Goal: Task Accomplishment & Management: Complete application form

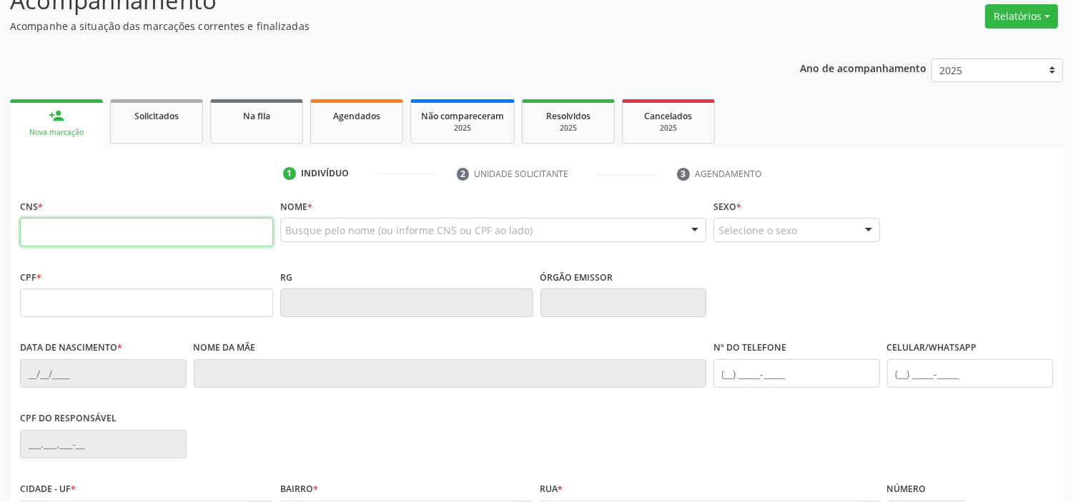
scroll to position [317, 0]
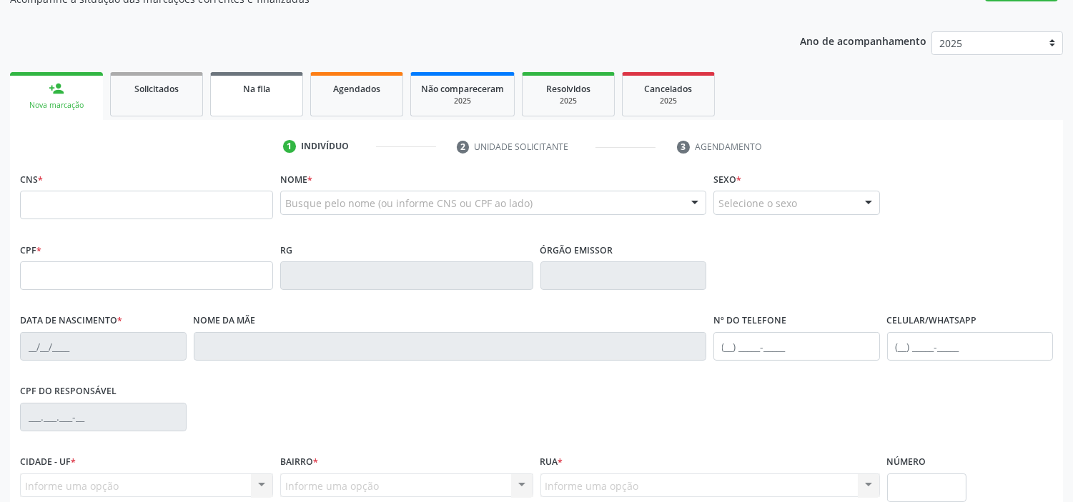
click at [261, 86] on span "Na fila" at bounding box center [256, 89] width 27 height 12
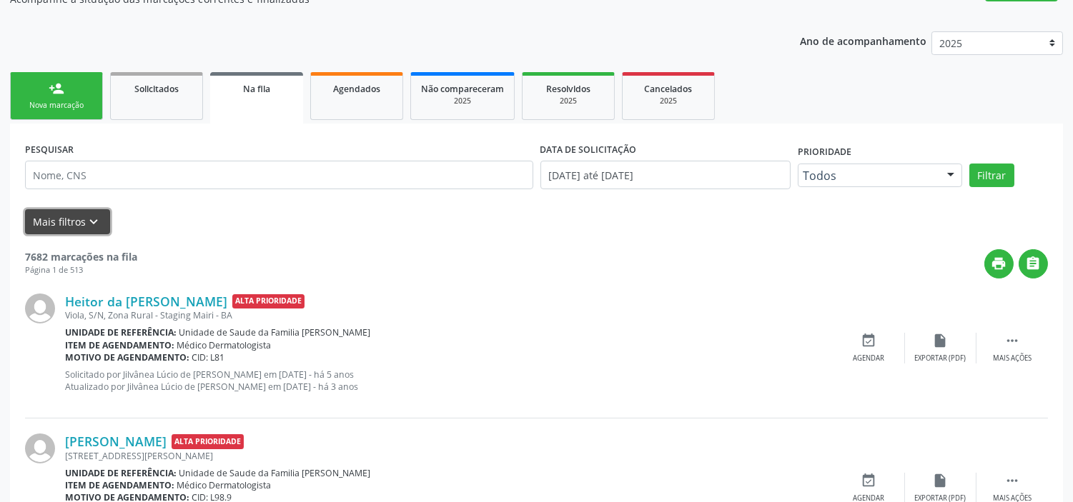
click at [94, 220] on icon "keyboard_arrow_down" at bounding box center [94, 222] width 16 height 16
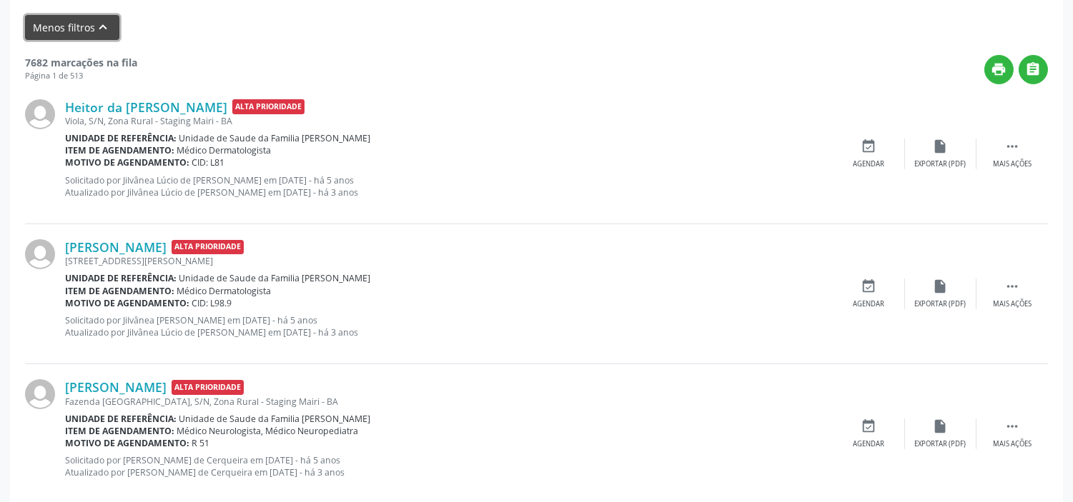
scroll to position [635, 0]
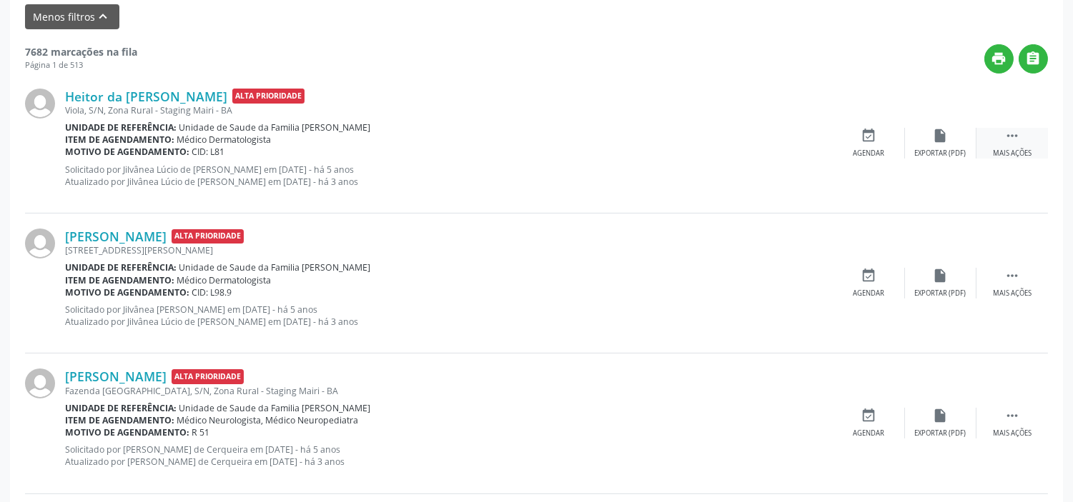
click at [1020, 139] on div " Mais ações" at bounding box center [1011, 143] width 71 height 31
click at [796, 142] on icon "print" at bounding box center [798, 136] width 16 height 16
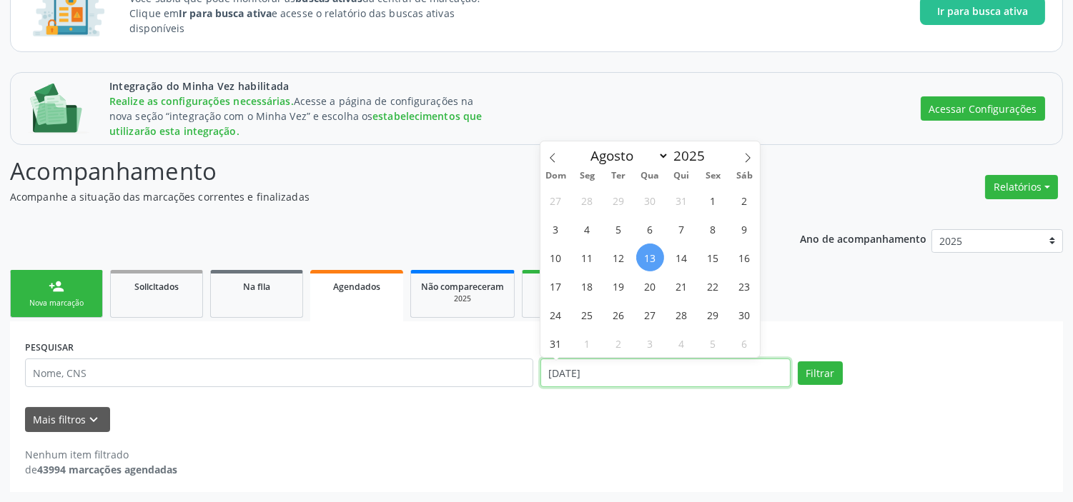
click at [579, 375] on input "[DATE]" at bounding box center [665, 373] width 250 height 29
click at [661, 154] on select "Janeiro Fevereiro Março Abril Maio Junho Julho Agosto Setembro Outubro Novembro…" at bounding box center [627, 156] width 86 height 20
select select "0"
click at [584, 147] on select "Janeiro Fevereiro Março Abril Maio Junho Julho Agosto Setembro Outubro Novembro…" at bounding box center [627, 156] width 86 height 20
click at [648, 196] on span "1" at bounding box center [650, 201] width 28 height 28
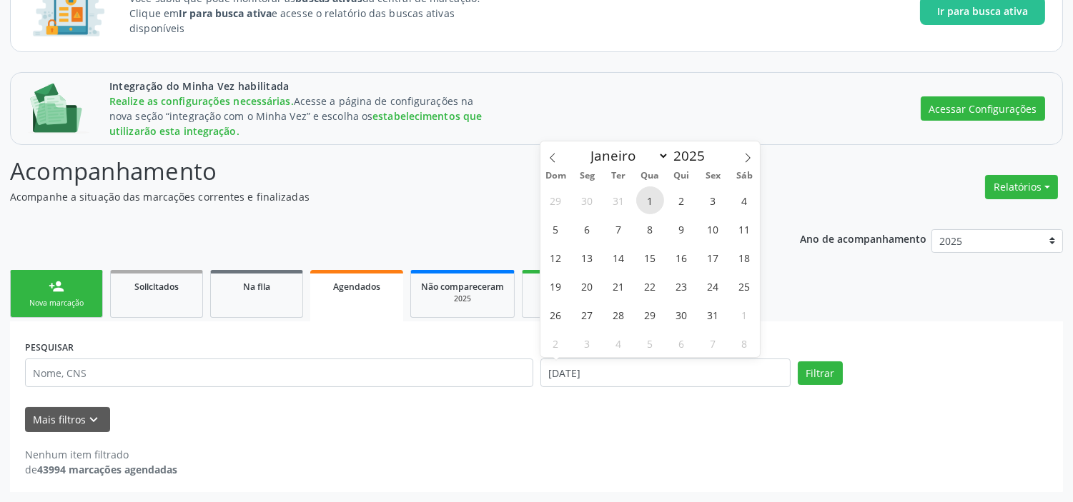
type input "[DATE]"
click at [658, 155] on select "Janeiro Fevereiro Março Abril Maio Junho Julho Agosto Setembro Outubro Novembro…" at bounding box center [627, 156] width 86 height 20
click at [584, 147] on select "Janeiro Fevereiro Março Abril Maio Junho Julho Agosto Setembro Outubro Novembro…" at bounding box center [627, 156] width 86 height 20
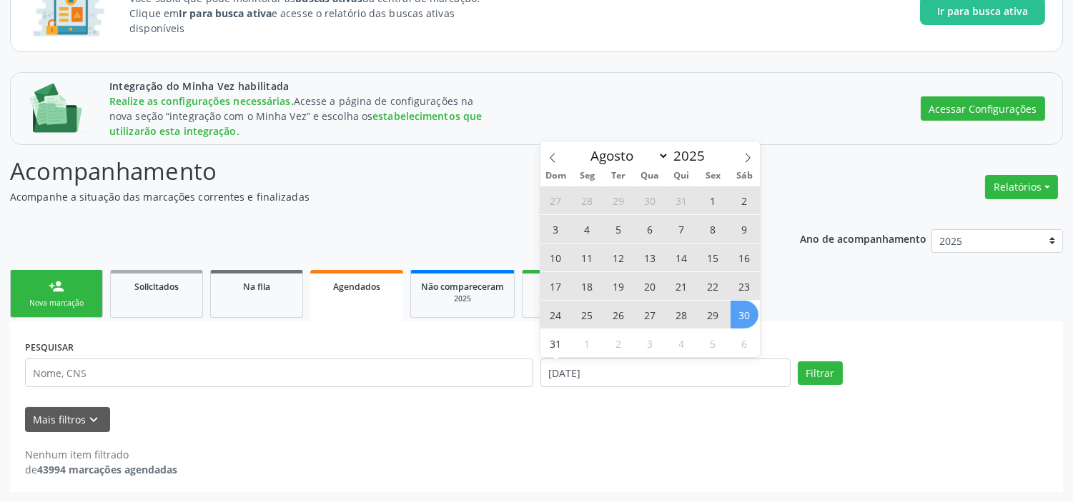
click at [740, 315] on span "30" at bounding box center [744, 315] width 28 height 28
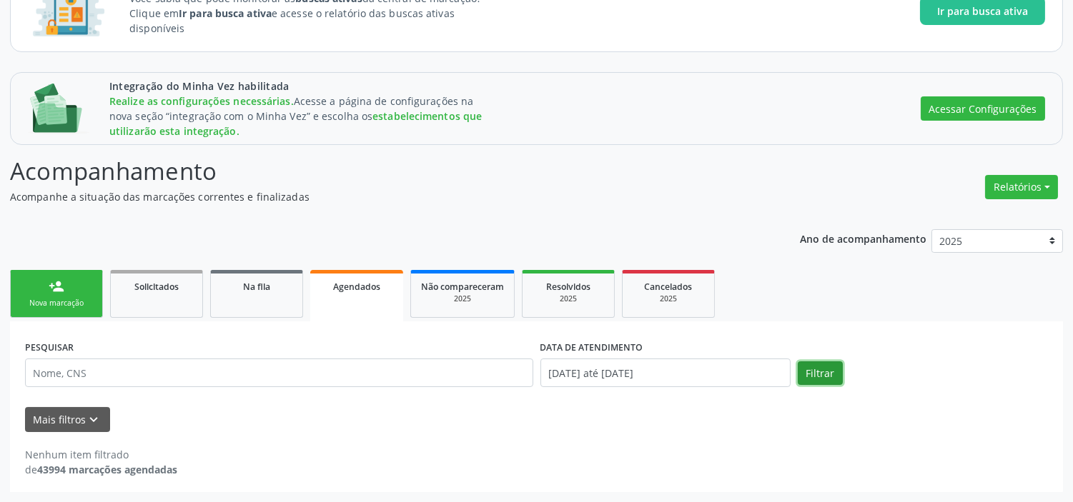
click at [824, 366] on button "Filtrar" at bounding box center [820, 374] width 45 height 24
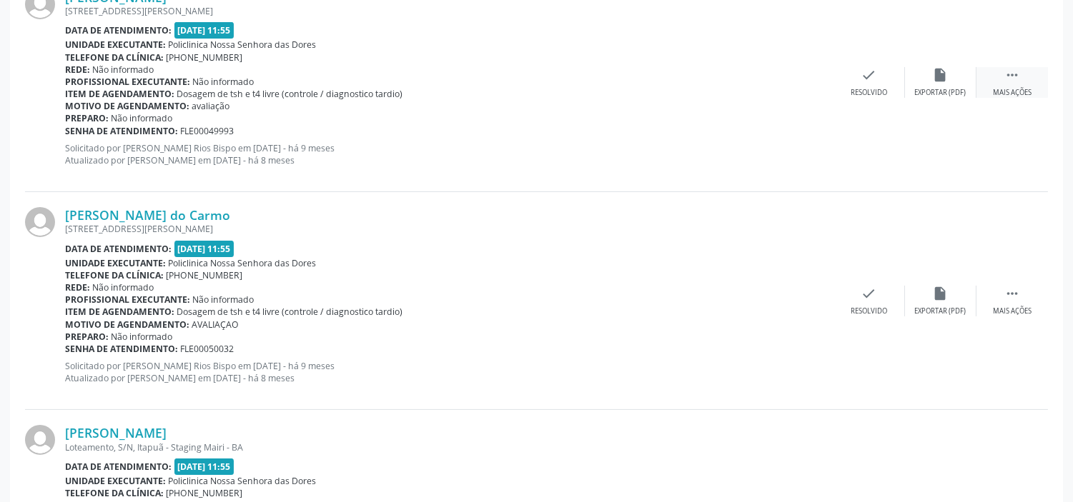
click at [1024, 98] on div " Mais ações" at bounding box center [1011, 82] width 71 height 31
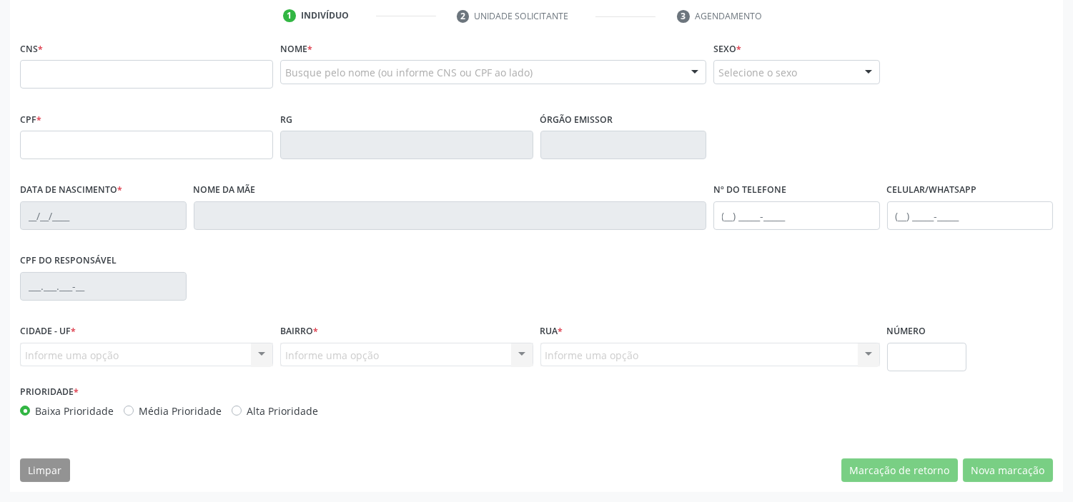
click at [86, 89] on input "text" at bounding box center [146, 74] width 253 height 29
click at [177, 159] on input "text" at bounding box center [146, 145] width 253 height 29
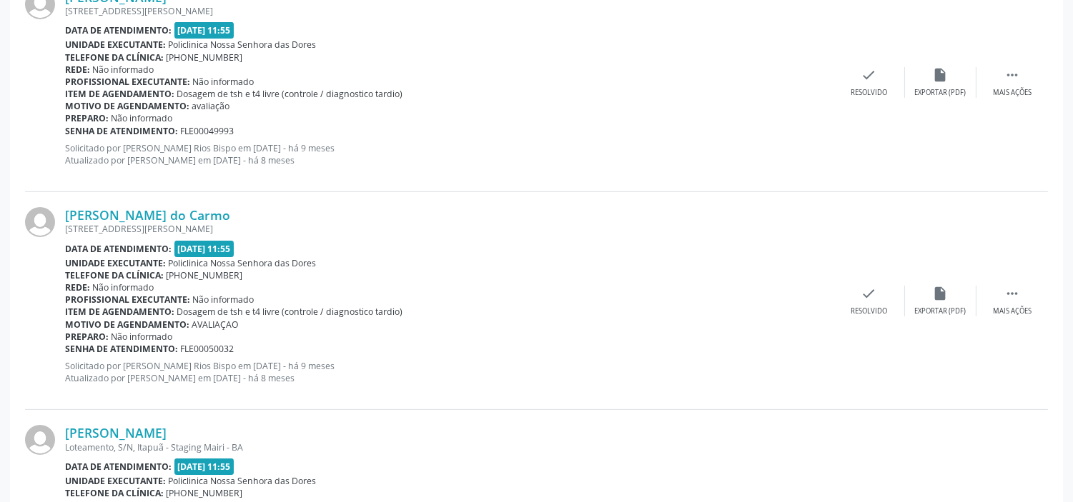
drag, startPoint x: 273, startPoint y: 51, endPoint x: 263, endPoint y: 60, distance: 13.7
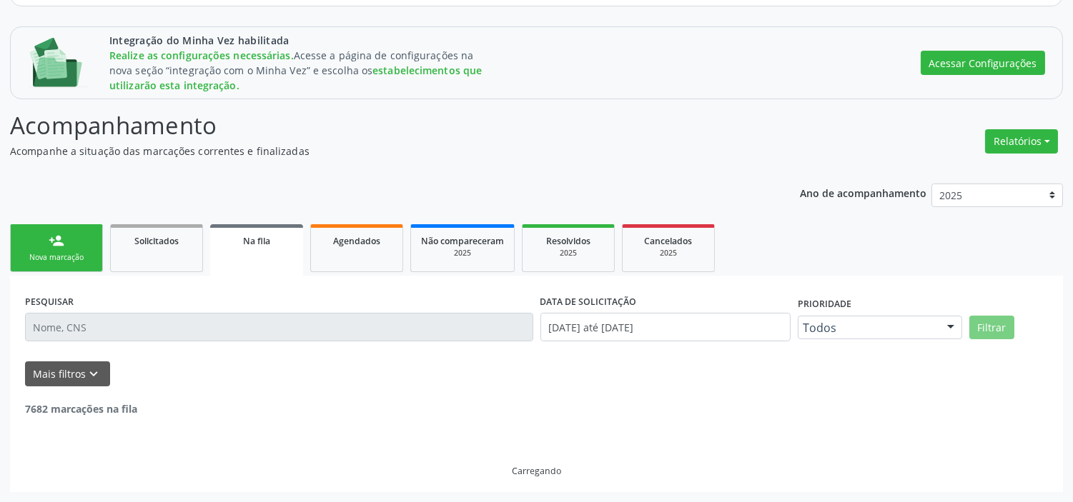
click at [263, 48] on span "Integração do Minha Vez habilitada" at bounding box center [298, 40] width 378 height 15
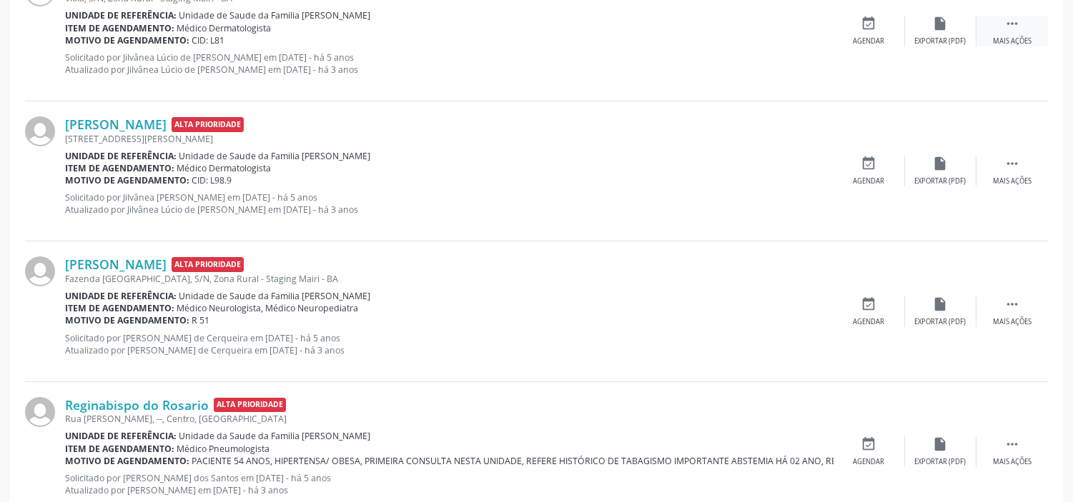
click at [1026, 46] on div " Mais ações" at bounding box center [1011, 31] width 71 height 31
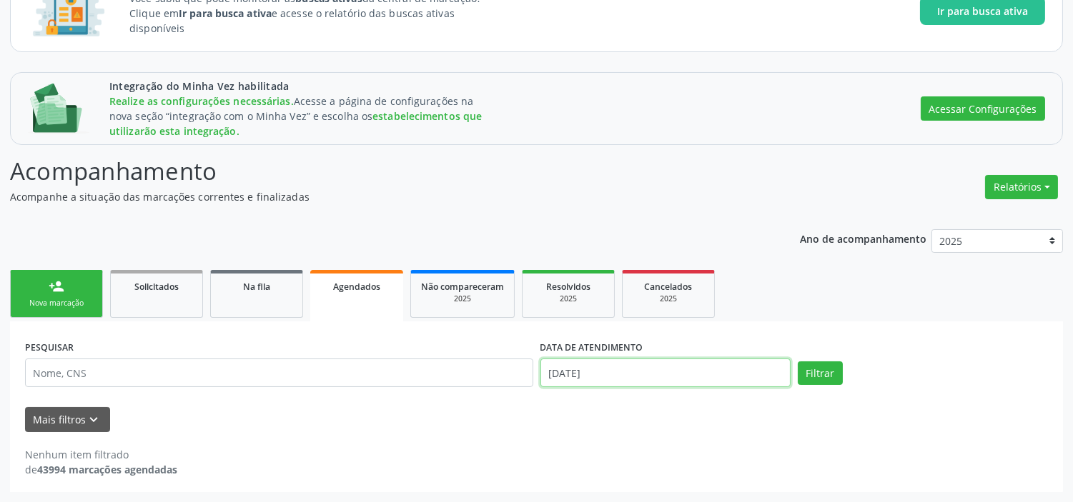
click at [644, 367] on input "[DATE]" at bounding box center [665, 373] width 250 height 29
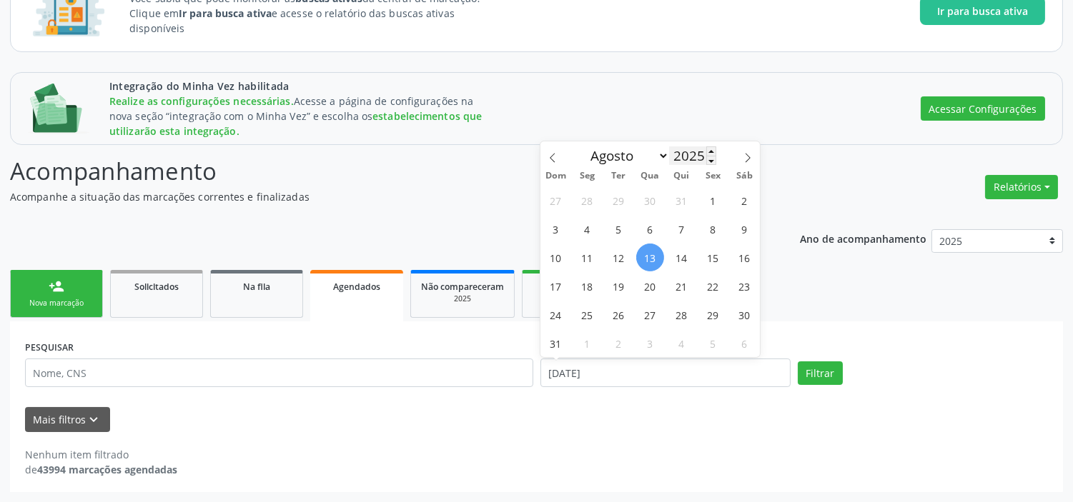
click at [673, 157] on input "2025" at bounding box center [692, 156] width 47 height 19
click at [661, 154] on select "Janeiro Fevereiro Março Abril Maio Junho Julho Agosto Setembro Outubro Novembro…" at bounding box center [627, 156] width 86 height 20
click at [584, 147] on select "Janeiro Fevereiro Março Abril Maio Junho Julho Agosto Setembro Outubro Novembro…" at bounding box center [627, 156] width 86 height 20
click at [654, 199] on span "1" at bounding box center [650, 201] width 28 height 28
click at [663, 156] on select "Janeiro Fevereiro Março Abril Maio Junho Julho Agosto Setembro Outubro Novembro…" at bounding box center [627, 156] width 86 height 20
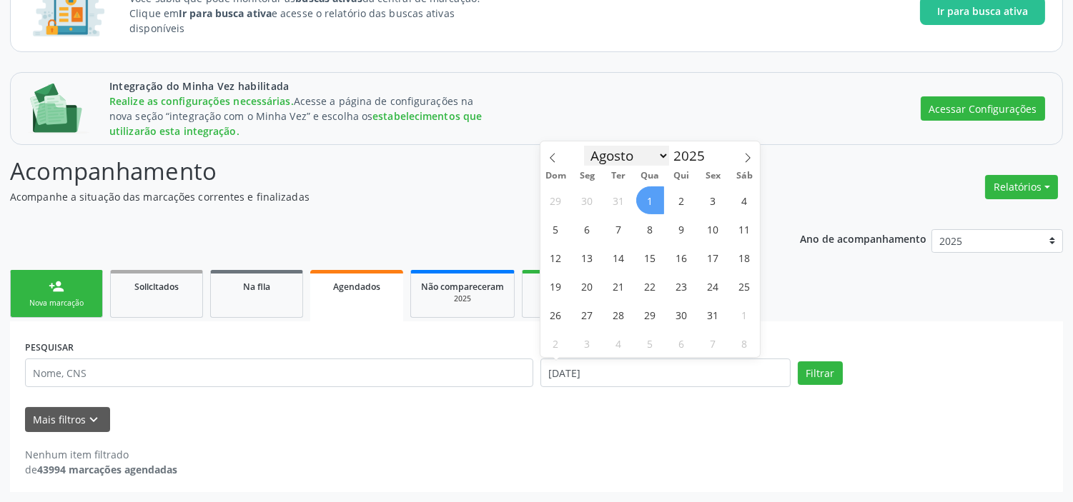
click at [584, 147] on select "Janeiro Fevereiro Março Abril Maio Junho Julho Agosto Setembro Outubro Novembro…" at bounding box center [627, 156] width 86 height 20
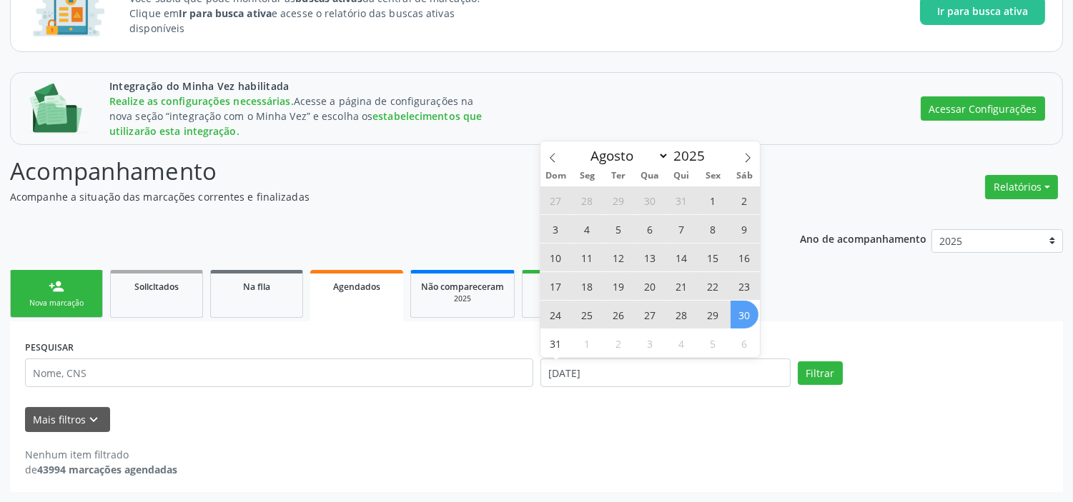
click at [747, 316] on span "30" at bounding box center [744, 315] width 28 height 28
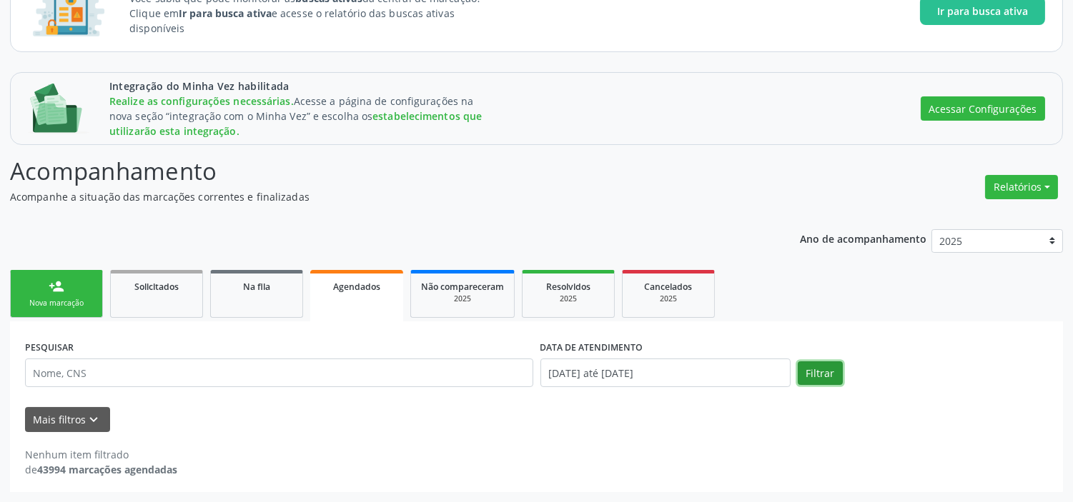
click at [826, 380] on button "Filtrar" at bounding box center [820, 374] width 45 height 24
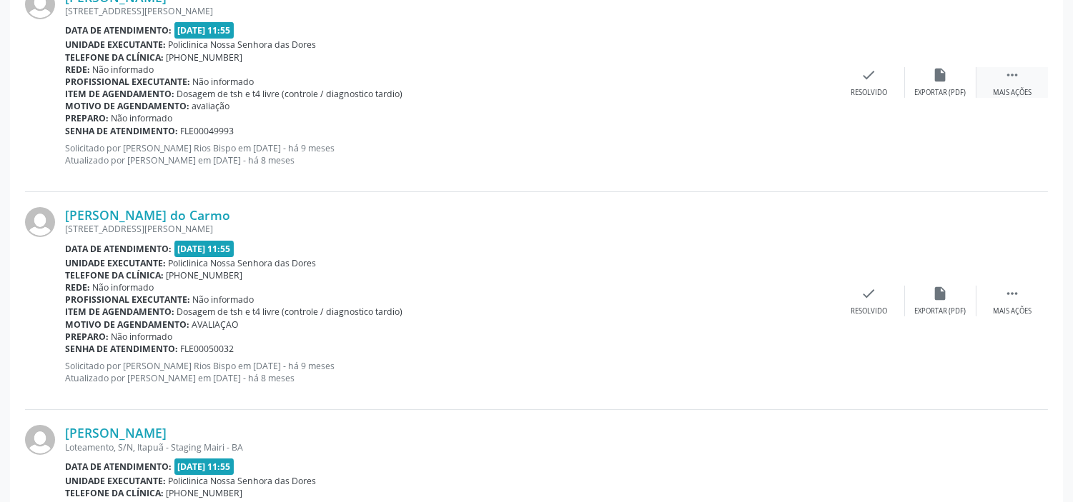
click at [1009, 83] on icon "" at bounding box center [1012, 75] width 16 height 16
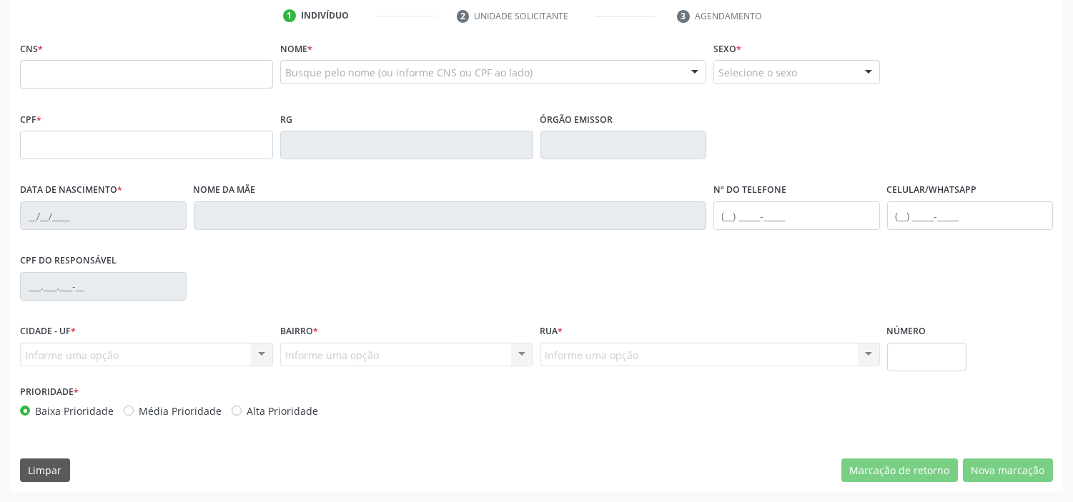
drag, startPoint x: 18, startPoint y: 244, endPoint x: 59, endPoint y: 243, distance: 41.5
click at [59, 243] on div "Integração do Minha Vez habilitada Realize as configurações necessárias. Acesse…" at bounding box center [536, 117] width 1073 height 769
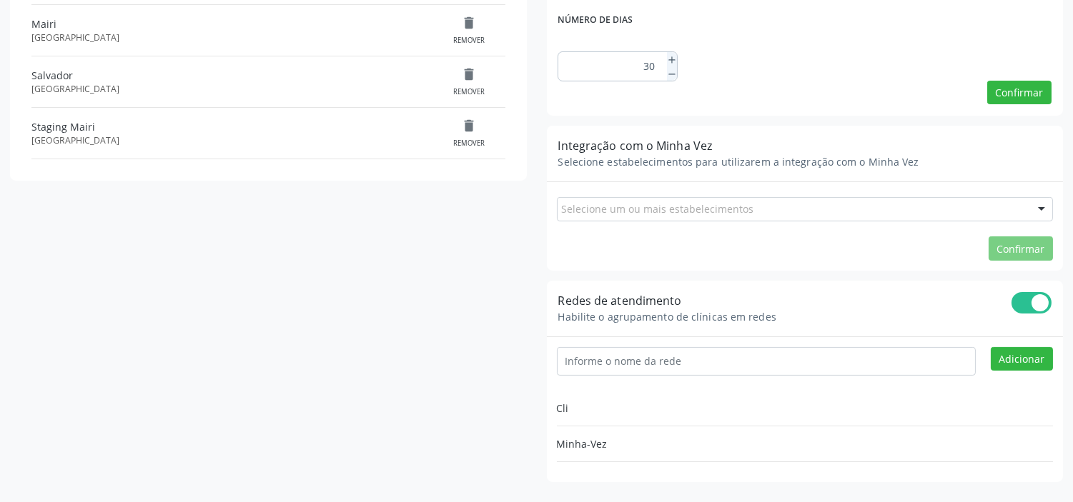
drag, startPoint x: 829, startPoint y: 139, endPoint x: 842, endPoint y: 142, distance: 13.0
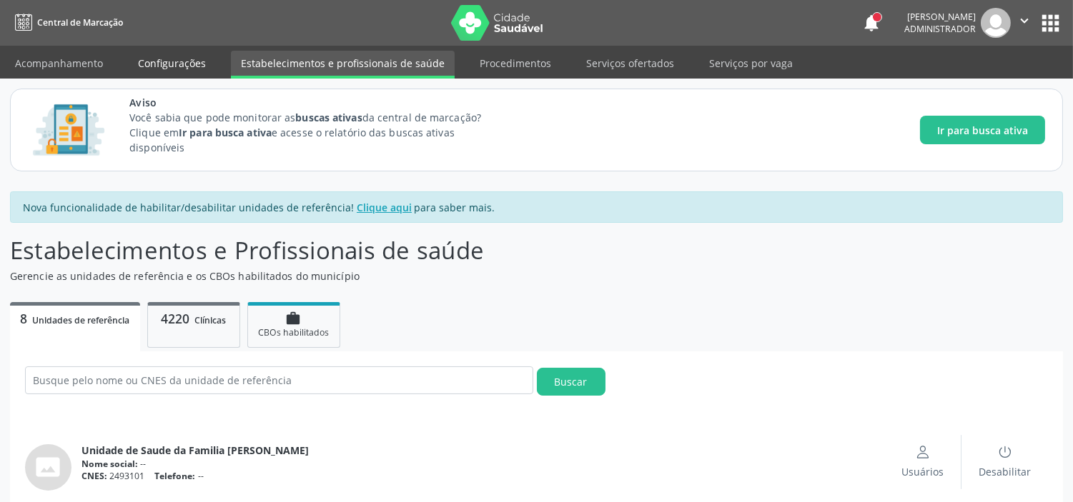
click at [156, 66] on link "Configurações" at bounding box center [172, 63] width 88 height 25
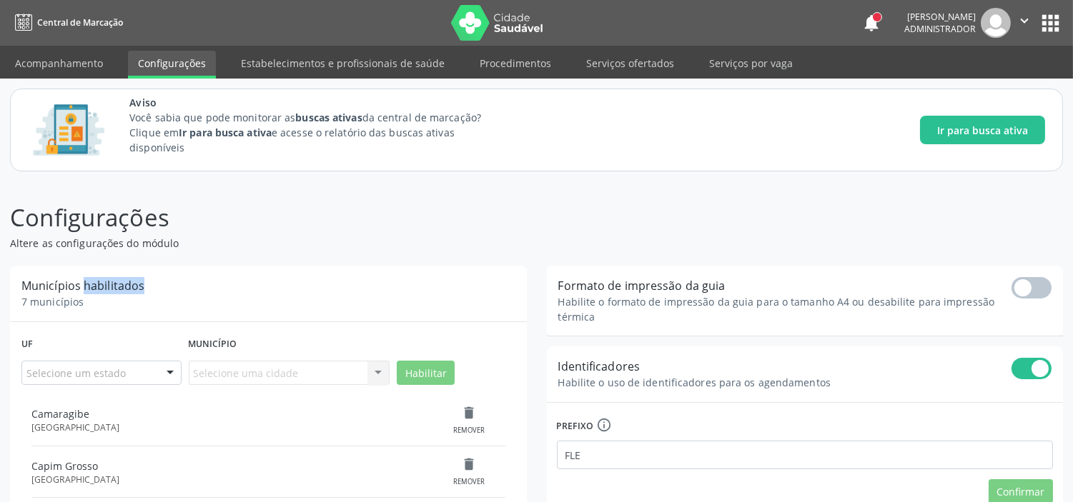
drag, startPoint x: 86, startPoint y: 284, endPoint x: 189, endPoint y: 284, distance: 102.9
click at [189, 284] on div "Municípios habilitados 7 municípios" at bounding box center [268, 294] width 517 height 56
click at [506, 66] on link "Procedimentos" at bounding box center [515, 63] width 91 height 25
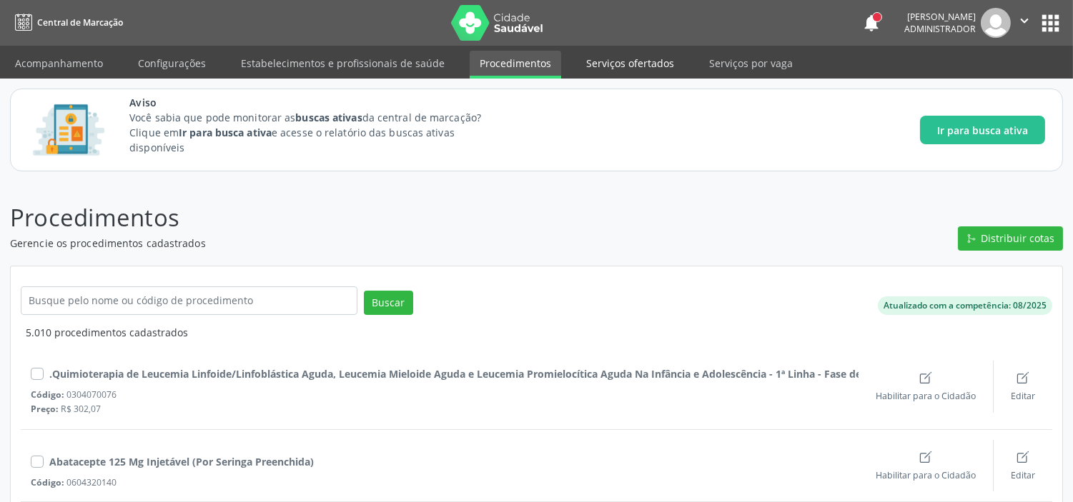
click at [631, 66] on link "Serviços ofertados" at bounding box center [630, 63] width 108 height 25
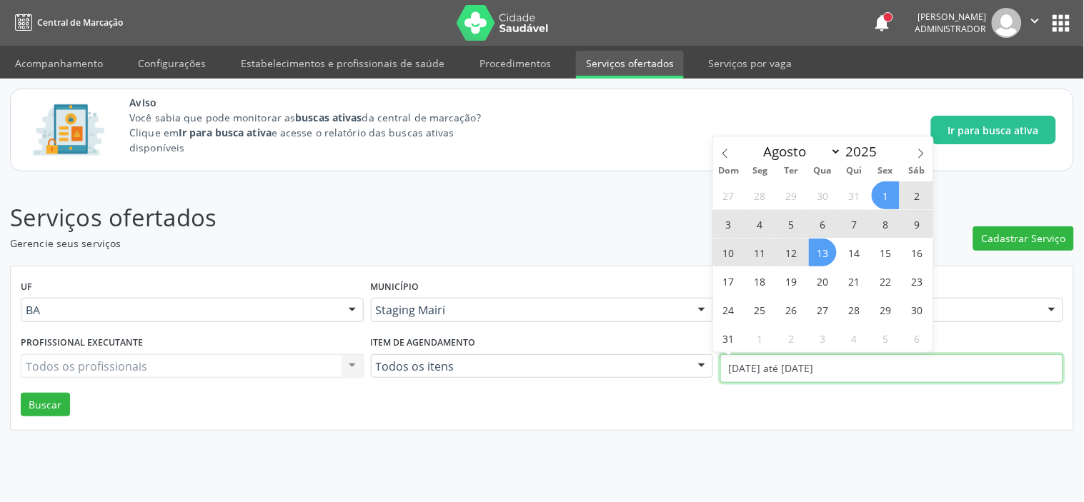
click at [776, 372] on input "[DATE] até [DATE]" at bounding box center [891, 369] width 343 height 29
click at [787, 154] on select "Janeiro Fevereiro Março Abril Maio Junho Julho Agosto Setembro Outubro Novembro…" at bounding box center [800, 152] width 86 height 20
select select "0"
click at [757, 142] on select "Janeiro Fevereiro Março Abril Maio Junho Julho Agosto Setembro Outubro Novembro…" at bounding box center [800, 152] width 86 height 20
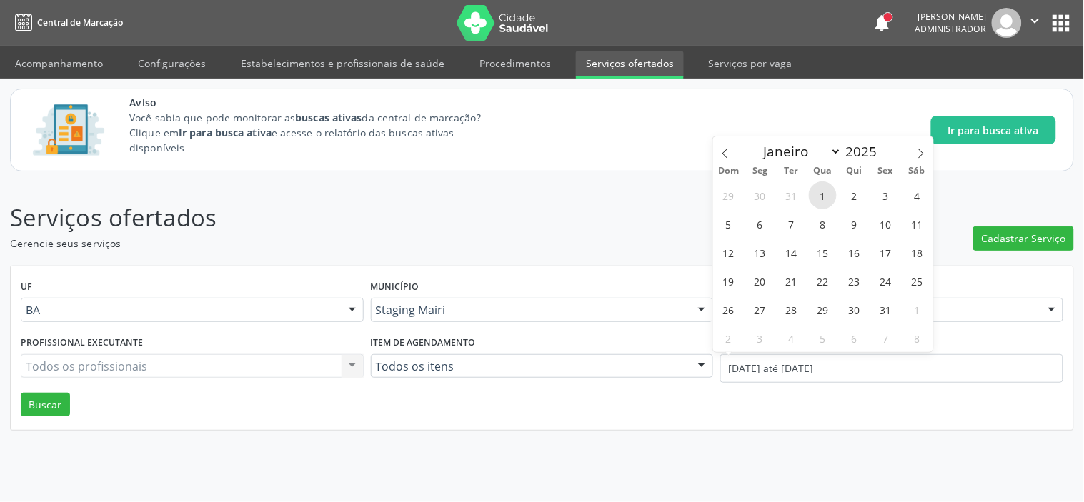
click at [826, 197] on span "1" at bounding box center [823, 196] width 28 height 28
type input "[DATE]"
click at [835, 149] on select "Janeiro Fevereiro Março Abril Maio Junho Julho Agosto Setembro Outubro Novembro…" at bounding box center [800, 152] width 86 height 20
select select "7"
click at [757, 142] on select "Janeiro Fevereiro Março Abril Maio Junho Julho Agosto Setembro Outubro Novembro…" at bounding box center [800, 152] width 86 height 20
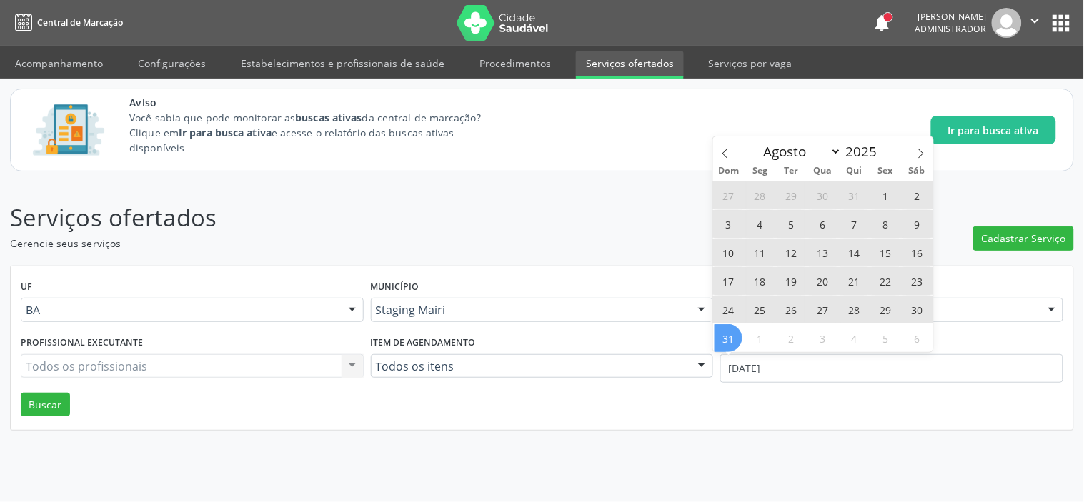
click at [733, 335] on span "31" at bounding box center [729, 339] width 28 height 28
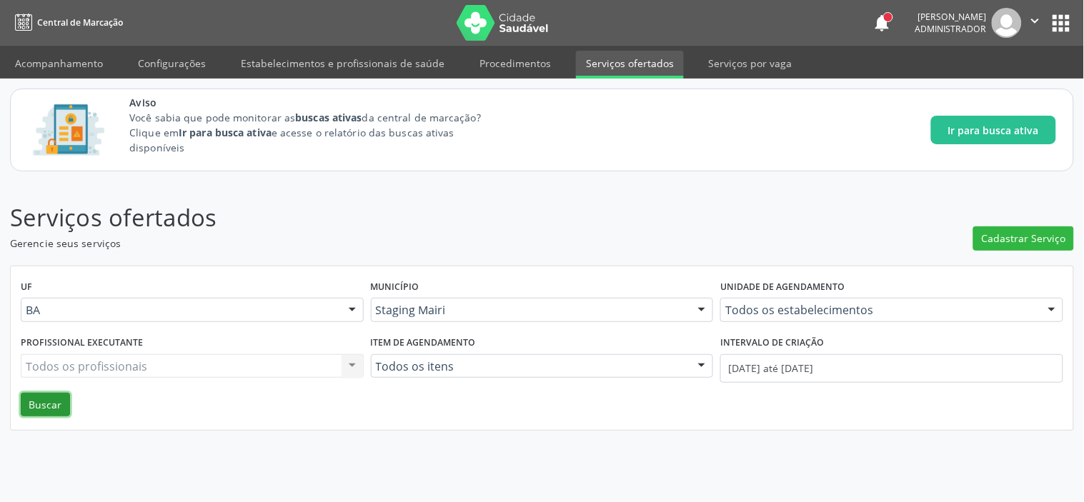
click at [52, 400] on button "Buscar" at bounding box center [45, 405] width 49 height 24
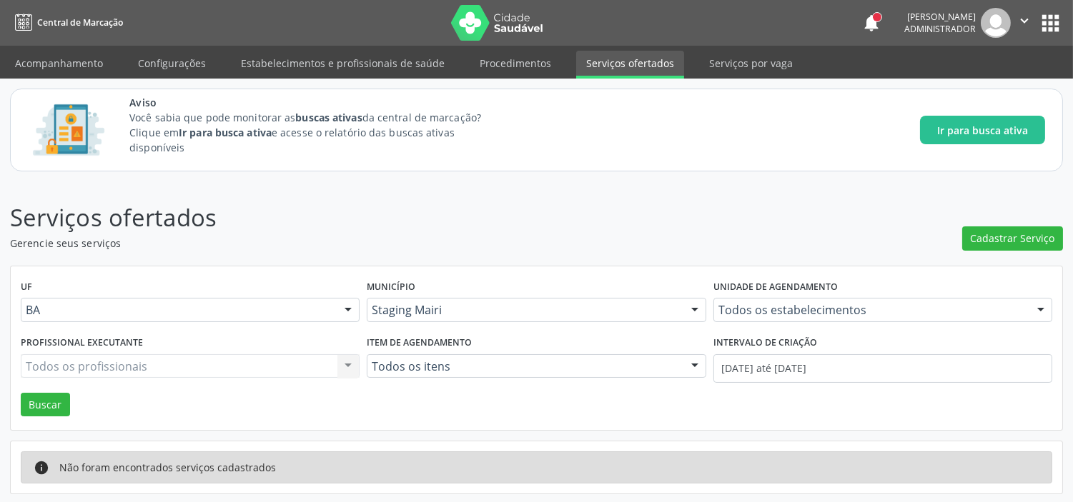
scroll to position [2, 0]
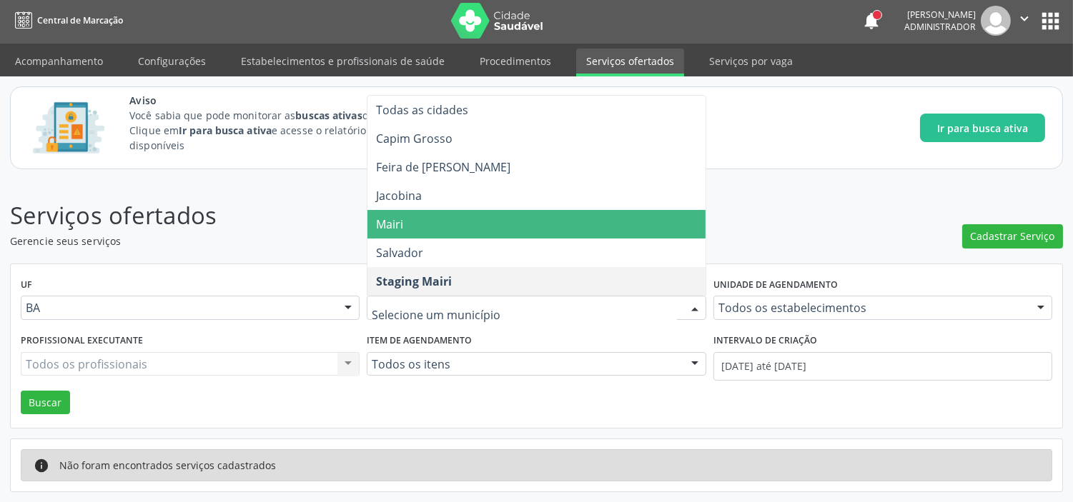
click at [401, 225] on span "Mairi" at bounding box center [389, 225] width 27 height 16
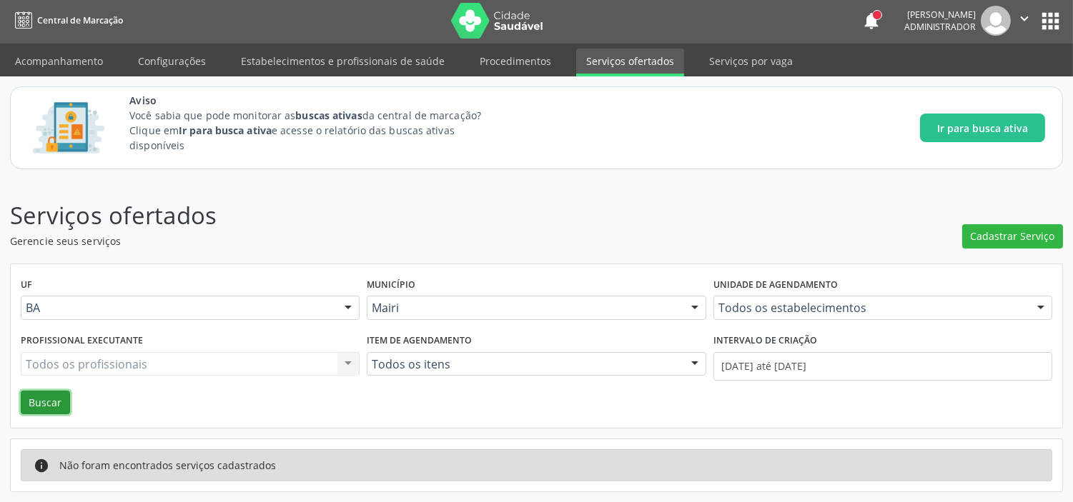
click at [39, 402] on button "Buscar" at bounding box center [45, 403] width 49 height 24
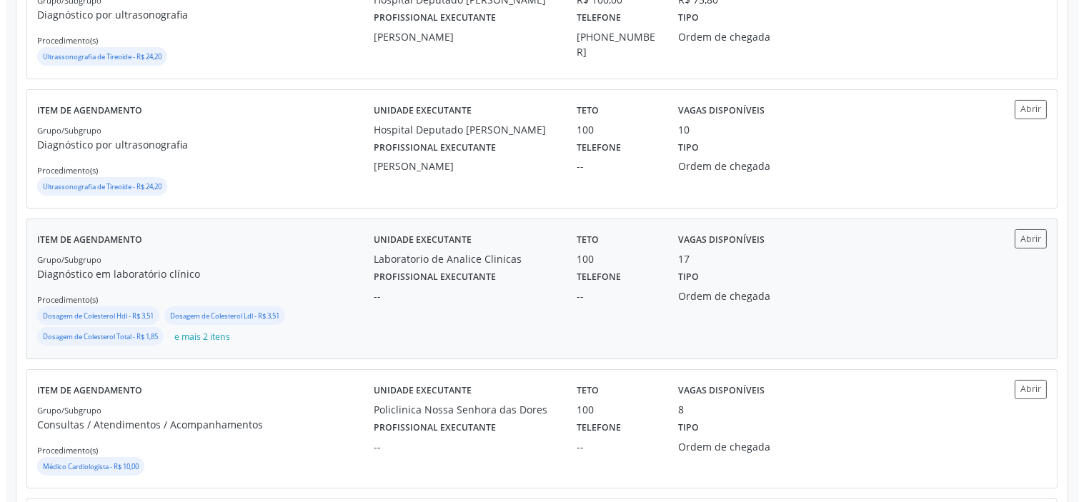
scroll to position [558, 0]
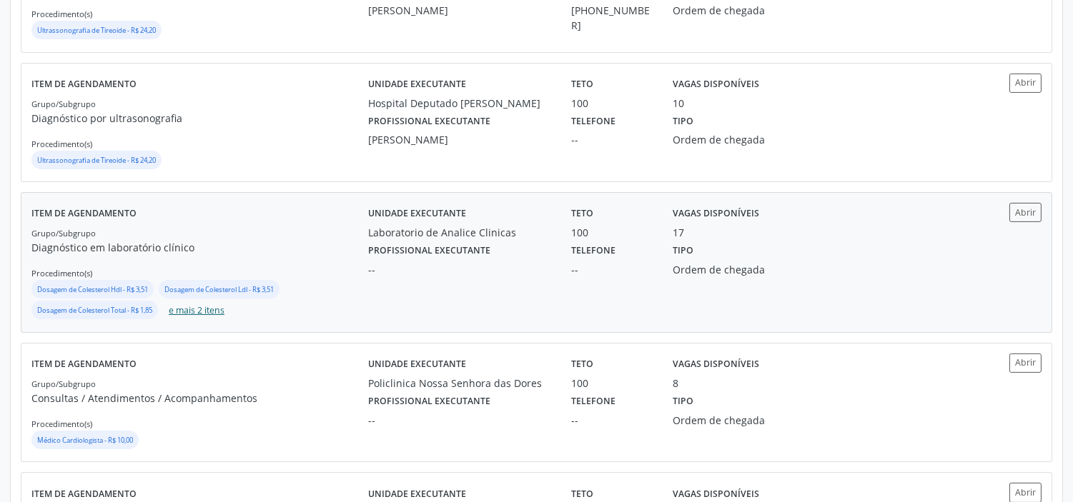
click at [218, 314] on button "e mais 2 itens" at bounding box center [196, 310] width 67 height 19
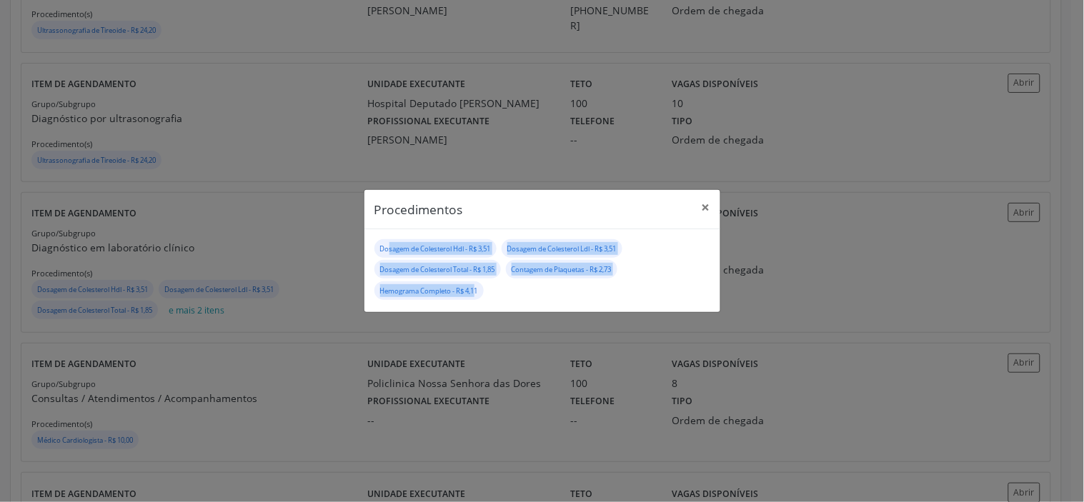
drag, startPoint x: 479, startPoint y: 290, endPoint x: 389, endPoint y: 243, distance: 101.7
click at [389, 243] on div "Dosagem de Colesterol Hdl - R$ 3,51 Dosagem de Colesterol Ldl - R$ 3,51 Dosagem…" at bounding box center [543, 271] width 336 height 64
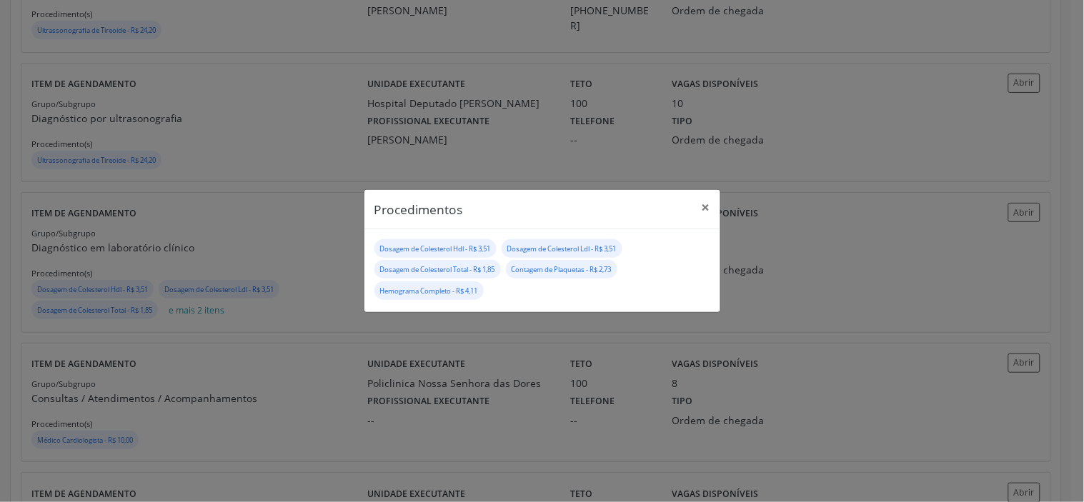
click at [413, 226] on header "Procedimentos ×" at bounding box center [543, 209] width 356 height 39
drag, startPoint x: 706, startPoint y: 207, endPoint x: 618, endPoint y: 209, distance: 88.7
click at [703, 207] on button "×" at bounding box center [706, 207] width 29 height 35
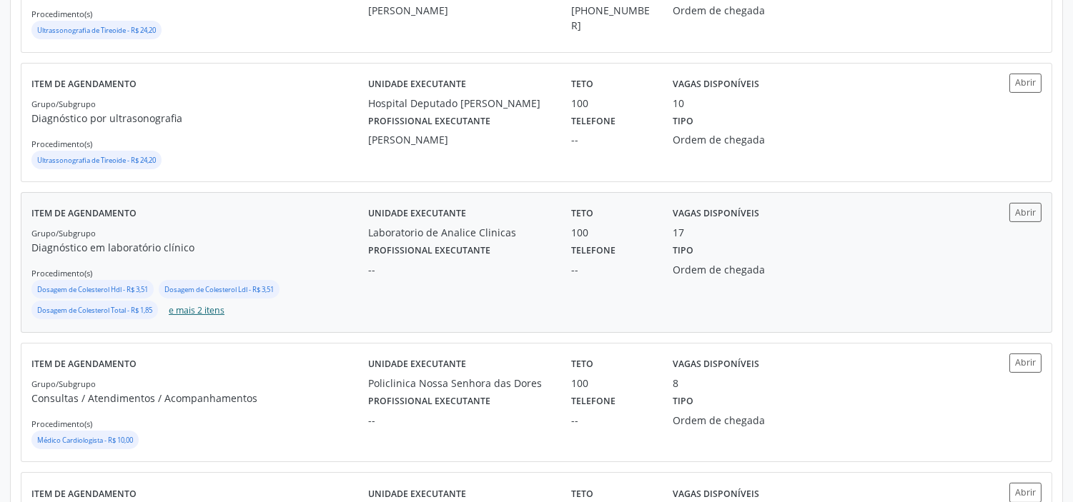
click at [194, 310] on button "e mais 2 itens" at bounding box center [196, 310] width 67 height 19
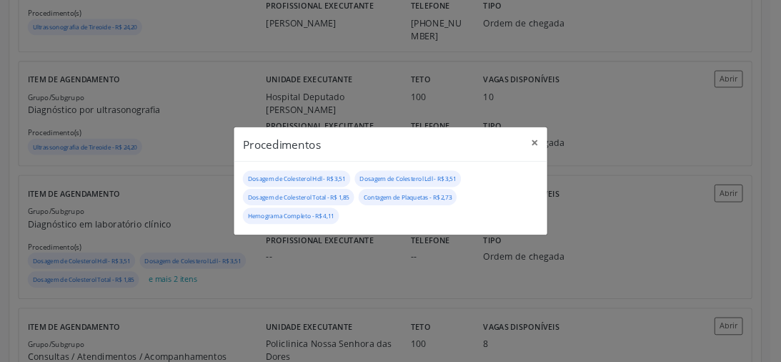
scroll to position [558, 0]
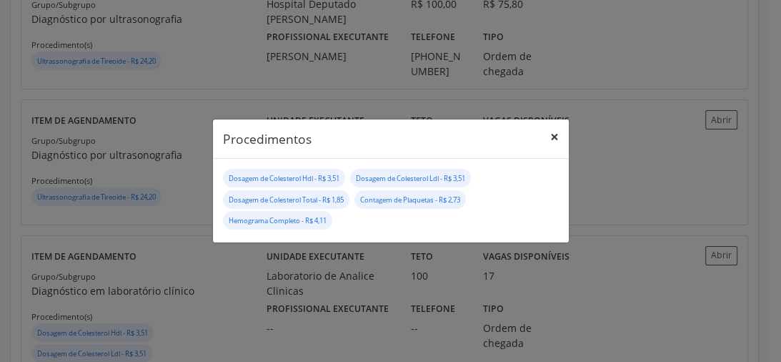
click at [554, 134] on button "×" at bounding box center [554, 136] width 29 height 35
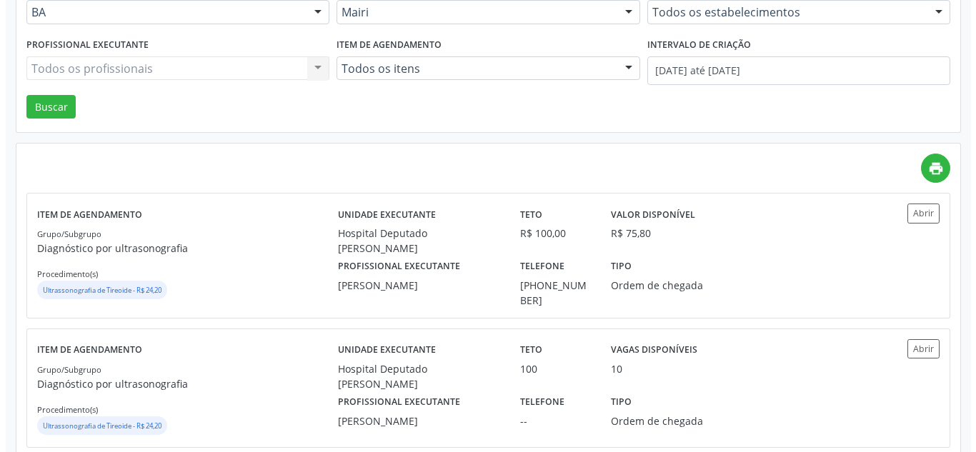
scroll to position [35, 0]
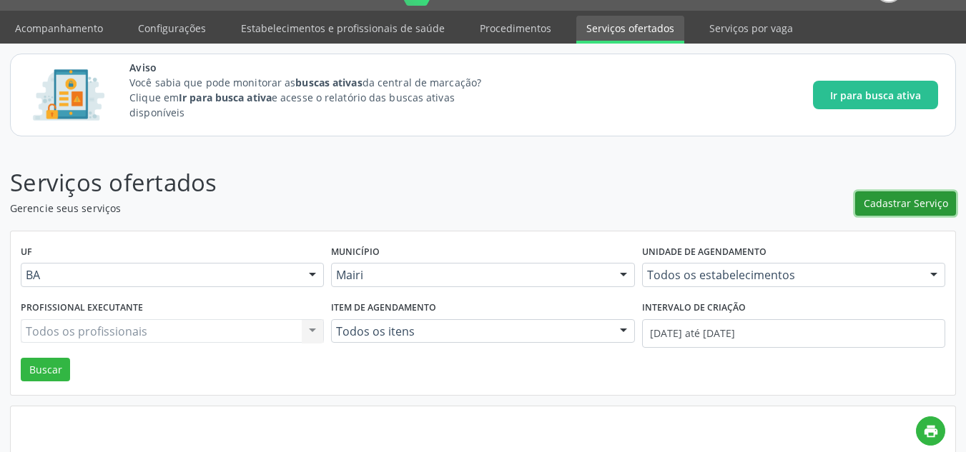
click at [876, 203] on span "Cadastrar Serviço" at bounding box center [905, 203] width 84 height 15
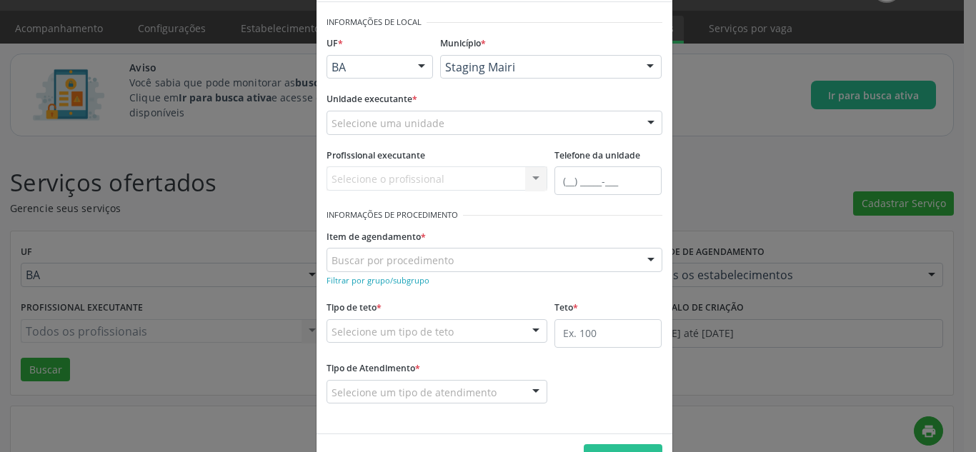
scroll to position [71, 0]
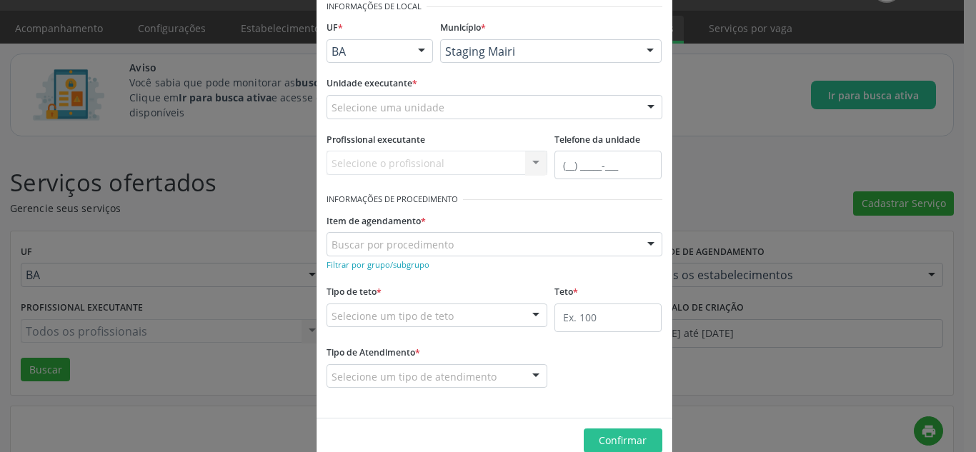
click at [437, 109] on div "Selecione uma unidade" at bounding box center [495, 107] width 336 height 24
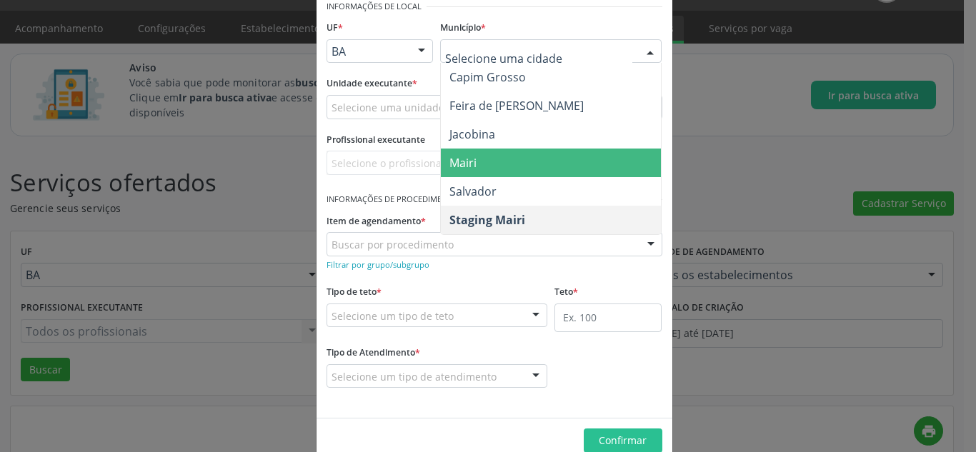
click at [474, 157] on span "Mairi" at bounding box center [551, 163] width 220 height 29
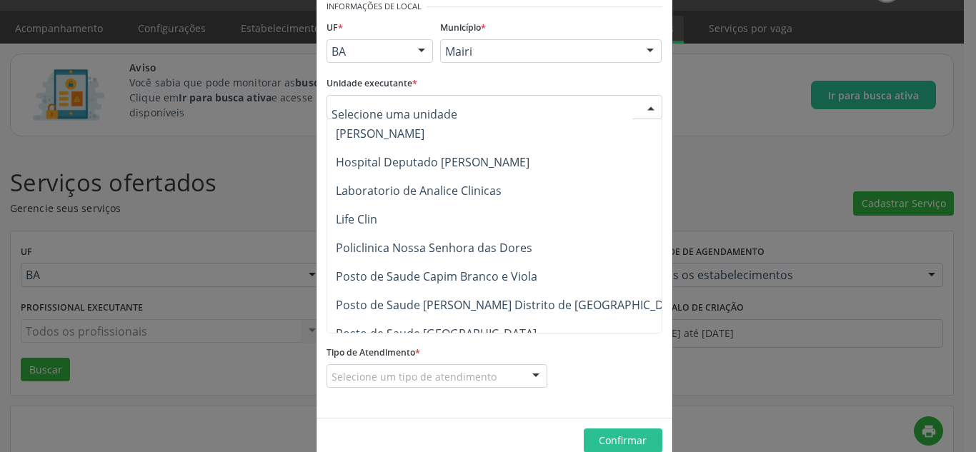
scroll to position [214, 0]
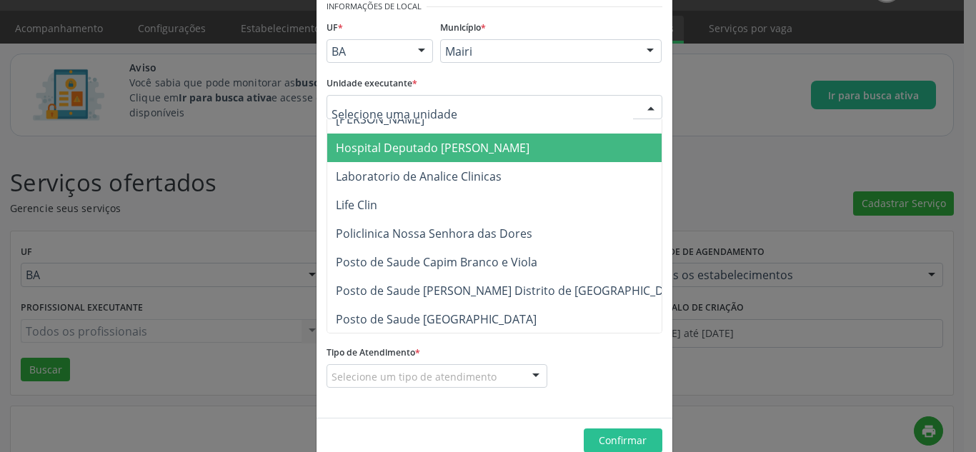
click at [391, 153] on span "Hospital Deputado [PERSON_NAME]" at bounding box center [433, 148] width 194 height 16
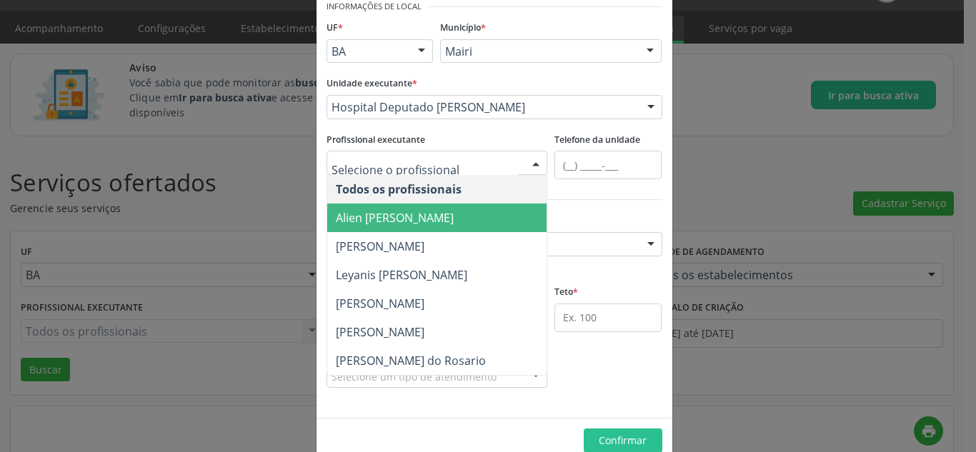
click at [407, 210] on span "Alien [PERSON_NAME]" at bounding box center [395, 218] width 118 height 16
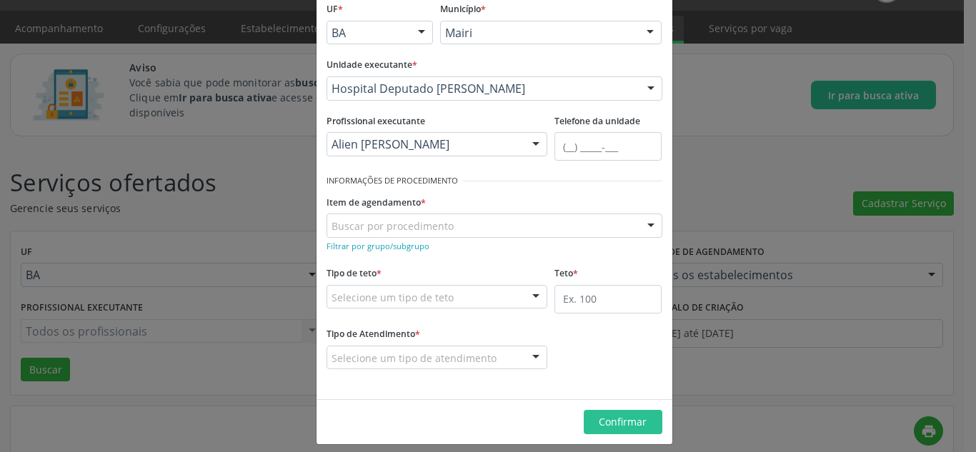
scroll to position [100, 0]
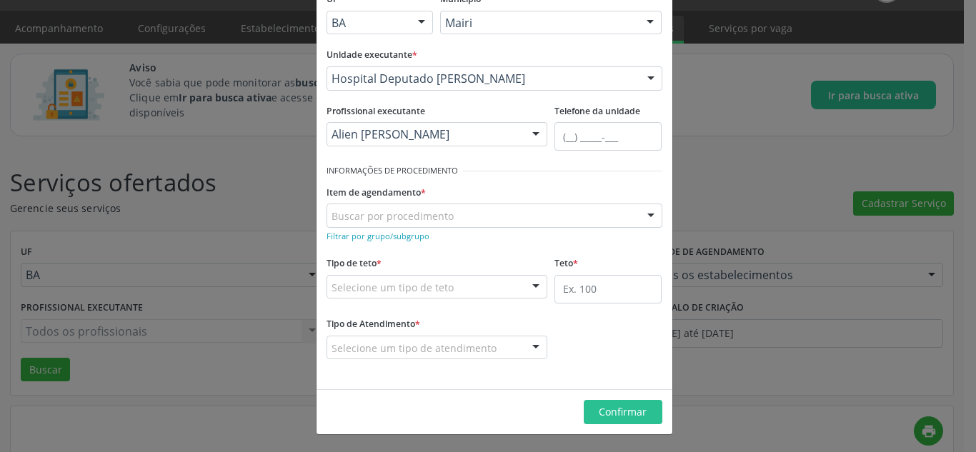
click at [430, 182] on div "Item de agendamento * Buscar por procedimento 0304070076 - .Quimioterapia de Le…" at bounding box center [495, 205] width 336 height 46
click at [365, 239] on small "Filtrar por grupo/subgrupo" at bounding box center [378, 236] width 103 height 11
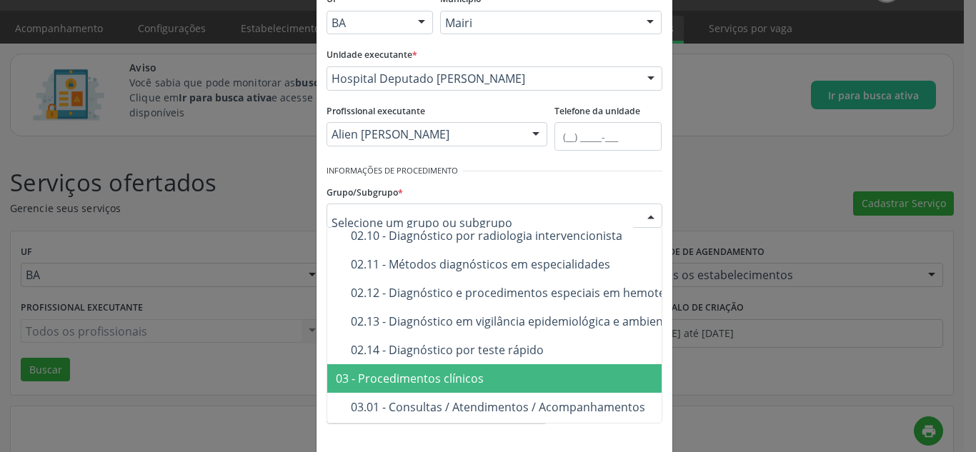
scroll to position [357, 0]
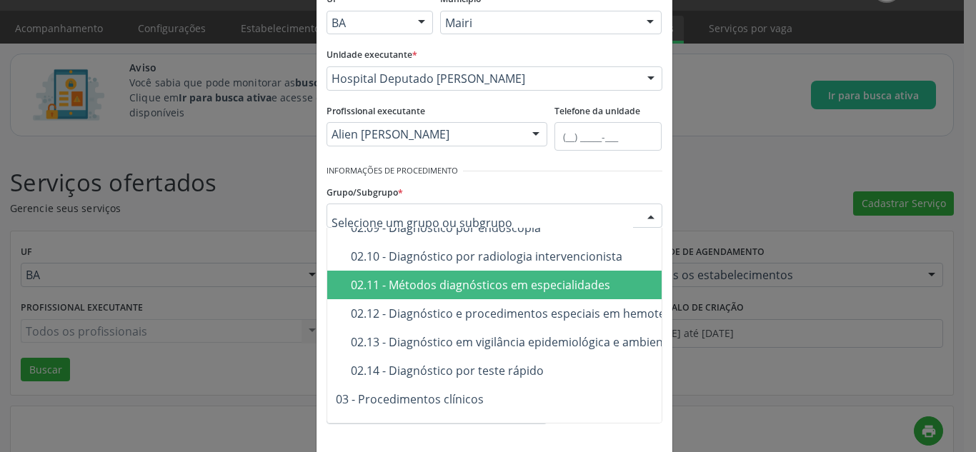
click at [407, 289] on div "02.11 - Métodos diagnósticos em especialidades" at bounding box center [592, 284] width 483 height 11
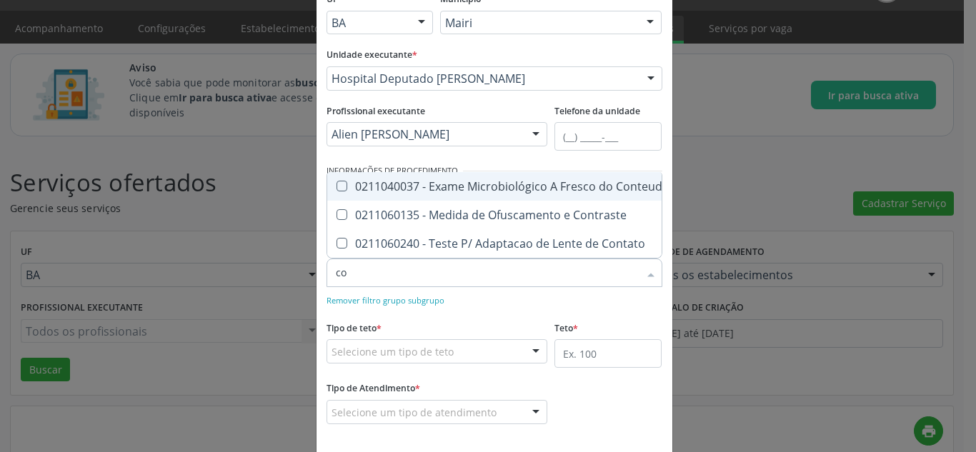
type input "c"
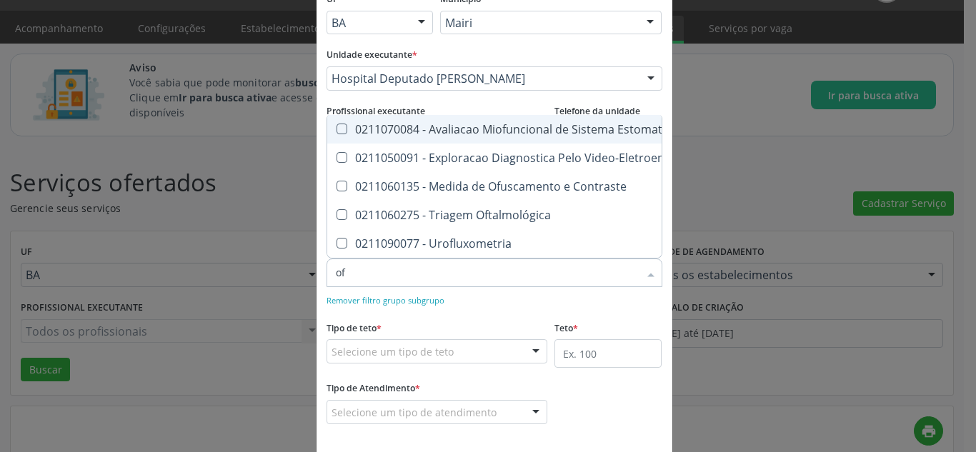
type input "oft"
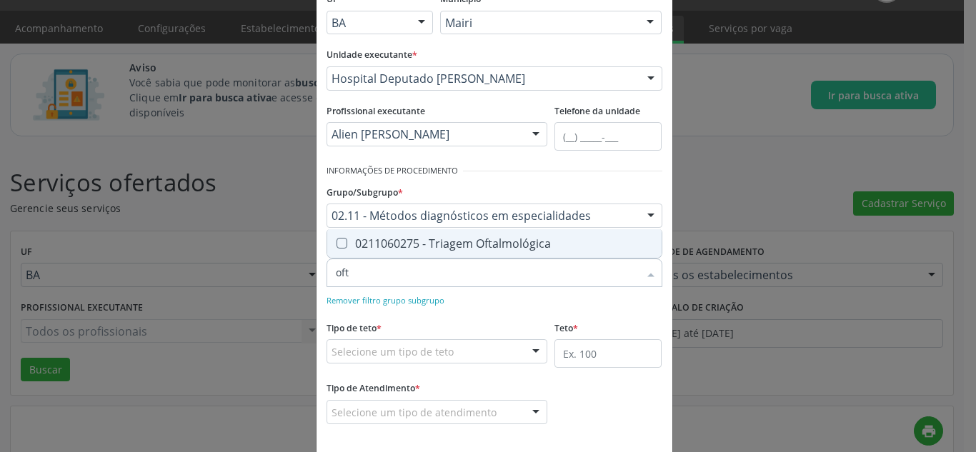
click at [350, 239] on div "0211060275 - Triagem Oftalmológica" at bounding box center [494, 243] width 317 height 11
checkbox Oftalmológica "true"
click at [454, 272] on input "oft" at bounding box center [487, 273] width 303 height 29
type input "of"
checkbox Oftalmológica "false"
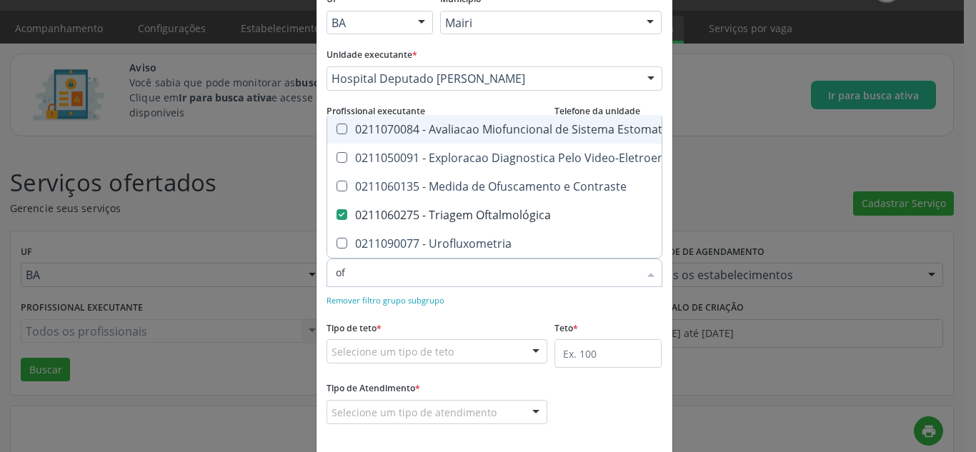
type input "o"
checkbox Oftalmológica "false"
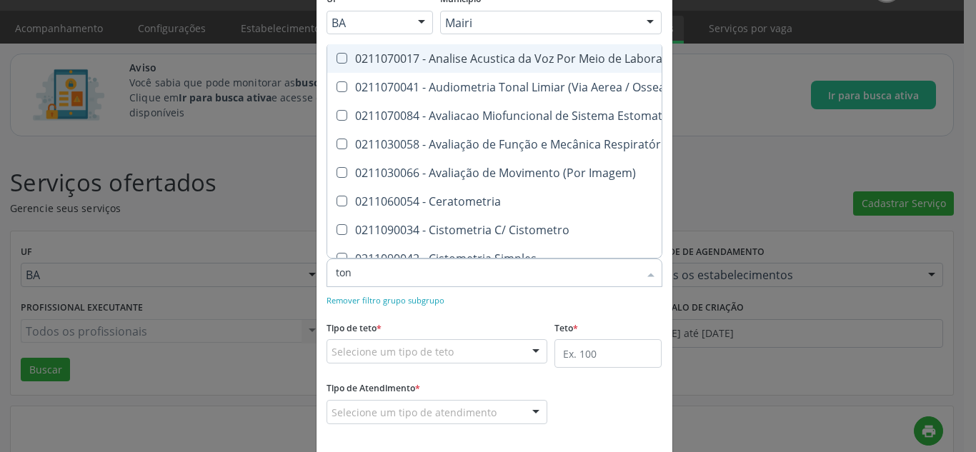
type input "tono"
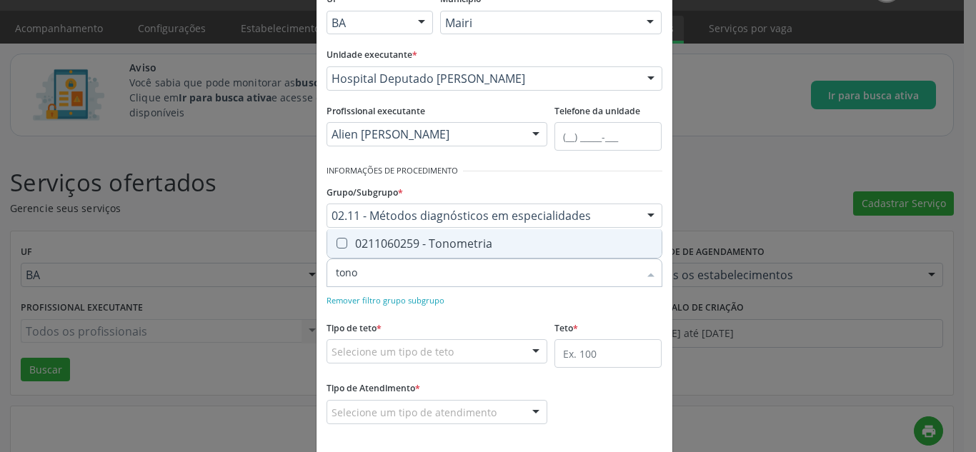
click at [391, 246] on div "0211060259 - Tonometria" at bounding box center [494, 243] width 317 height 11
checkbox Tonometria "true"
click at [532, 293] on div "Remover filtro grupo subgrupo" at bounding box center [495, 299] width 336 height 15
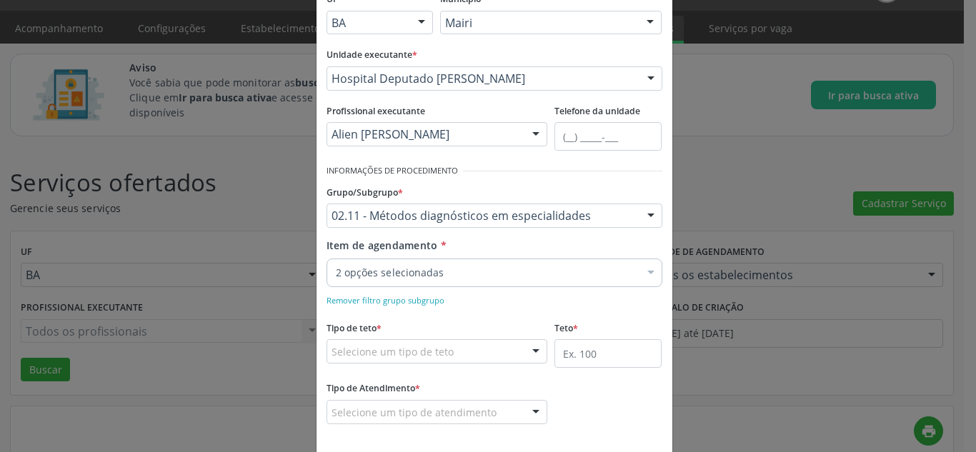
click at [564, 189] on div "Grupo/Subgrupo * 02.11 - Métodos diagnósticos em especialidades 01 - Ações de p…" at bounding box center [495, 205] width 336 height 46
click at [483, 311] on form "Informações de Local UF * BA BA PE Nenhum resultado encontrado para: " " Não há…" at bounding box center [495, 206] width 336 height 477
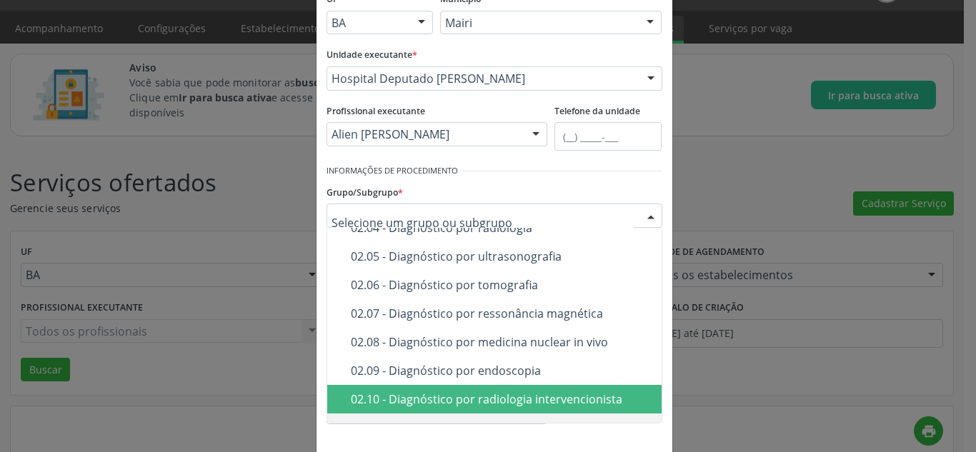
scroll to position [0, 0]
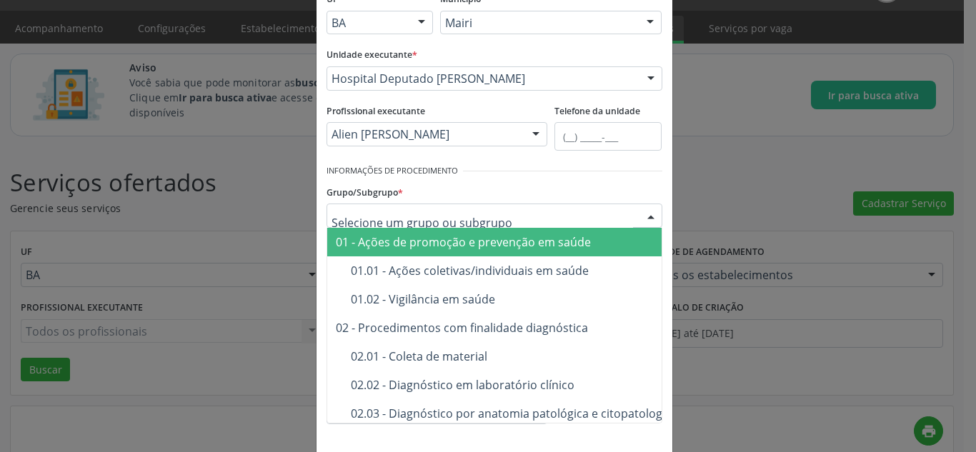
click at [397, 242] on div "01 - Ações de promoção e prevenção em saúde" at bounding box center [585, 242] width 498 height 11
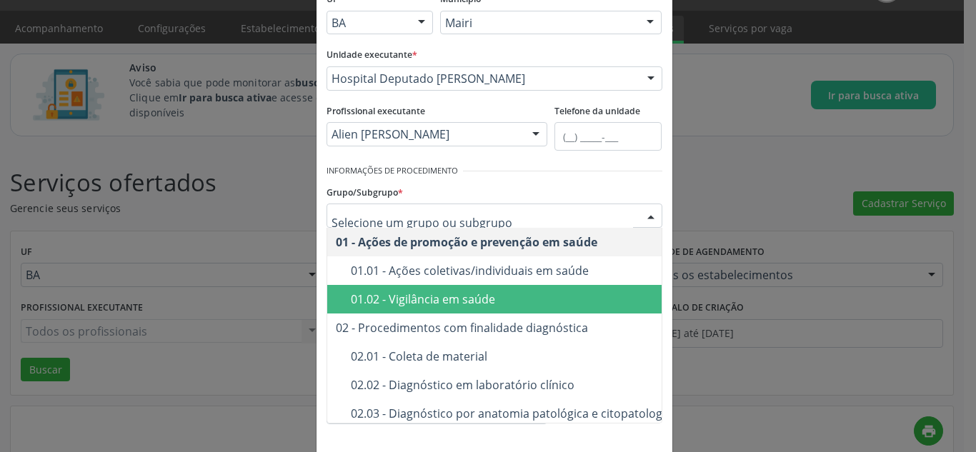
scroll to position [71, 0]
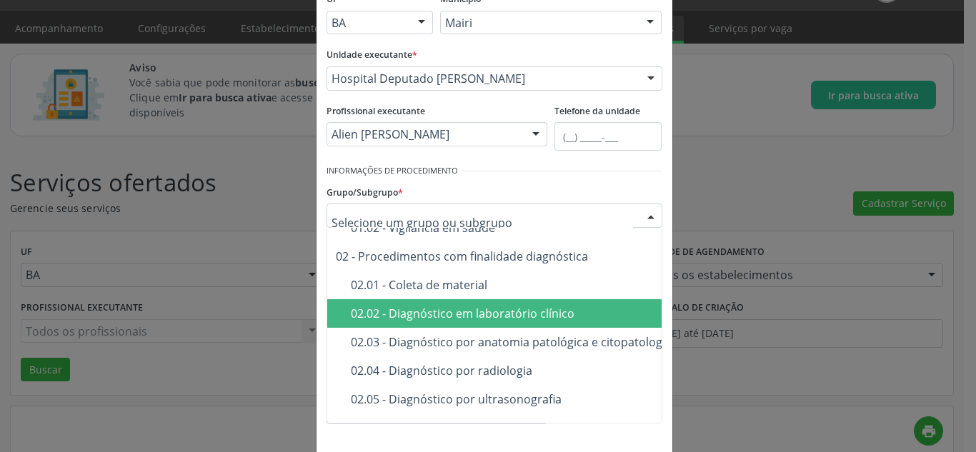
click at [404, 312] on div "02.02 - Diagnóstico em laboratório clínico" at bounding box center [592, 313] width 483 height 11
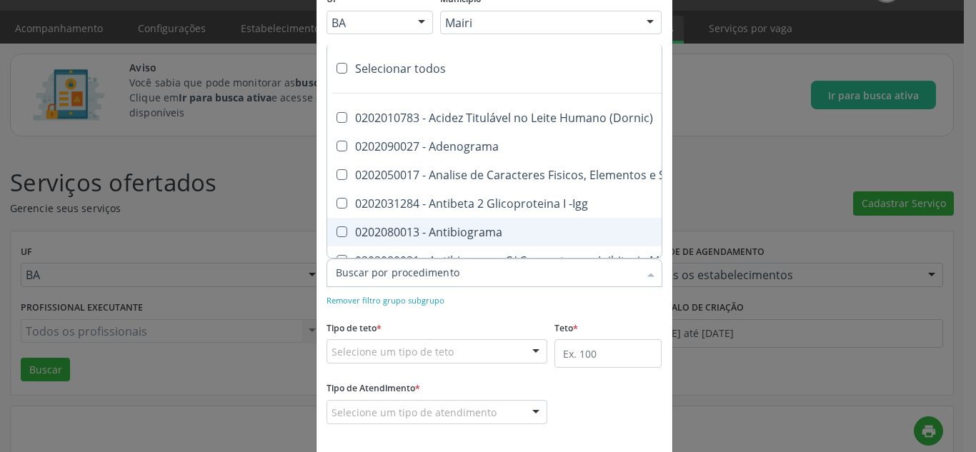
click at [337, 232] on Antibiograma at bounding box center [342, 232] width 11 height 11
click at [337, 232] on Antibiograma "checkbox" at bounding box center [331, 231] width 9 height 9
checkbox Antibiograma "true"
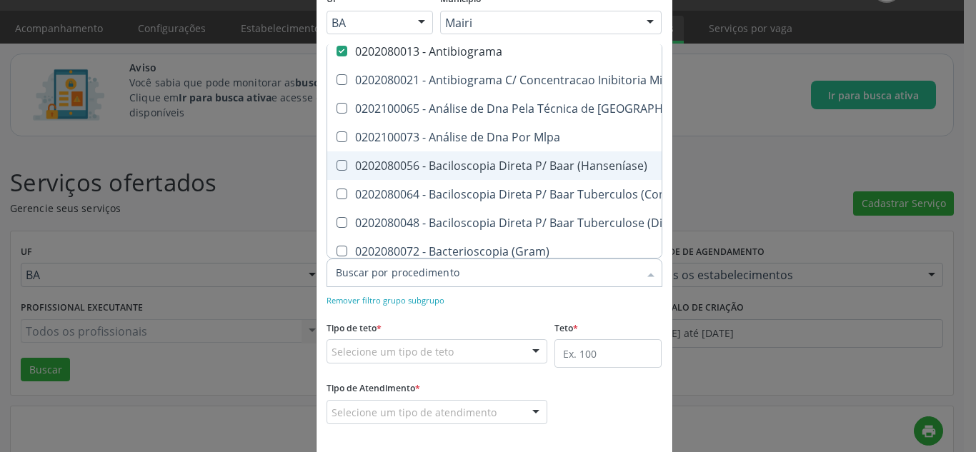
scroll to position [214, 0]
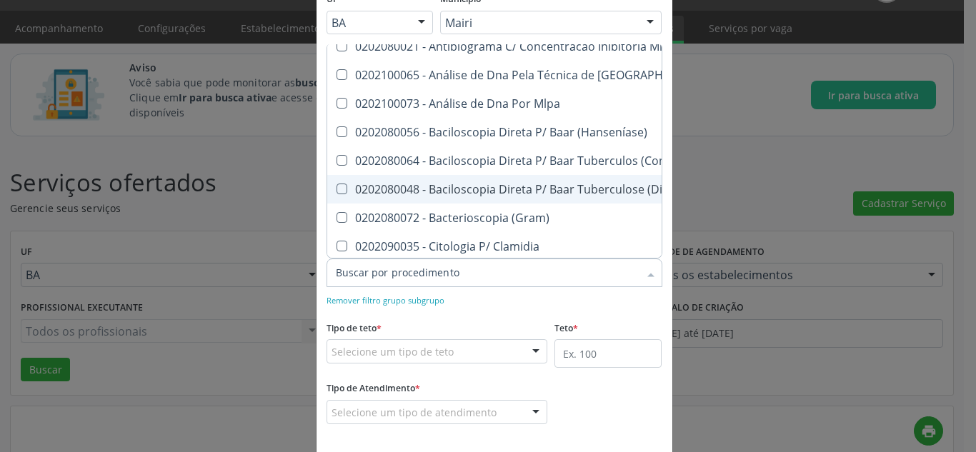
click at [337, 191] on \(Diagnóstica\) at bounding box center [342, 189] width 11 height 11
click at [331, 191] on \(Diagnóstica\) "checkbox" at bounding box center [331, 188] width 9 height 9
checkbox \(Diagnóstica\) "true"
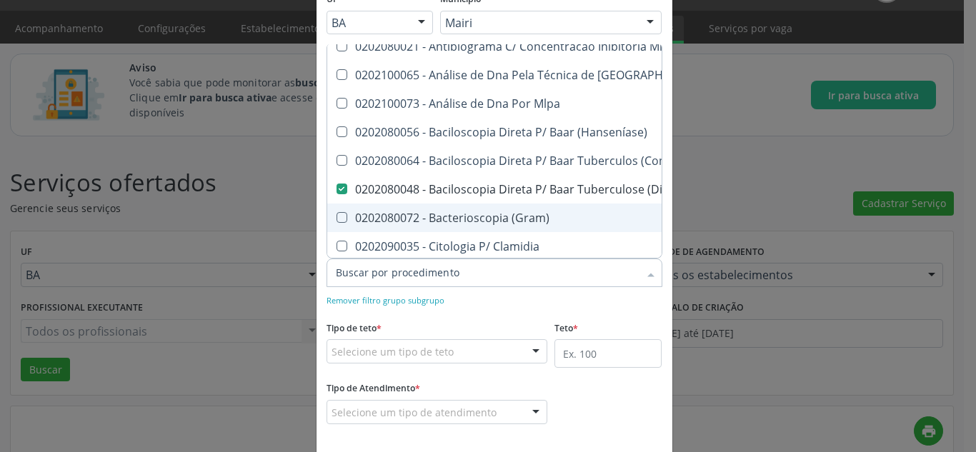
click at [337, 216] on \(Gram\) at bounding box center [342, 217] width 11 height 11
click at [336, 216] on \(Gram\) "checkbox" at bounding box center [331, 217] width 9 height 9
checkbox \(Gram\) "true"
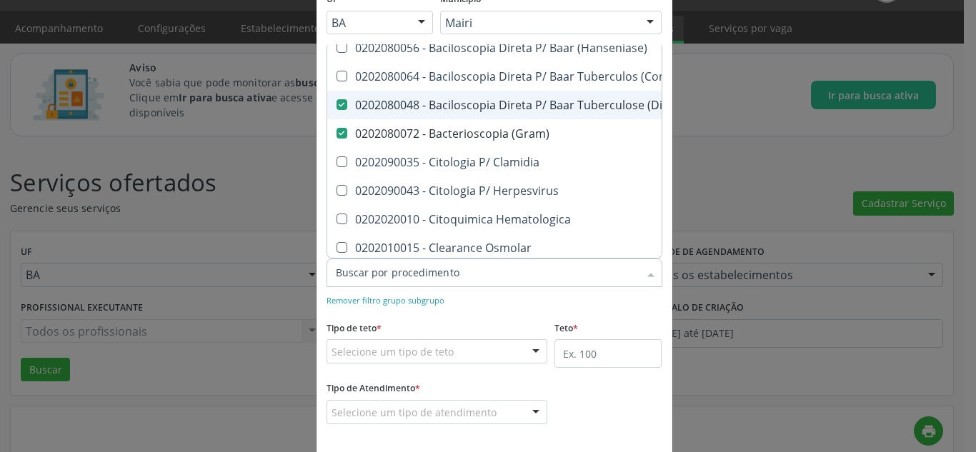
scroll to position [357, 0]
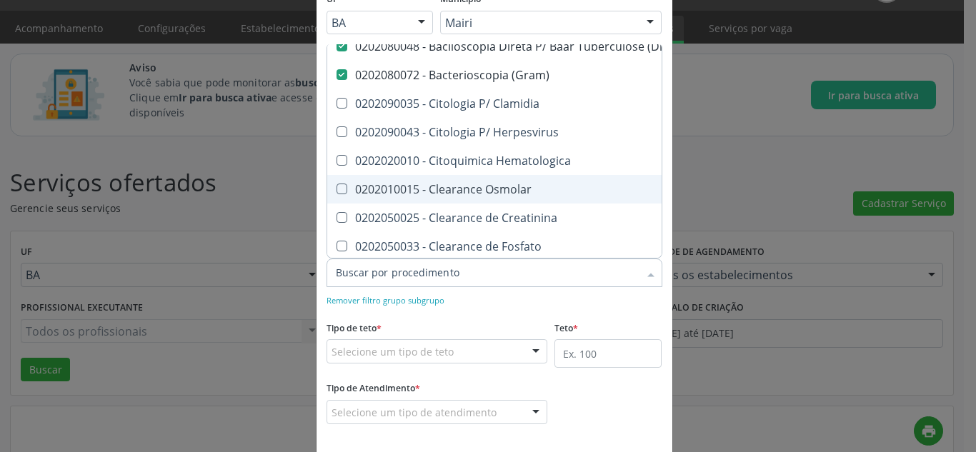
click at [337, 189] on Osmolar at bounding box center [342, 189] width 11 height 11
click at [331, 189] on Osmolar "checkbox" at bounding box center [331, 188] width 9 height 9
checkbox Osmolar "true"
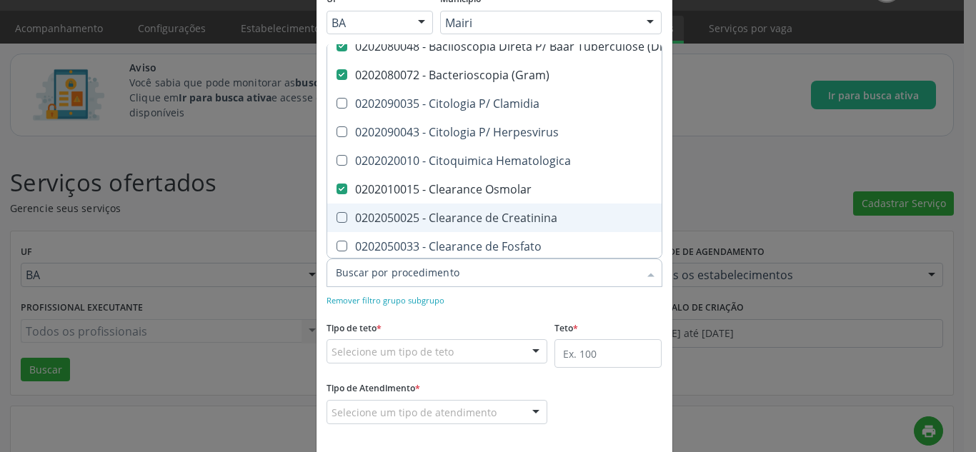
click at [327, 222] on div at bounding box center [332, 217] width 11 height 11
checkbox Creatinina "true"
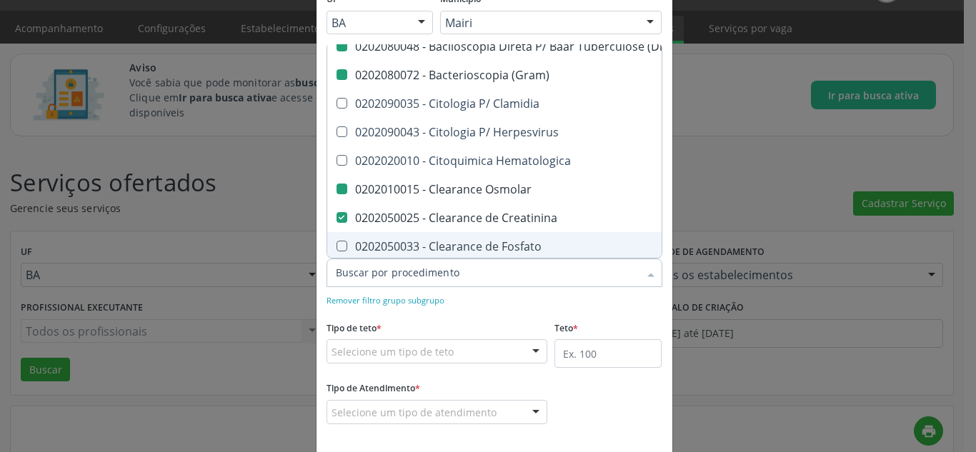
click at [470, 309] on form "Informações de Local UF * BA BA PE Nenhum resultado encontrado para: " " Não há…" at bounding box center [495, 206] width 336 height 477
checkbox Adenograma "true"
checkbox Urina "true"
checkbox -Igg "true"
checkbox Minima "true"
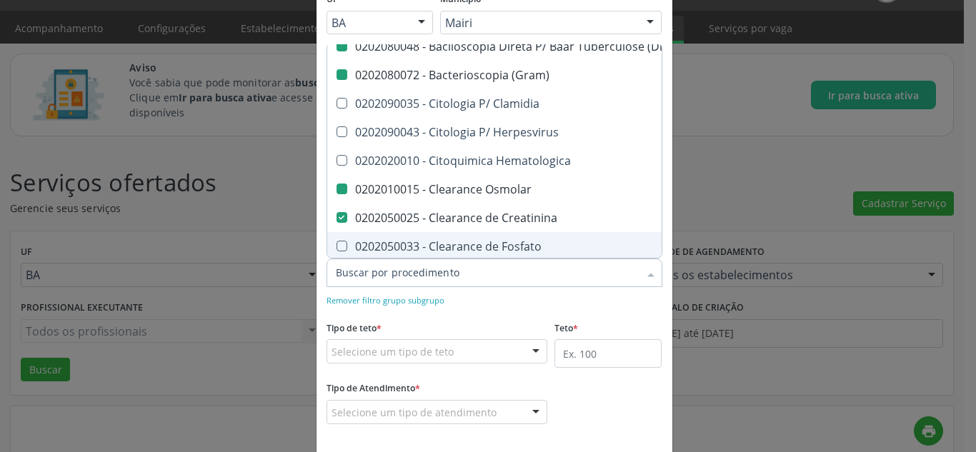
checkbox \(Diagnóstica\) "false"
checkbox \(Gram\) "false"
checkbox Osmolar "false"
checkbox Creatinina "false"
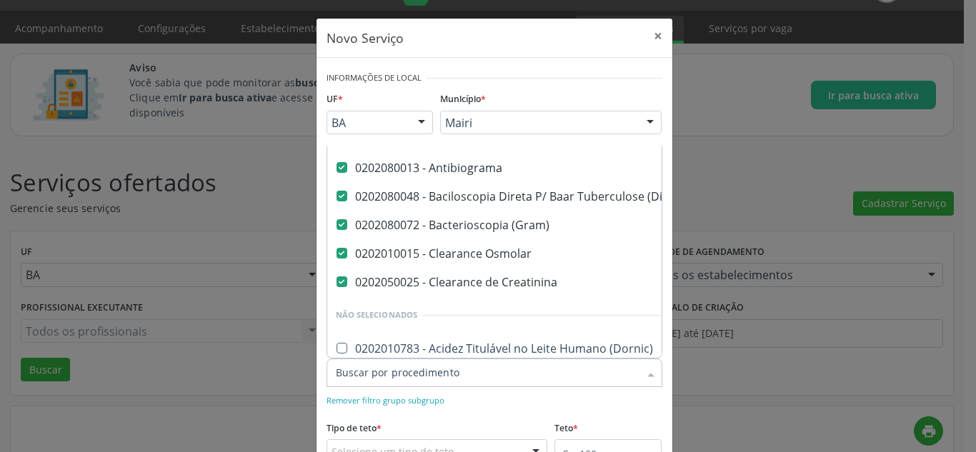
scroll to position [0, 0]
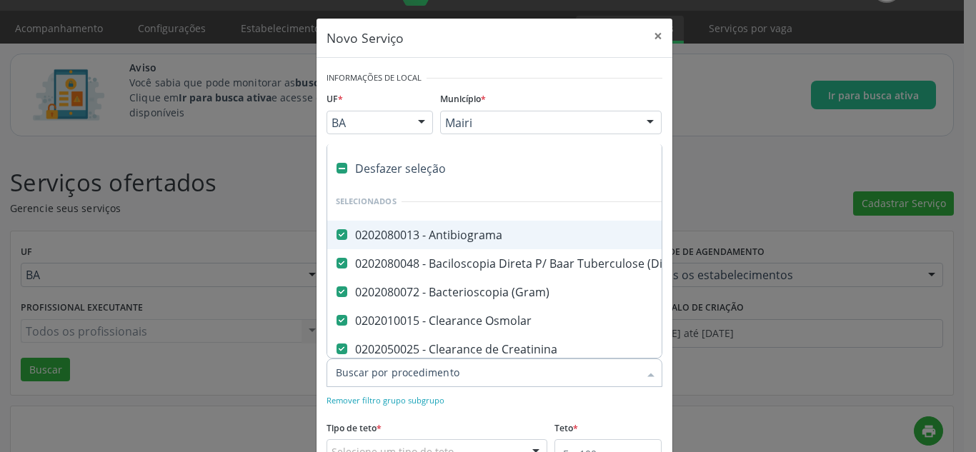
click at [337, 165] on label at bounding box center [342, 168] width 11 height 11
checkbox Antibiograma "false"
checkbox \(Diagnóstica\) "false"
checkbox \(Gram\) "false"
checkbox Osmolar "false"
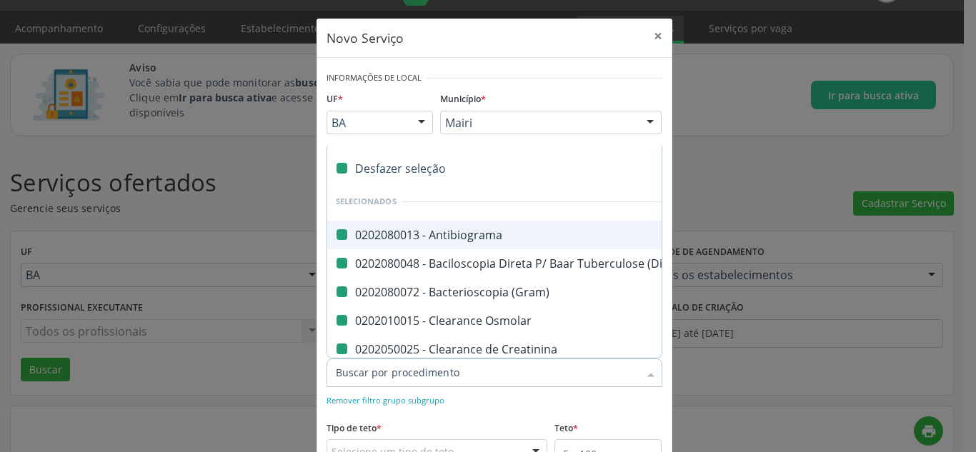
checkbox Creatinina "false"
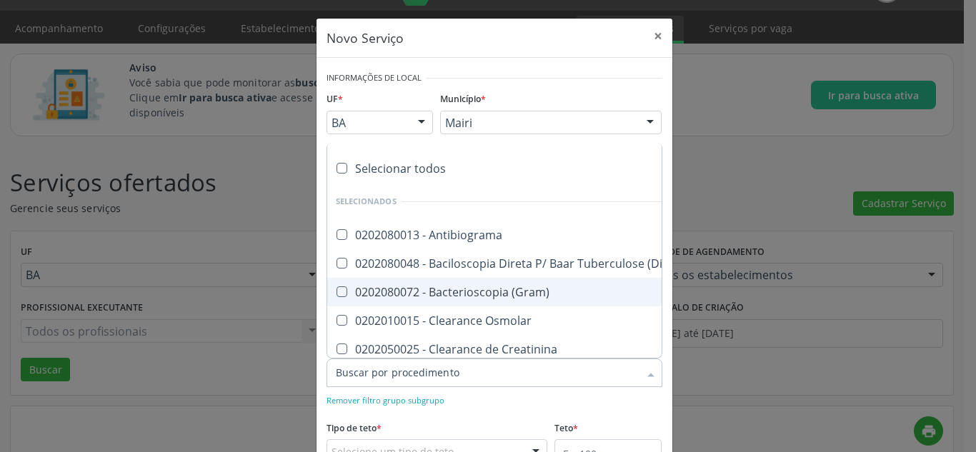
click at [490, 383] on input "Item de agendamento *" at bounding box center [487, 373] width 303 height 29
click at [472, 401] on div "Remover filtro grupo subgrupo" at bounding box center [495, 399] width 336 height 15
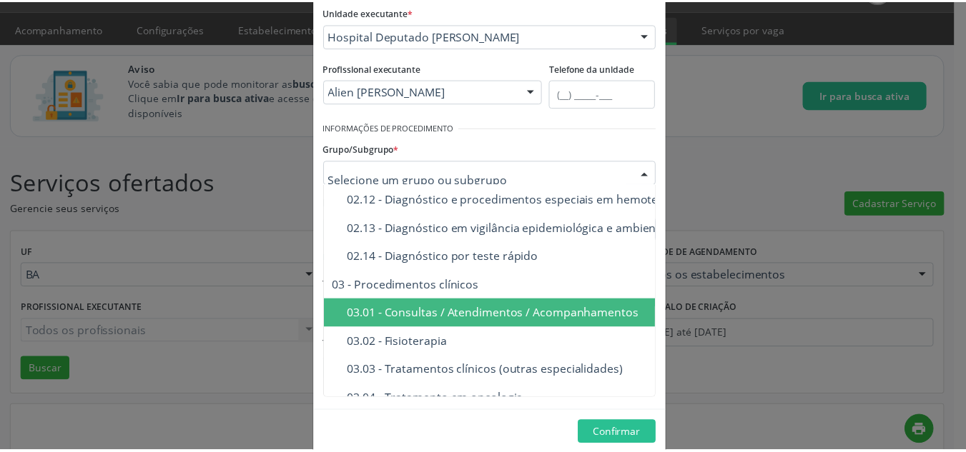
scroll to position [500, 0]
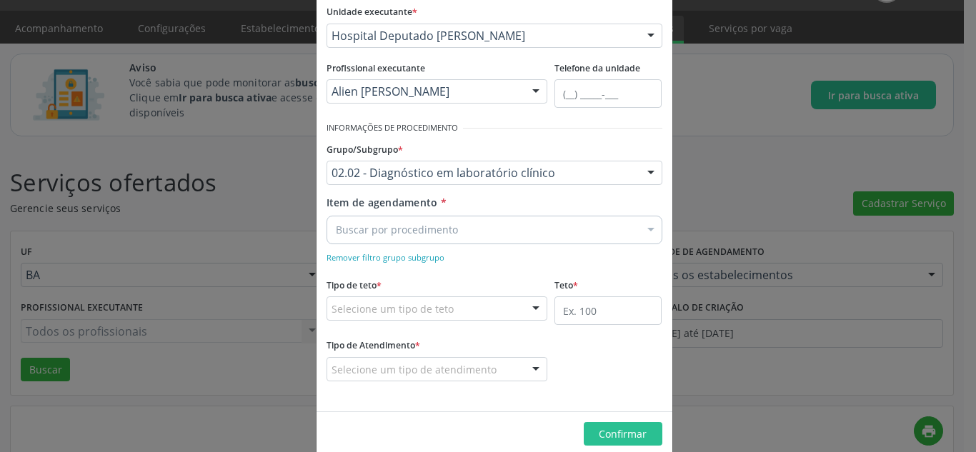
click at [265, 192] on div "Novo Serviço × Informações de Local UF * BA BA PE Nenhum resultado encontrado p…" at bounding box center [488, 226] width 976 height 452
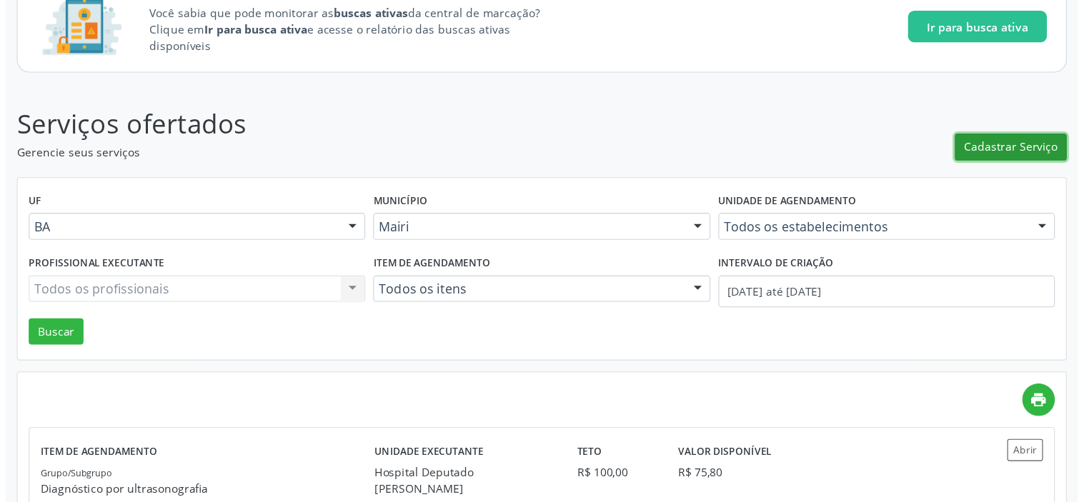
scroll to position [106, 0]
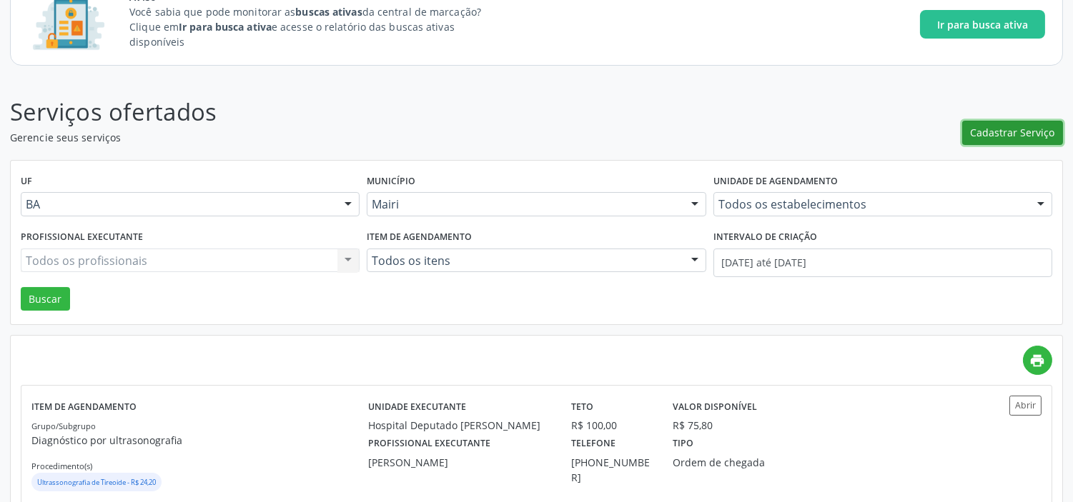
click at [1003, 127] on span "Cadastrar Serviço" at bounding box center [1013, 132] width 84 height 15
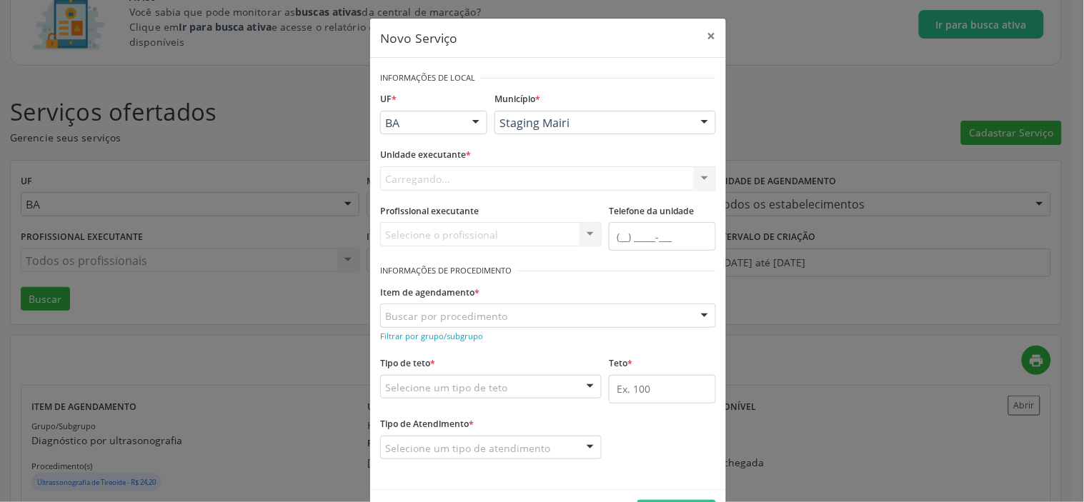
scroll to position [0, 0]
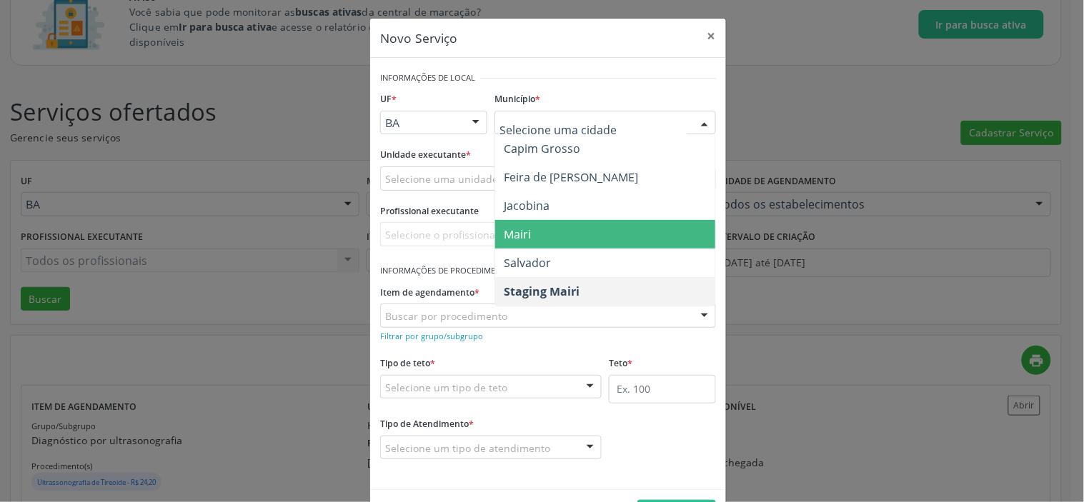
click at [533, 237] on span "Mairi" at bounding box center [605, 234] width 220 height 29
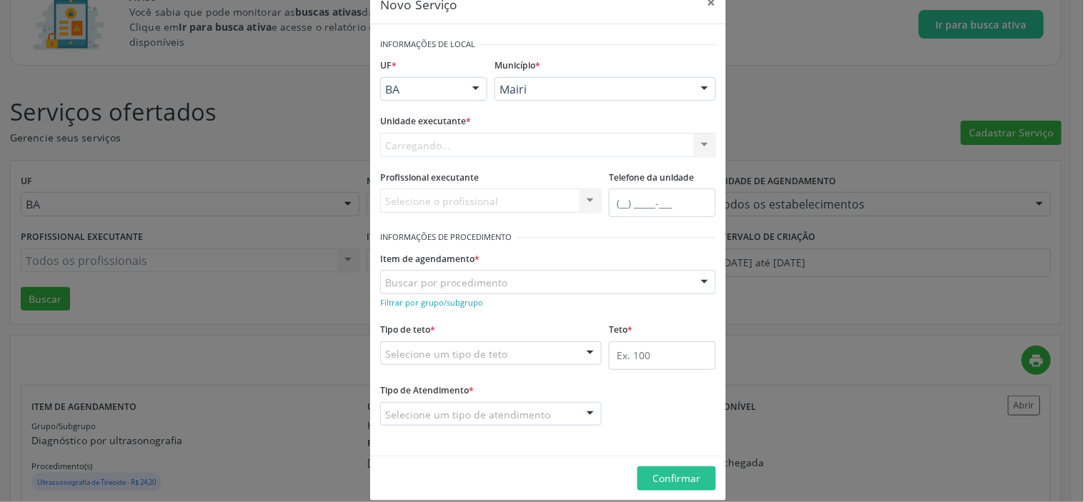
scroll to position [50, 0]
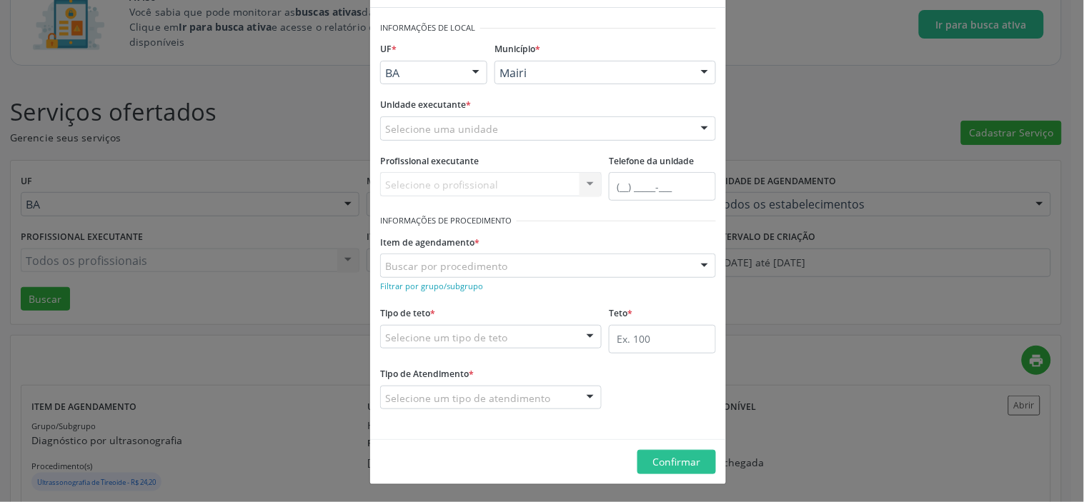
click at [497, 131] on div "Selecione uma unidade" at bounding box center [548, 129] width 336 height 24
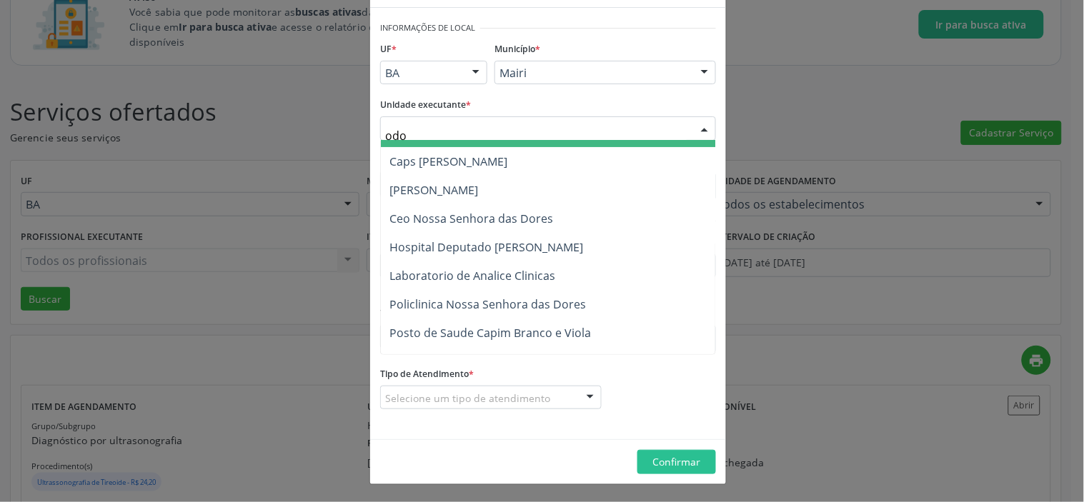
scroll to position [0, 0]
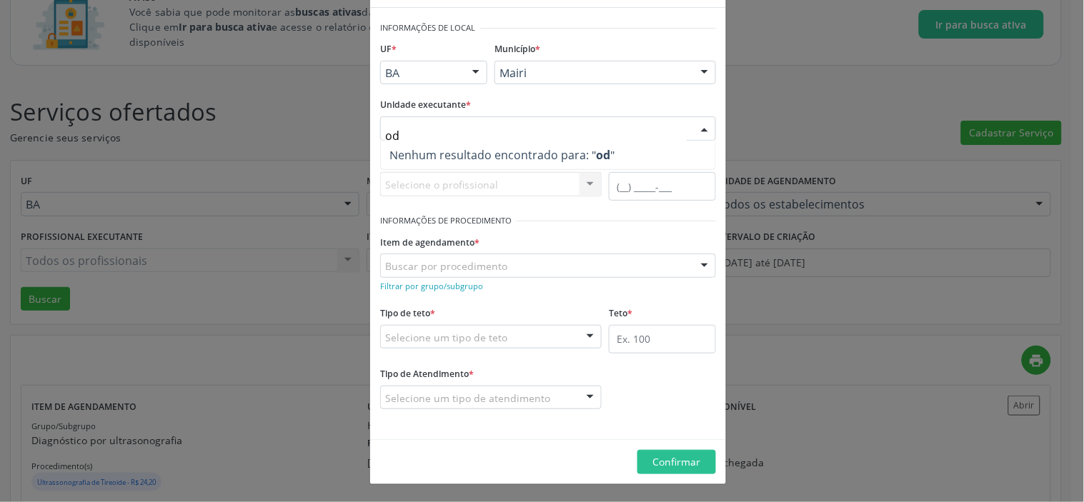
type input "o"
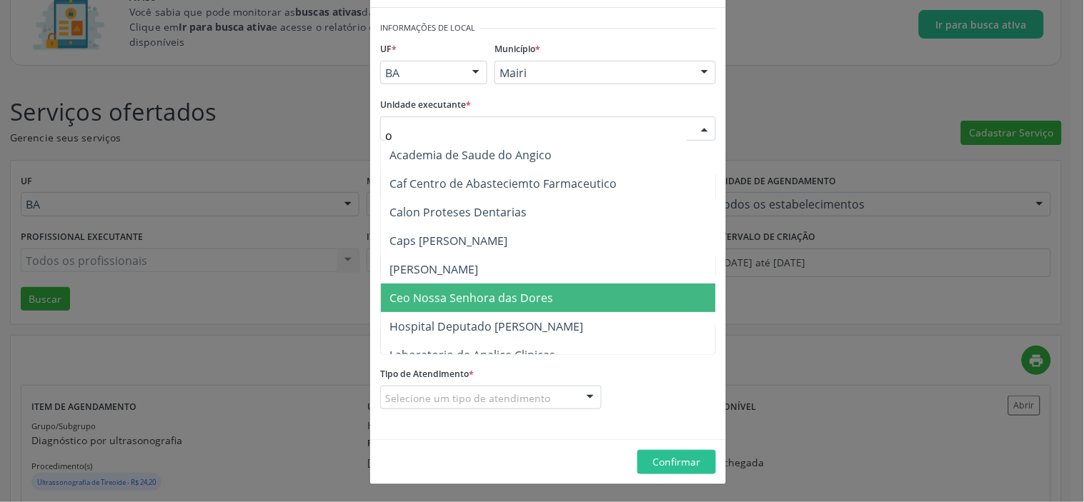
click at [426, 294] on span "Ceo Nossa Senhora das Dores" at bounding box center [472, 298] width 164 height 16
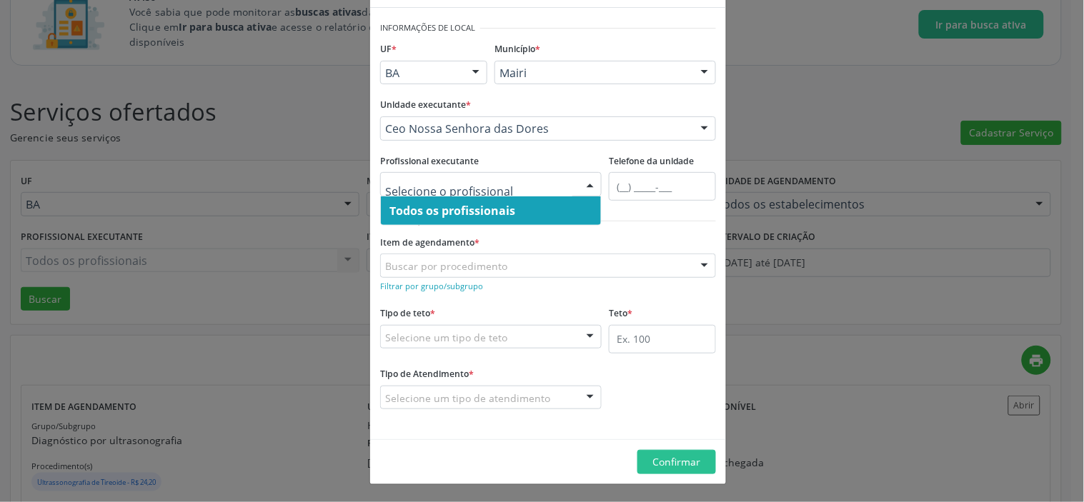
click at [583, 190] on div at bounding box center [590, 185] width 21 height 24
click at [466, 212] on span "Todos os profissionais" at bounding box center [453, 211] width 126 height 16
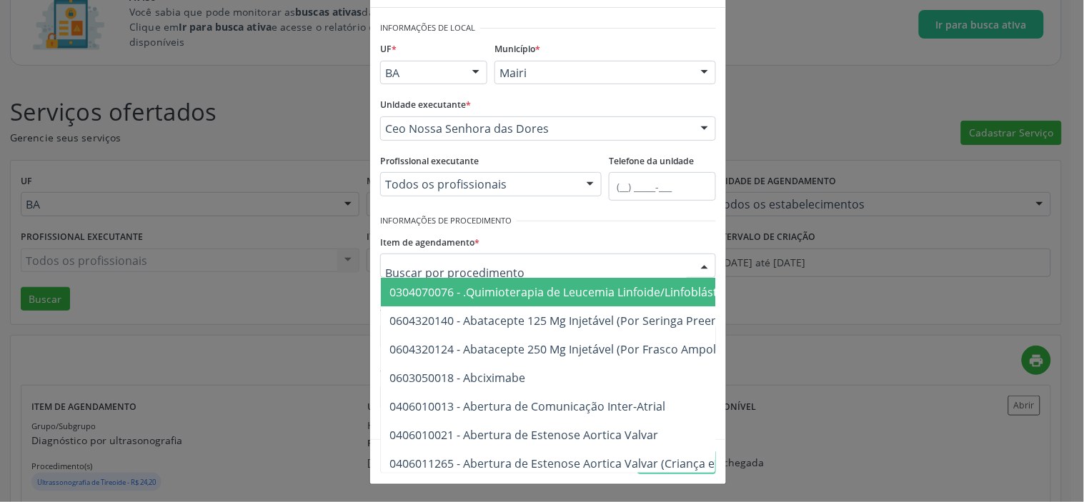
click at [524, 233] on div "Item de agendamento * 0304070076 - .Quimioterapia de Leucemia Linfoide/Linfoblá…" at bounding box center [548, 255] width 336 height 46
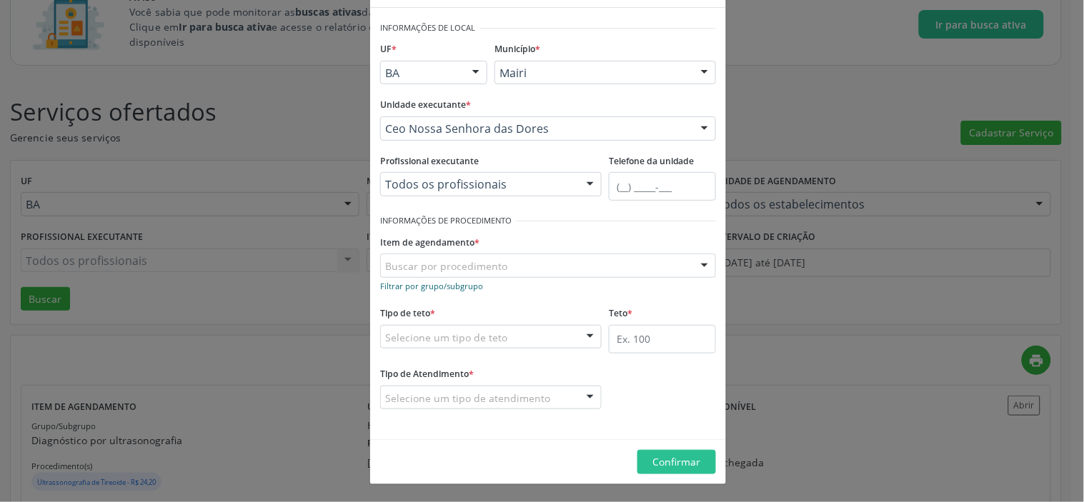
click at [422, 287] on small "Filtrar por grupo/subgrupo" at bounding box center [431, 286] width 103 height 11
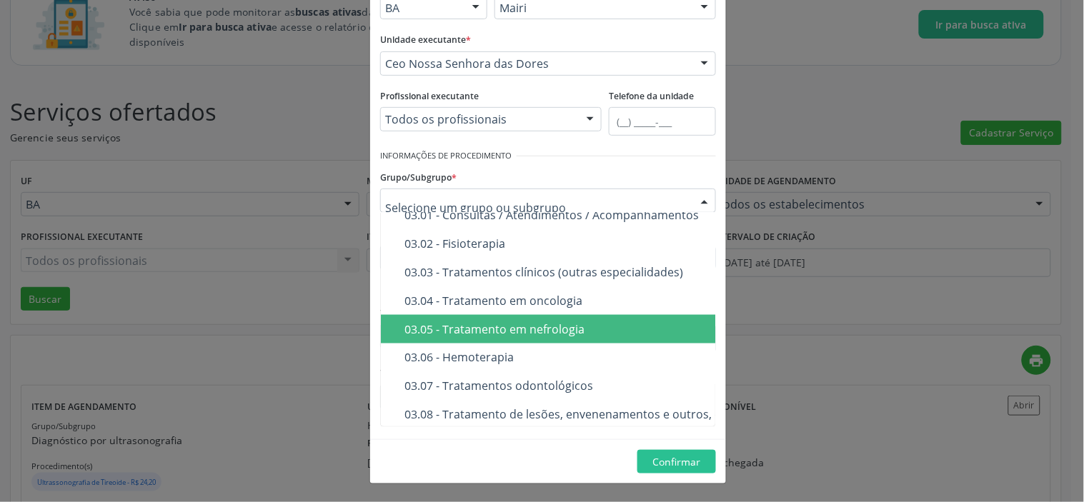
scroll to position [635, 0]
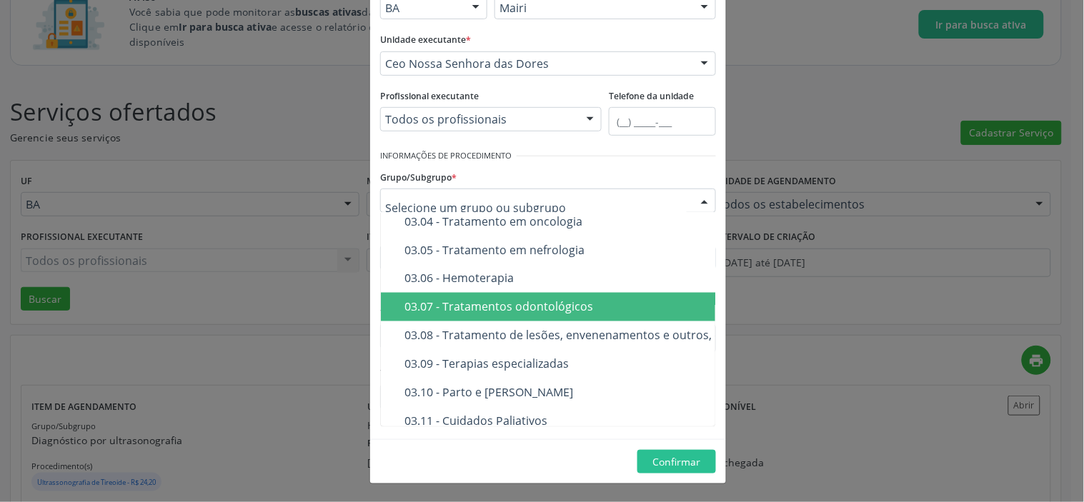
click at [446, 307] on div "03.07 - Tratamentos odontológicos" at bounding box center [646, 307] width 483 height 11
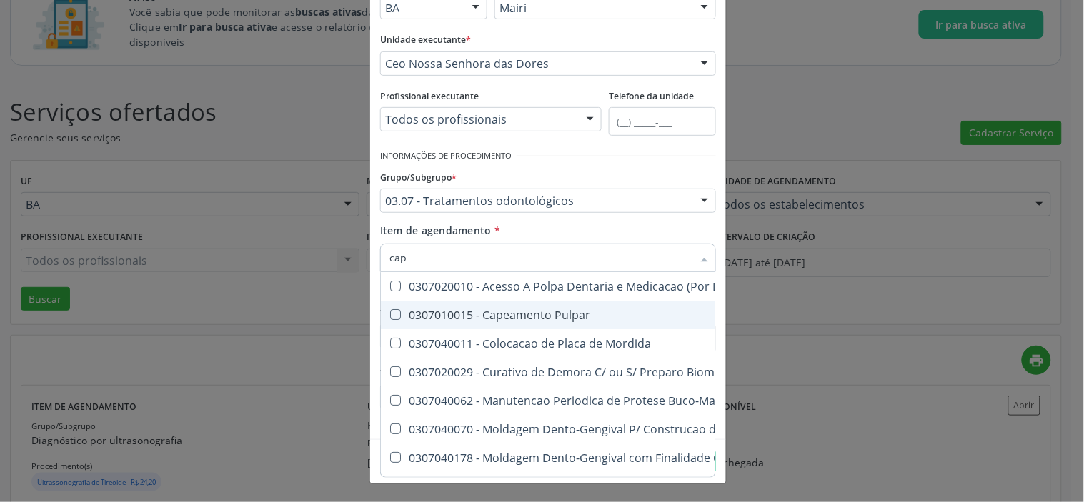
type input "cape"
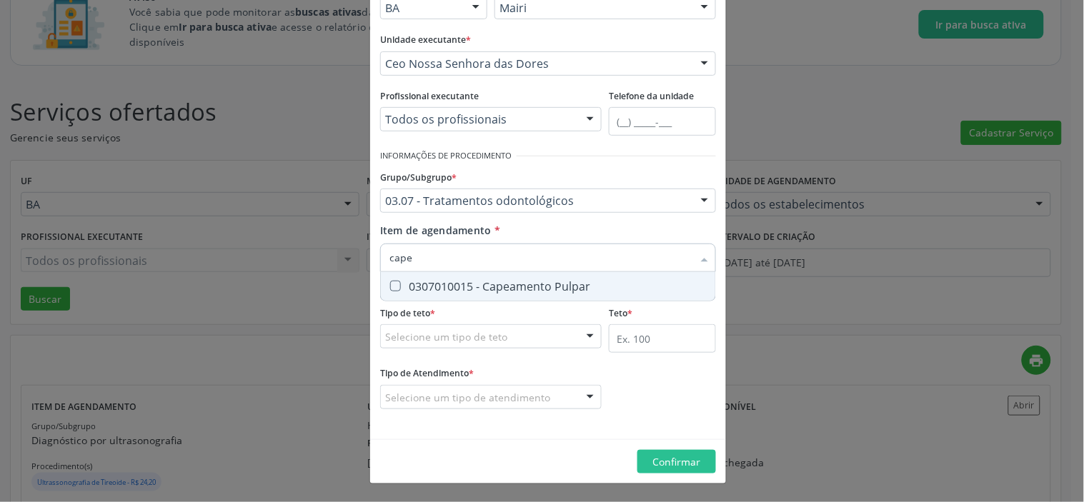
click at [483, 287] on div "0307010015 - Capeamento Pulpar" at bounding box center [548, 286] width 317 height 11
checkbox Pulpar "true"
type input "ca"
checkbox Pulpar "false"
type input "c"
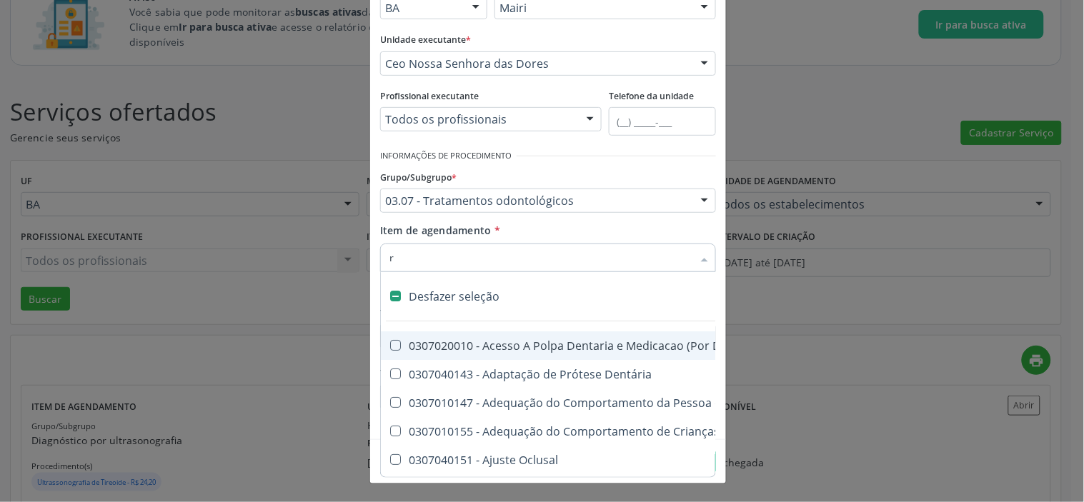
type input "re"
checkbox Oclusal "false"
checkbox Pulpar "false"
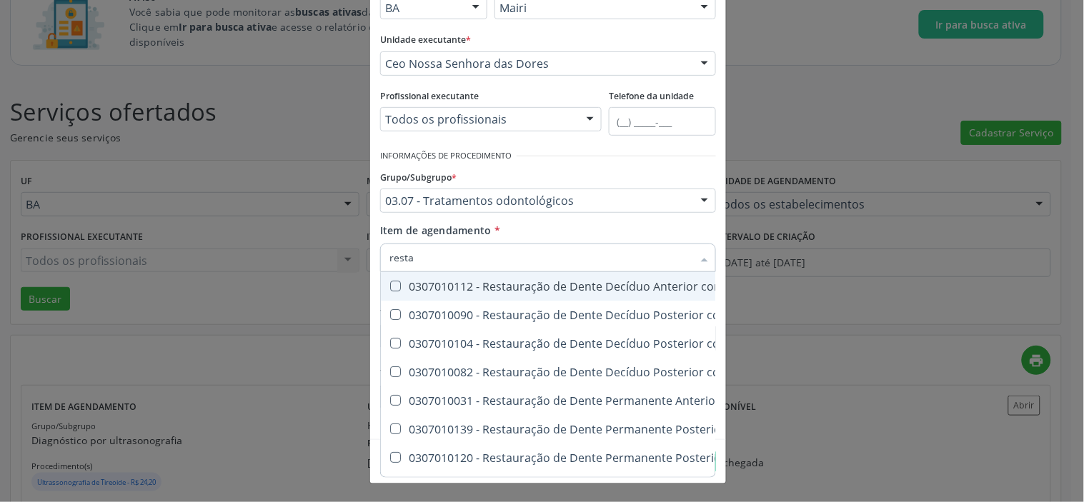
type input "restau"
click at [390, 289] on Composta\ at bounding box center [395, 286] width 11 height 11
click at [390, 289] on Composta\ "checkbox" at bounding box center [385, 286] width 9 height 9
checkbox Composta\ "true"
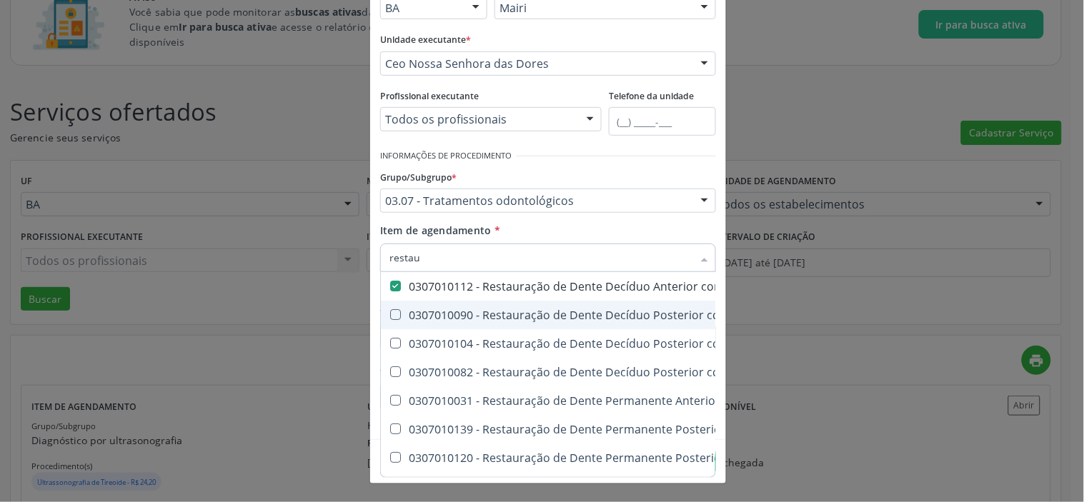
click at [390, 310] on Amálgama at bounding box center [395, 314] width 11 height 11
click at [390, 310] on Amálgama "checkbox" at bounding box center [385, 314] width 9 height 9
checkbox Amálgama "true"
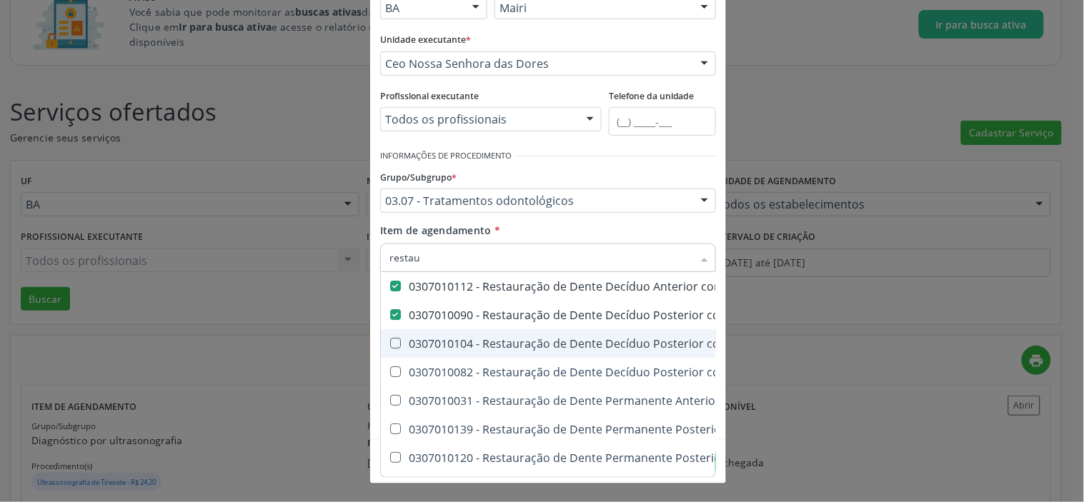
drag, startPoint x: 390, startPoint y: 345, endPoint x: 392, endPoint y: 369, distance: 24.4
click at [390, 345] on Vidro at bounding box center [395, 343] width 11 height 11
click at [390, 345] on Vidro "checkbox" at bounding box center [385, 343] width 9 height 9
checkbox Vidro "true"
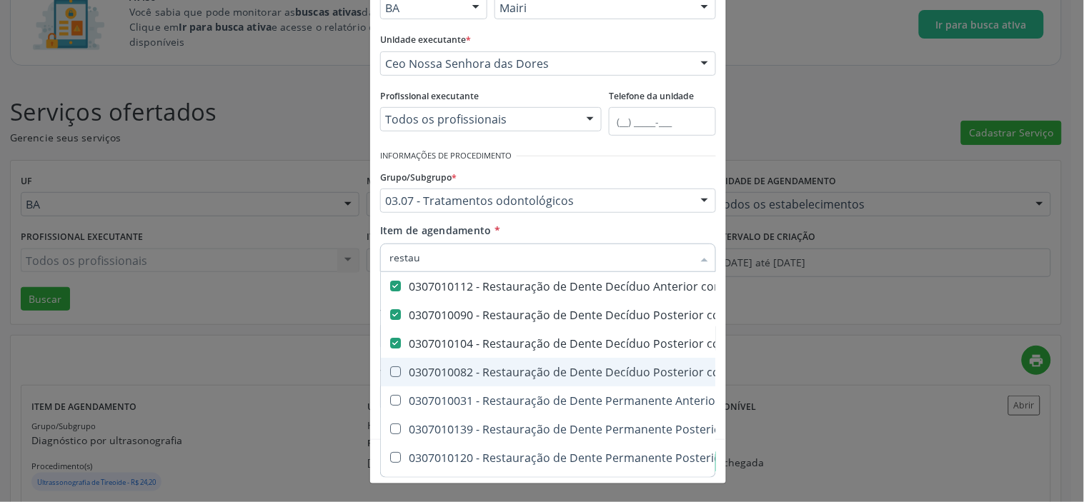
click at [390, 370] on Composta at bounding box center [395, 372] width 11 height 11
click at [387, 370] on Composta "checkbox" at bounding box center [385, 371] width 9 height 9
checkbox Composta "true"
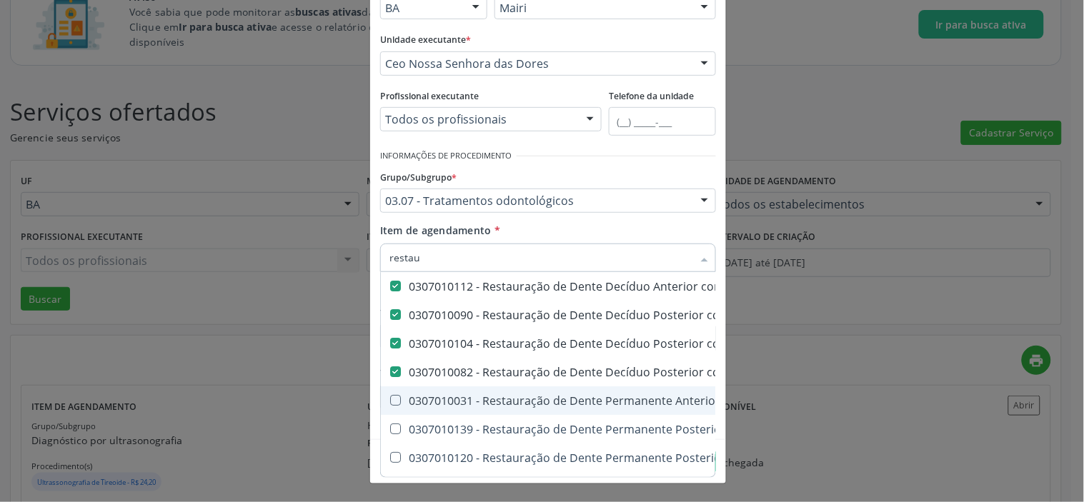
click at [389, 393] on span "0307010031 - Restauração de Dente Permanente Anterior com Resina Composta" at bounding box center [619, 401] width 477 height 29
checkbox Composta "true"
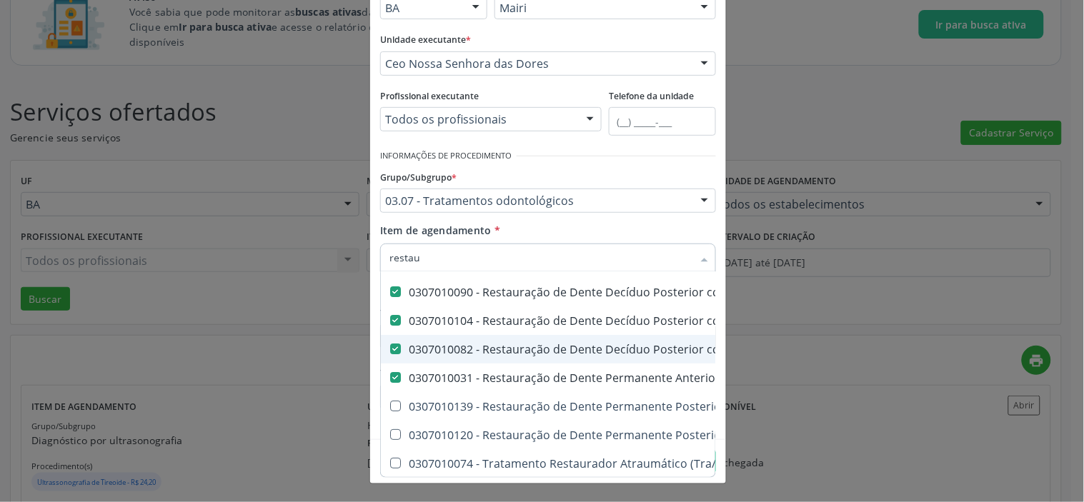
scroll to position [34, 0]
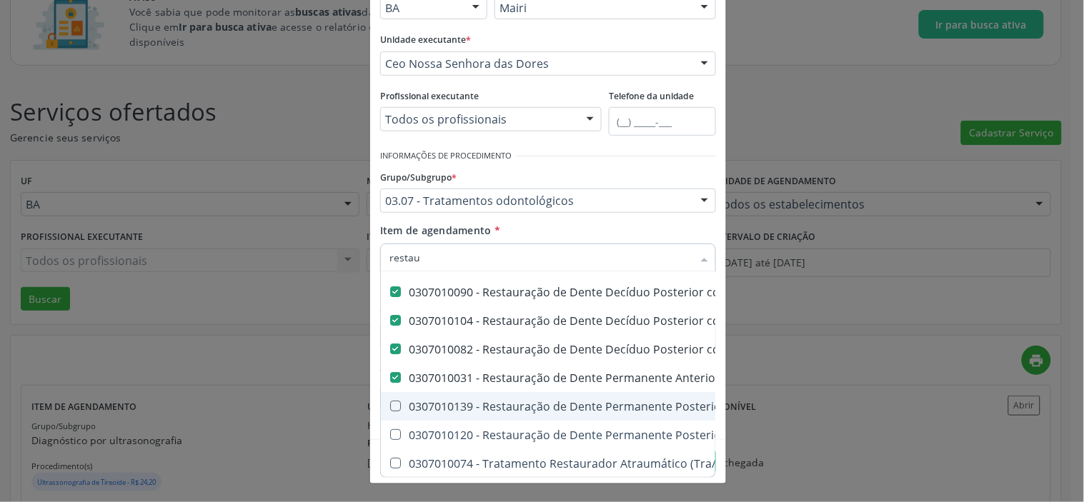
drag, startPoint x: 393, startPoint y: 391, endPoint x: 388, endPoint y: 410, distance: 19.9
click at [392, 401] on Amálgama at bounding box center [395, 406] width 11 height 11
click at [390, 402] on Amálgama "checkbox" at bounding box center [385, 406] width 9 height 9
checkbox Amálgama "true"
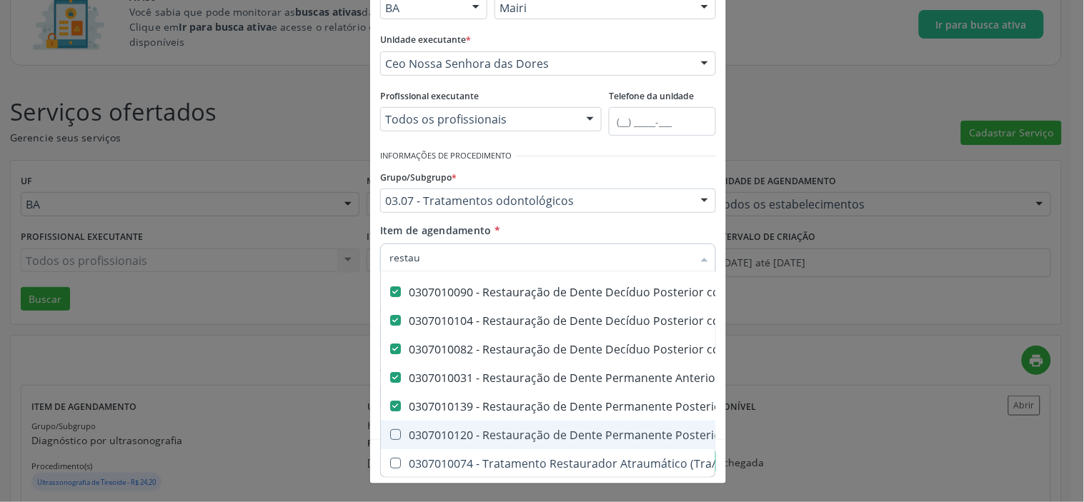
click at [390, 430] on Composta at bounding box center [395, 435] width 11 height 11
click at [387, 430] on Composta "checkbox" at bounding box center [385, 434] width 9 height 9
checkbox Composta "true"
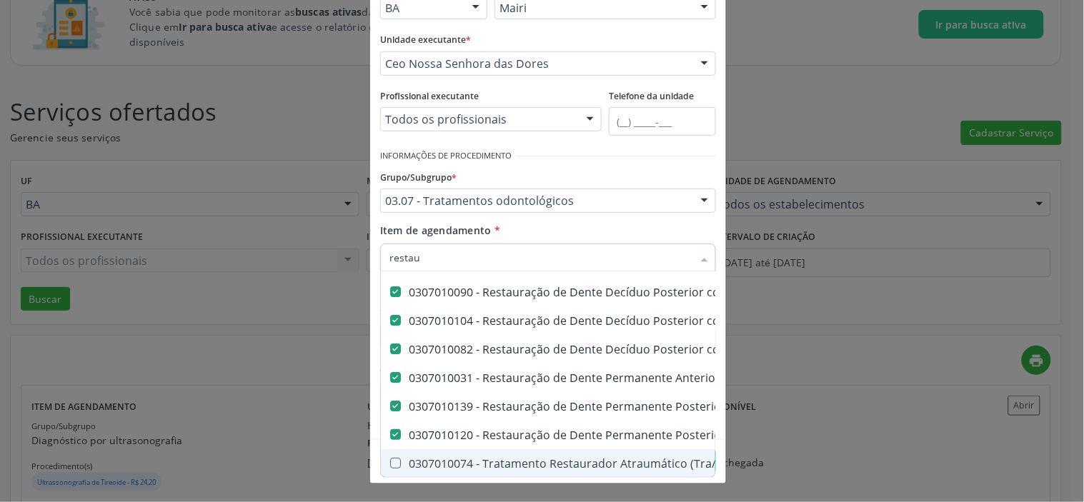
click at [390, 458] on \(Tra\/Art\) at bounding box center [395, 463] width 11 height 11
click at [390, 459] on \(Tra\/Art\) "checkbox" at bounding box center [385, 463] width 9 height 9
checkbox \(Tra\/Art\) "true"
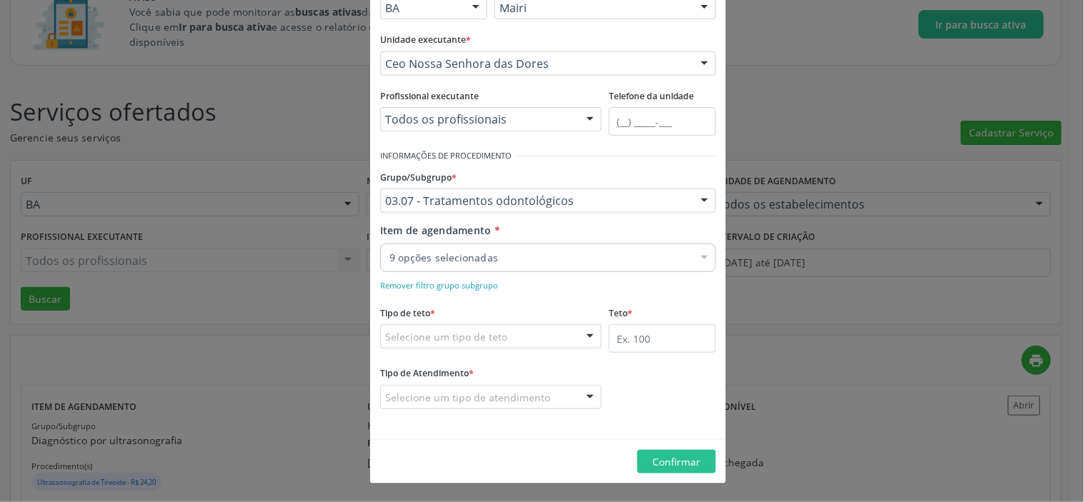
scroll to position [0, 0]
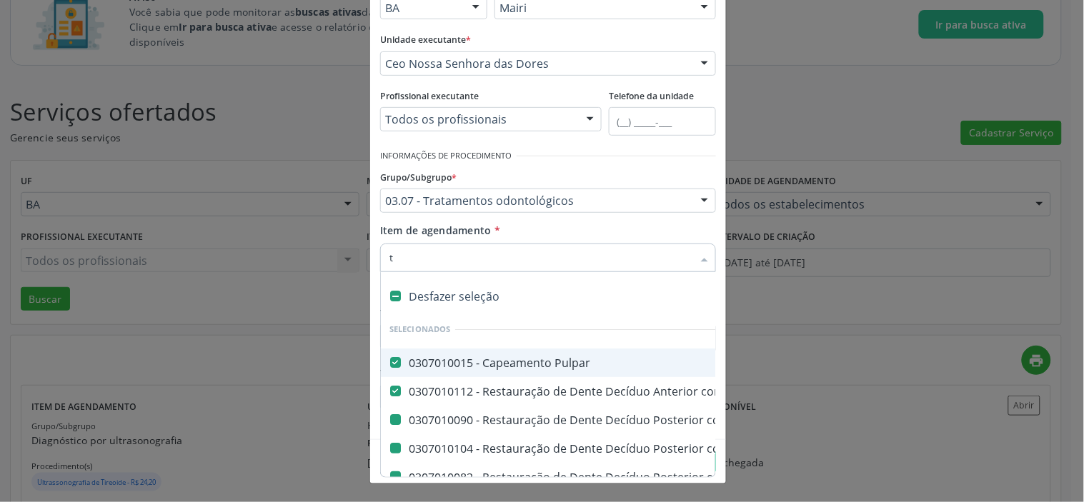
type input "tr"
checkbox Amálgama "false"
checkbox Vidro "false"
checkbox Composta "false"
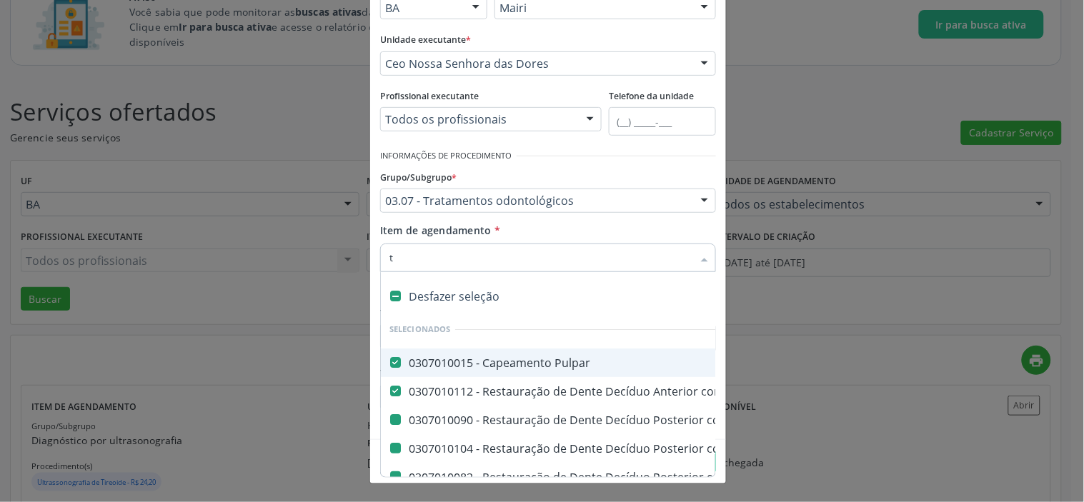
checkbox Amálgama "false"
checkbox Composta "false"
checkbox \(Tra\/Art\) "false"
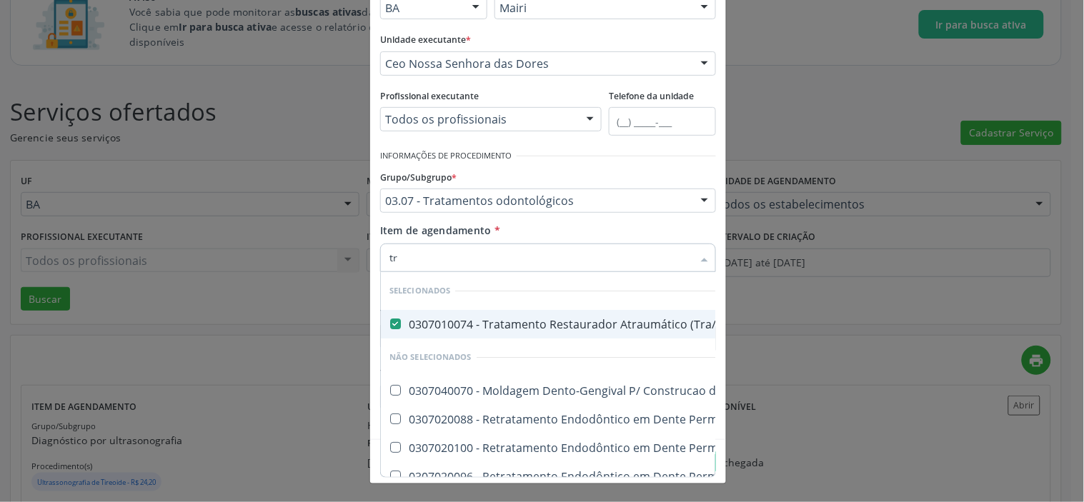
type input "t"
checkbox Dentaria "true"
checkbox Bi-Radicular "true"
checkbox Uni-Radicular "true"
checkbox Raízes "true"
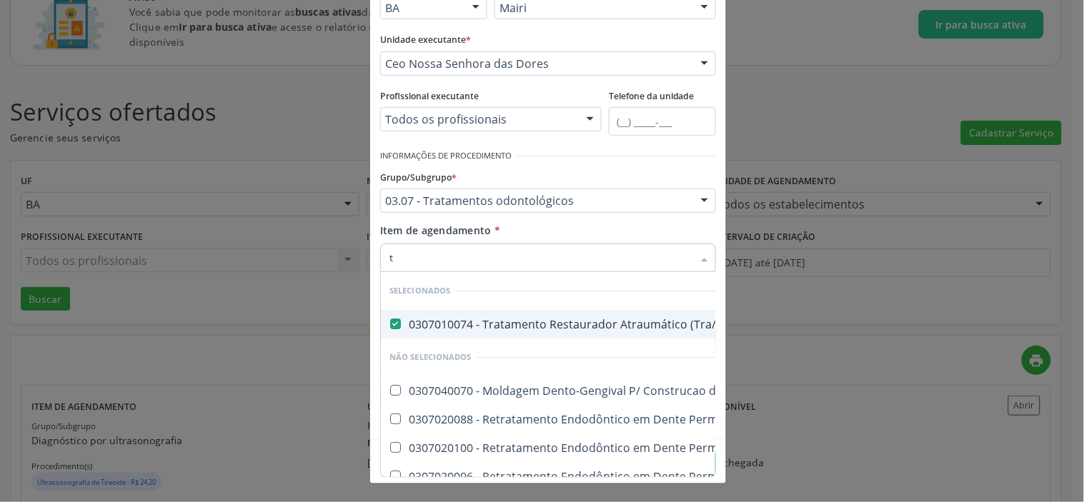
checkbox Decíduo "true"
checkbox Birradicular "true"
checkbox Unirradicular "true"
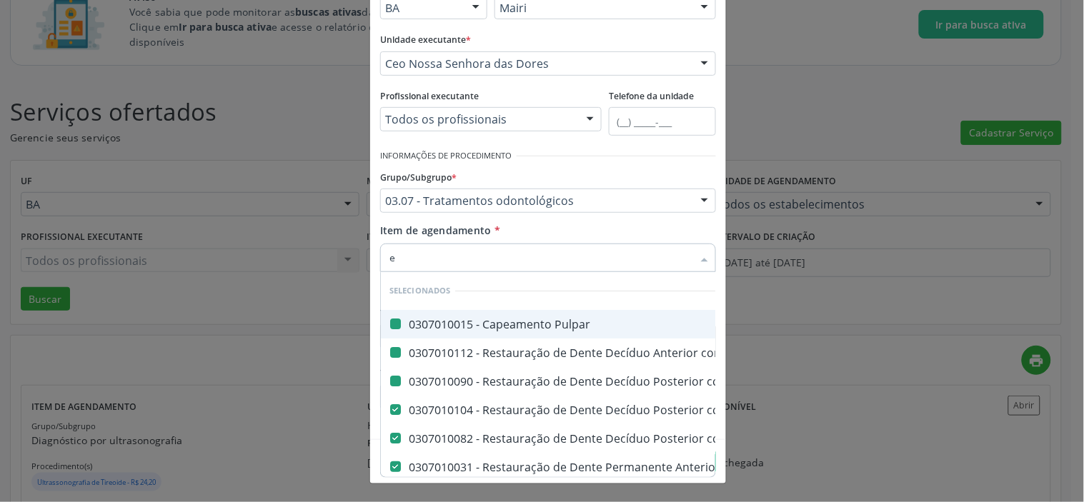
type input "ex"
checkbox Pulpar "false"
checkbox Amálgama "false"
checkbox Composta\ "false"
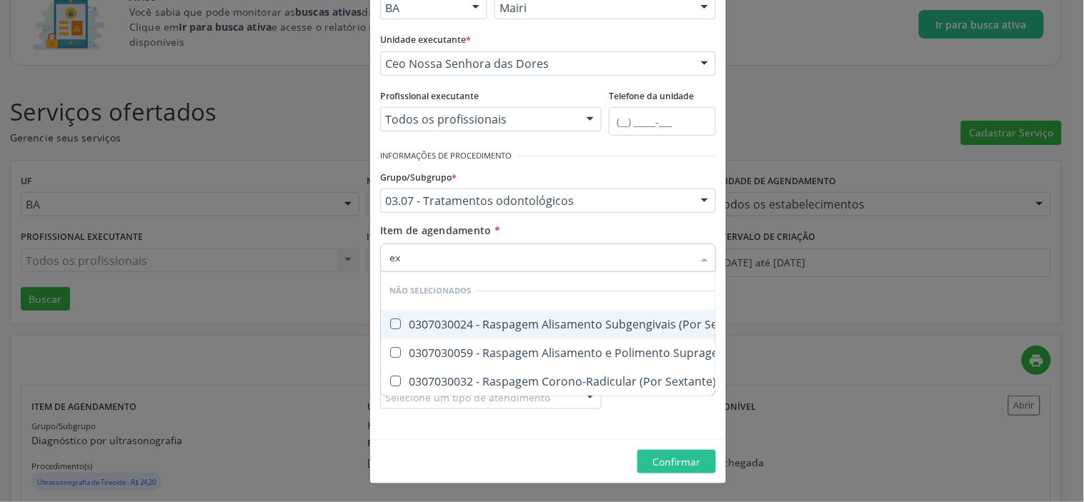
type input "e"
checkbox Sextante\) "true"
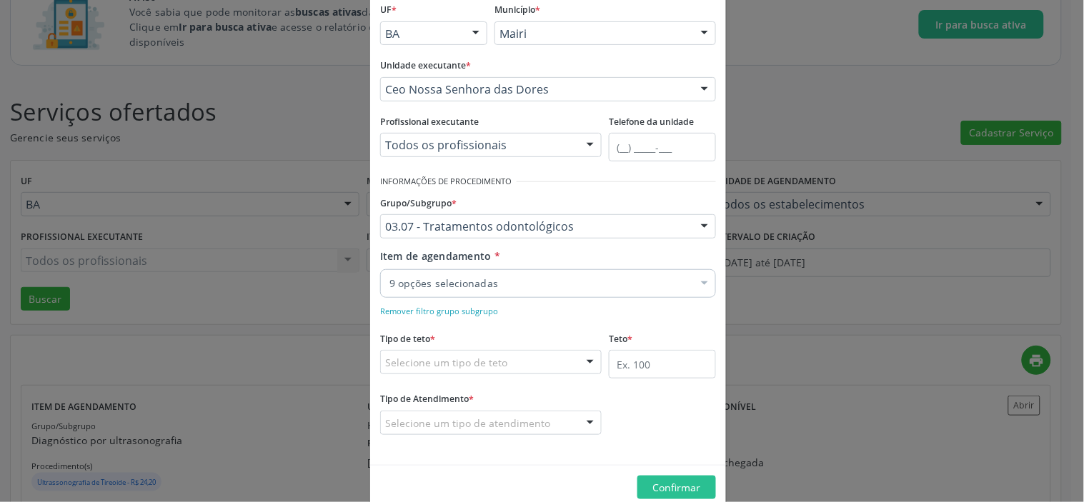
scroll to position [115, 0]
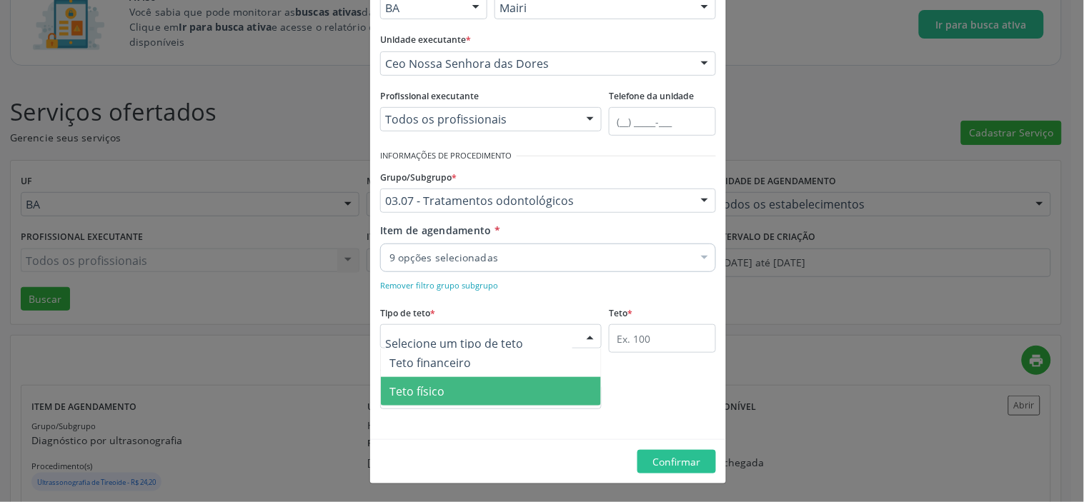
click at [430, 388] on span "Teto físico" at bounding box center [417, 392] width 55 height 16
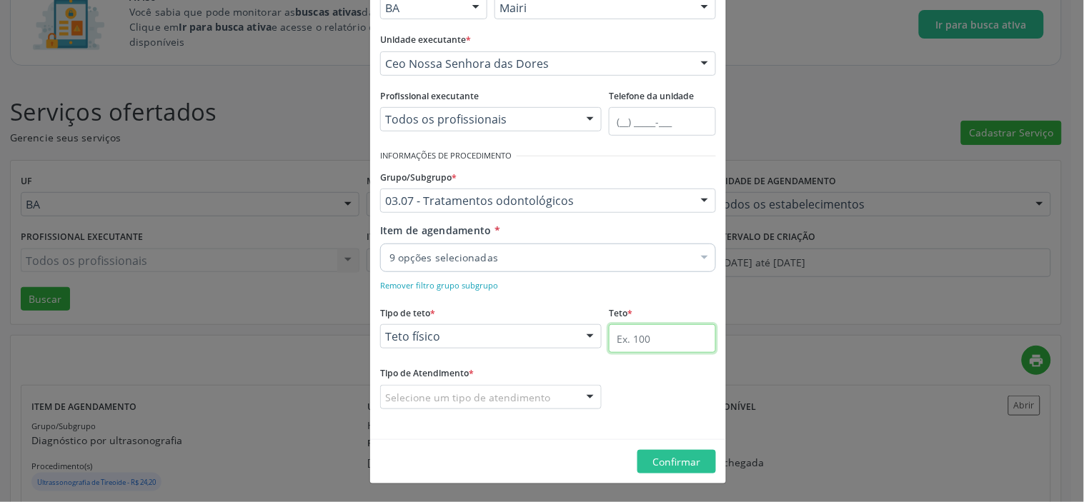
click at [640, 337] on input "text" at bounding box center [662, 339] width 107 height 29
type input "300"
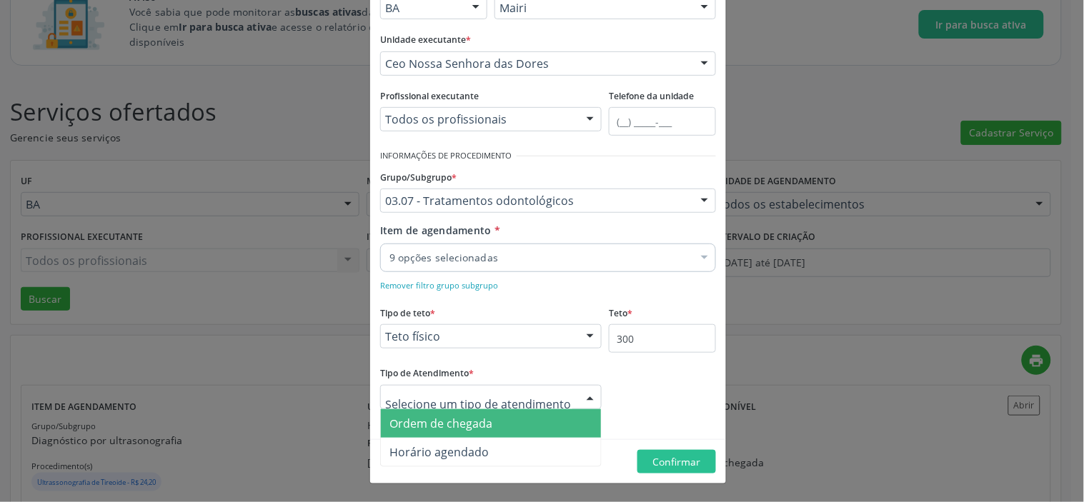
click at [452, 422] on span "Ordem de chegada" at bounding box center [441, 424] width 103 height 16
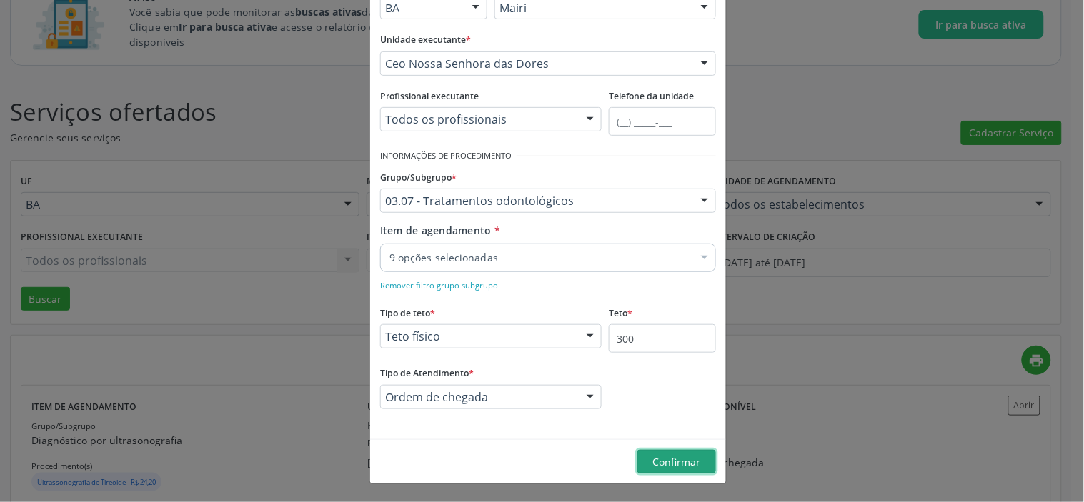
click at [653, 455] on span "Confirmar" at bounding box center [677, 462] width 48 height 14
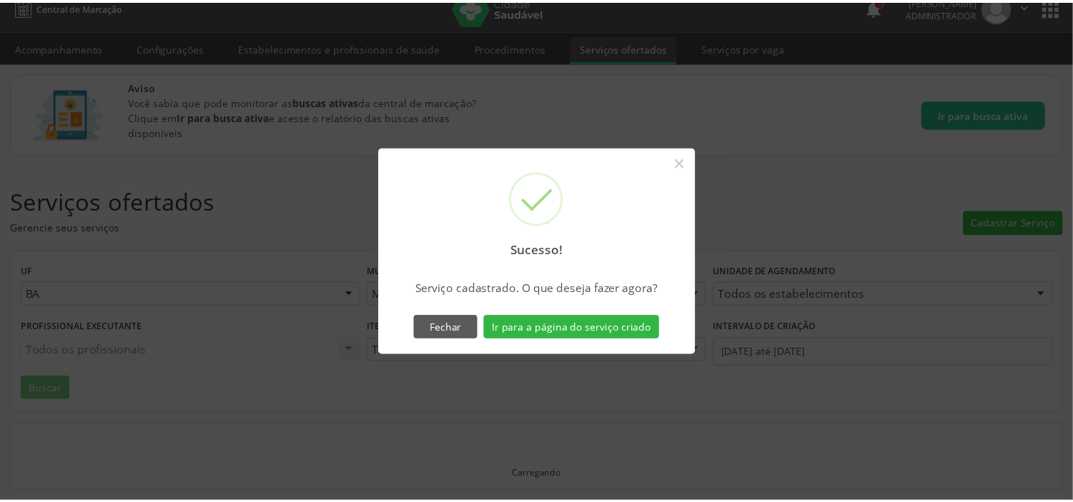
scroll to position [16, 0]
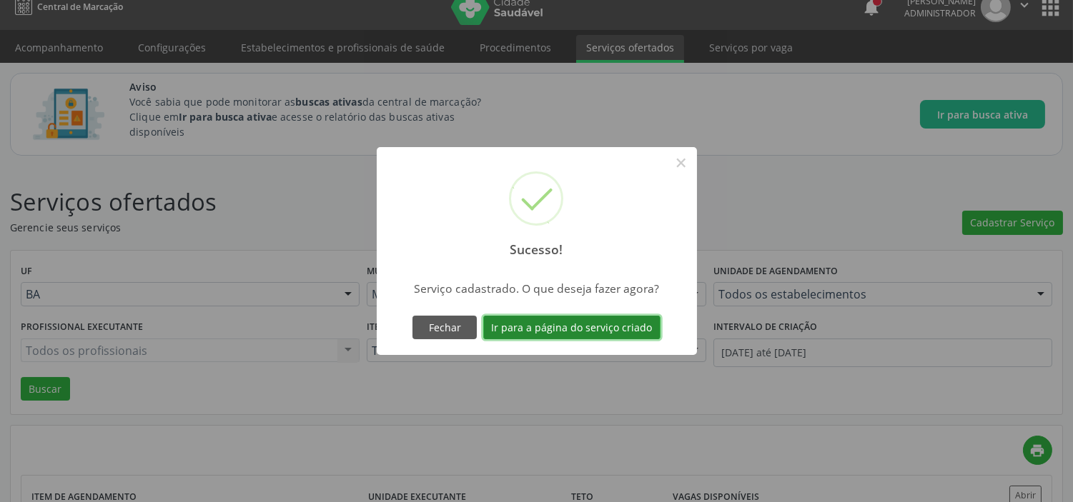
click at [545, 331] on button "Ir para a página do serviço criado" at bounding box center [571, 328] width 177 height 24
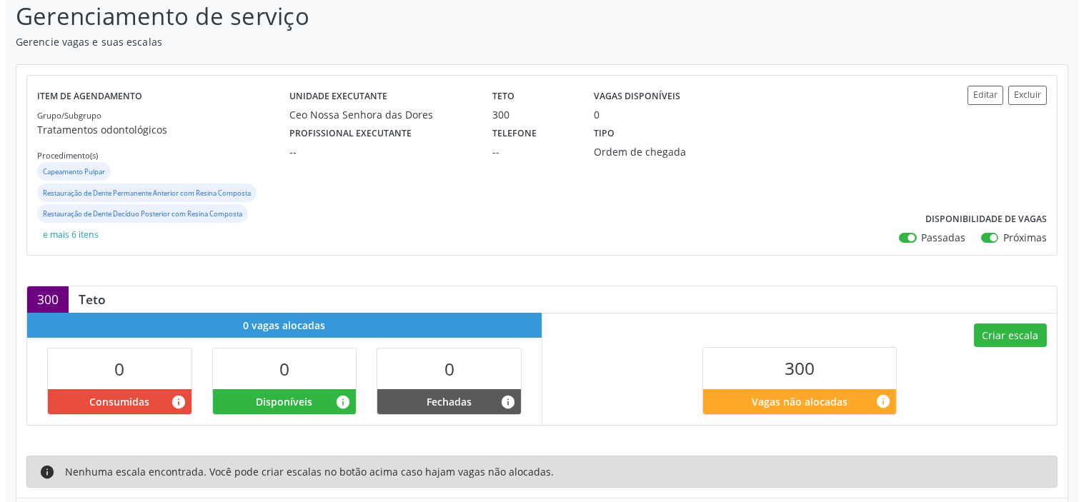
scroll to position [238, 0]
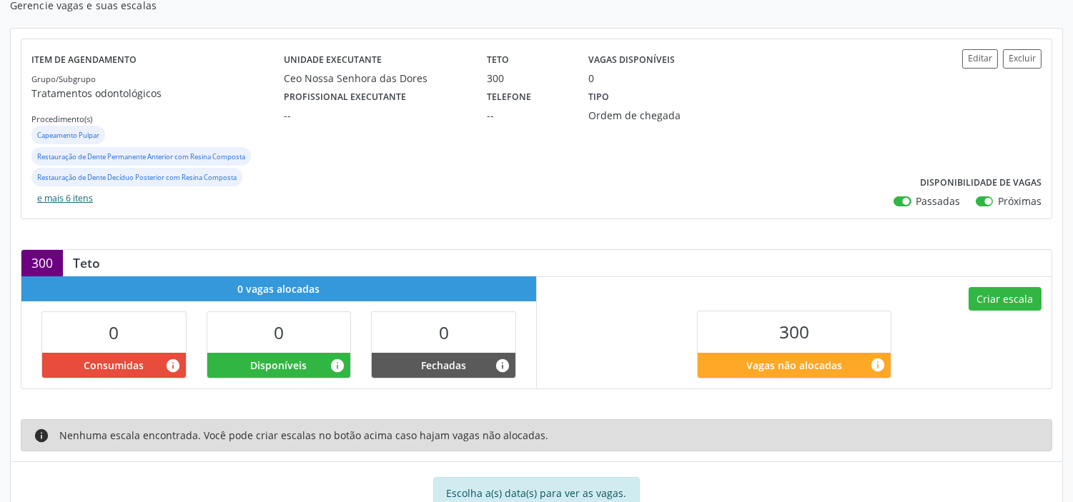
click at [79, 200] on button "e mais 6 itens" at bounding box center [64, 198] width 67 height 19
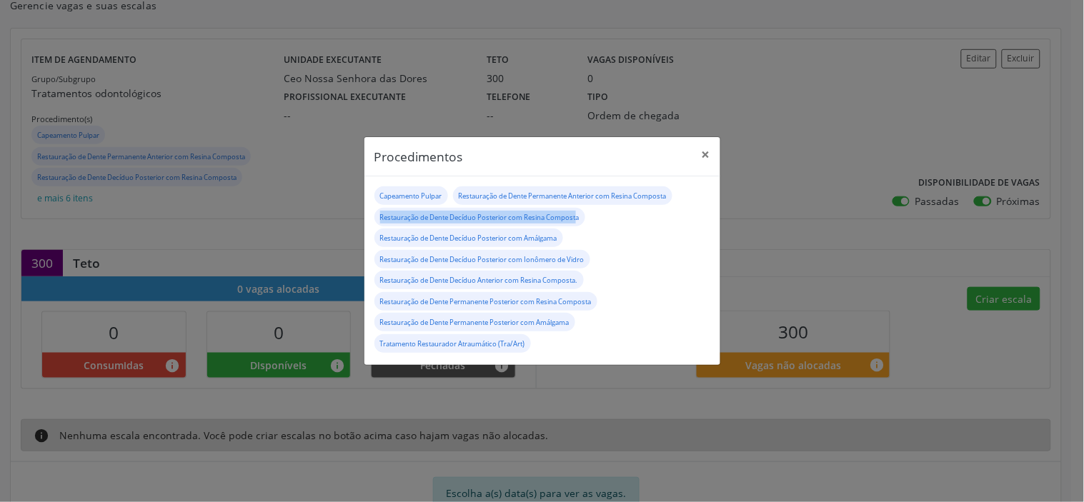
drag, startPoint x: 413, startPoint y: 217, endPoint x: 581, endPoint y: 227, distance: 168.3
click at [581, 227] on div "Restauração de Dente Decíduo Posterior com Resina Composta" at bounding box center [483, 218] width 216 height 21
click at [704, 152] on button "×" at bounding box center [706, 154] width 29 height 35
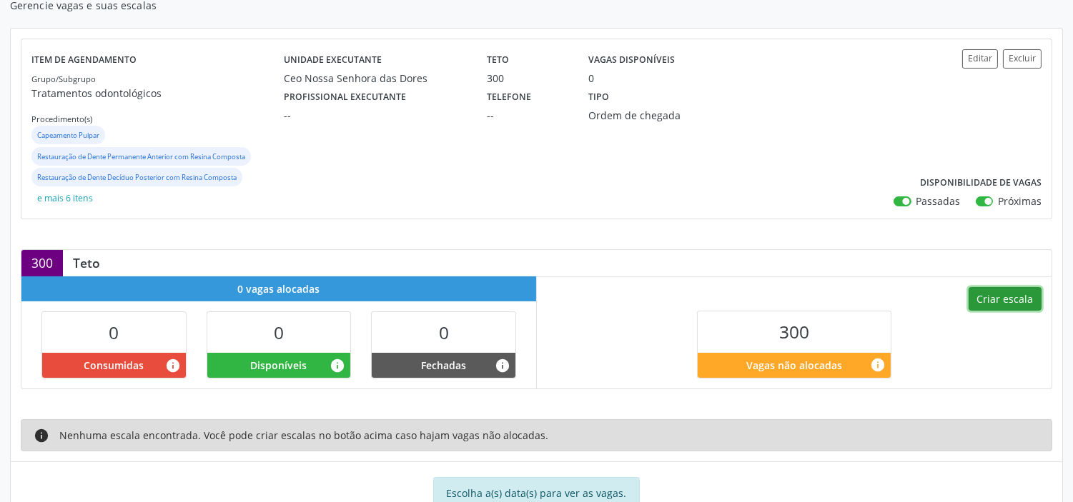
click at [1001, 297] on button "Criar escala" at bounding box center [1005, 299] width 73 height 24
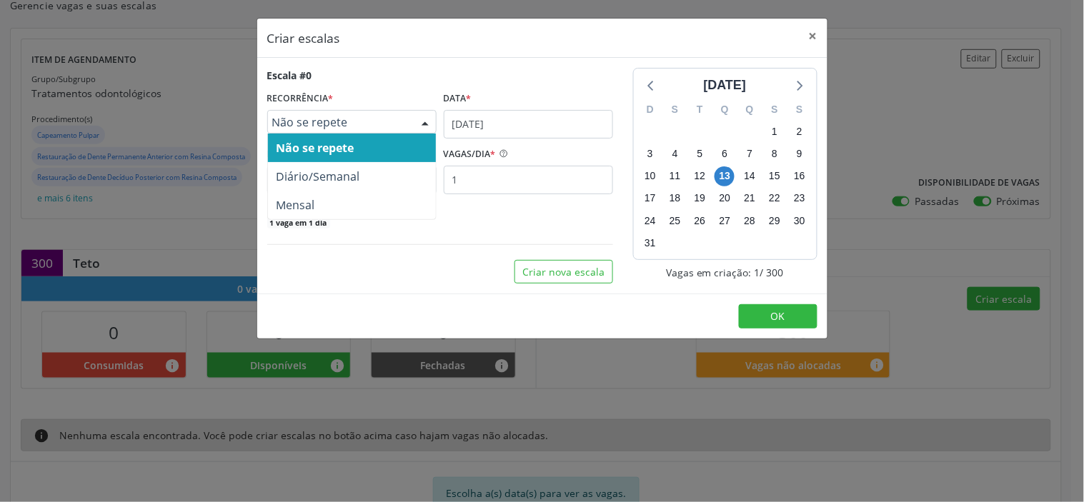
click at [367, 117] on span "Não se repete" at bounding box center [339, 122] width 135 height 14
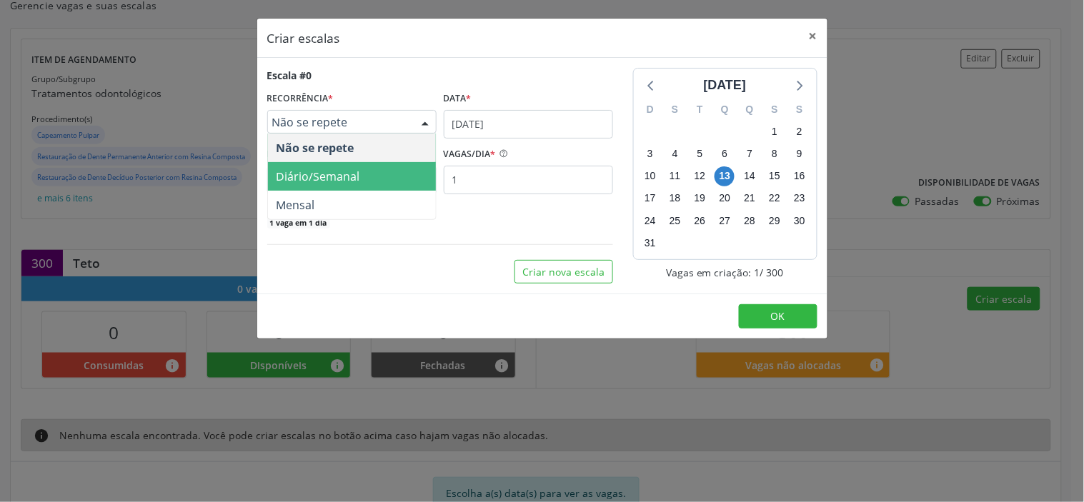
click at [316, 174] on span "Diário/Semanal" at bounding box center [319, 177] width 84 height 16
select select "7"
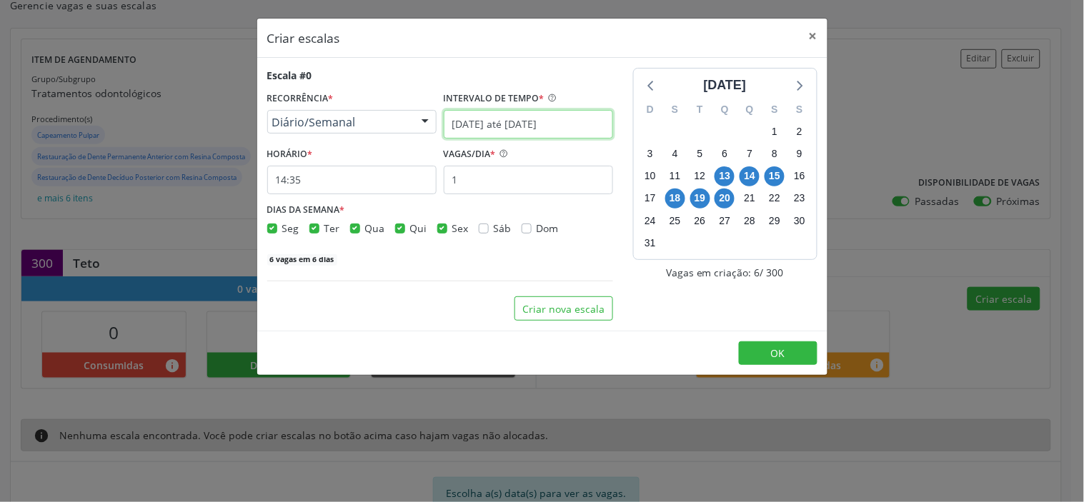
click at [526, 123] on input "[DATE] até [DATE]" at bounding box center [528, 124] width 169 height 29
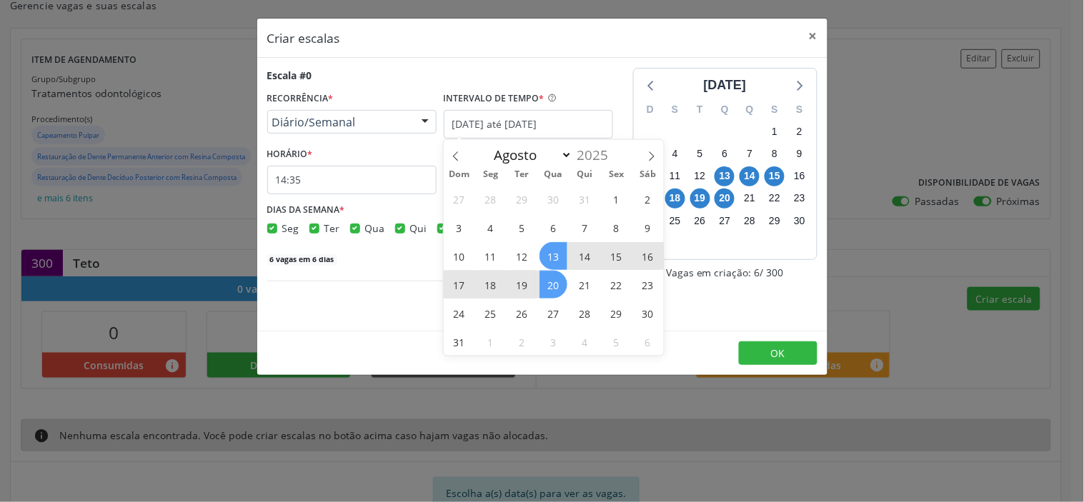
click at [563, 254] on span "13" at bounding box center [554, 256] width 28 height 28
type input "[DATE]"
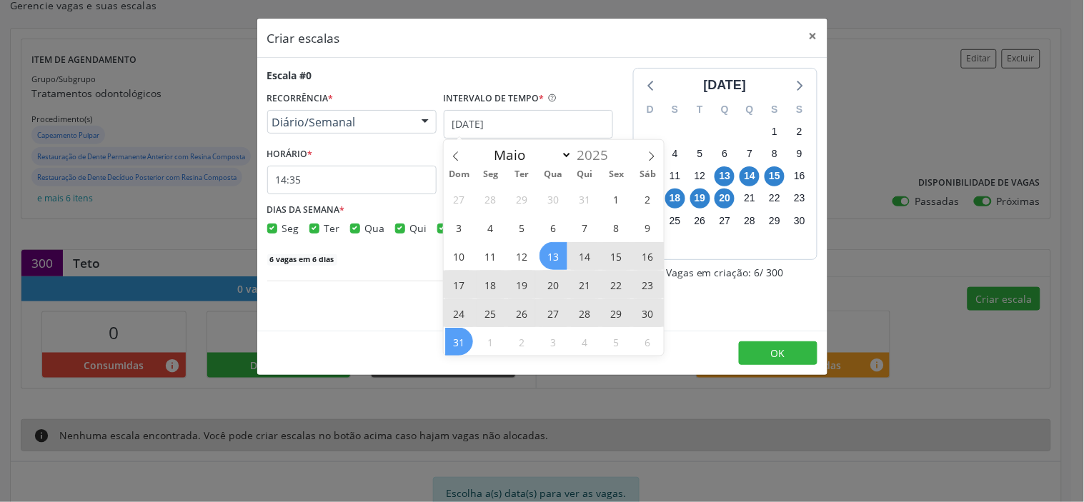
click at [467, 347] on span "31" at bounding box center [459, 342] width 28 height 28
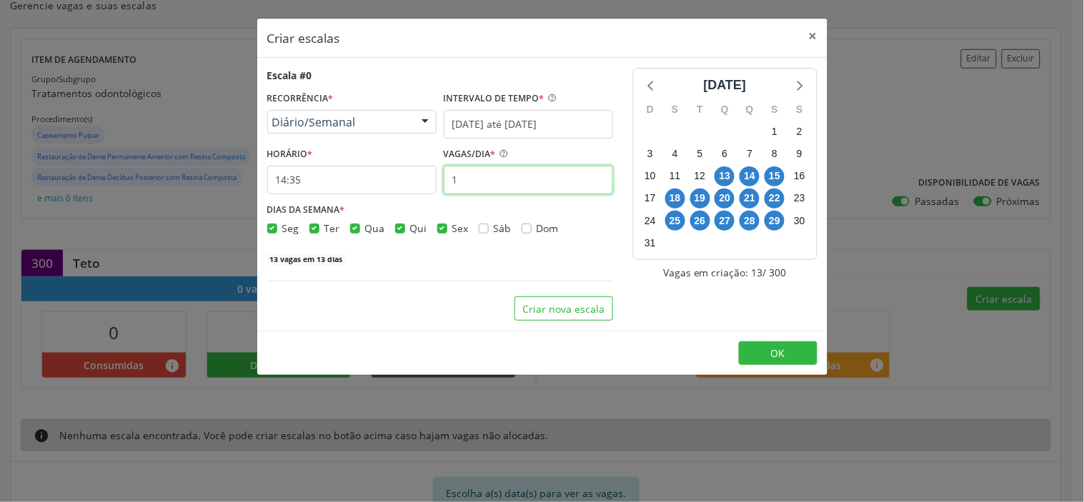
click at [525, 189] on input "1" at bounding box center [528, 180] width 169 height 29
type input "10"
drag, startPoint x: 335, startPoint y: 181, endPoint x: 294, endPoint y: 181, distance: 40.0
click at [294, 181] on input "14:35" at bounding box center [351, 180] width 169 height 29
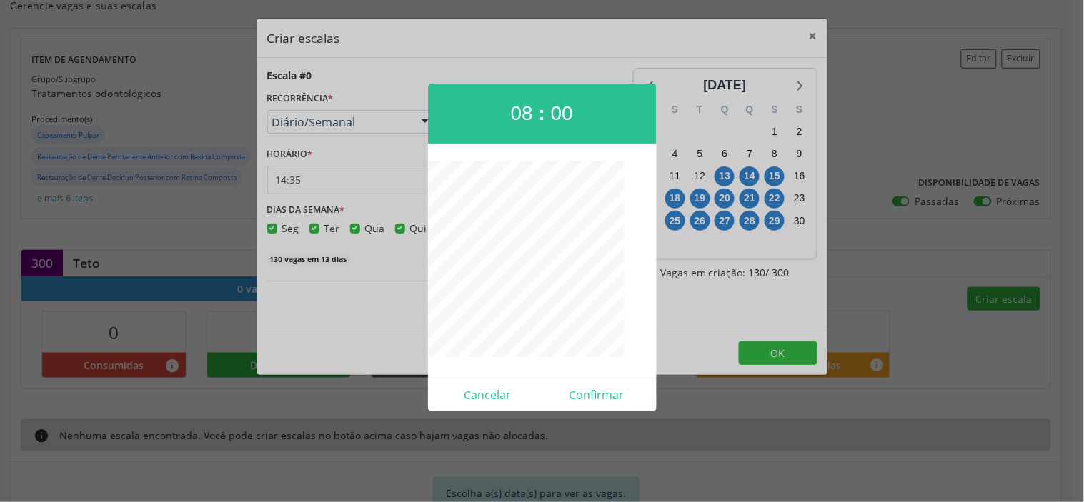
click at [382, 266] on div at bounding box center [542, 251] width 1084 height 502
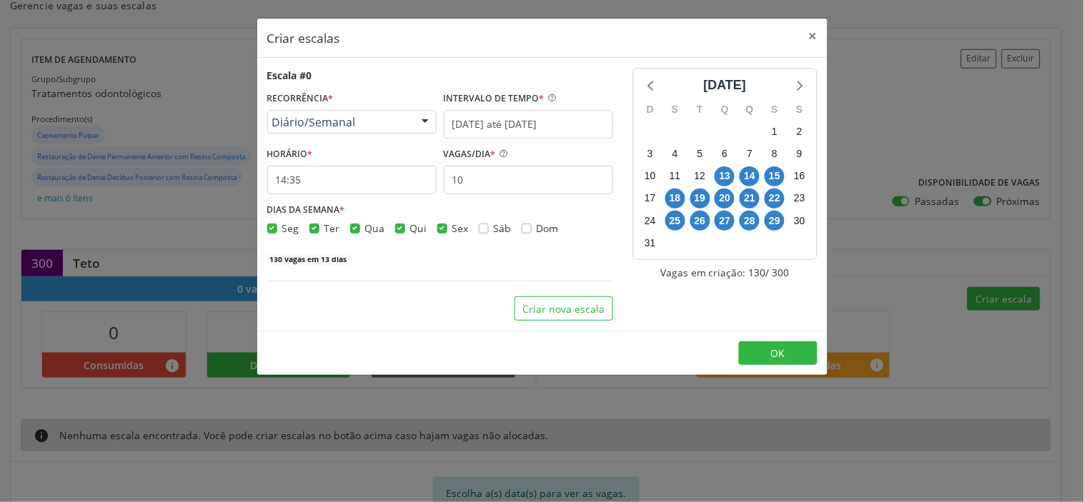
click at [325, 229] on label "Ter" at bounding box center [333, 228] width 16 height 15
click at [312, 229] on input "Ter" at bounding box center [314, 227] width 10 height 13
checkbox input "false"
click at [452, 229] on label "Sex" at bounding box center [460, 228] width 16 height 15
click at [441, 229] on input "Sex" at bounding box center [442, 227] width 10 height 13
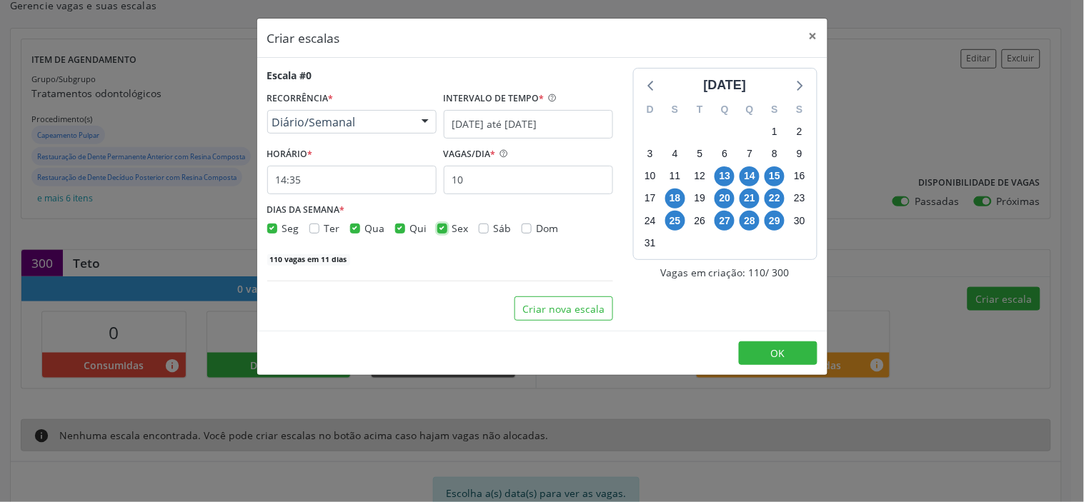
checkbox input "false"
click at [345, 169] on input "14:35" at bounding box center [351, 180] width 169 height 29
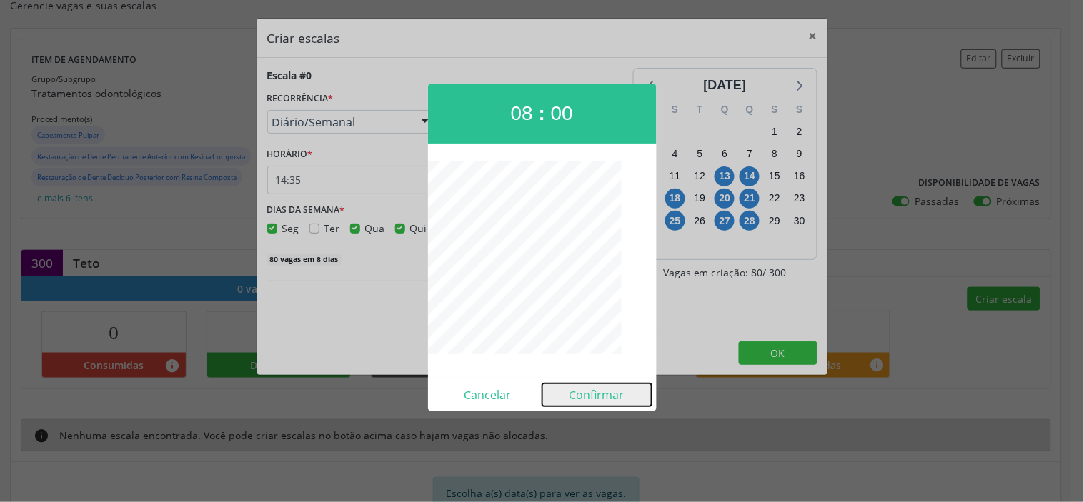
click at [610, 391] on button "Confirmar" at bounding box center [597, 395] width 109 height 23
type input "08:00"
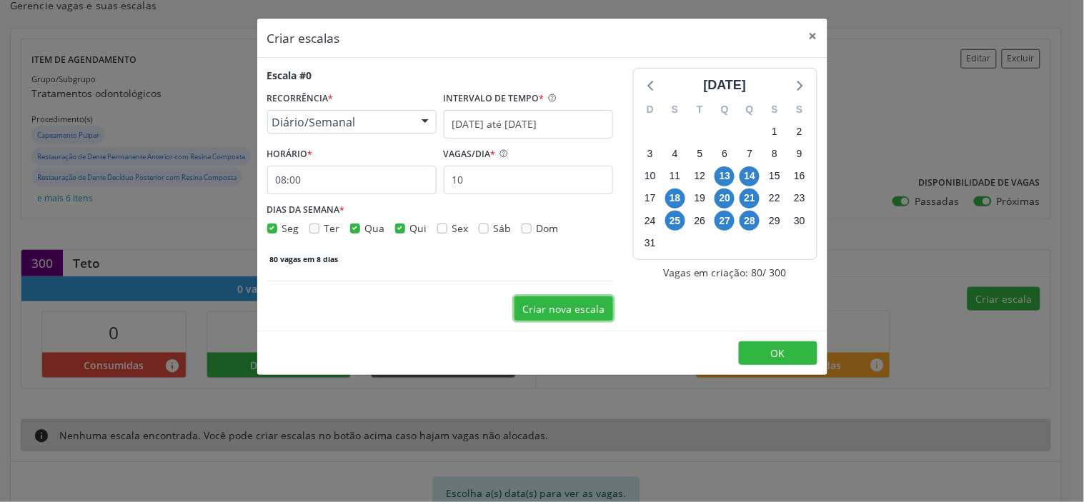
click at [545, 302] on button "Criar nova escala" at bounding box center [564, 309] width 99 height 24
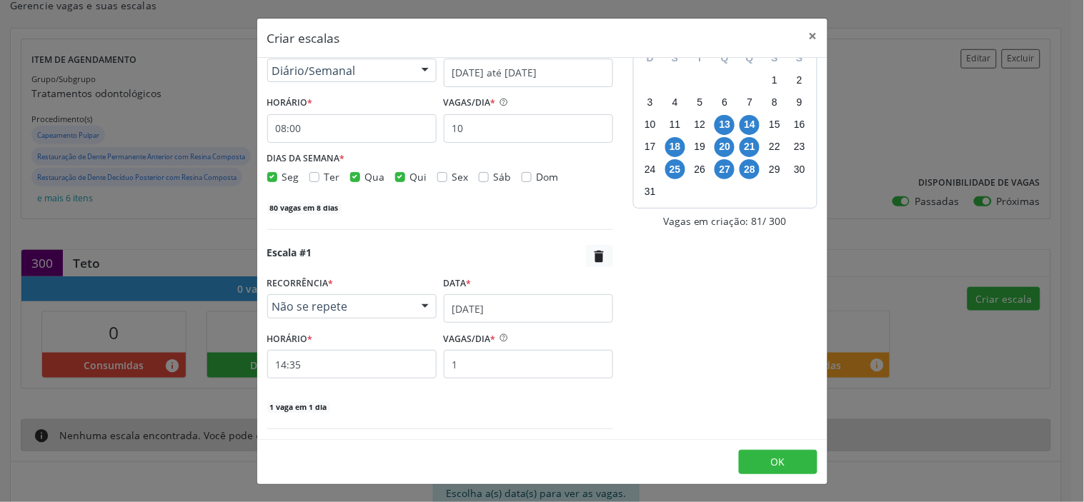
scroll to position [79, 0]
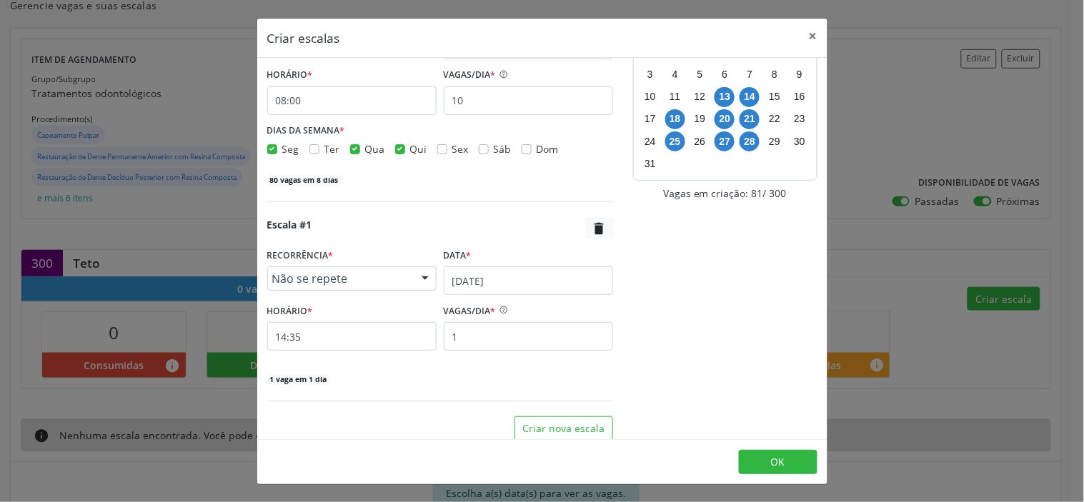
click at [349, 279] on span "Não se repete" at bounding box center [339, 279] width 135 height 14
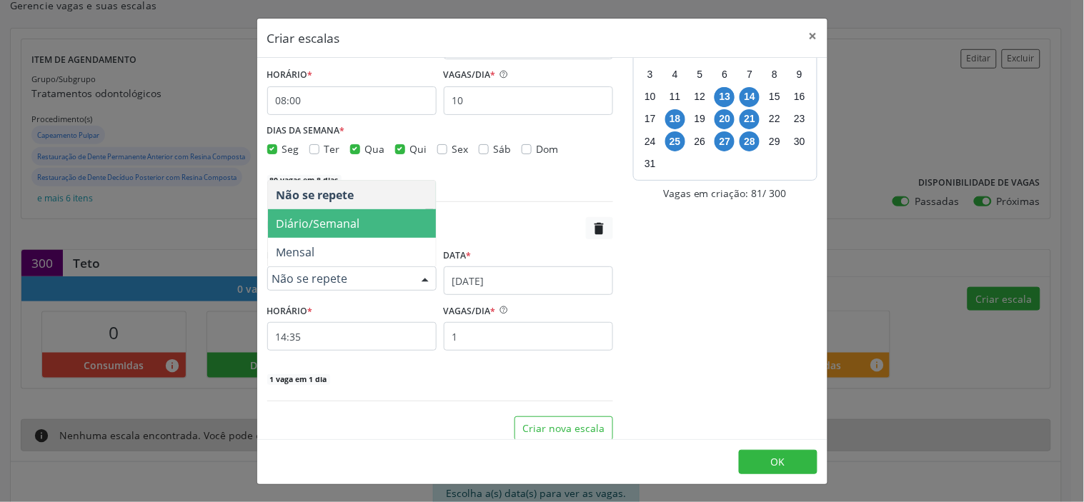
drag, startPoint x: 320, startPoint y: 224, endPoint x: 353, endPoint y: 300, distance: 83.2
click at [320, 223] on span "Diário/Semanal" at bounding box center [319, 224] width 84 height 16
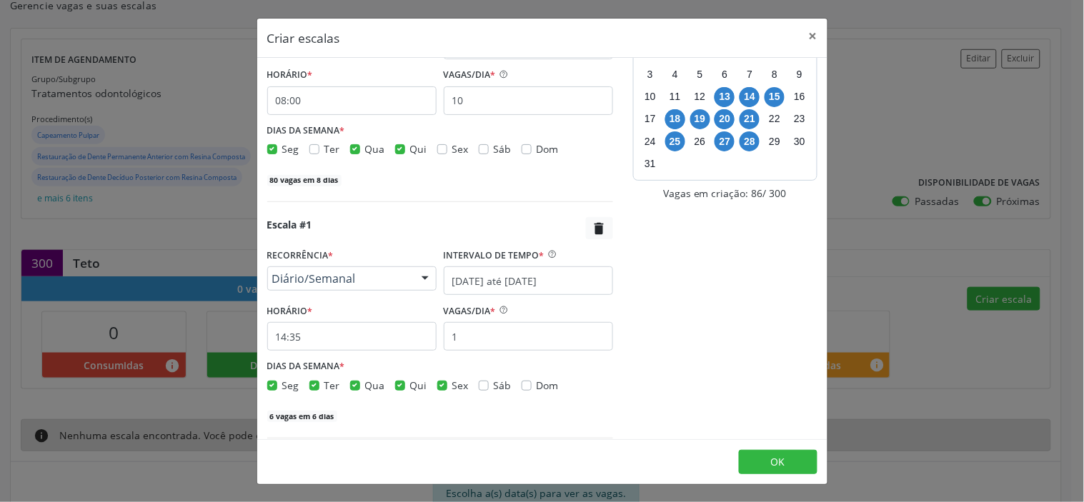
click at [282, 383] on label "Seg" at bounding box center [290, 385] width 17 height 15
click at [275, 383] on input "Seg" at bounding box center [272, 384] width 10 height 13
checkbox input "false"
click at [365, 384] on label "Qua" at bounding box center [375, 385] width 20 height 15
click at [358, 384] on input "Qua" at bounding box center [355, 384] width 10 height 13
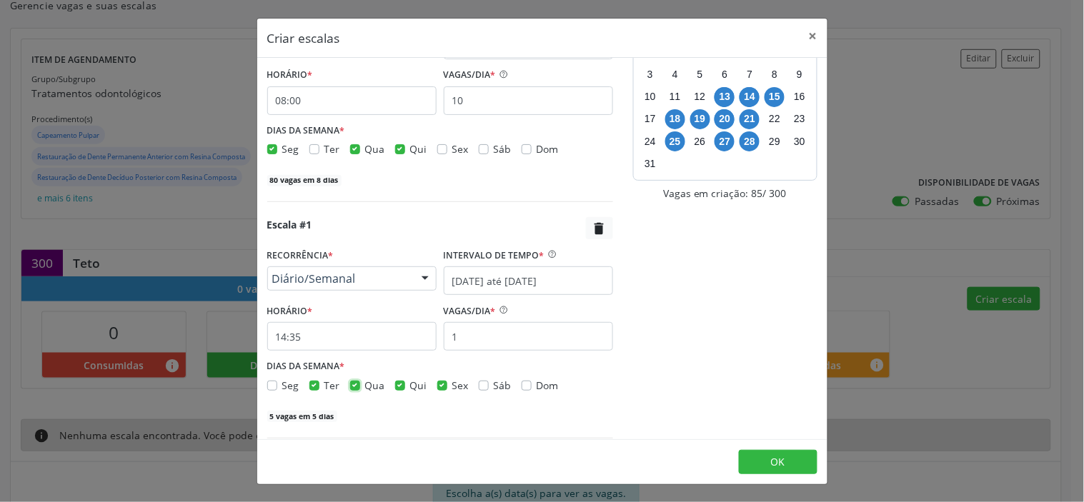
checkbox input "false"
click at [406, 385] on div "Qui" at bounding box center [411, 385] width 32 height 15
drag, startPoint x: 402, startPoint y: 386, endPoint x: 445, endPoint y: 387, distance: 42.9
click at [410, 386] on label "Qui" at bounding box center [418, 385] width 17 height 15
click at [403, 386] on input "Qui" at bounding box center [400, 384] width 10 height 13
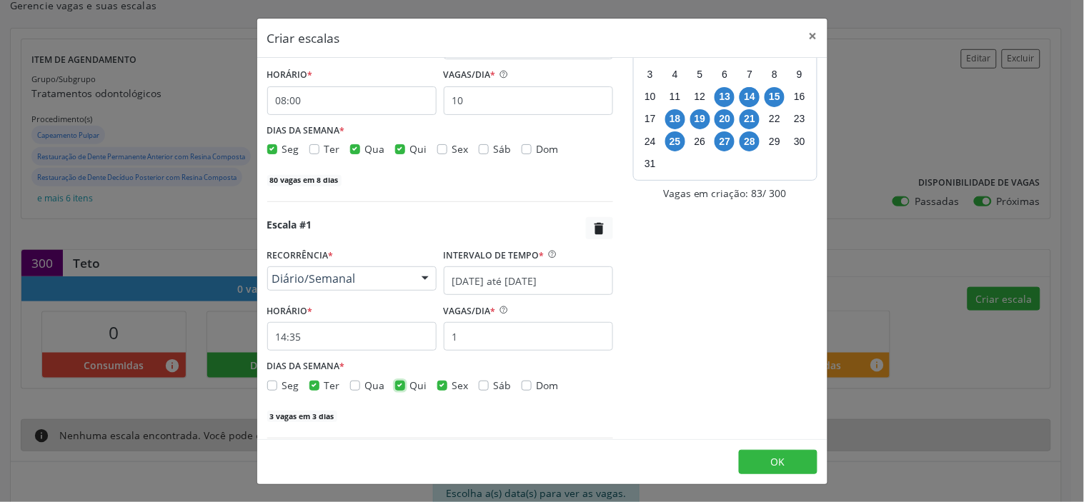
checkbox input "false"
click at [452, 386] on span "Sex" at bounding box center [460, 386] width 16 height 14
click at [447, 386] on input "Sex" at bounding box center [442, 384] width 10 height 13
checkbox input "false"
click at [463, 329] on input "1" at bounding box center [528, 336] width 169 height 29
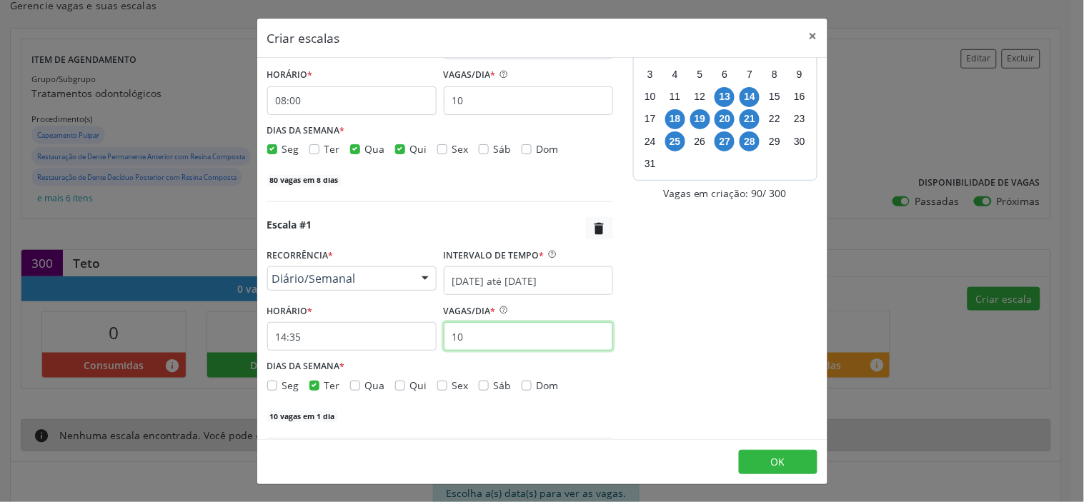
type input "10"
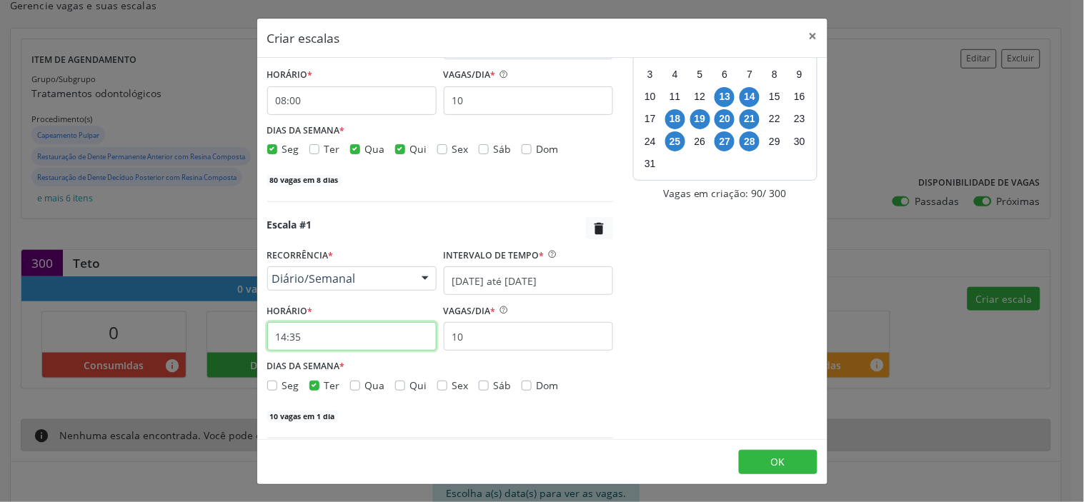
click at [291, 332] on input "14:35" at bounding box center [351, 336] width 169 height 29
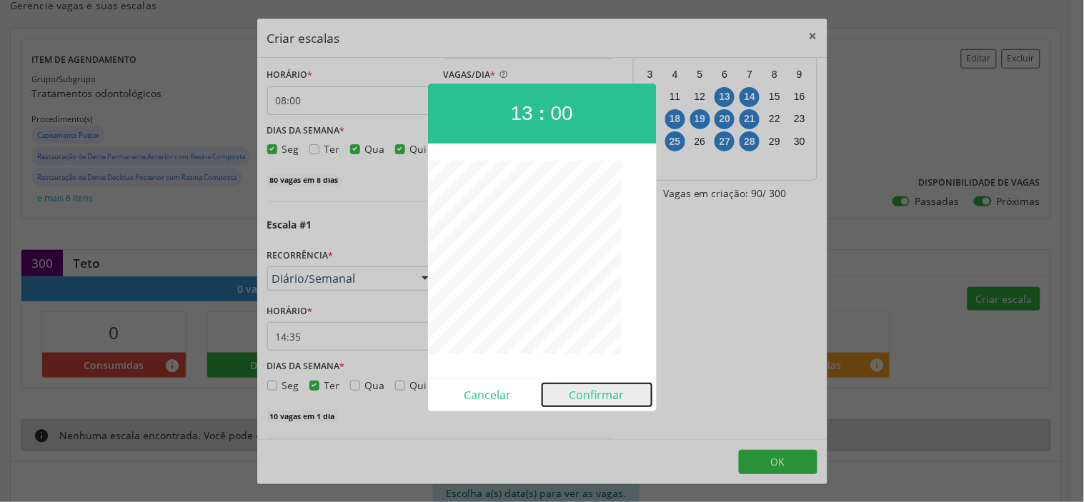
click at [598, 390] on button "Confirmar" at bounding box center [597, 395] width 109 height 23
type input "13:00"
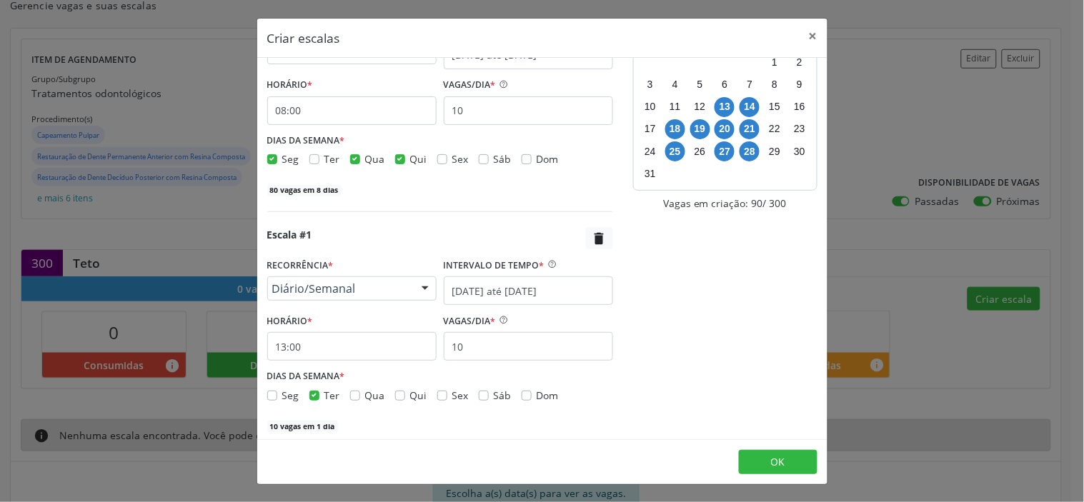
scroll to position [127, 0]
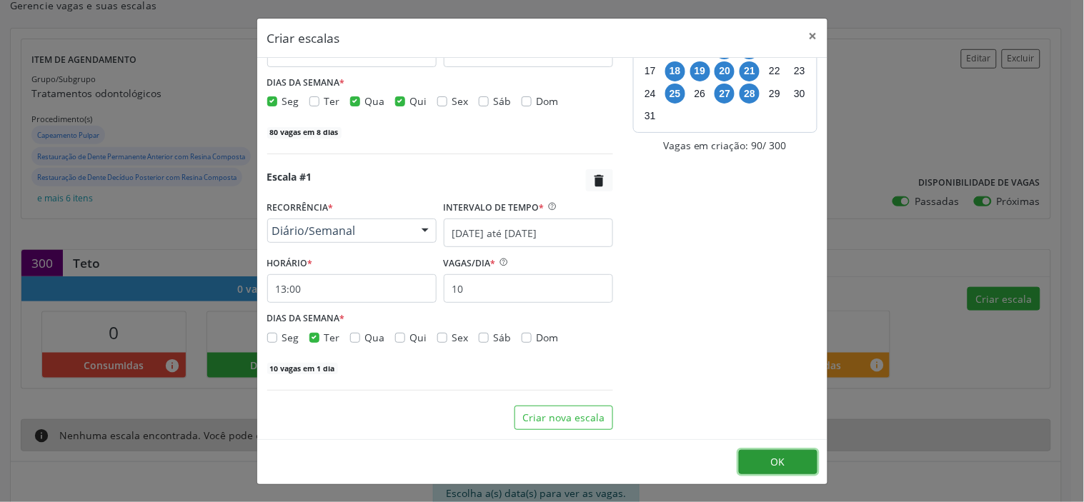
click at [787, 460] on button "OK" at bounding box center [778, 462] width 79 height 24
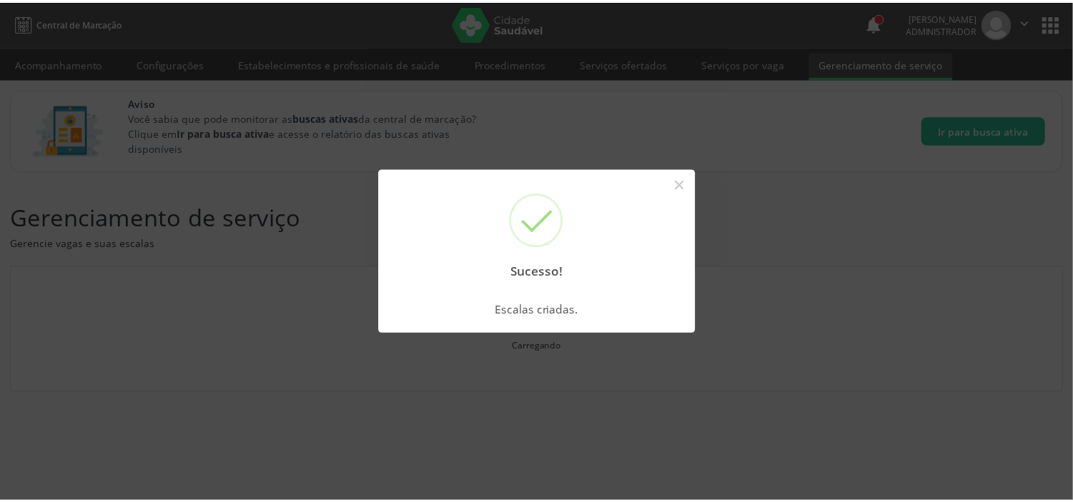
scroll to position [0, 0]
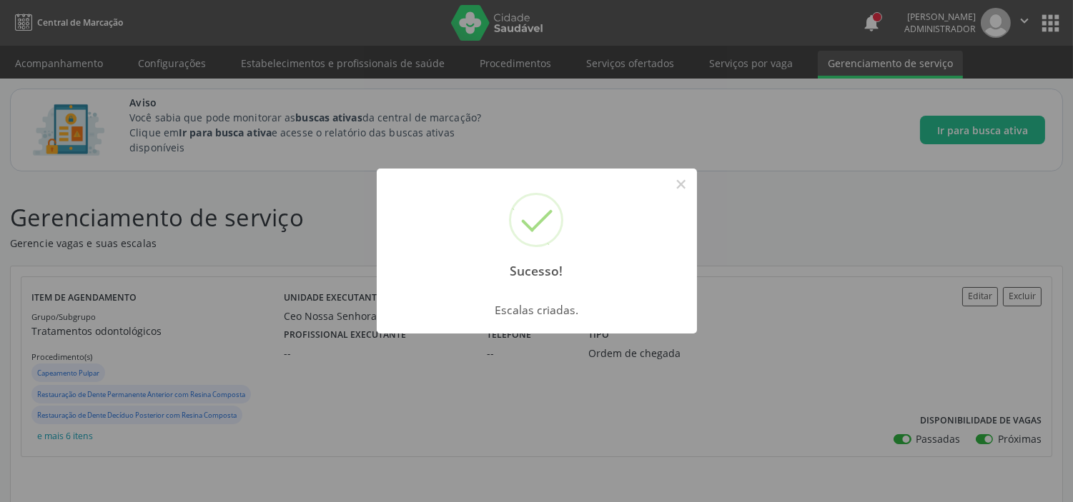
click at [679, 183] on button "×" at bounding box center [681, 184] width 24 height 24
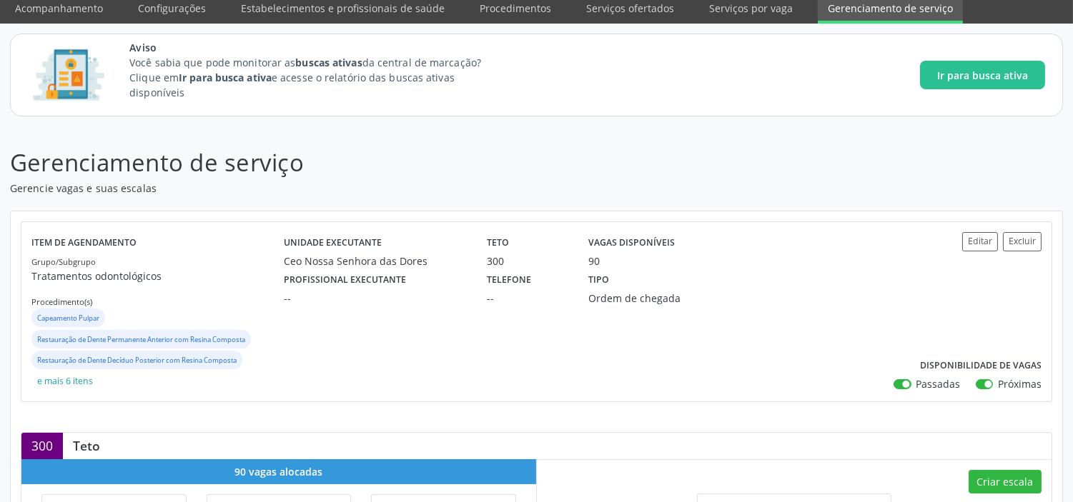
scroll to position [79, 0]
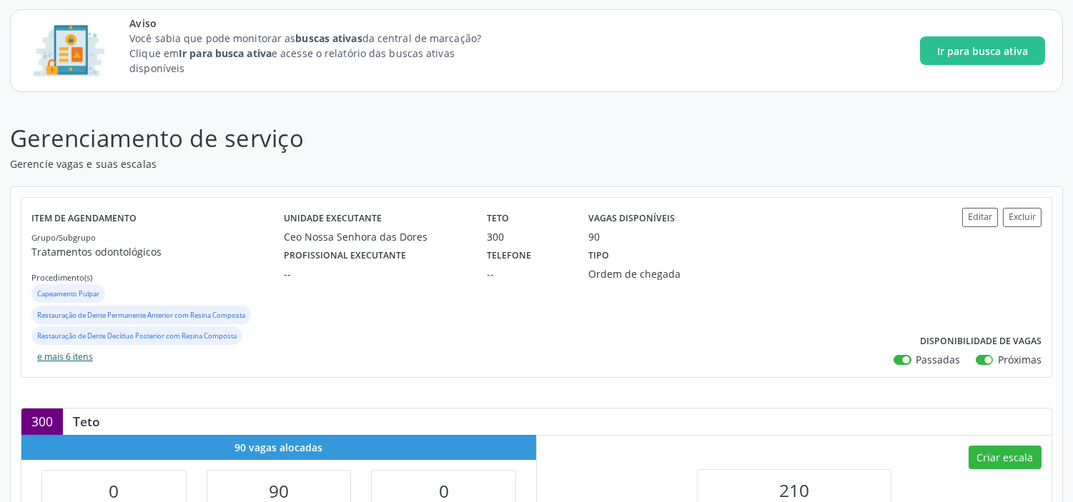
click at [89, 358] on button "e mais 6 itens" at bounding box center [64, 357] width 67 height 19
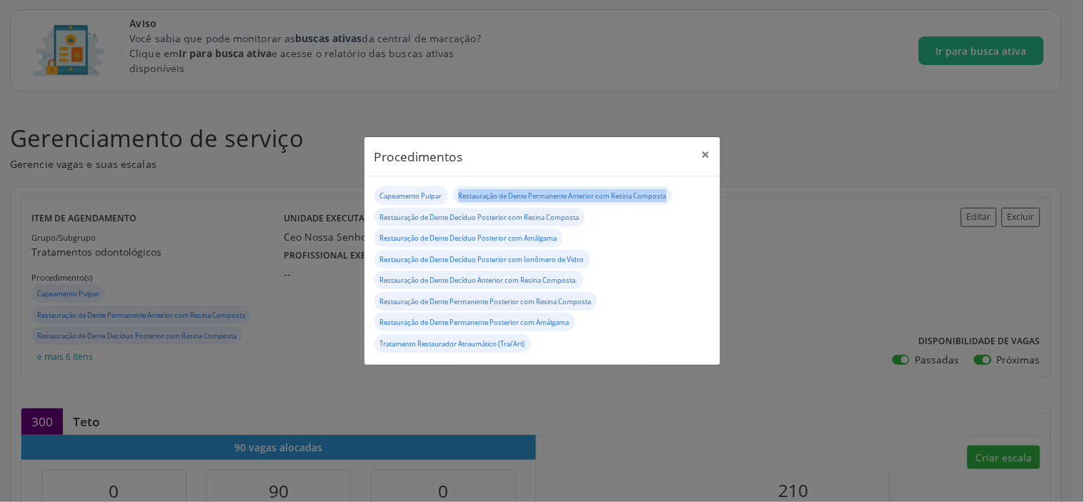
drag, startPoint x: 460, startPoint y: 195, endPoint x: 675, endPoint y: 202, distance: 214.5
click at [673, 200] on div "Restauração de Dente Permanente Anterior com Resina Composta" at bounding box center [562, 196] width 219 height 19
drag, startPoint x: 381, startPoint y: 197, endPoint x: 441, endPoint y: 198, distance: 60.1
click at [442, 197] on small "Capeamento Pulpar" at bounding box center [411, 196] width 62 height 9
click at [474, 194] on small "Restauração de Dente Permanente Anterior com Resina Composta" at bounding box center [563, 196] width 208 height 9
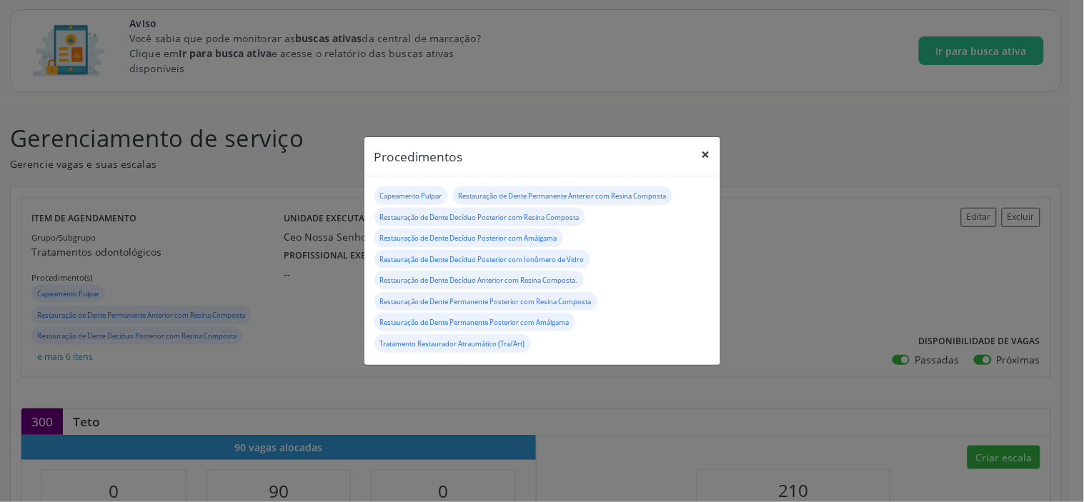
click at [708, 157] on button "×" at bounding box center [706, 154] width 29 height 35
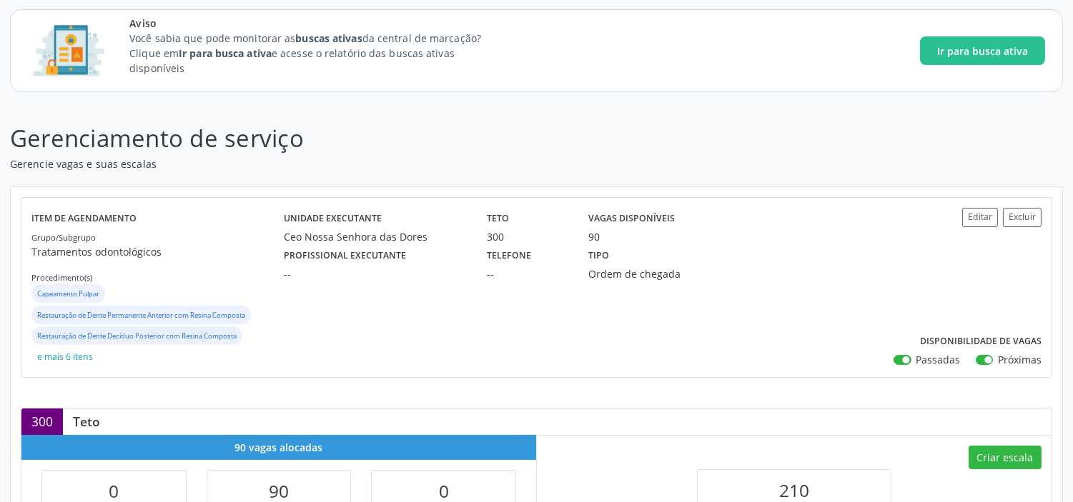
drag, startPoint x: 276, startPoint y: 272, endPoint x: 325, endPoint y: 274, distance: 48.7
click at [325, 274] on div "Profissional executante --" at bounding box center [375, 262] width 203 height 37
click at [66, 358] on button "e mais 6 itens" at bounding box center [64, 357] width 67 height 19
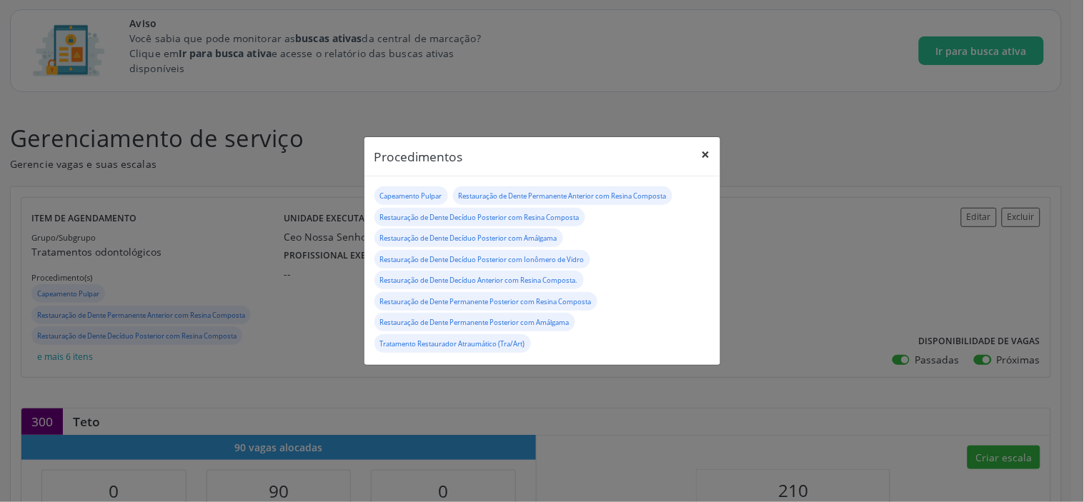
click at [704, 156] on button "×" at bounding box center [706, 154] width 29 height 35
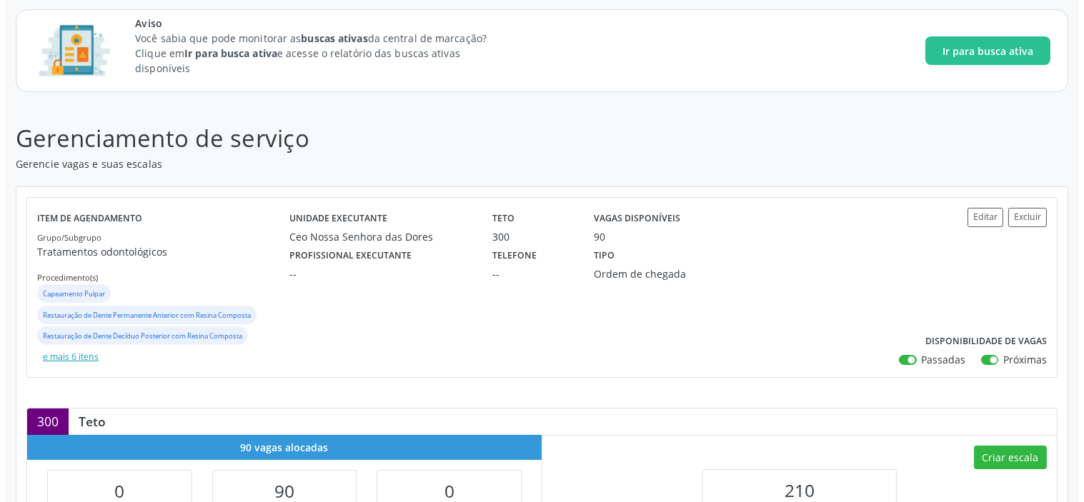
scroll to position [0, 0]
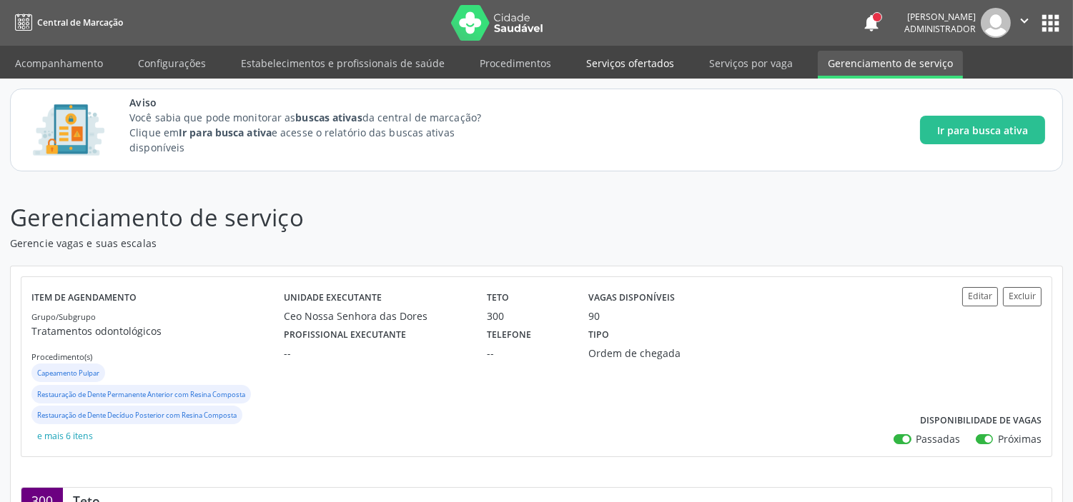
click at [640, 59] on link "Serviços ofertados" at bounding box center [630, 63] width 108 height 25
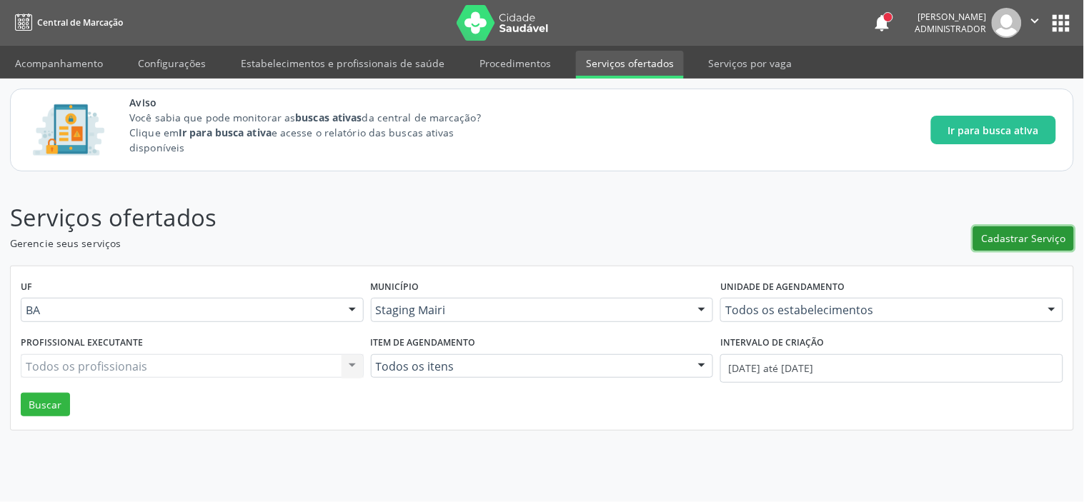
click at [1012, 248] on button "Cadastrar Serviço" at bounding box center [1024, 239] width 101 height 24
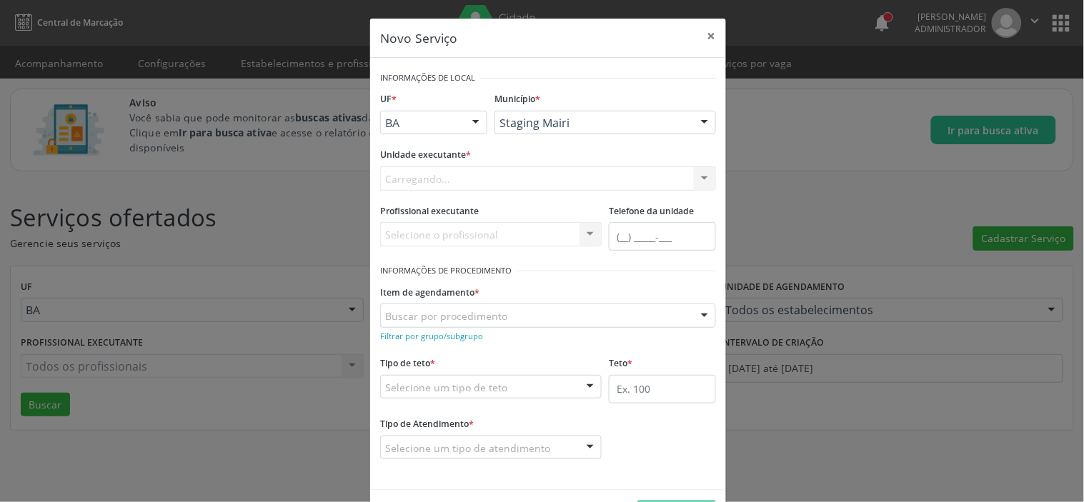
click at [994, 233] on div "Novo Serviço × Informações de Local UF * BA BA PE Nenhum resultado encontrado p…" at bounding box center [542, 251] width 1084 height 502
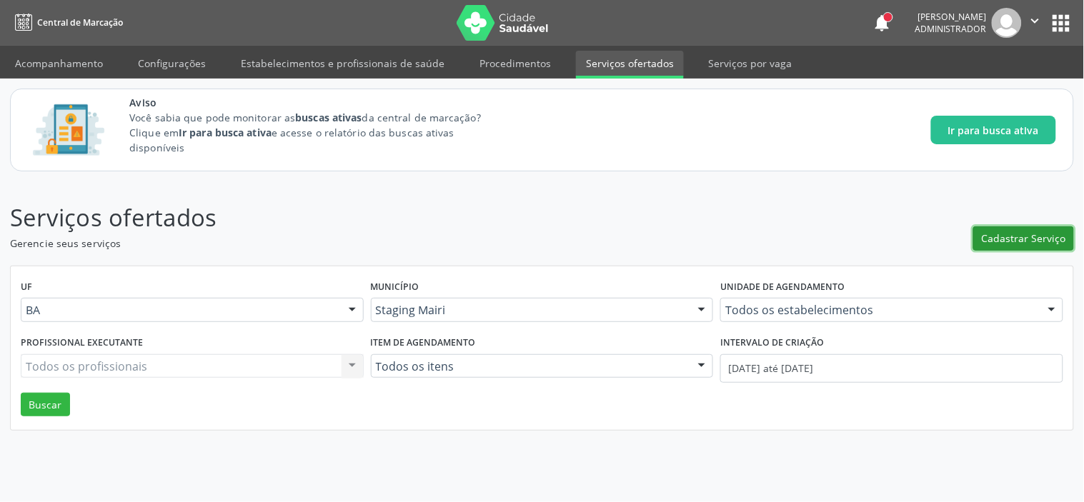
click at [1001, 236] on span "Cadastrar Serviço" at bounding box center [1024, 238] width 84 height 15
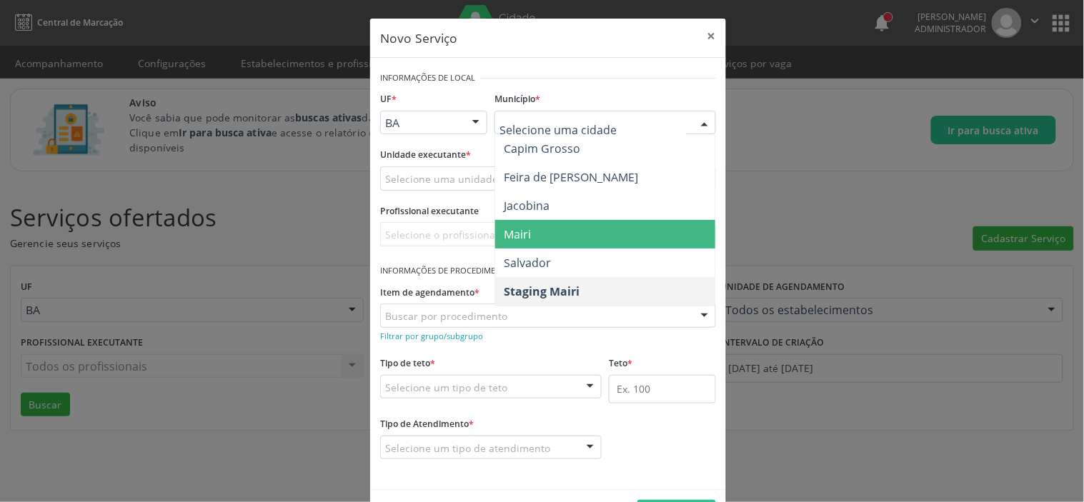
click at [530, 229] on span "Mairi" at bounding box center [605, 234] width 220 height 29
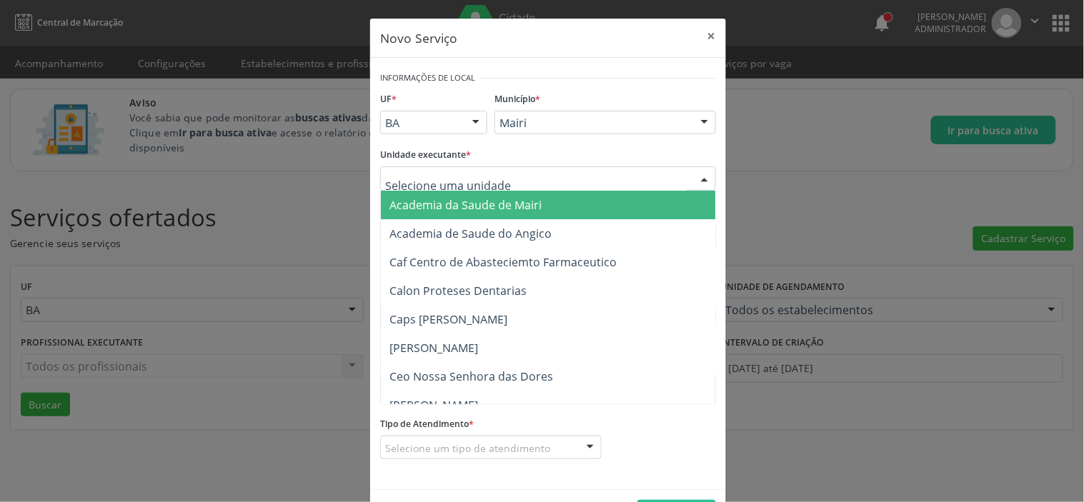
click at [490, 180] on div at bounding box center [548, 179] width 336 height 24
click at [463, 172] on input "text" at bounding box center [536, 186] width 302 height 29
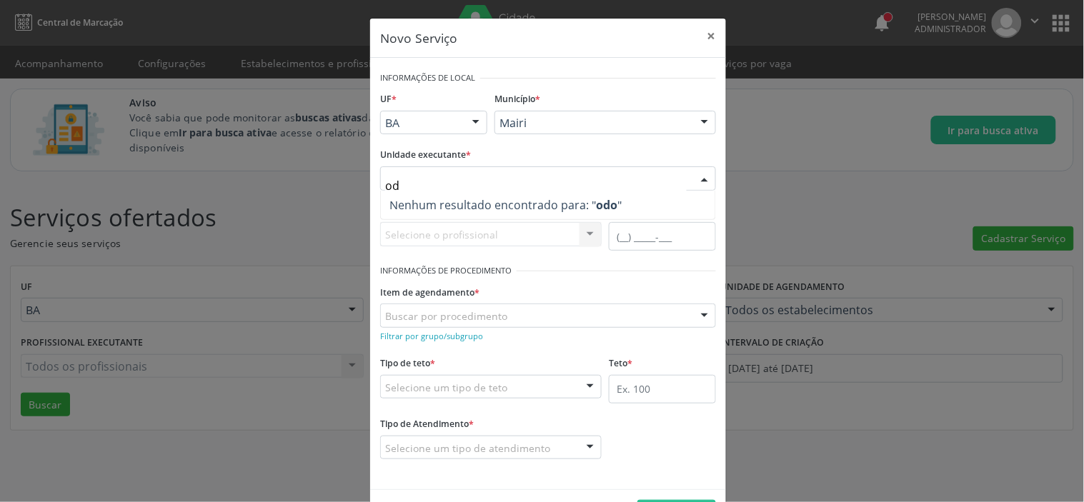
type input "o"
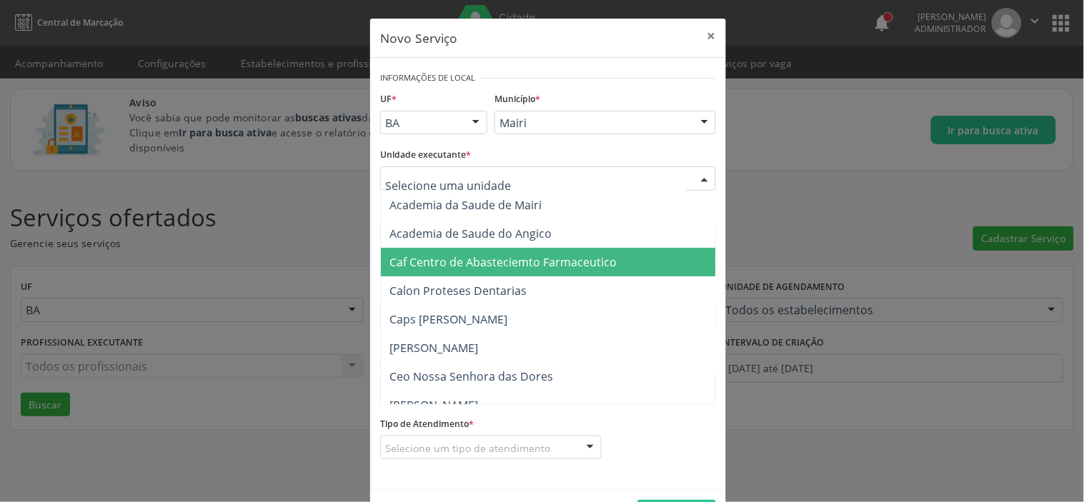
scroll to position [79, 0]
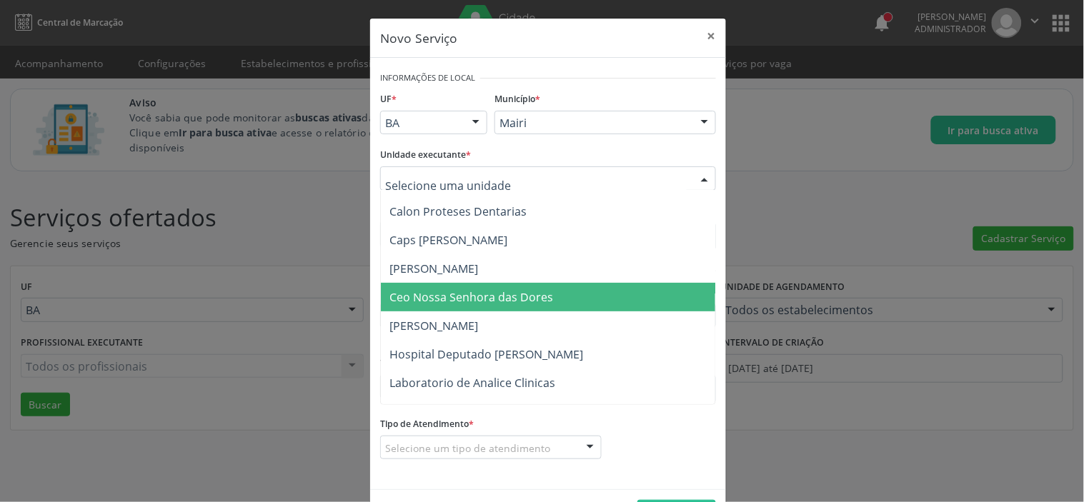
click at [415, 302] on span "Ceo Nossa Senhora das Dores" at bounding box center [472, 297] width 164 height 16
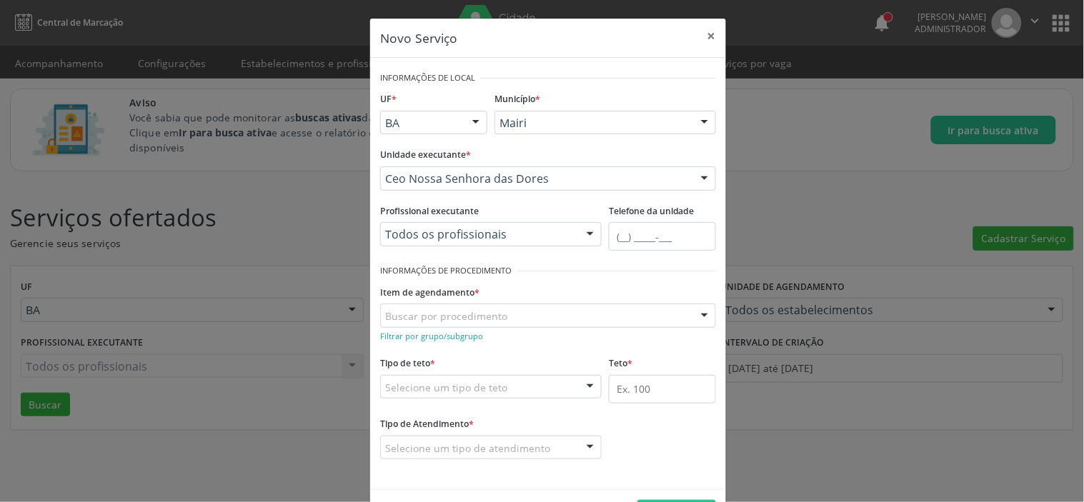
scroll to position [50, 0]
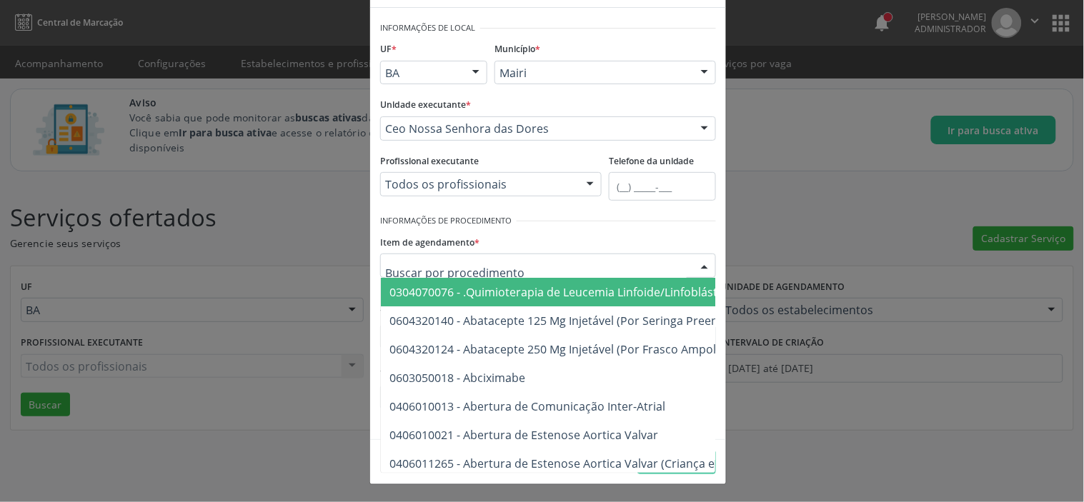
click at [507, 223] on div "Informações de Procedimento" at bounding box center [548, 221] width 336 height 21
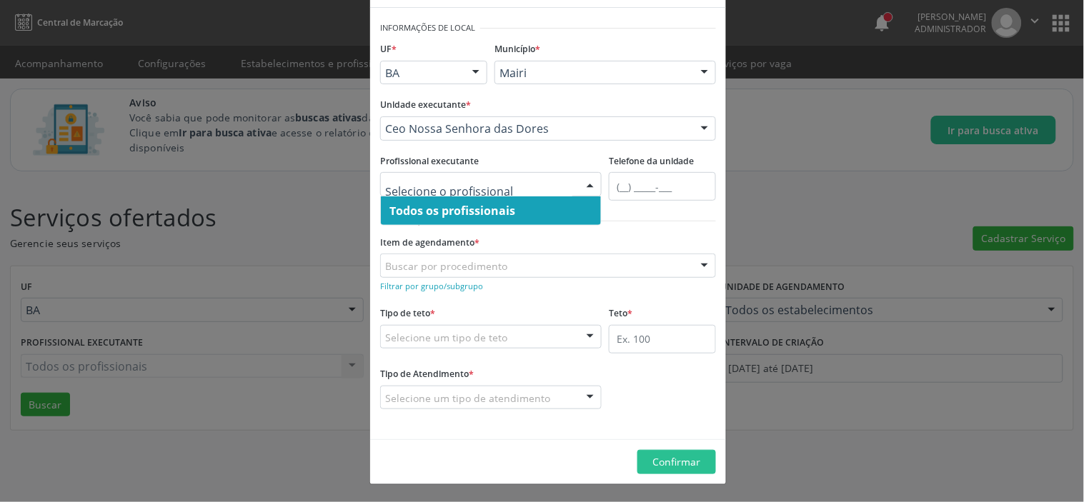
drag, startPoint x: 495, startPoint y: 153, endPoint x: 488, endPoint y: 163, distance: 12.3
click at [493, 155] on div "Profissional executante Todos os profissionais Nenhum resultado encontrado para…" at bounding box center [491, 174] width 222 height 46
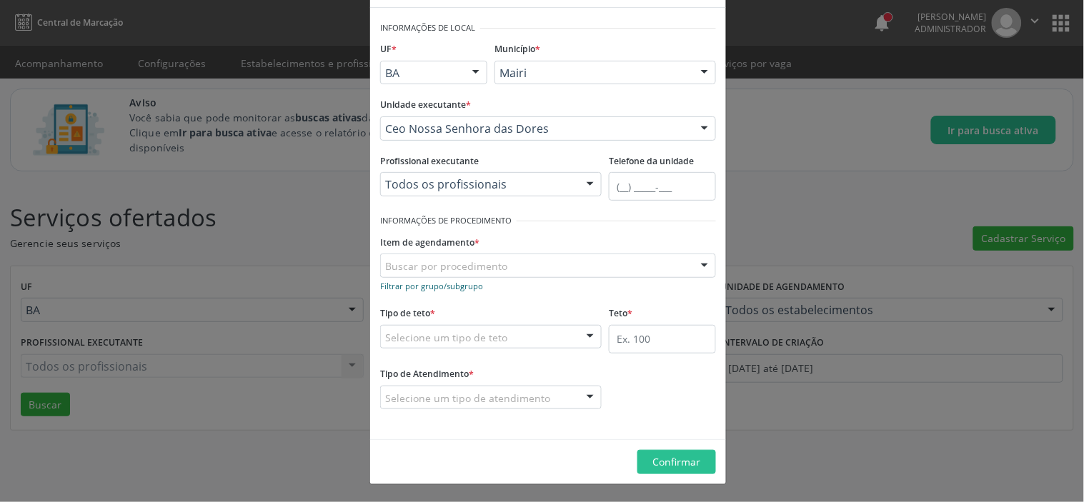
click at [437, 282] on small "Filtrar por grupo/subgrupo" at bounding box center [431, 286] width 103 height 11
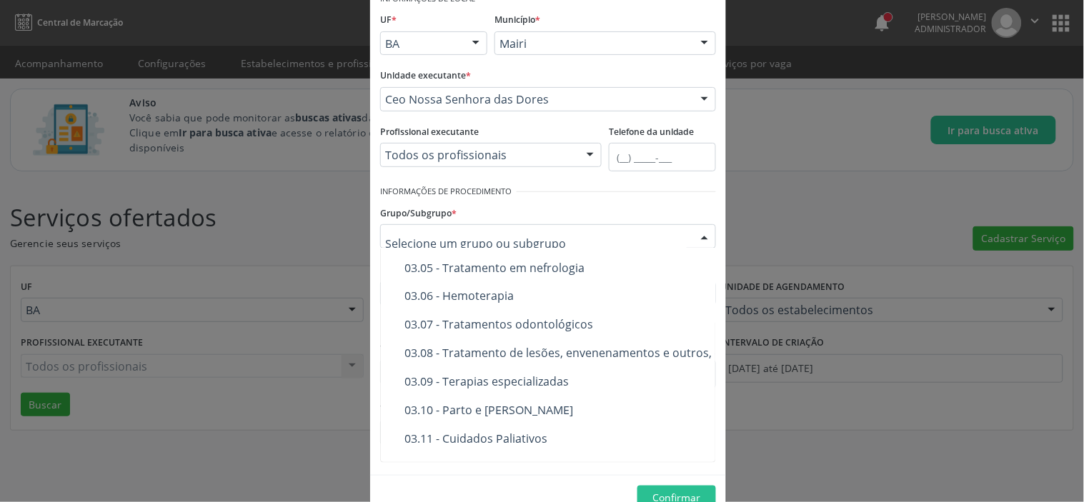
scroll to position [635, 0]
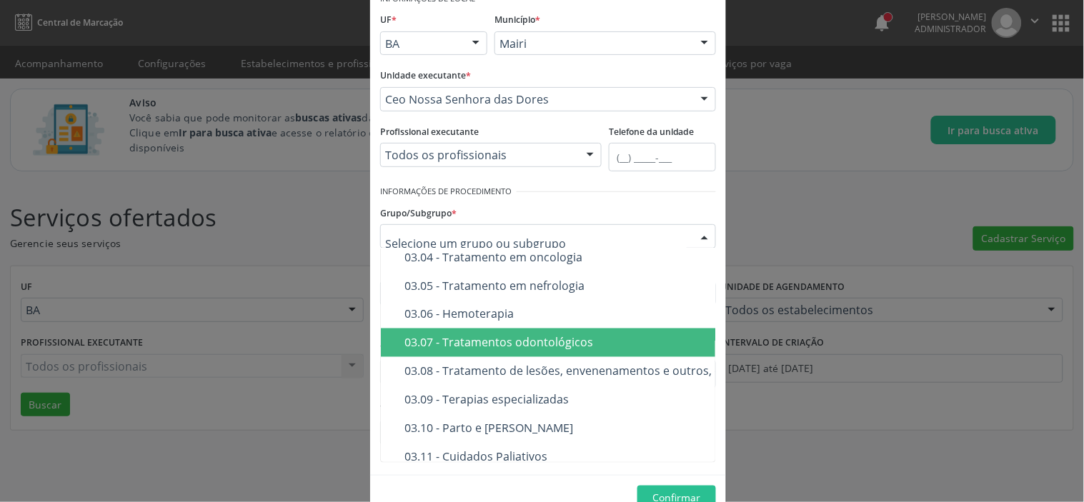
click at [447, 352] on span "03.07 - Tratamentos odontológicos" at bounding box center [638, 343] width 515 height 29
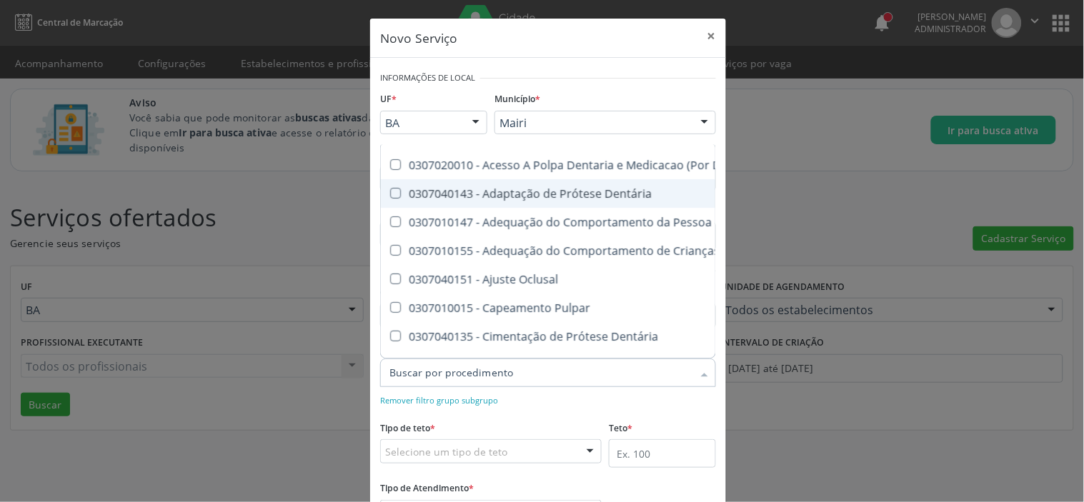
scroll to position [79, 0]
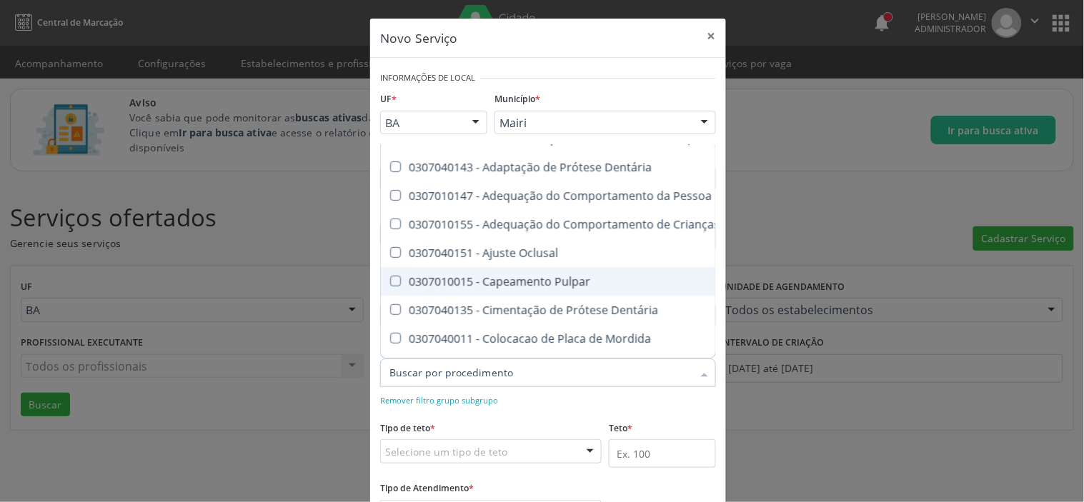
click at [390, 284] on Pulpar at bounding box center [395, 281] width 11 height 11
click at [387, 284] on Pulpar "checkbox" at bounding box center [385, 281] width 9 height 9
checkbox Pulpar "true"
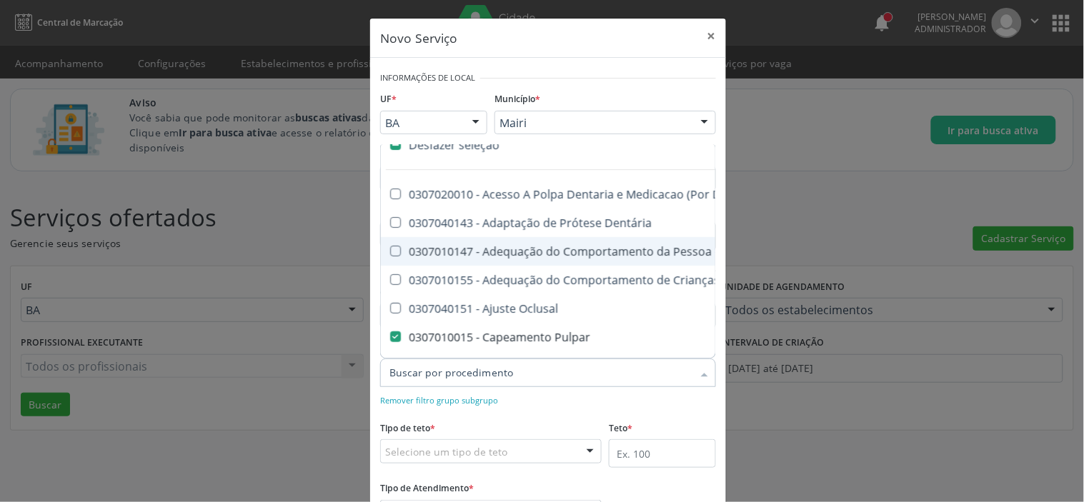
scroll to position [0, 0]
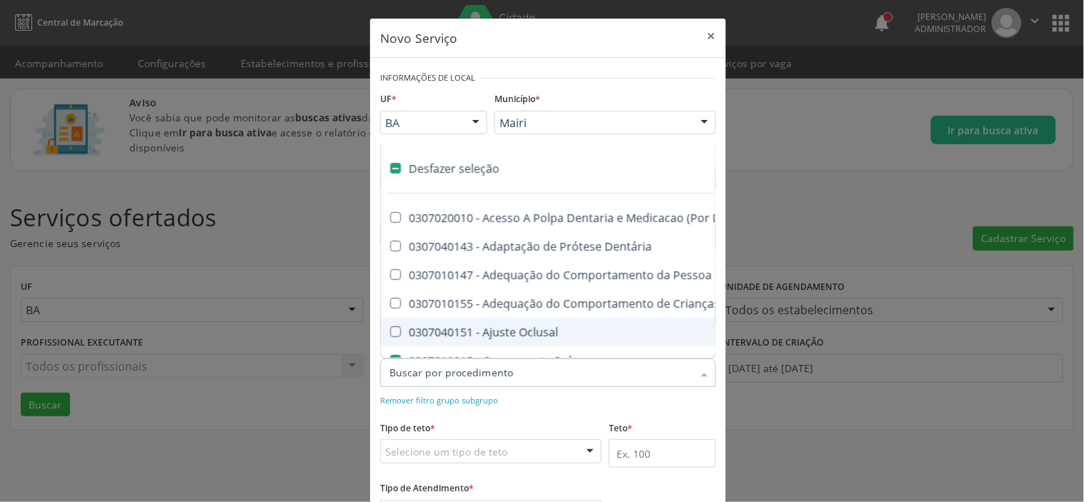
type input "r"
checkbox Oclusal "true"
checkbox Pulpar "false"
type input "re"
checkbox Oclusal "false"
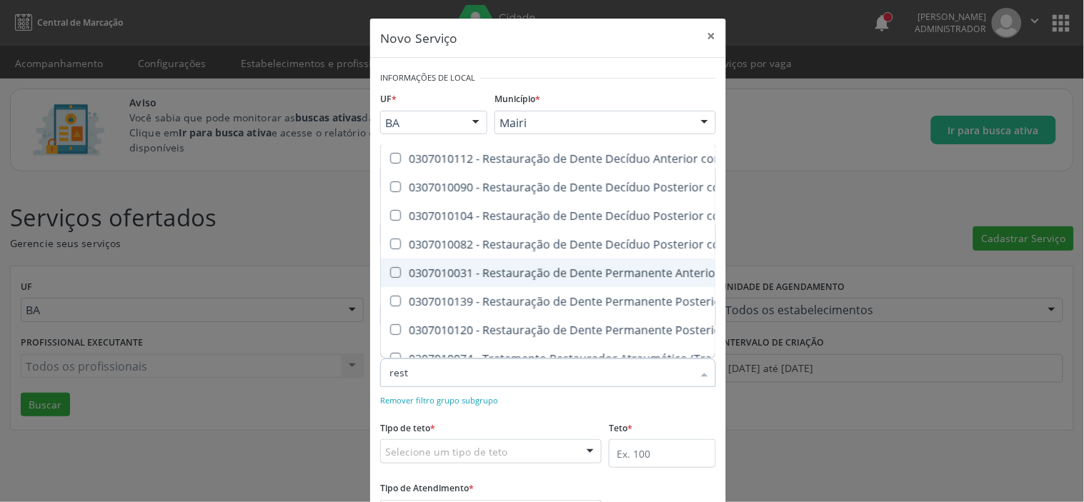
type input "resta"
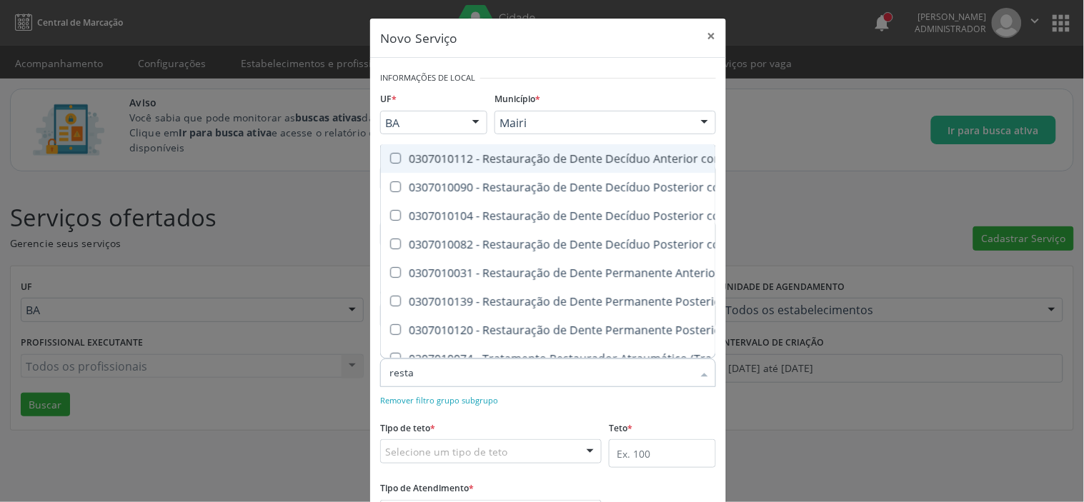
click at [390, 158] on Composta\ at bounding box center [395, 158] width 11 height 11
click at [389, 158] on Composta\ "checkbox" at bounding box center [385, 158] width 9 height 9
checkbox Composta\ "true"
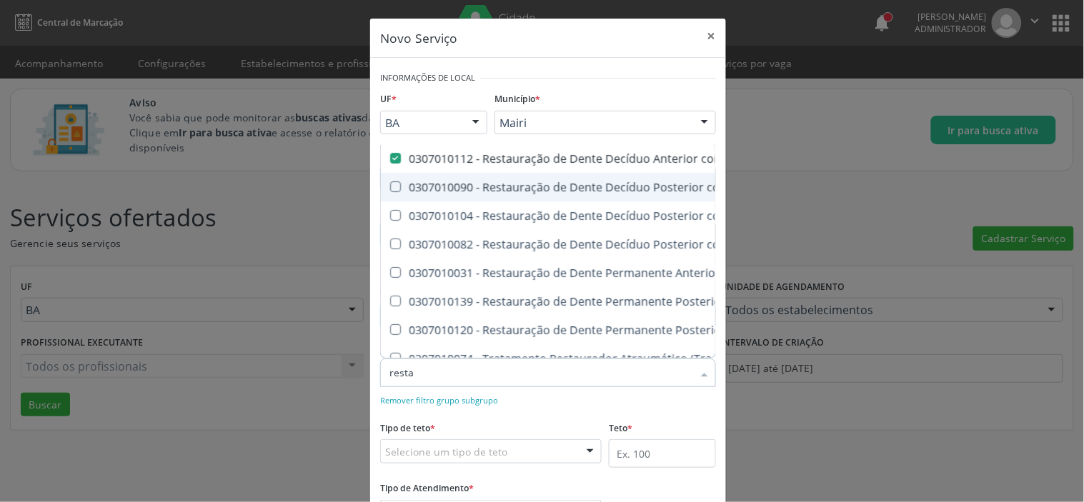
click at [390, 184] on Amálgama at bounding box center [395, 187] width 11 height 11
click at [387, 184] on Amálgama "checkbox" at bounding box center [385, 186] width 9 height 9
checkbox Amálgama "true"
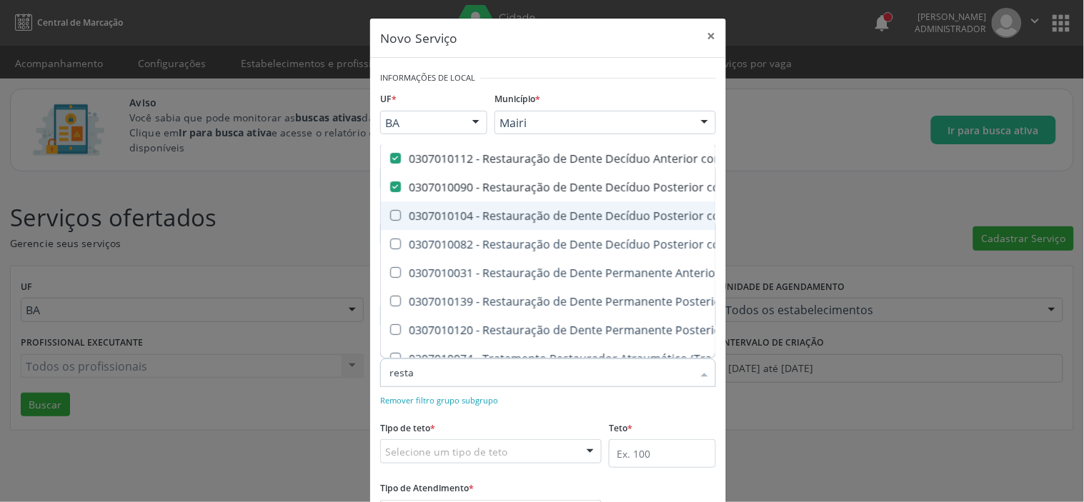
click at [389, 209] on span "0307010104 - Restauração de Dente Decíduo Posterior com Ionômero de Vidro" at bounding box center [619, 216] width 477 height 29
checkbox Vidro "true"
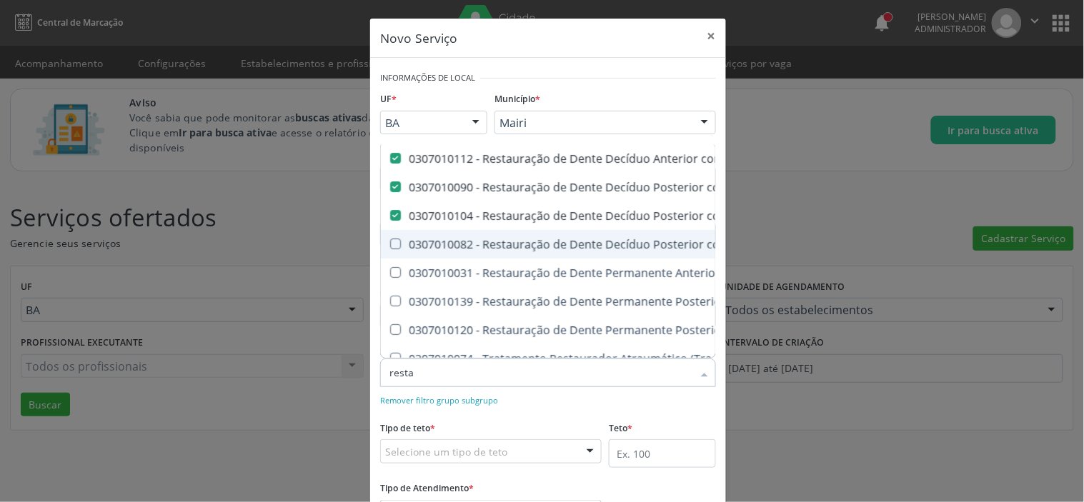
click at [390, 243] on Composta at bounding box center [395, 244] width 11 height 11
click at [389, 243] on Composta "checkbox" at bounding box center [385, 243] width 9 height 9
checkbox Composta "true"
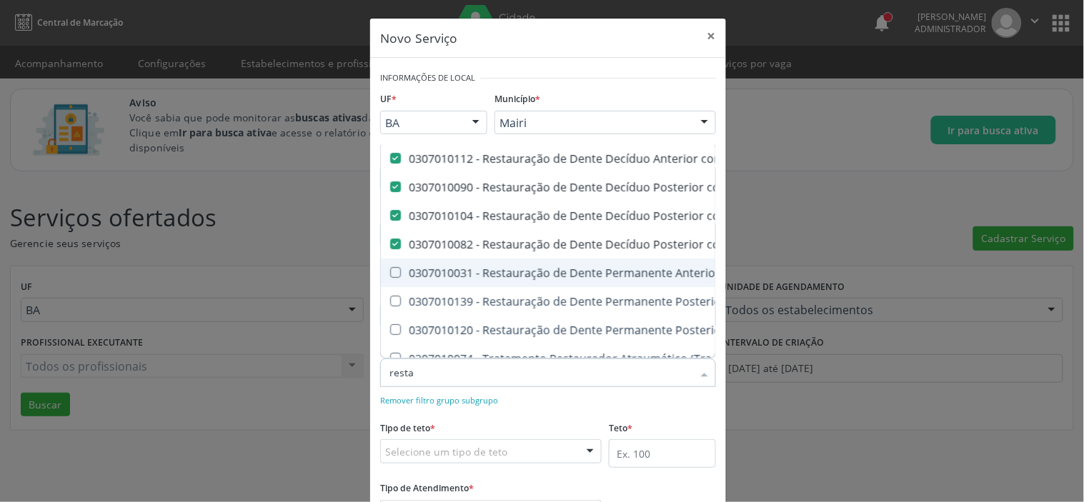
click at [390, 276] on Composta at bounding box center [395, 272] width 11 height 11
click at [388, 276] on Composta "checkbox" at bounding box center [385, 272] width 9 height 9
checkbox Composta "true"
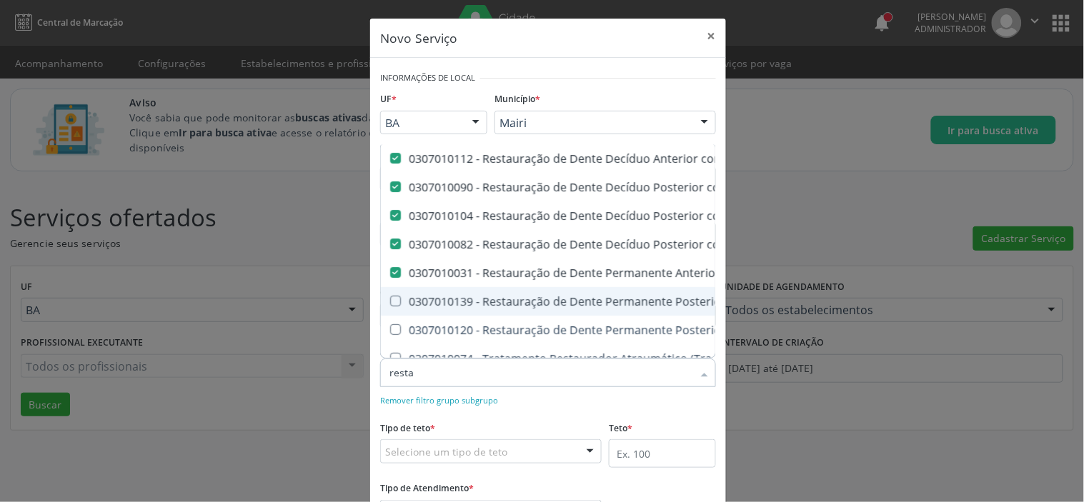
click at [390, 305] on Amálgama at bounding box center [395, 301] width 11 height 11
click at [385, 305] on Amálgama "checkbox" at bounding box center [385, 301] width 9 height 9
checkbox Amálgama "true"
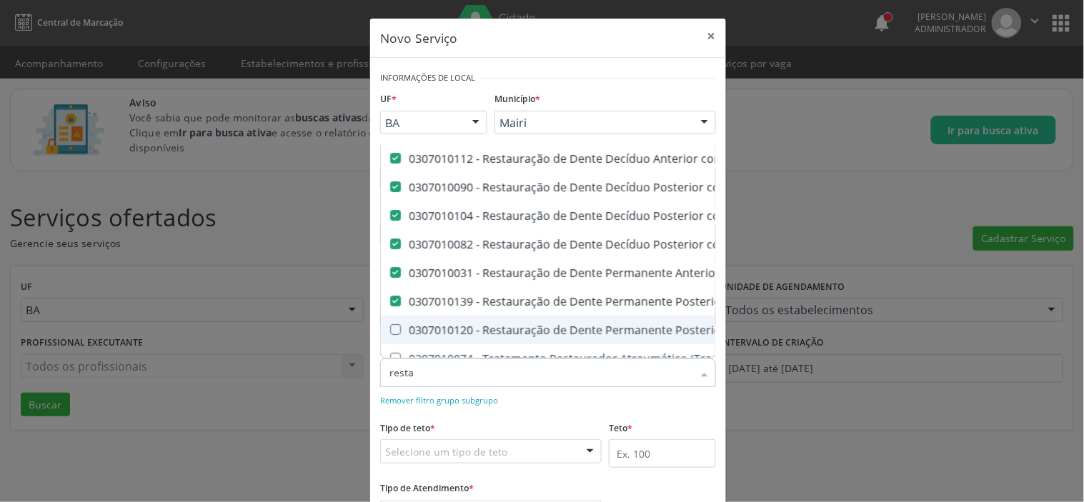
click at [390, 326] on Composta at bounding box center [395, 330] width 11 height 11
click at [385, 326] on Composta "checkbox" at bounding box center [385, 329] width 9 height 9
checkbox Composta "true"
checkbox \(Tra\/Art\) "true"
click at [575, 399] on div "Remover filtro grupo subgrupo" at bounding box center [548, 399] width 336 height 15
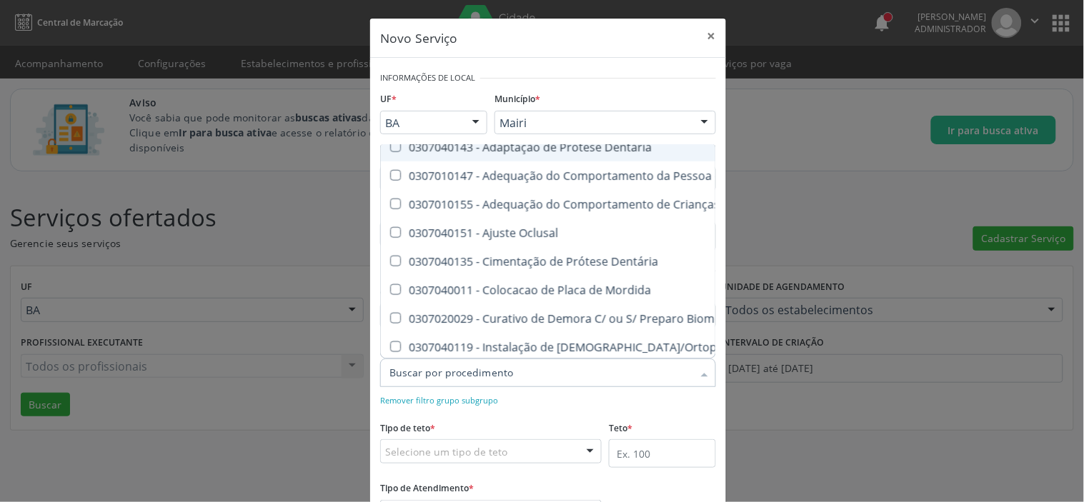
scroll to position [397, 0]
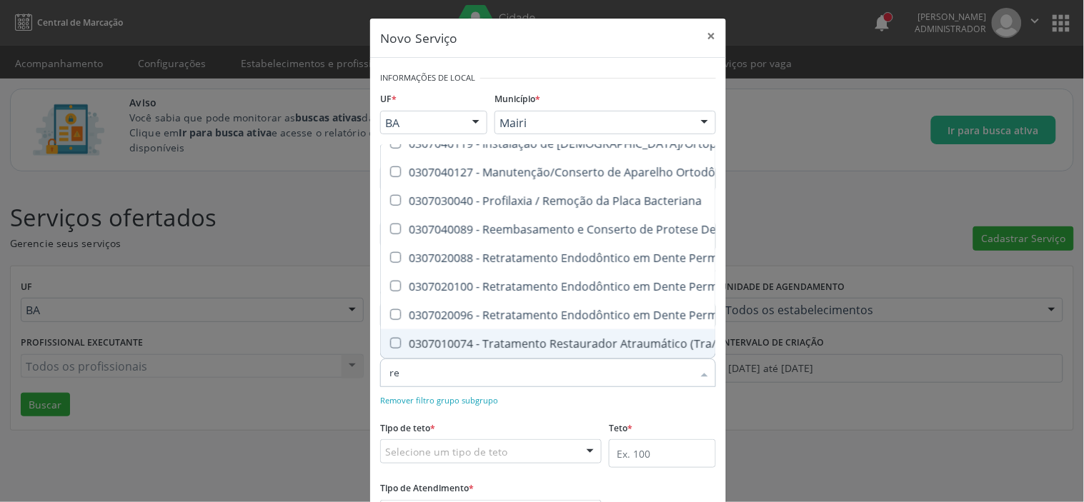
type input "res"
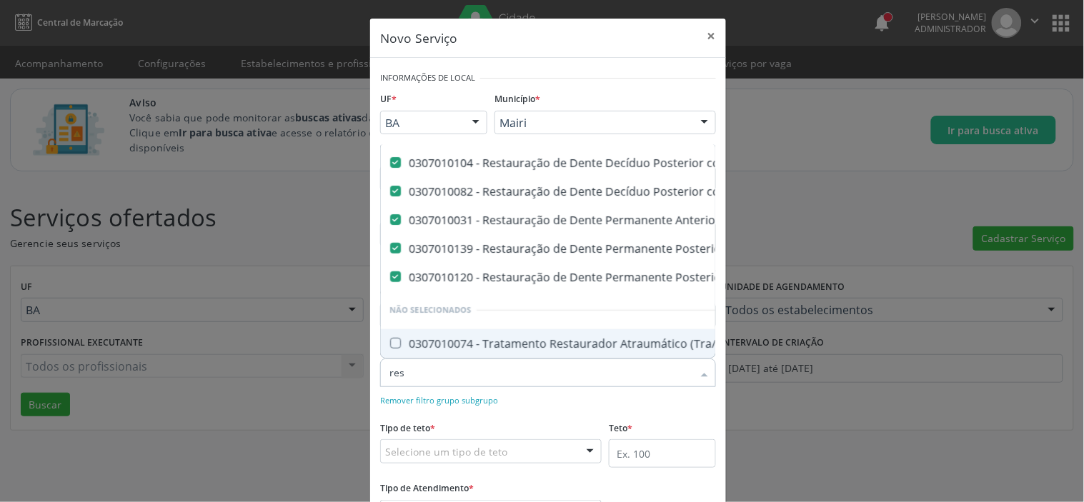
scroll to position [103, 0]
click at [401, 338] on div "0307010074 - Tratamento Restaurador Atraumático (Tra/Art)" at bounding box center [620, 343] width 460 height 11
checkbox \(Tra\/Art\) "true"
click at [558, 402] on div "Remover filtro grupo subgrupo" at bounding box center [548, 399] width 336 height 15
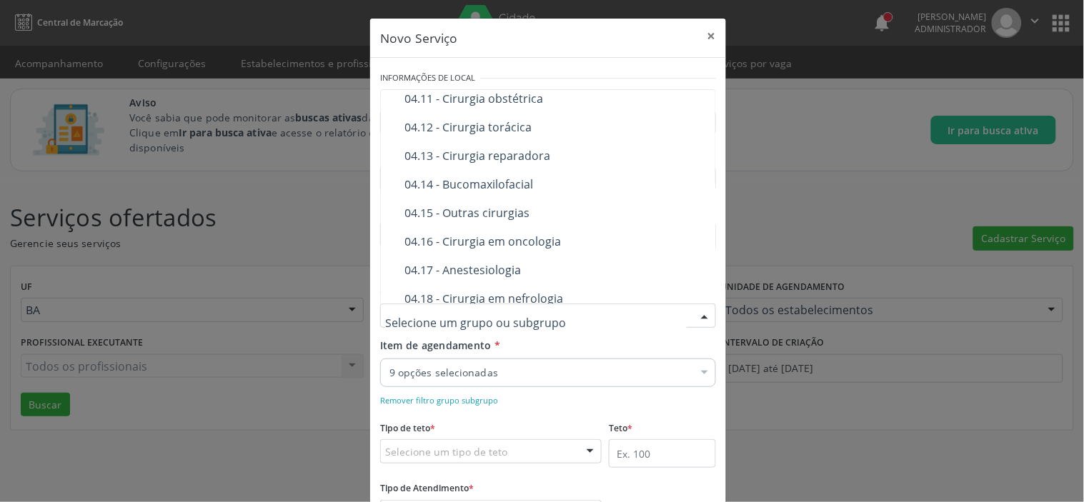
scroll to position [1191, 0]
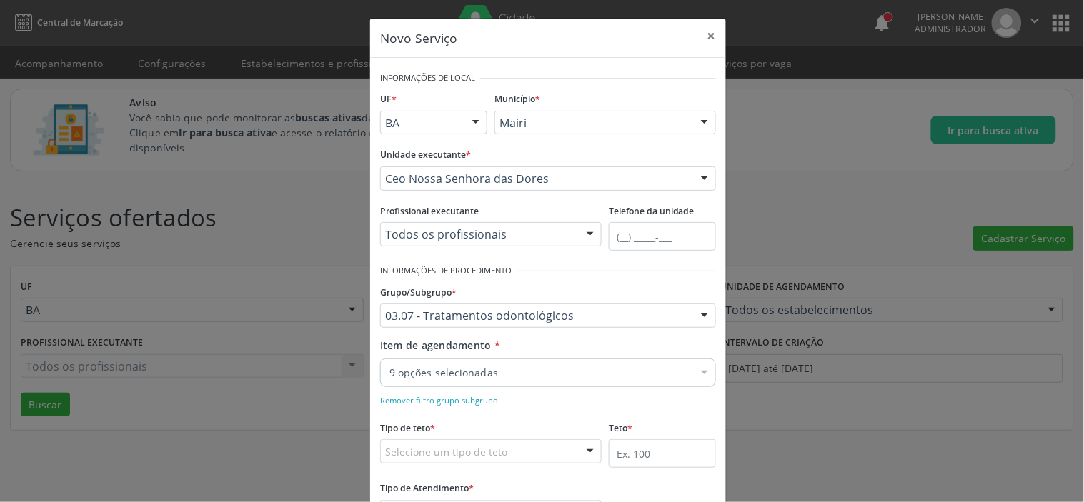
click at [502, 212] on div "Profissional executante Todos os profissionais Todos os profissionais Nenhum re…" at bounding box center [491, 224] width 222 height 46
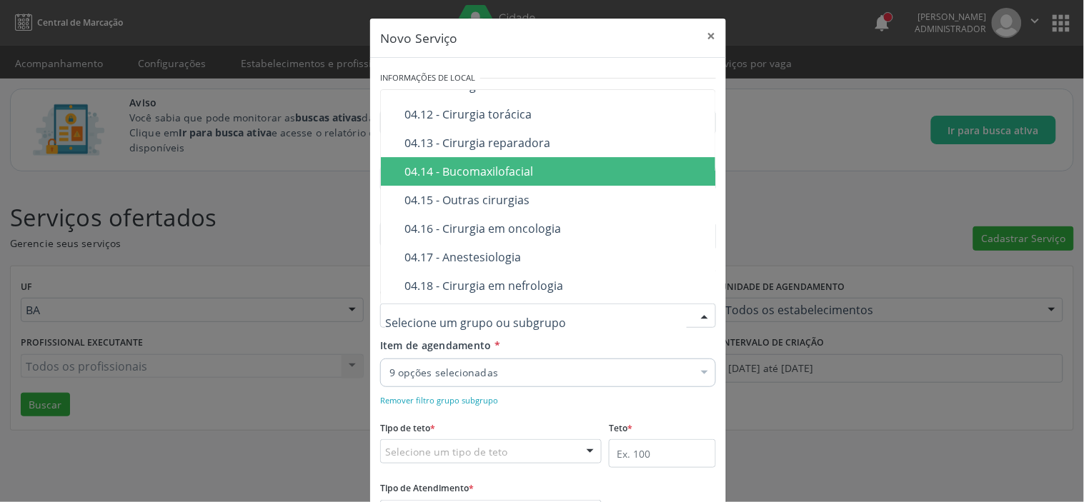
click at [452, 172] on div "04.14 - Bucomaxilofacial" at bounding box center [646, 171] width 483 height 11
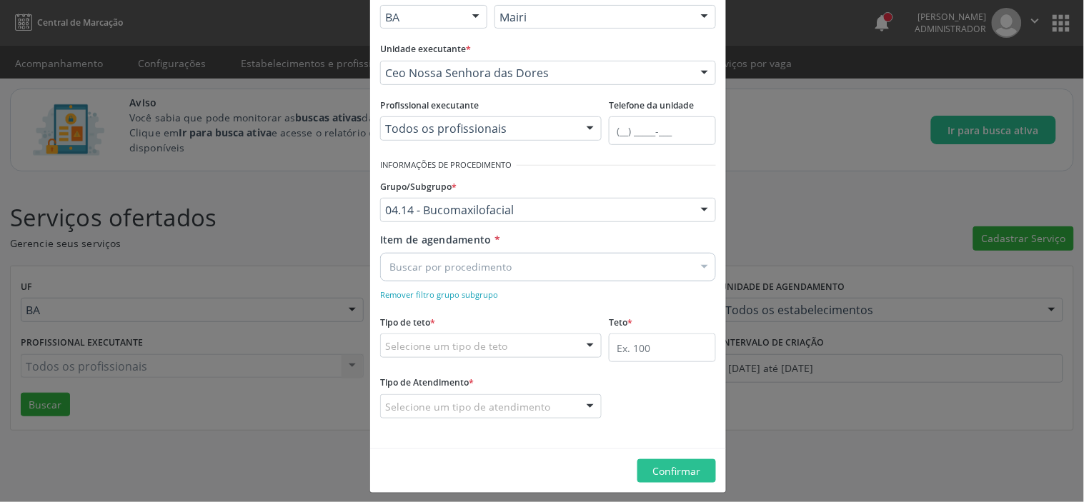
scroll to position [115, 0]
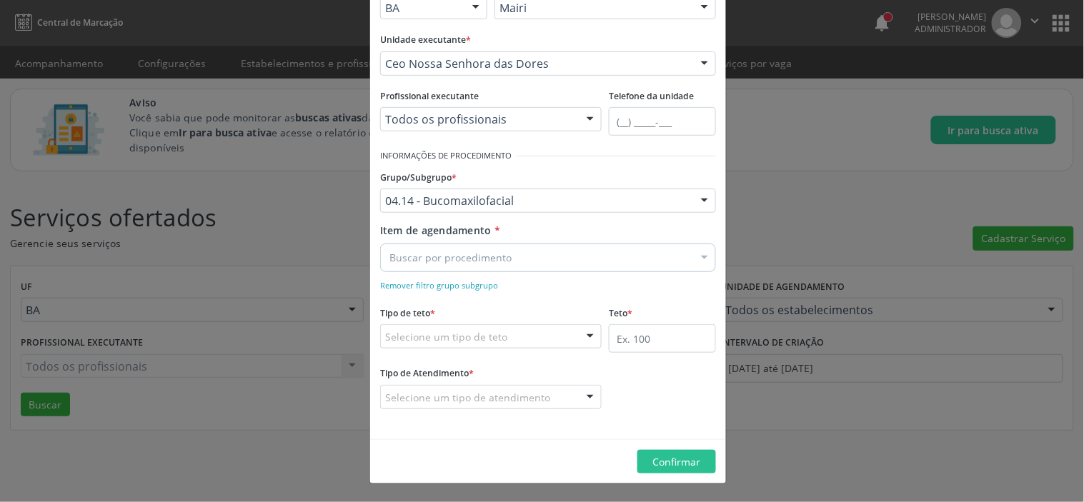
click at [477, 229] on span "Item de agendamento" at bounding box center [436, 231] width 112 height 14
click at [390, 244] on input "Item de agendamento *" at bounding box center [390, 258] width 0 height 29
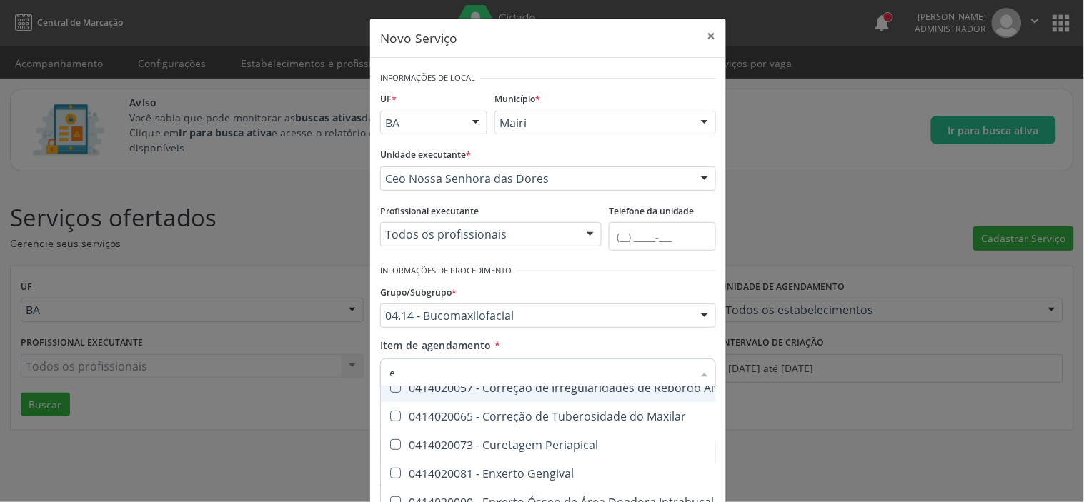
scroll to position [99, 0]
type input "exo"
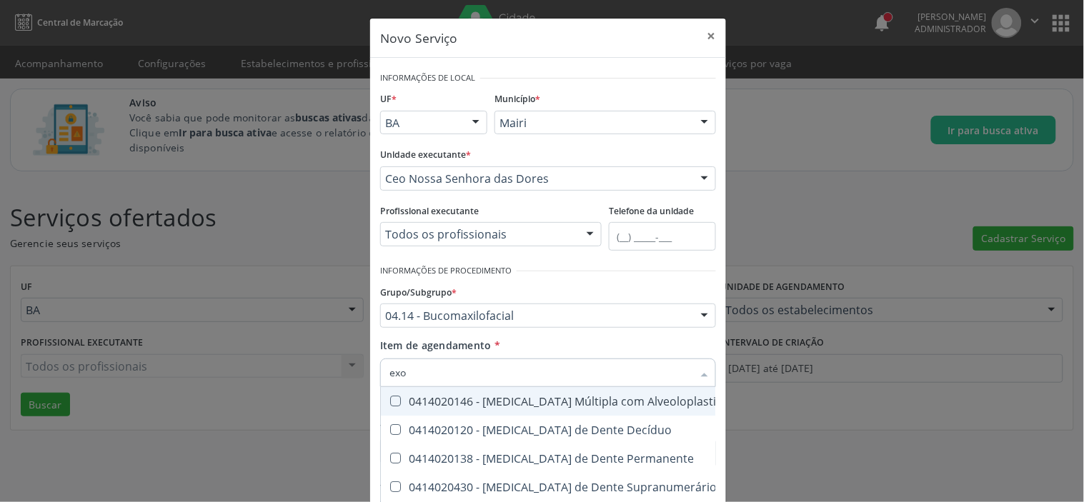
scroll to position [0, 0]
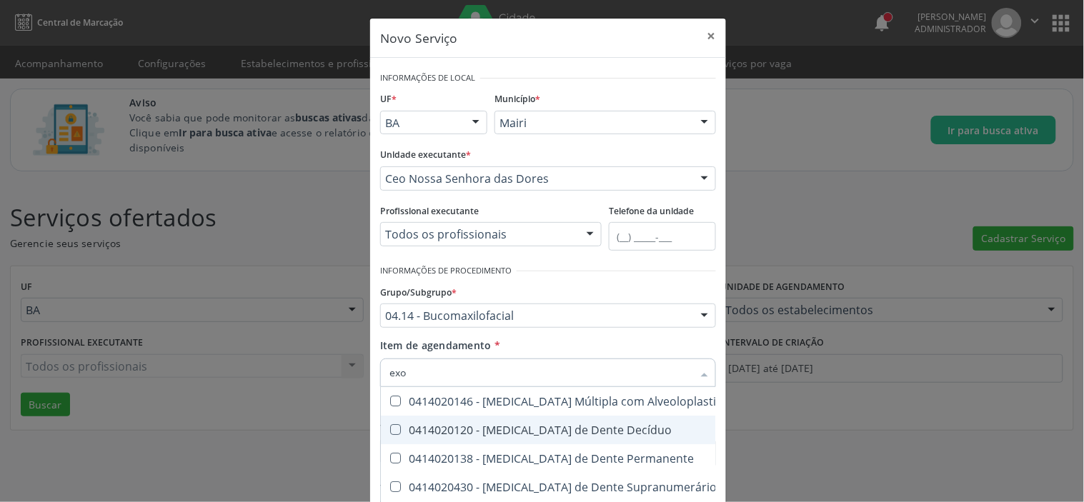
click at [390, 430] on Decíduo at bounding box center [395, 430] width 11 height 11
click at [390, 430] on Decíduo "checkbox" at bounding box center [385, 429] width 9 height 9
checkbox Decíduo "true"
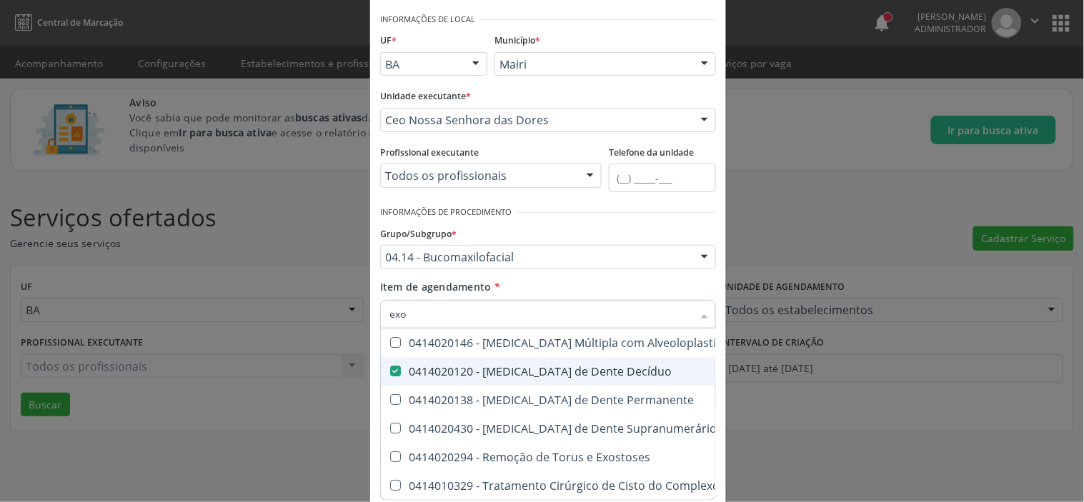
scroll to position [79, 0]
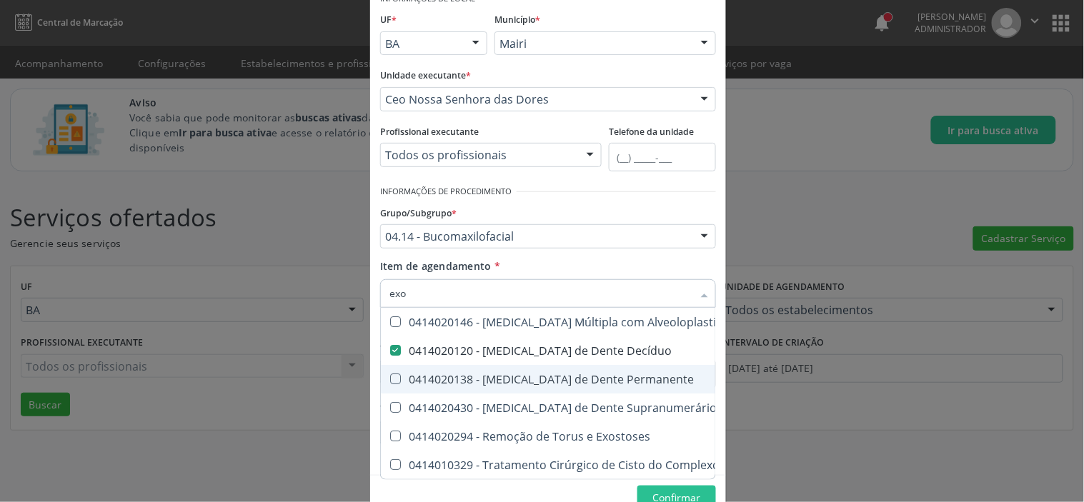
click at [390, 380] on Permanente at bounding box center [395, 379] width 11 height 11
click at [389, 380] on Permanente "checkbox" at bounding box center [385, 379] width 9 height 9
checkbox Permanente "true"
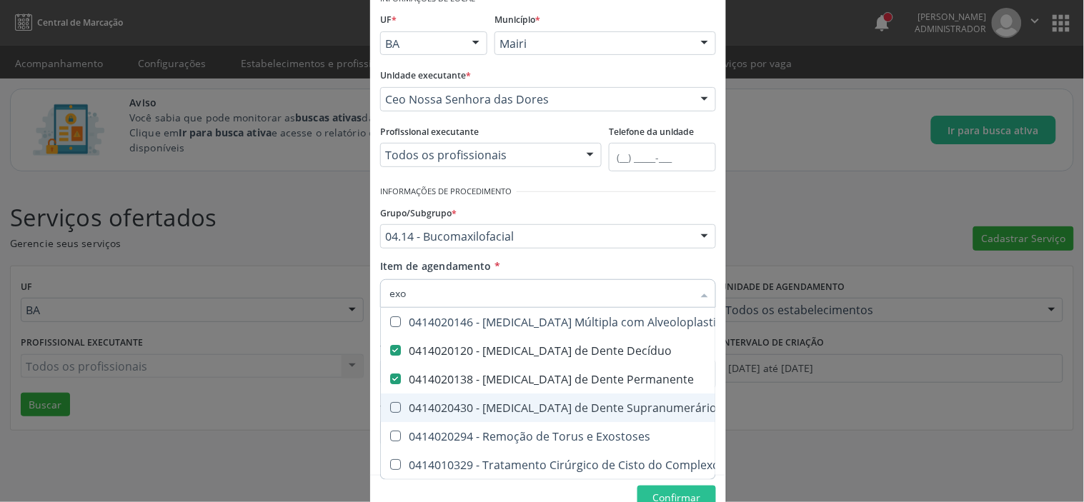
click at [391, 399] on span "0414020430 - [MEDICAL_DATA] de Dente Supranumerário" at bounding box center [606, 408] width 451 height 29
checkbox Supranumerário "true"
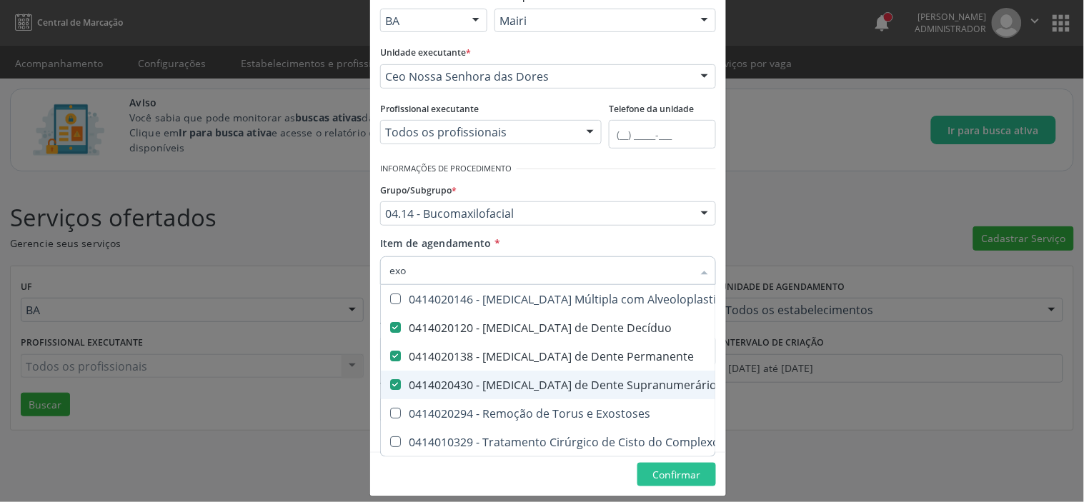
scroll to position [115, 0]
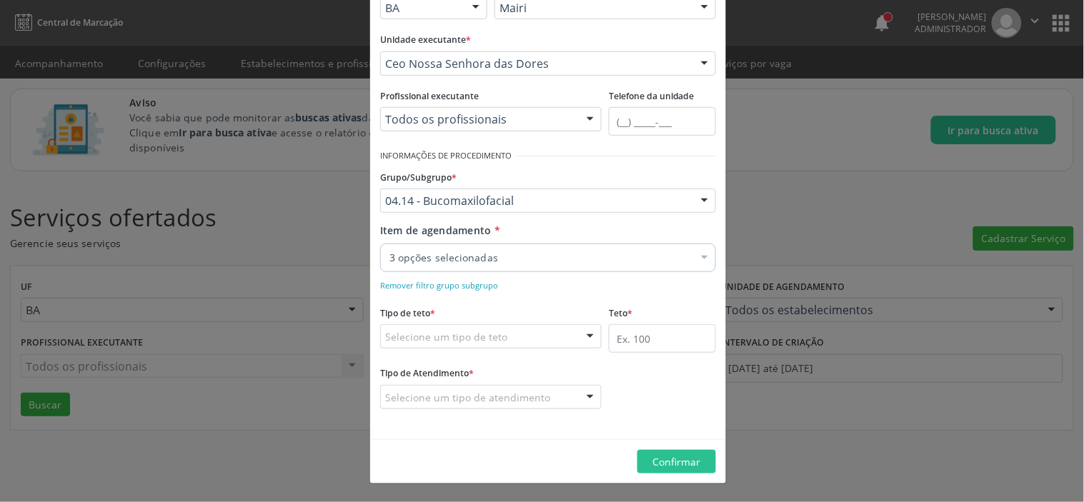
click at [538, 223] on div "Item de agendamento * 3 opções selecionadas Desfazer seleção Selecionados 04140…" at bounding box center [548, 245] width 336 height 45
click at [509, 340] on div "Selecione um tipo de teto" at bounding box center [491, 337] width 222 height 24
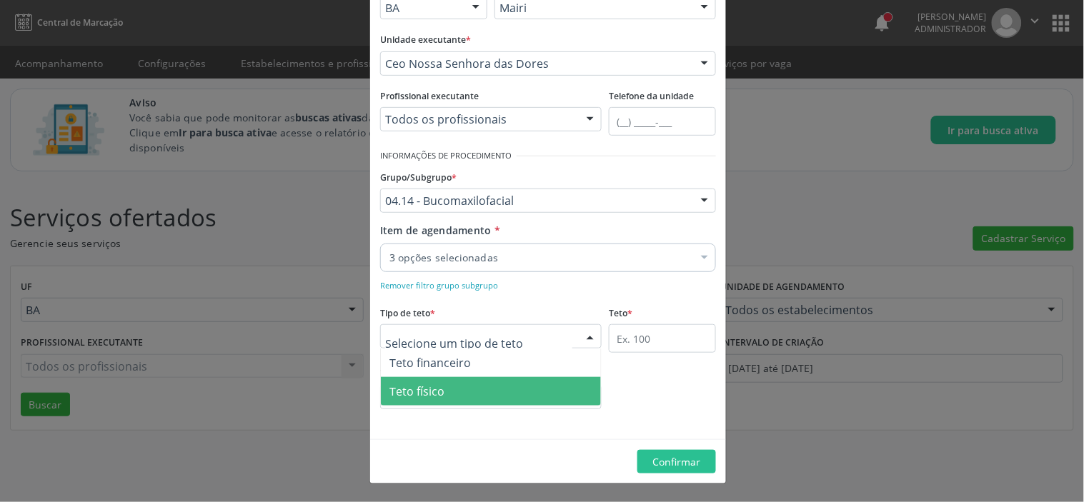
click at [438, 387] on span "Teto físico" at bounding box center [491, 391] width 220 height 29
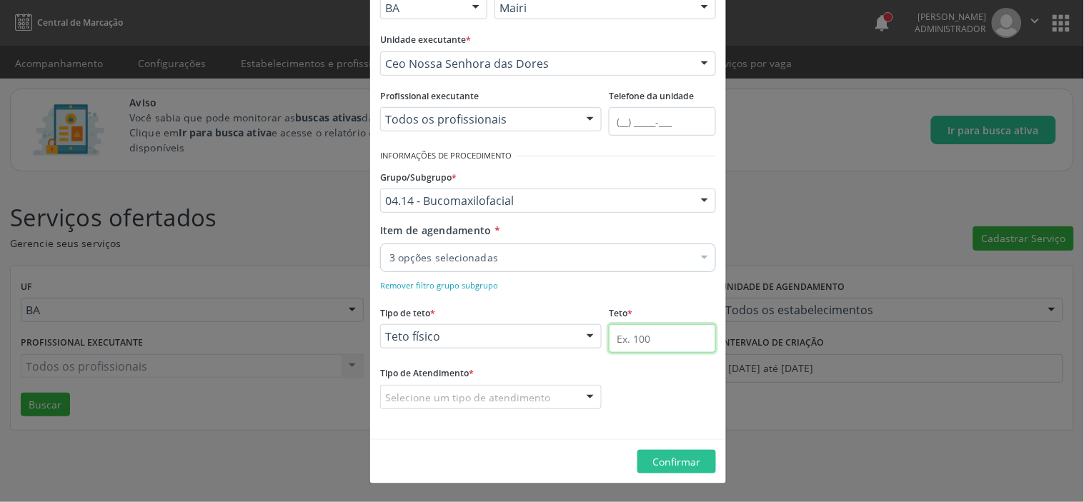
click at [640, 340] on input "text" at bounding box center [662, 339] width 107 height 29
type input "3"
type input "200"
click at [396, 406] on div at bounding box center [491, 397] width 222 height 24
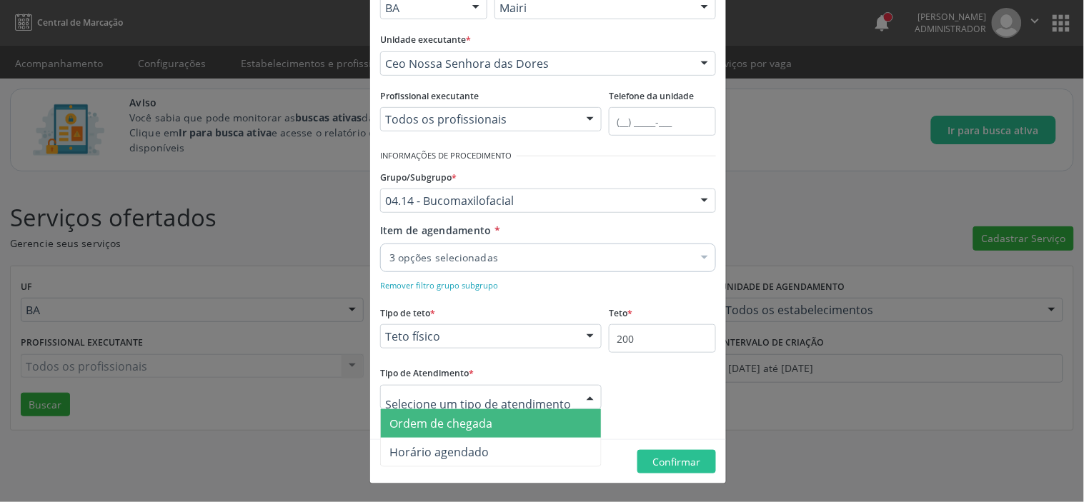
click at [429, 431] on span "Ordem de chegada" at bounding box center [491, 424] width 220 height 29
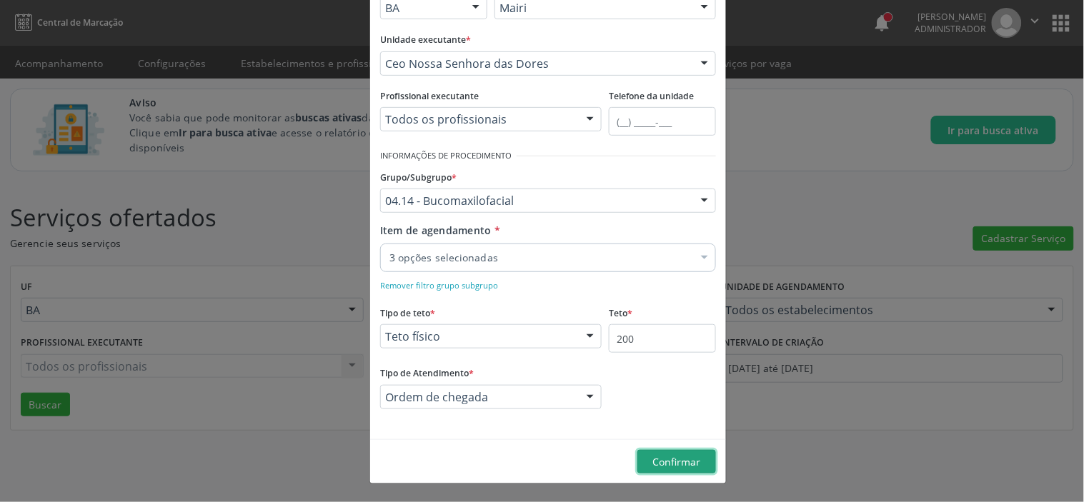
drag, startPoint x: 653, startPoint y: 462, endPoint x: 490, endPoint y: 347, distance: 198.9
click at [646, 460] on button "Confirmar" at bounding box center [677, 462] width 79 height 24
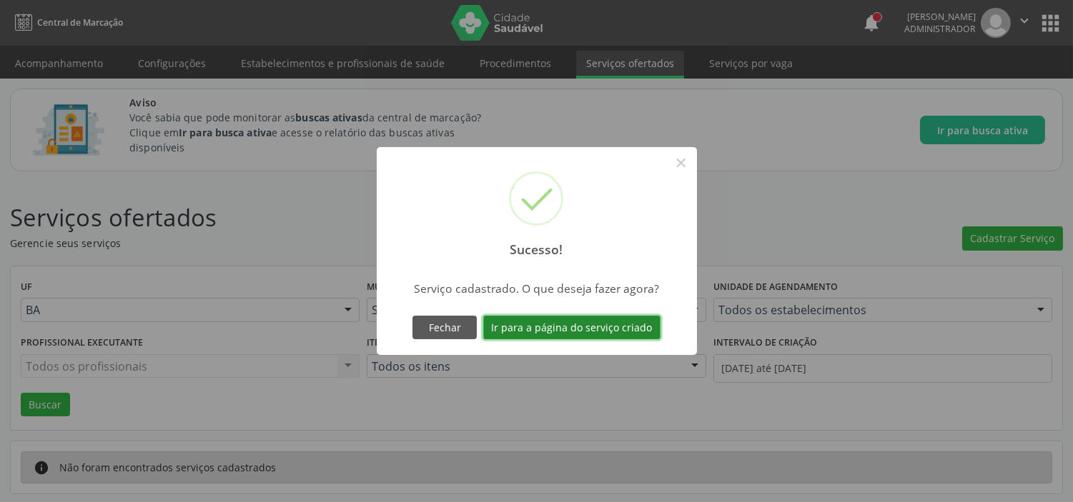
click at [568, 322] on button "Ir para a página do serviço criado" at bounding box center [571, 328] width 177 height 24
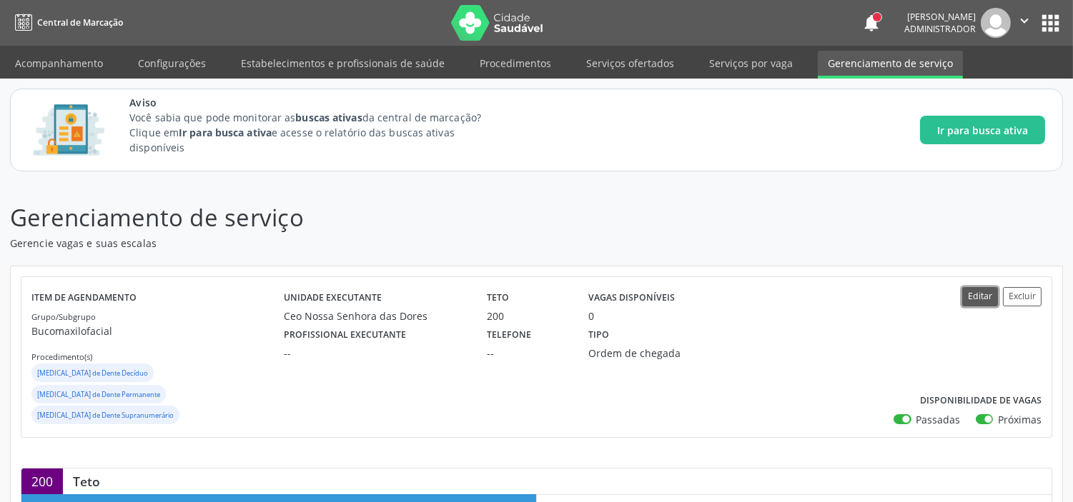
click at [980, 298] on button "Editar" at bounding box center [980, 296] width 36 height 19
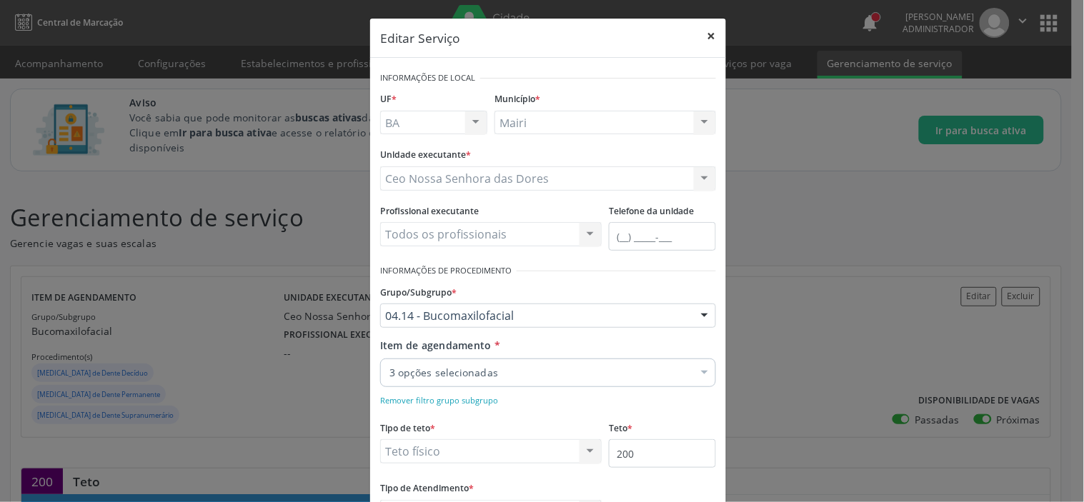
click at [710, 39] on button "×" at bounding box center [712, 36] width 29 height 35
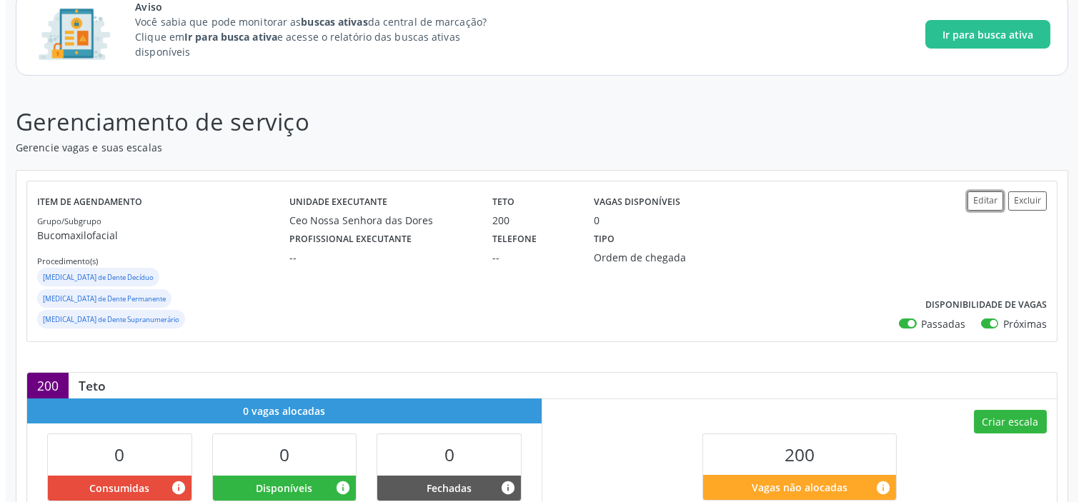
scroll to position [87, 0]
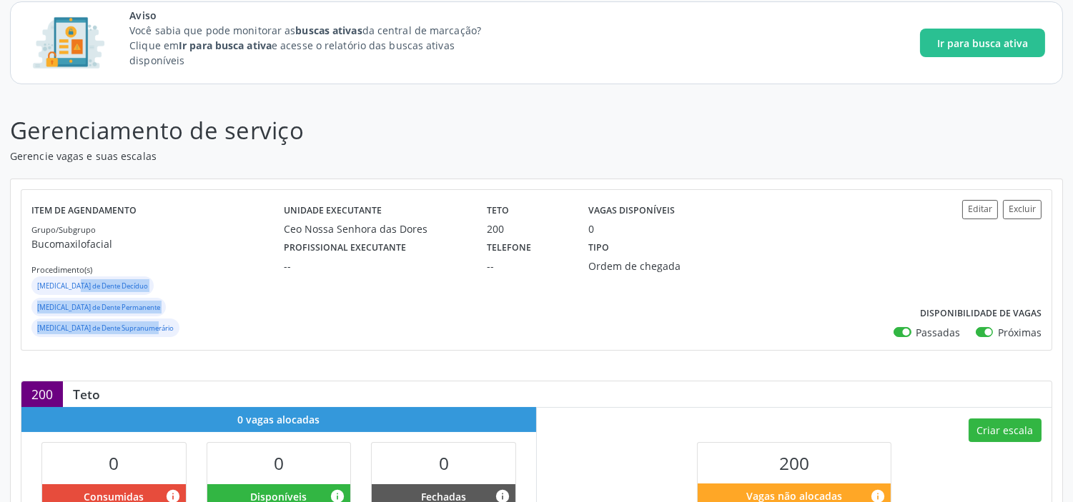
drag, startPoint x: 89, startPoint y: 287, endPoint x: 176, endPoint y: 319, distance: 92.3
click at [176, 319] on div "Item de agendamento Grupo/Subgrupo Bucomaxilofacial Procedimento(s) [MEDICAL_DA…" at bounding box center [536, 270] width 1030 height 160
drag, startPoint x: 678, startPoint y: 239, endPoint x: 667, endPoint y: 245, distance: 12.5
click at [678, 239] on div "Tipo Ordem de chegada" at bounding box center [654, 255] width 152 height 37
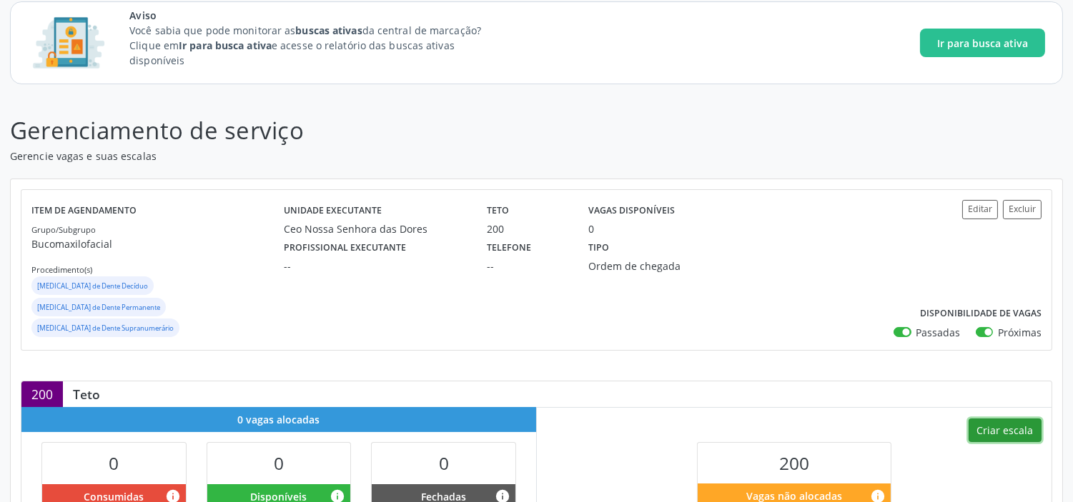
click at [1005, 419] on button "Criar escala" at bounding box center [1005, 431] width 73 height 24
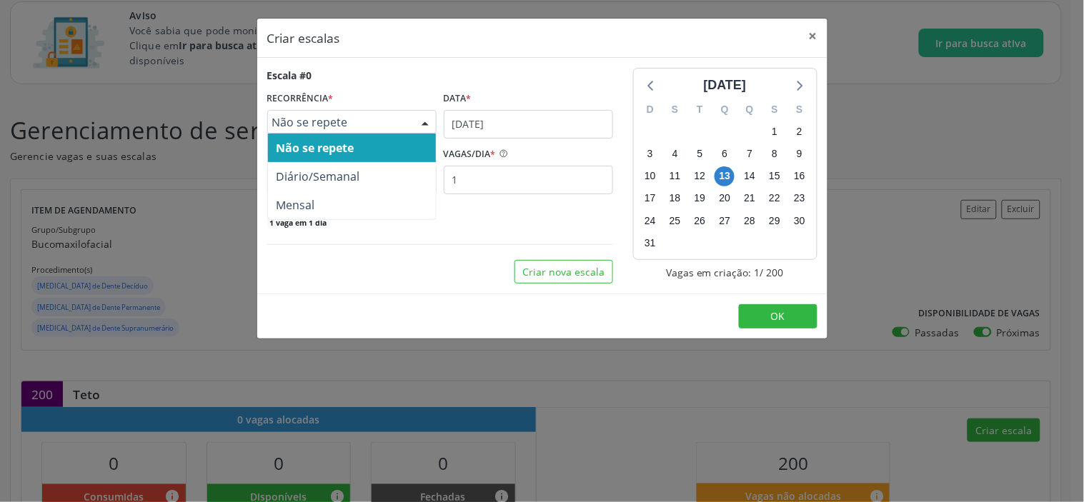
click at [351, 122] on span "Não se repete" at bounding box center [339, 122] width 135 height 14
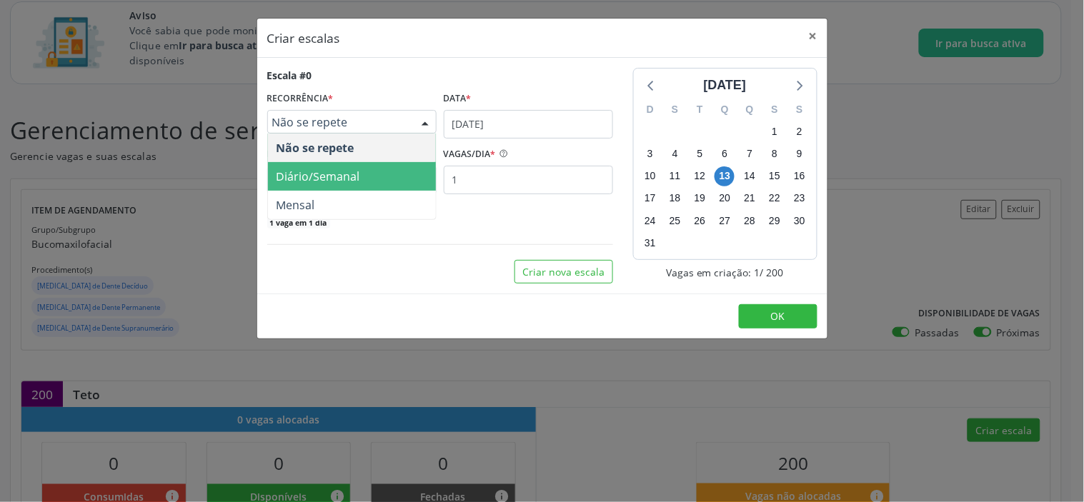
click at [320, 177] on span "Diário/Semanal" at bounding box center [319, 177] width 84 height 16
select select "7"
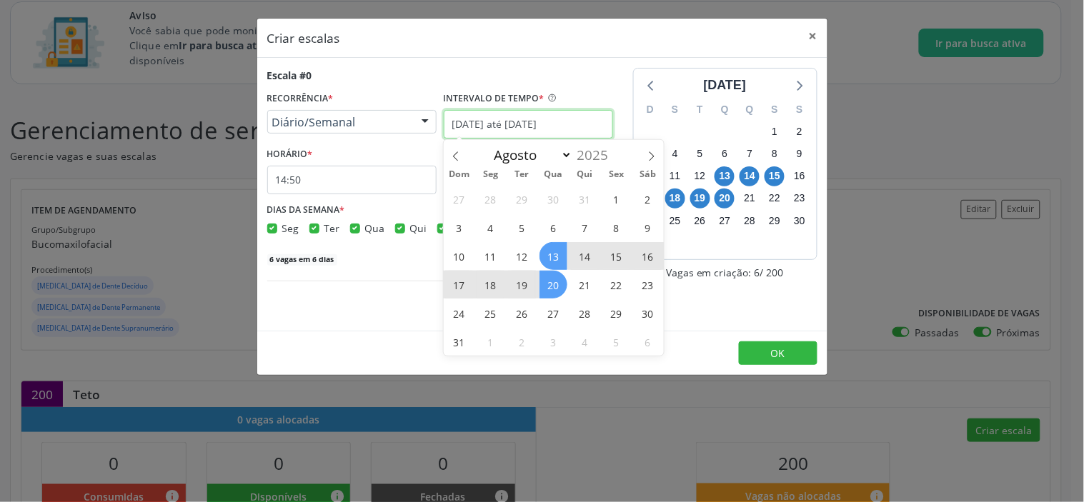
click at [540, 129] on input "[DATE] até [DATE]" at bounding box center [528, 124] width 169 height 29
click at [552, 258] on span "13" at bounding box center [554, 256] width 28 height 28
type input "[DATE]"
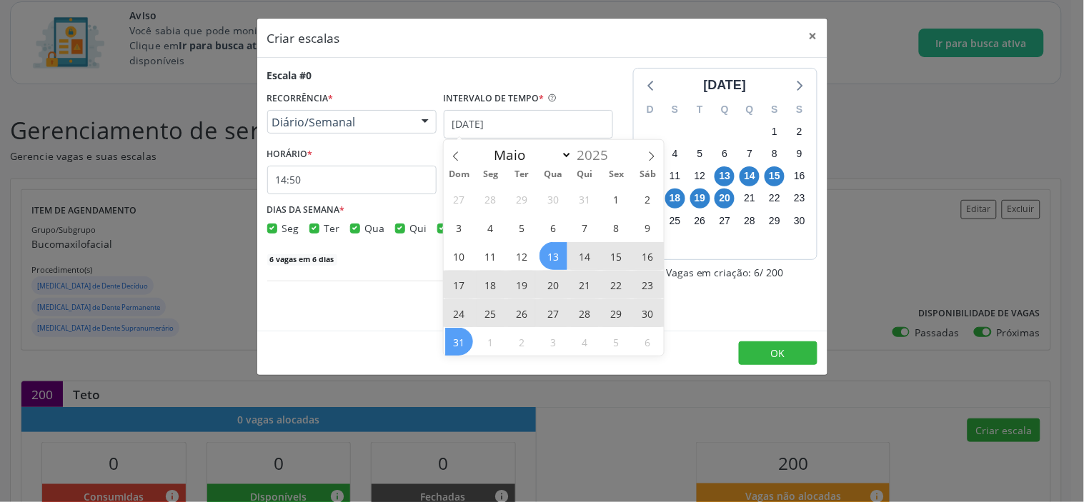
click at [459, 340] on span "31" at bounding box center [459, 342] width 28 height 28
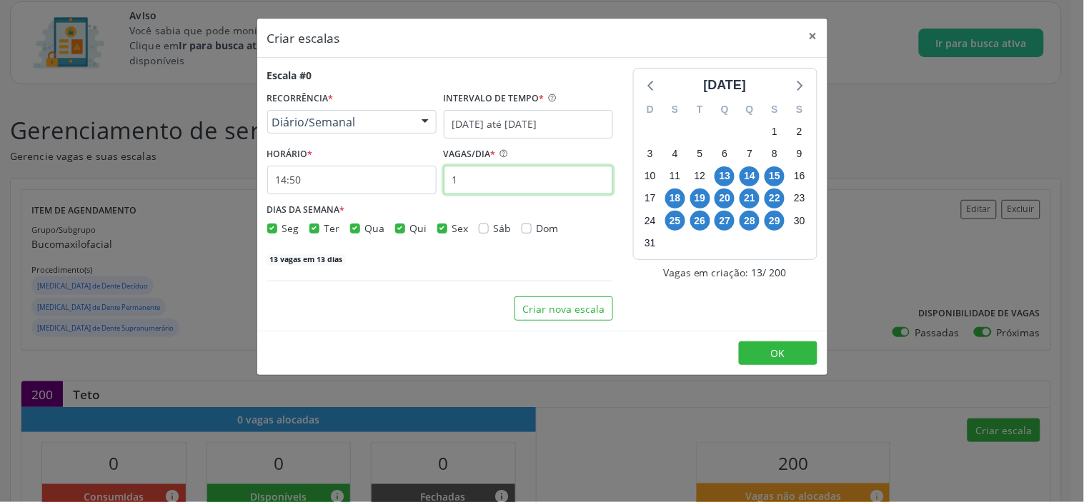
drag, startPoint x: 502, startPoint y: 184, endPoint x: 413, endPoint y: 184, distance: 88.6
click at [415, 184] on div "HORÁRIO * 14:50 VAGAS/DIA * 1" at bounding box center [440, 169] width 353 height 51
type input "4"
click at [363, 177] on input "14:50" at bounding box center [351, 180] width 169 height 29
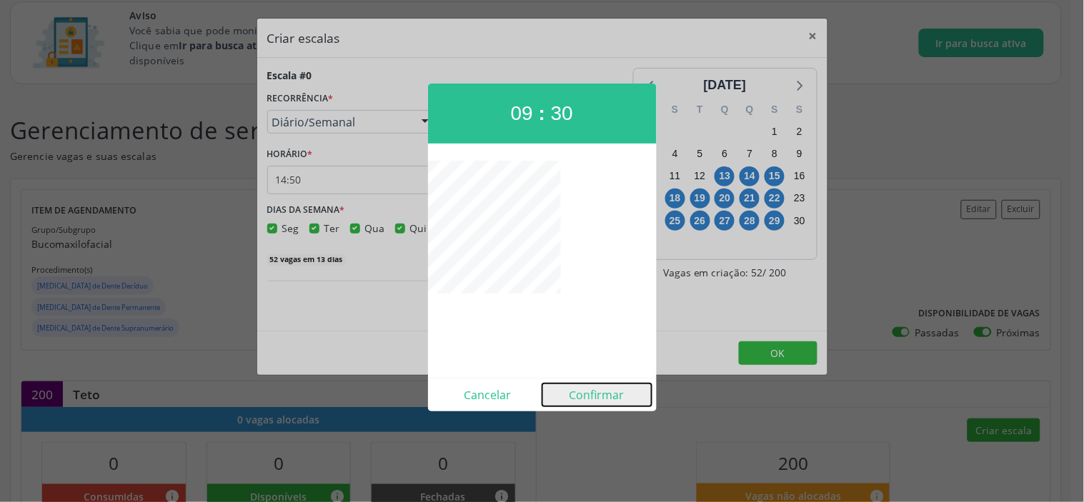
click at [604, 395] on button "Confirmar" at bounding box center [597, 395] width 109 height 23
type input "09:30"
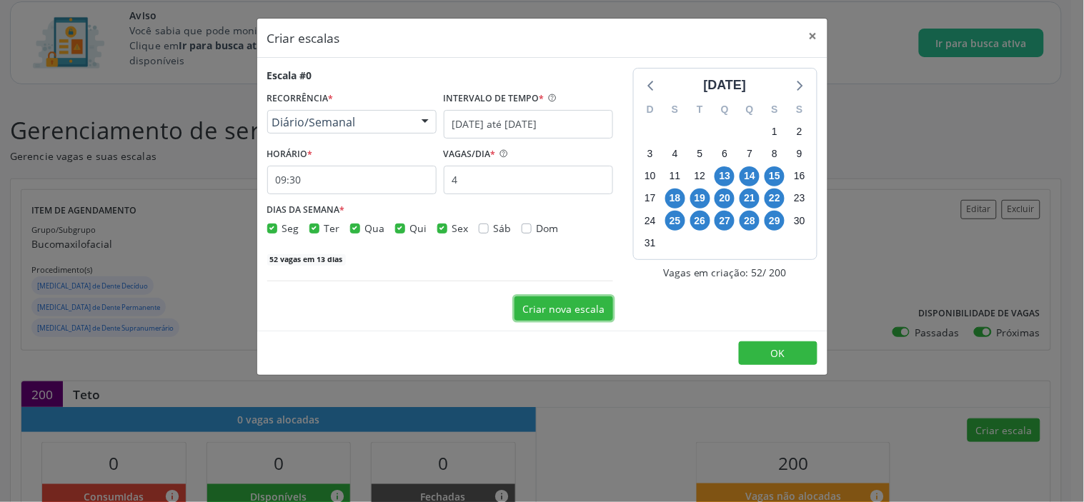
click at [545, 310] on button "Criar nova escala" at bounding box center [564, 309] width 99 height 24
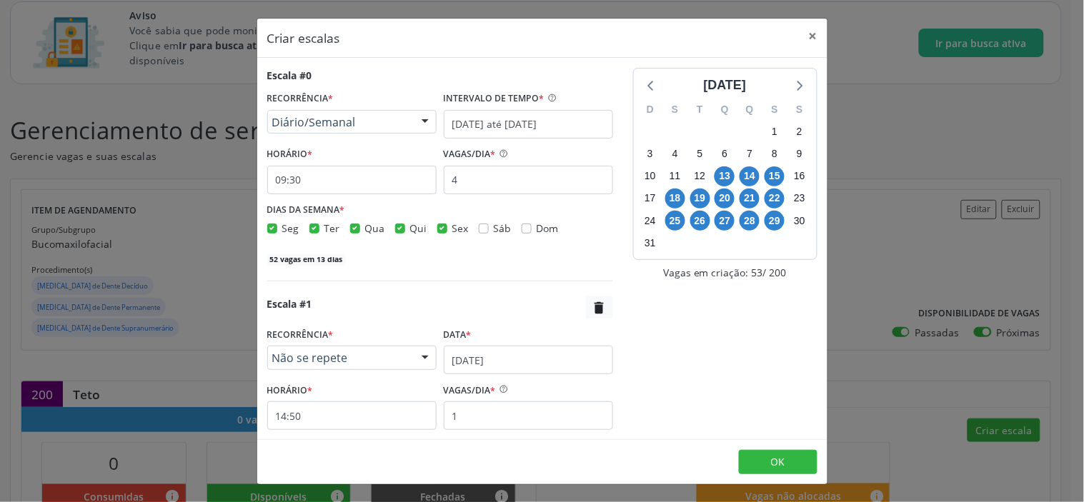
click at [282, 227] on label "Seg" at bounding box center [290, 228] width 17 height 15
click at [276, 227] on input "Seg" at bounding box center [272, 227] width 10 height 13
checkbox input "false"
click at [452, 226] on label "Sex" at bounding box center [460, 228] width 16 height 15
click at [444, 226] on input "Sex" at bounding box center [442, 227] width 10 height 13
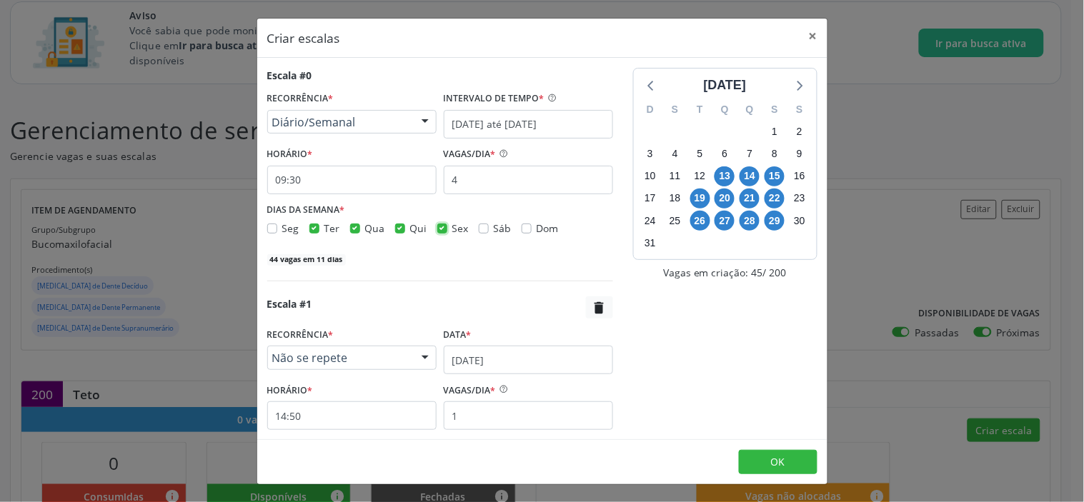
checkbox input "false"
click at [360, 231] on div "Qua" at bounding box center [367, 228] width 35 height 15
click at [365, 230] on label "Qua" at bounding box center [375, 228] width 20 height 15
click at [354, 230] on input "Qua" at bounding box center [355, 227] width 10 height 13
checkbox input "false"
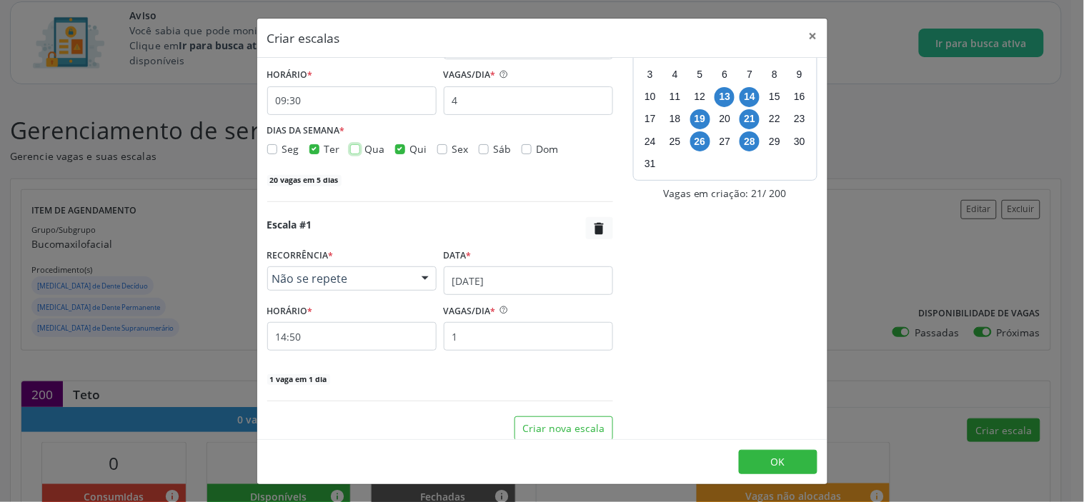
scroll to position [0, 0]
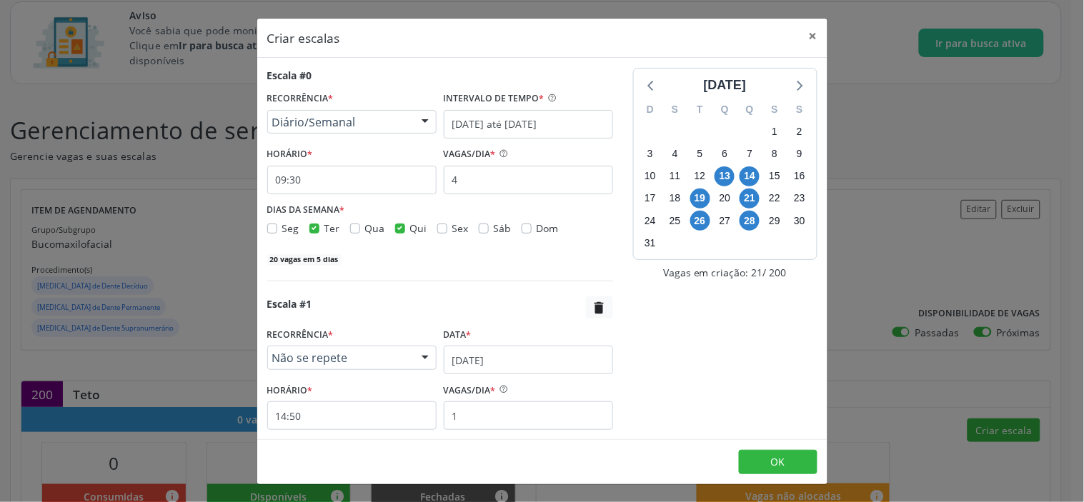
click at [397, 264] on div "20 vagas em 5 dias" at bounding box center [440, 258] width 346 height 15
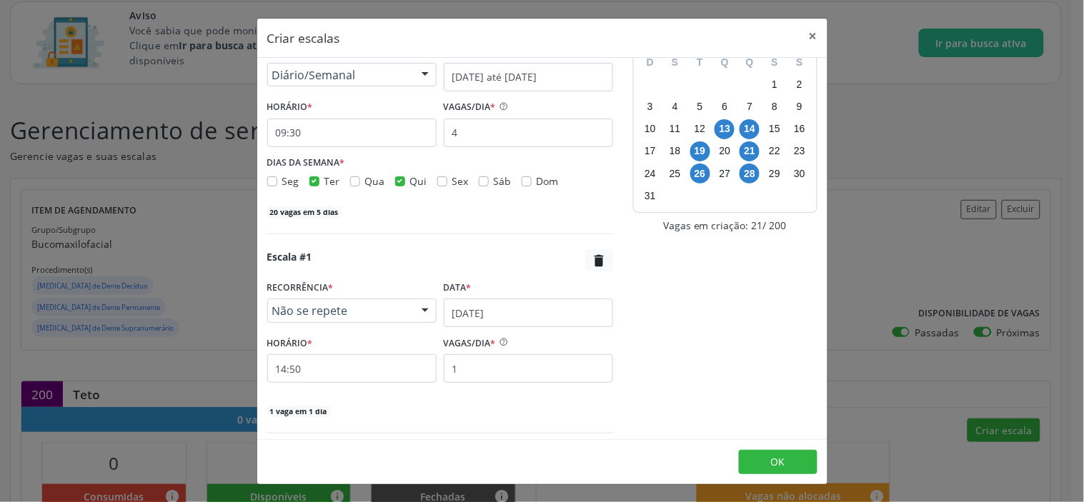
scroll to position [90, 0]
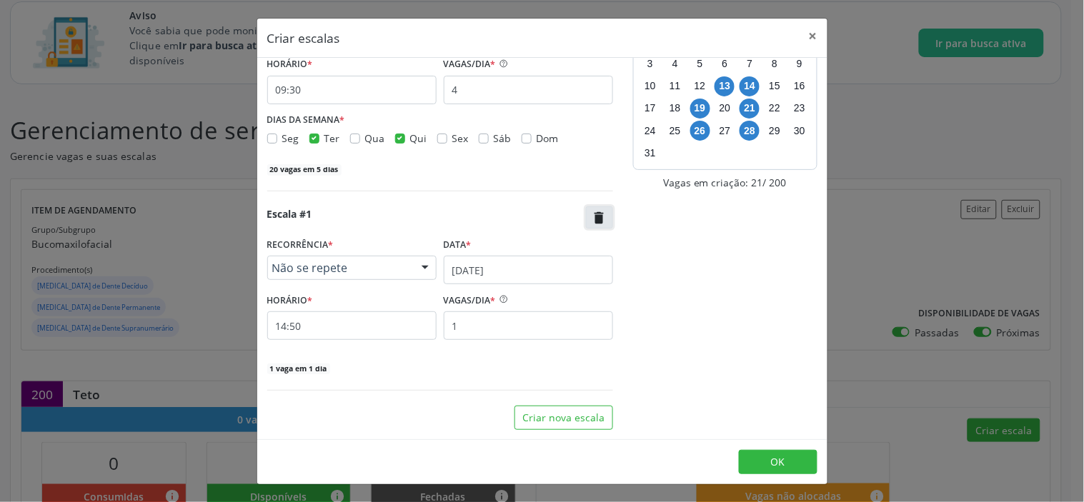
drag, startPoint x: 588, startPoint y: 216, endPoint x: 622, endPoint y: 270, distance: 63.9
click at [592, 216] on icon "" at bounding box center [600, 218] width 16 height 16
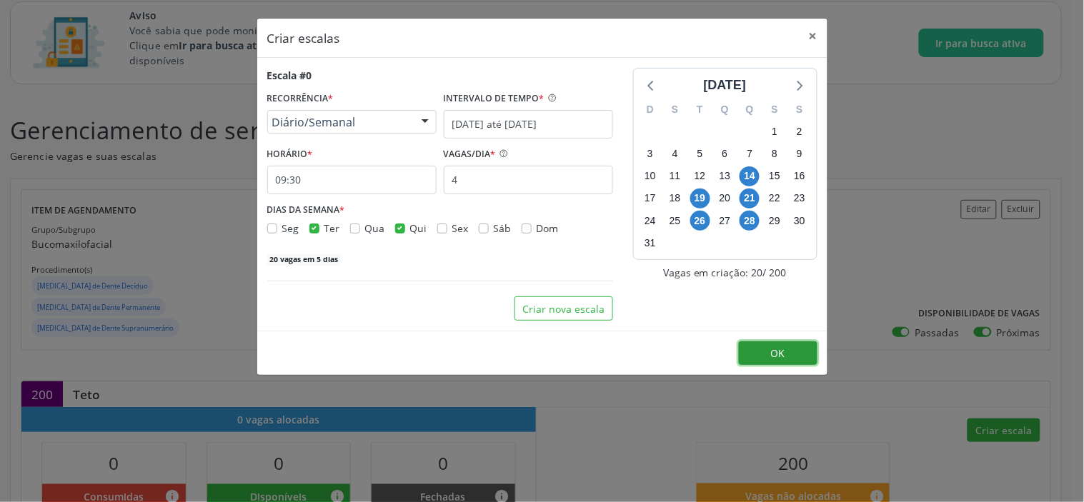
click at [776, 355] on span "OK" at bounding box center [778, 354] width 14 height 14
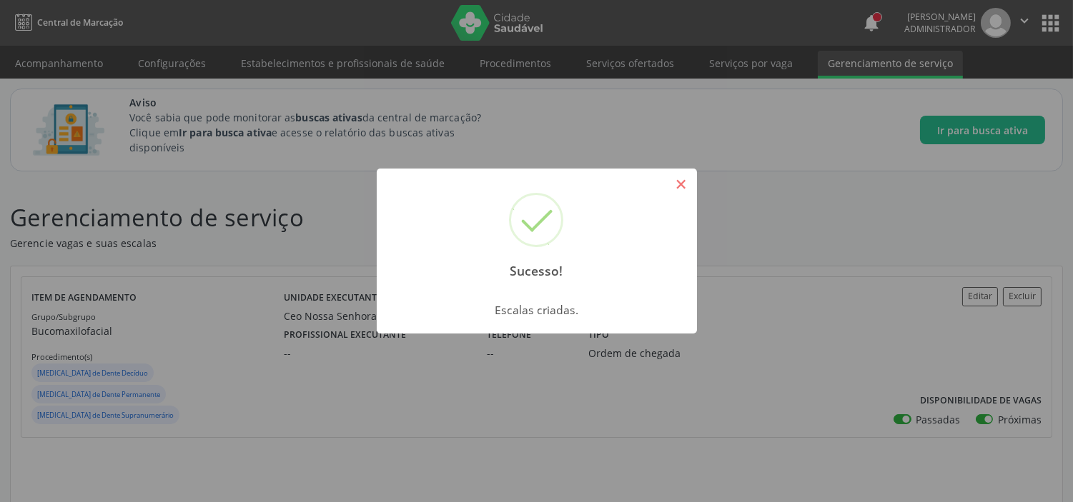
click at [680, 184] on button "×" at bounding box center [681, 184] width 24 height 24
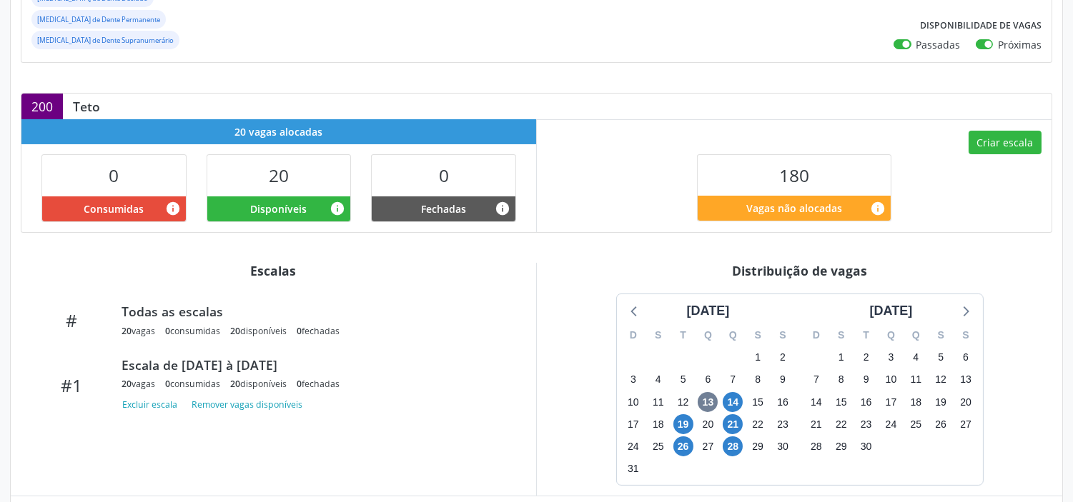
scroll to position [432, 0]
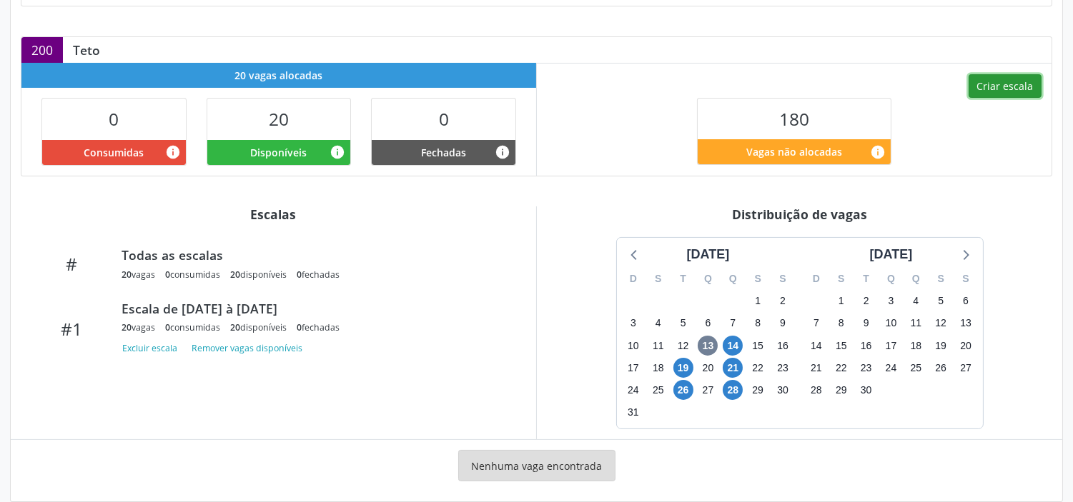
click at [1006, 74] on button "Criar escala" at bounding box center [1005, 86] width 73 height 24
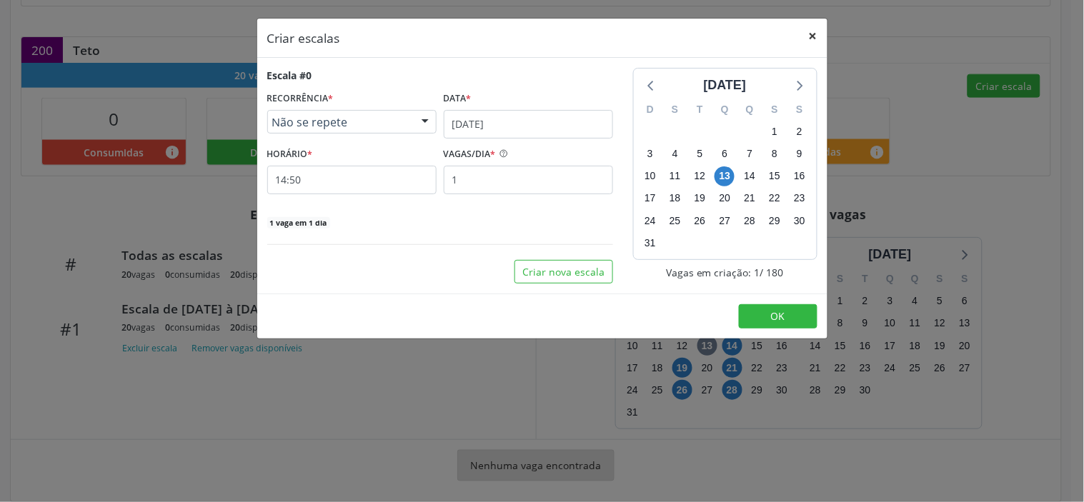
click at [811, 34] on button "×" at bounding box center [813, 36] width 29 height 35
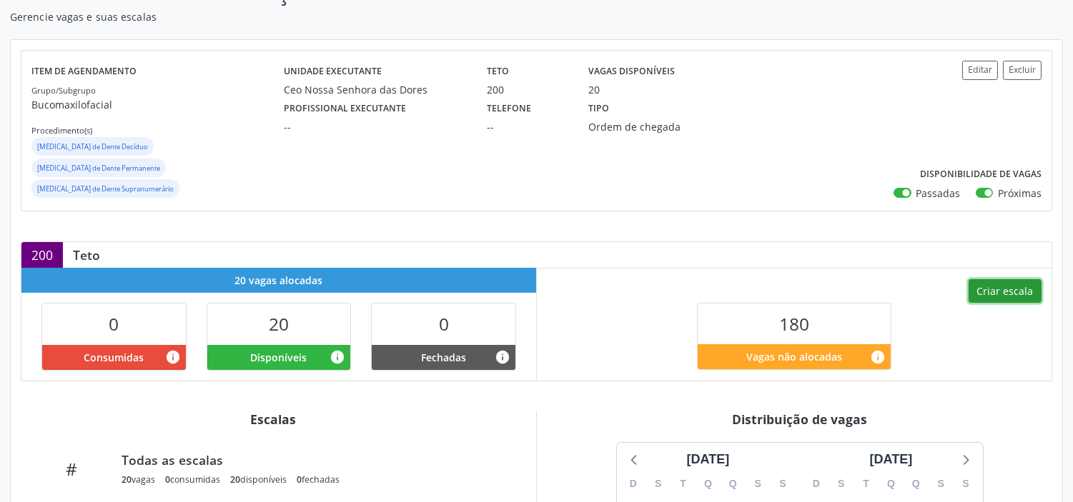
scroll to position [194, 0]
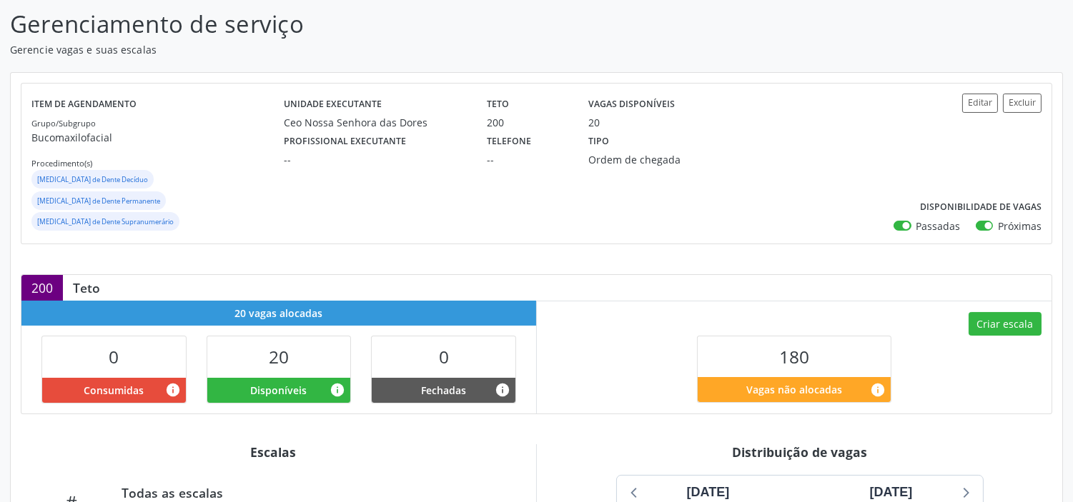
drag, startPoint x: 260, startPoint y: 337, endPoint x: 304, endPoint y: 336, distance: 44.3
click at [304, 337] on div "20" at bounding box center [279, 357] width 144 height 41
drag, startPoint x: 485, startPoint y: 118, endPoint x: 504, endPoint y: 119, distance: 19.3
click at [504, 119] on div "Teto 200" at bounding box center [527, 112] width 101 height 37
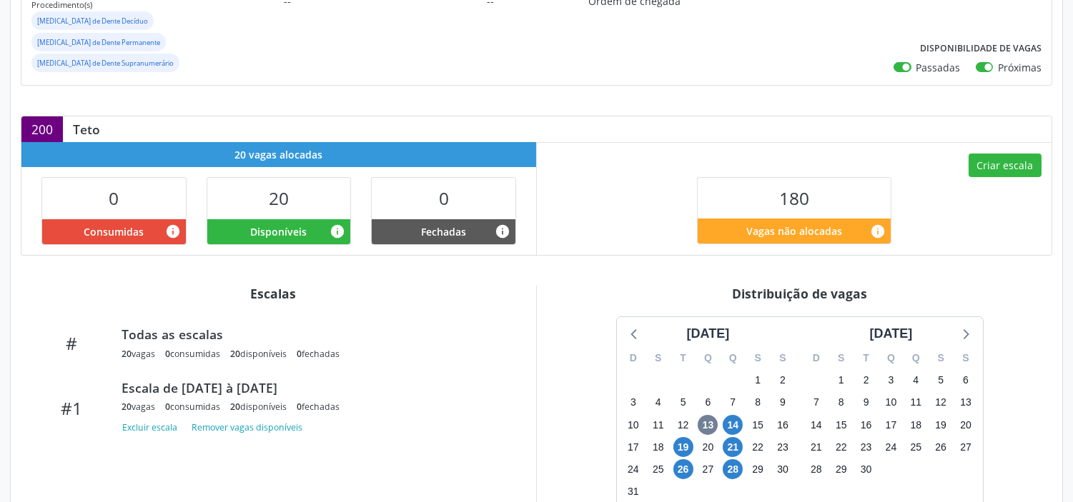
scroll to position [273, 0]
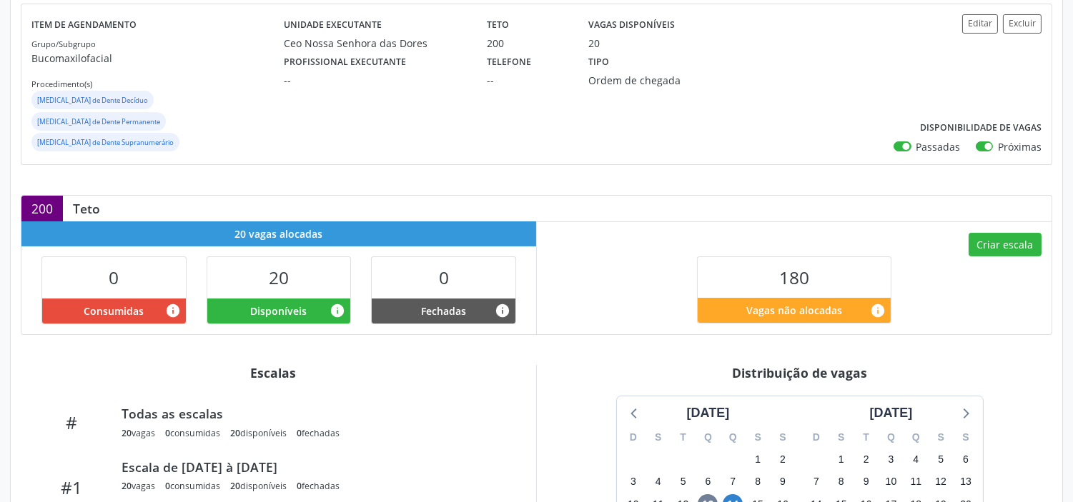
drag, startPoint x: 589, startPoint y: 44, endPoint x: 575, endPoint y: 127, distance: 84.7
click at [603, 45] on div "20" at bounding box center [654, 43] width 132 height 15
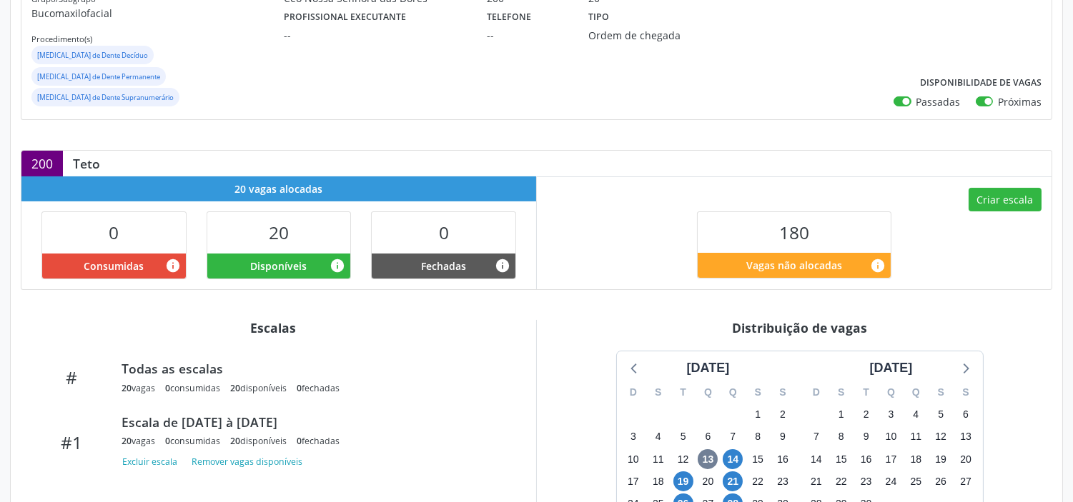
scroll to position [352, 0]
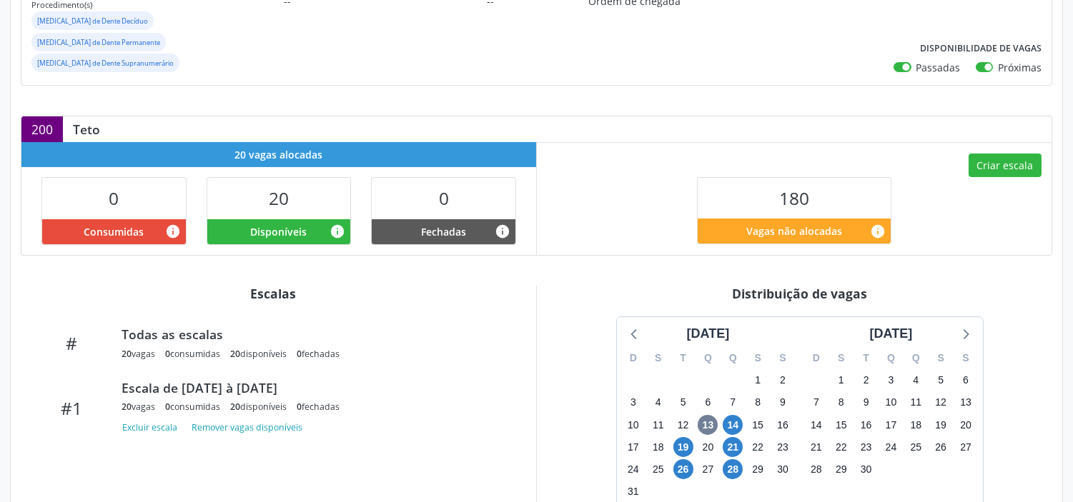
drag, startPoint x: 263, startPoint y: 177, endPoint x: 298, endPoint y: 177, distance: 35.0
click at [298, 178] on div "20" at bounding box center [279, 198] width 144 height 41
drag, startPoint x: 101, startPoint y: 177, endPoint x: 145, endPoint y: 177, distance: 44.3
click at [145, 178] on div "0" at bounding box center [114, 198] width 144 height 41
drag, startPoint x: 430, startPoint y: 184, endPoint x: 466, endPoint y: 184, distance: 36.5
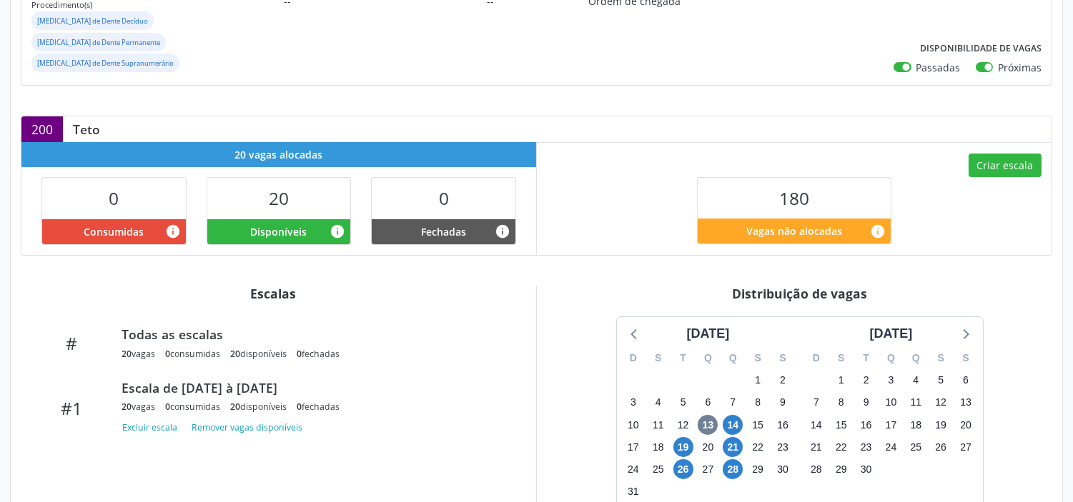
click at [466, 184] on div "0" at bounding box center [444, 198] width 144 height 41
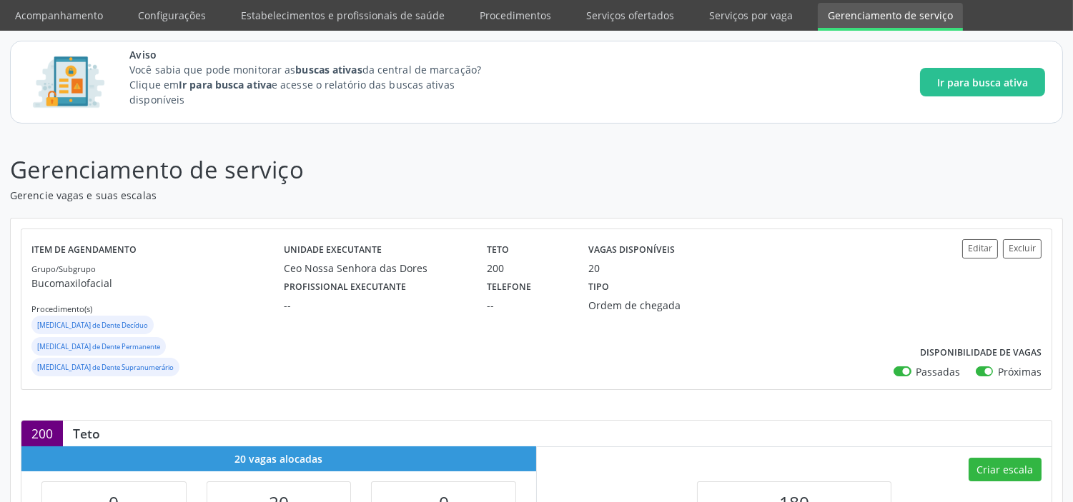
scroll to position [0, 0]
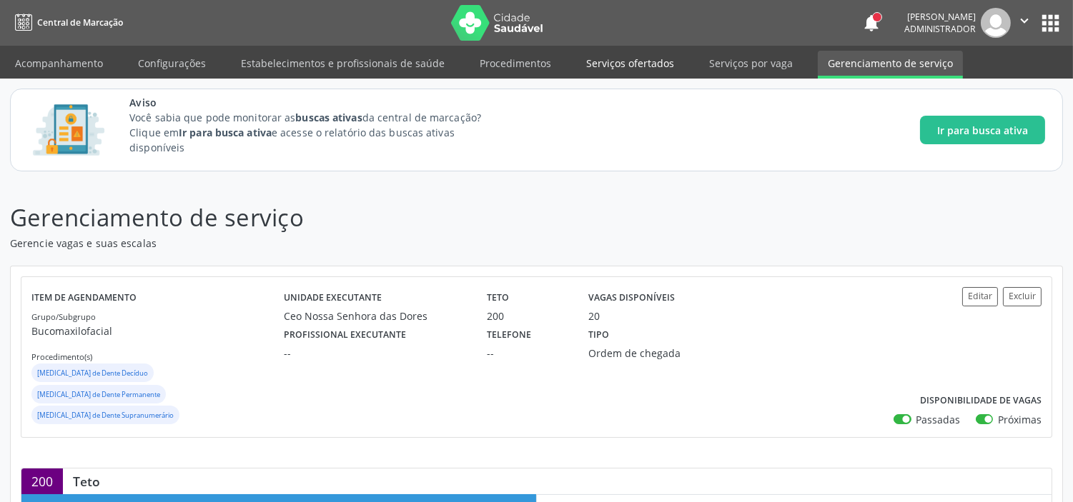
click at [625, 59] on link "Serviços ofertados" at bounding box center [630, 63] width 108 height 25
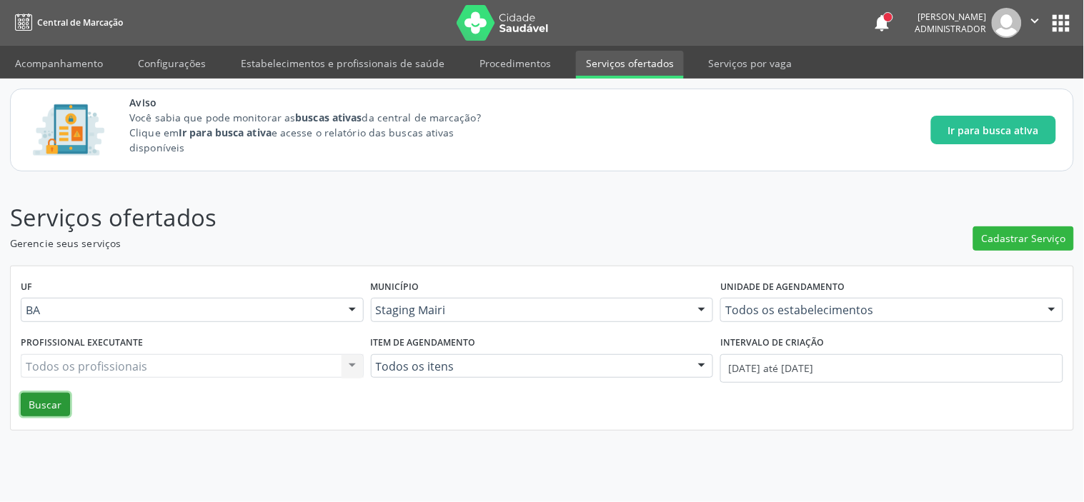
click at [51, 410] on button "Buscar" at bounding box center [45, 405] width 49 height 24
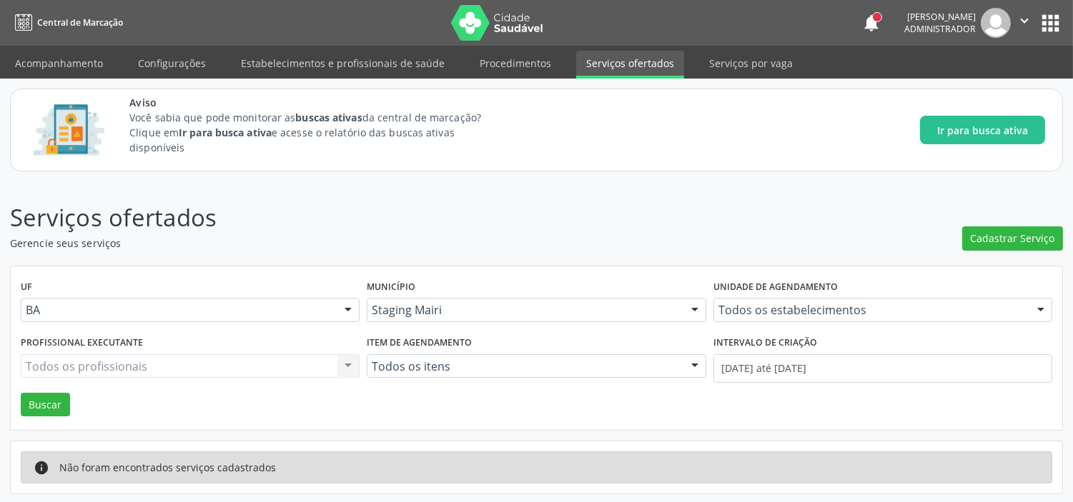
scroll to position [2, 0]
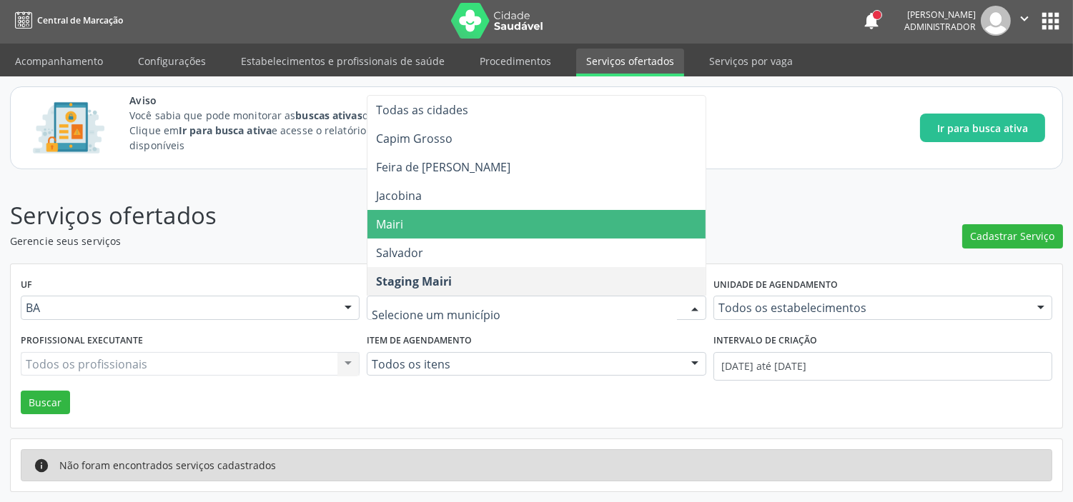
click at [432, 219] on span "Mairi" at bounding box center [535, 224] width 337 height 29
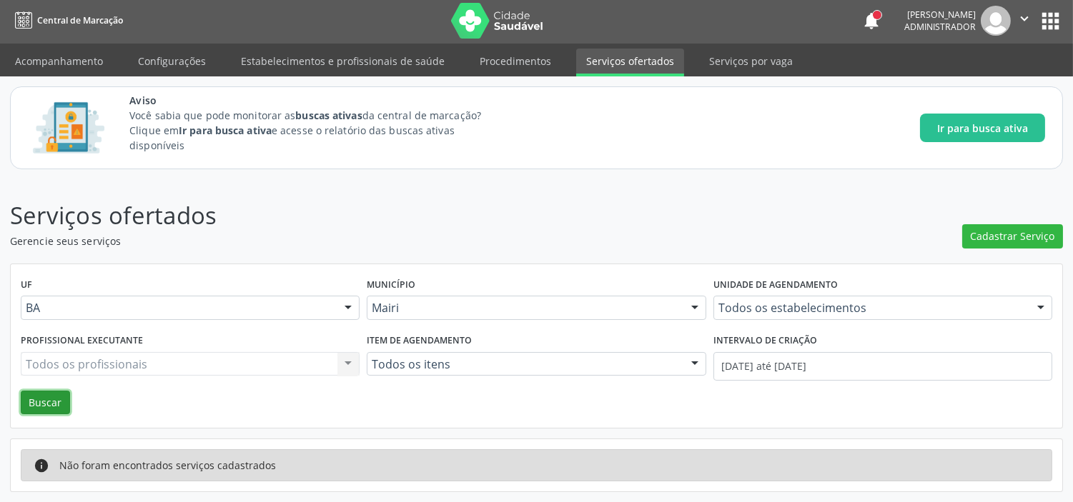
click at [44, 405] on button "Buscar" at bounding box center [45, 403] width 49 height 24
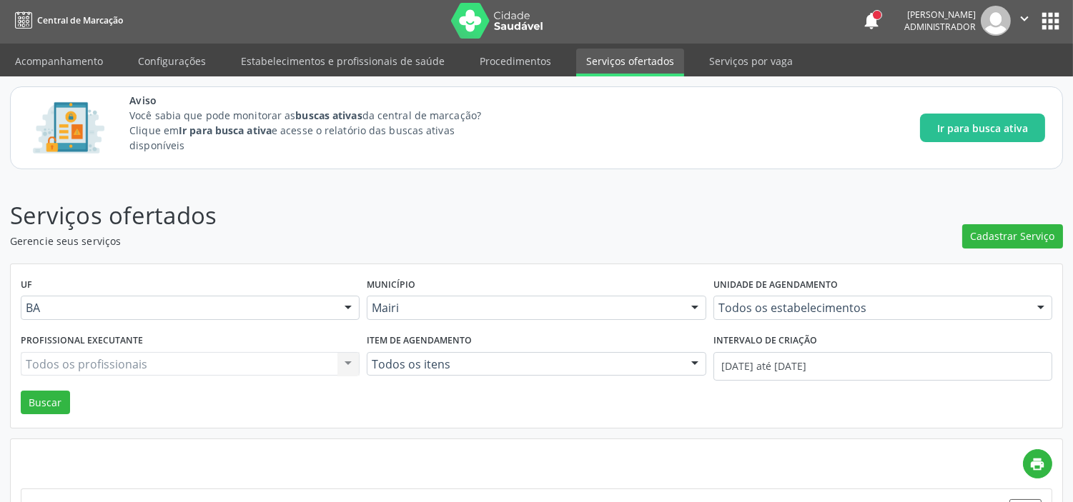
scroll to position [440, 0]
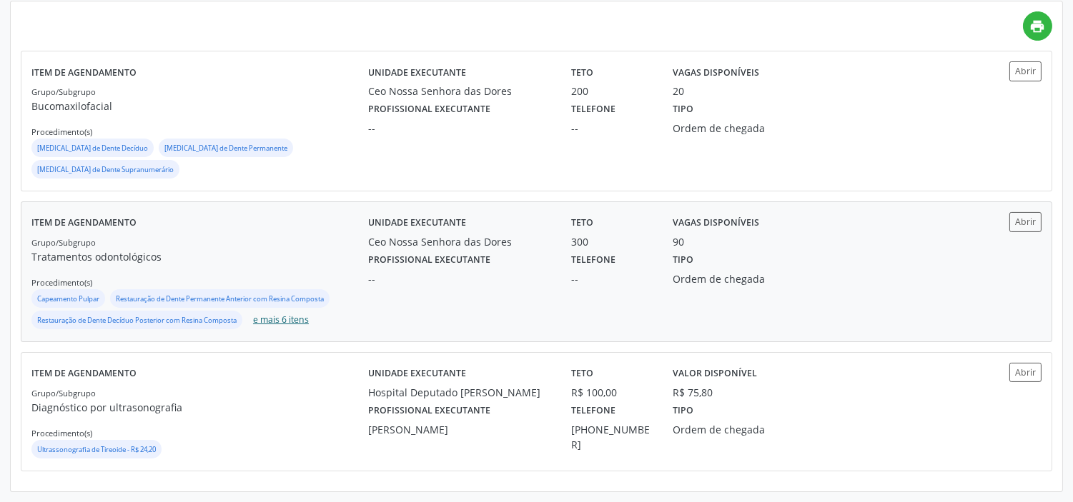
click at [263, 319] on button "e mais 6 itens" at bounding box center [280, 320] width 67 height 19
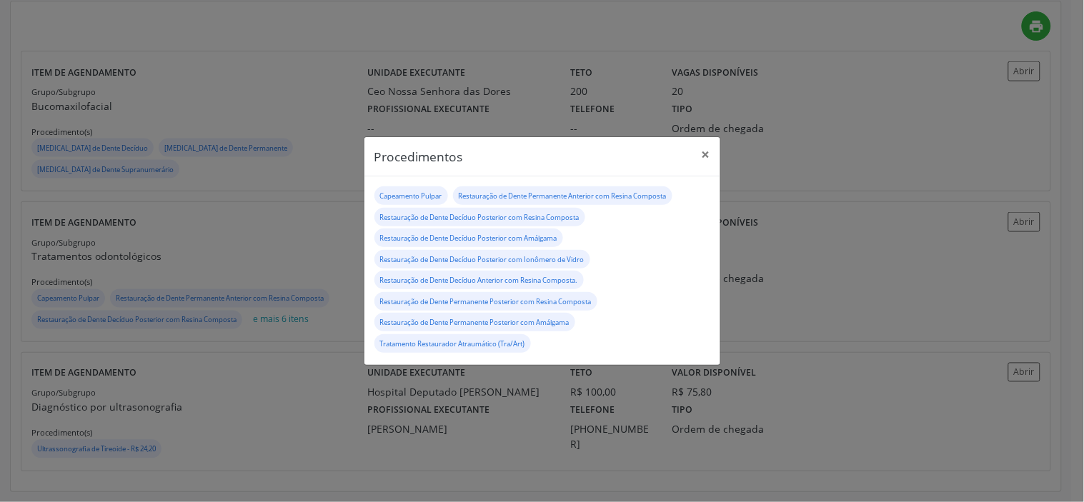
click at [307, 213] on div "Procedimentos × Capeamento Pulpar Restauração de Dente Permanente Anterior com …" at bounding box center [542, 251] width 1084 height 502
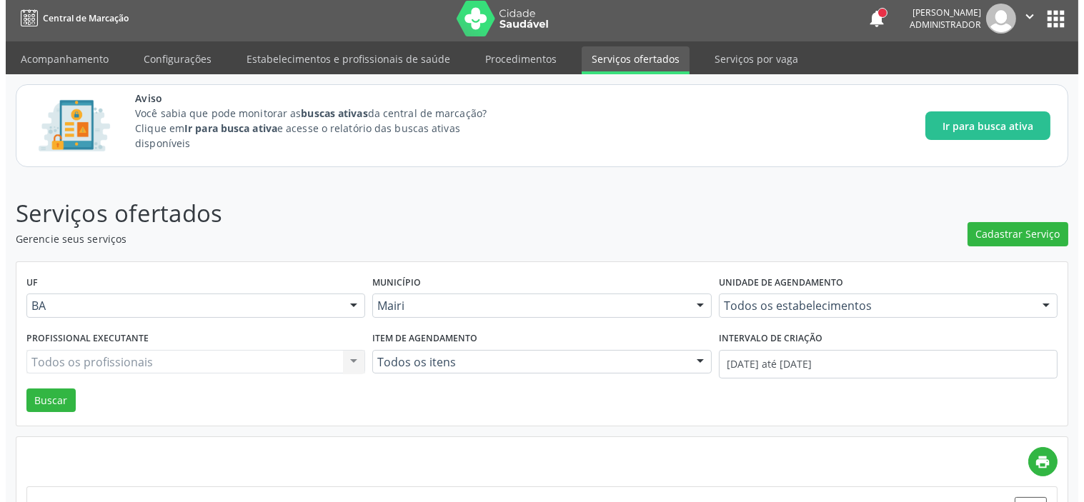
scroll to position [0, 0]
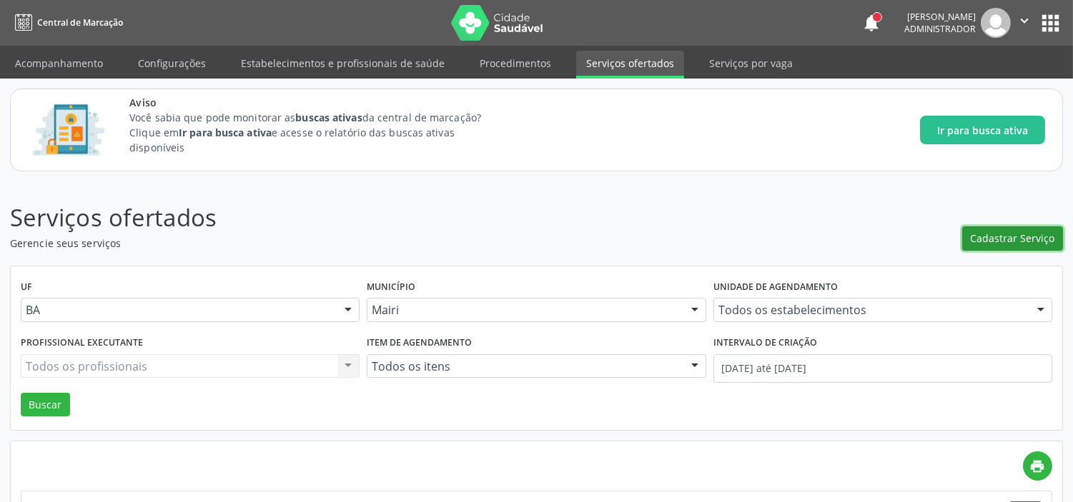
click at [979, 245] on span "Cadastrar Serviço" at bounding box center [1013, 238] width 84 height 15
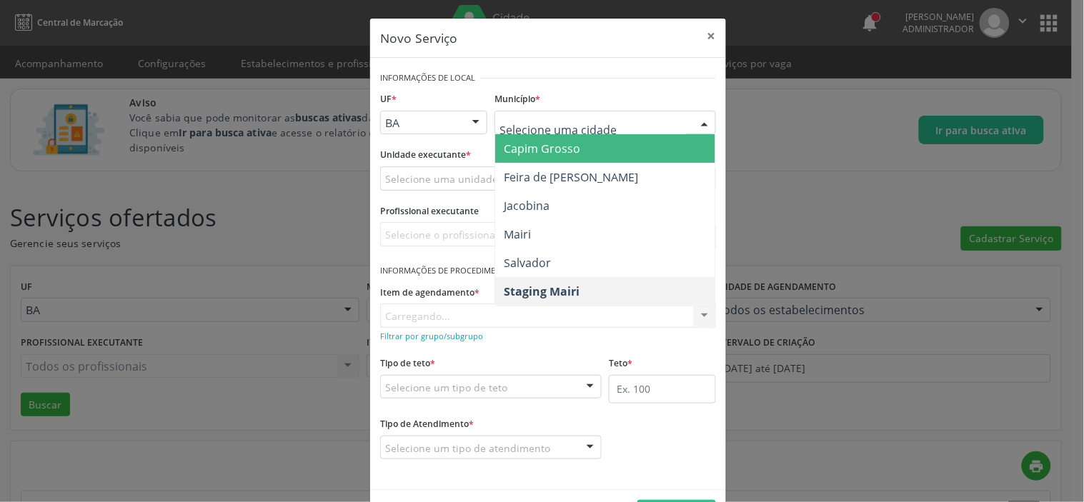
click at [539, 132] on div at bounding box center [606, 123] width 222 height 24
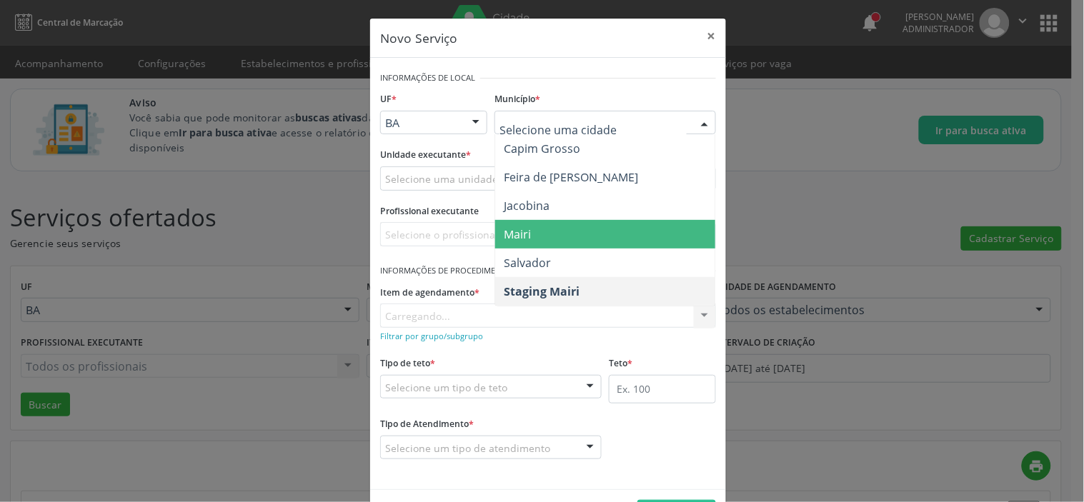
click at [518, 229] on span "Mairi" at bounding box center [517, 235] width 27 height 16
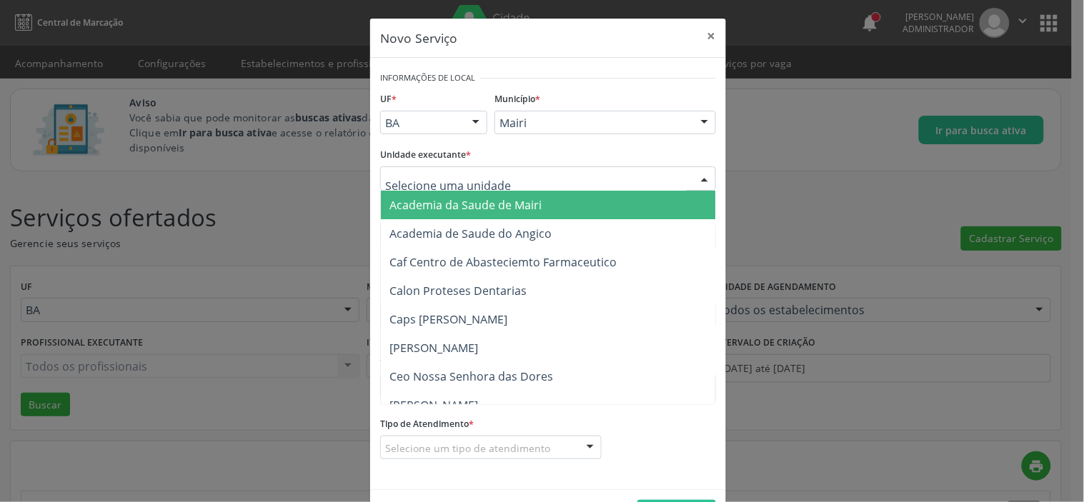
click at [489, 182] on div at bounding box center [548, 179] width 336 height 24
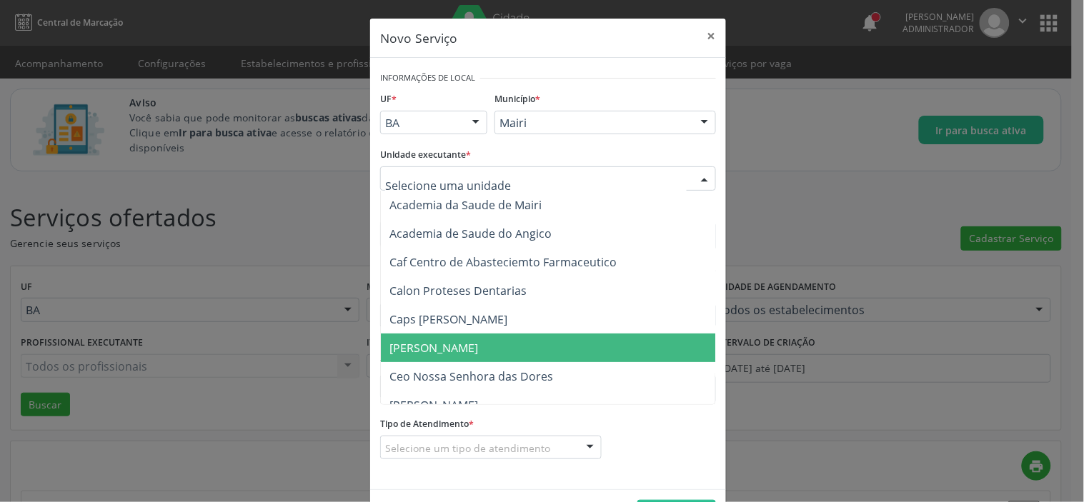
scroll to position [159, 0]
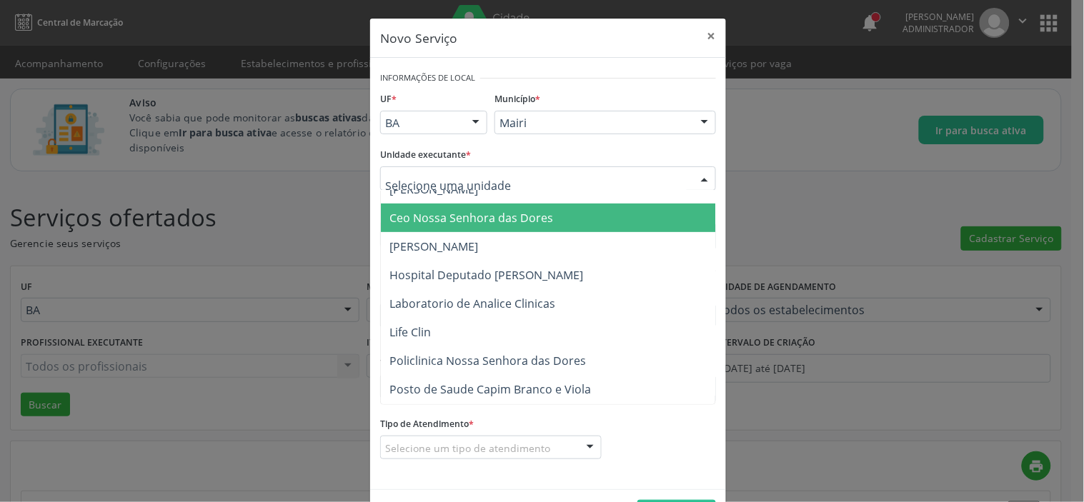
click at [445, 220] on span "Ceo Nossa Senhora das Dores" at bounding box center [472, 218] width 164 height 16
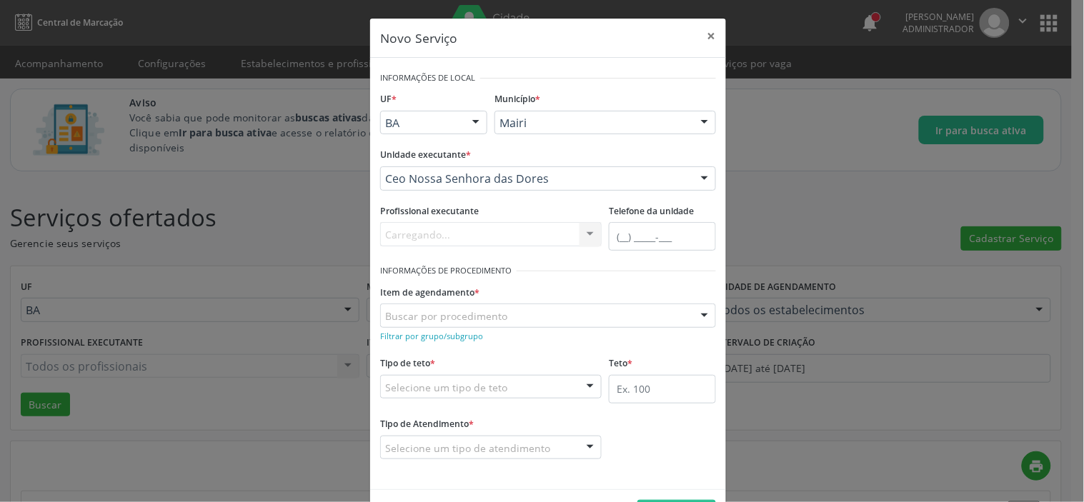
scroll to position [50, 0]
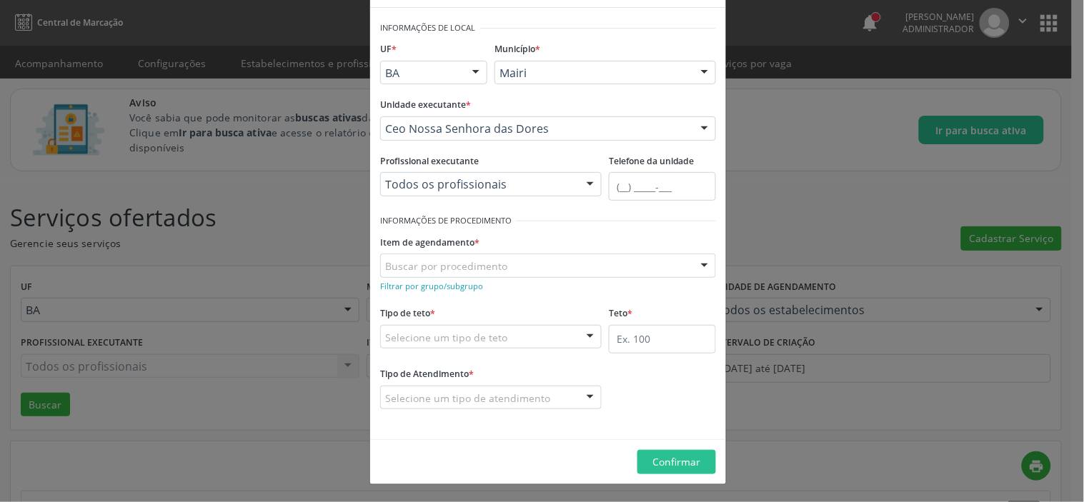
click at [480, 246] on div "Item de agendamento * Buscar por procedimento 0304070076 - .Quimioterapia de Le…" at bounding box center [548, 255] width 336 height 46
click at [436, 287] on small "Filtrar por grupo/subgrupo" at bounding box center [431, 286] width 103 height 11
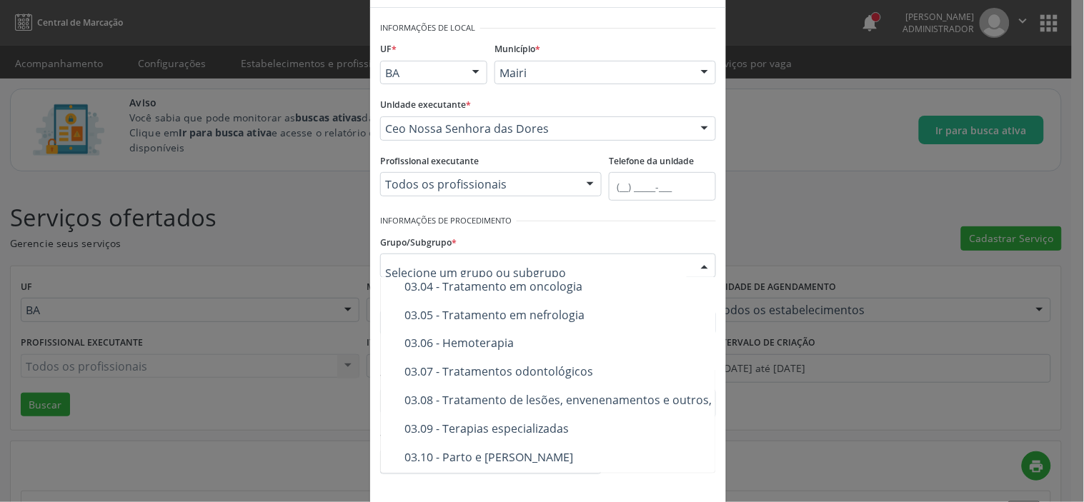
scroll to position [715, 0]
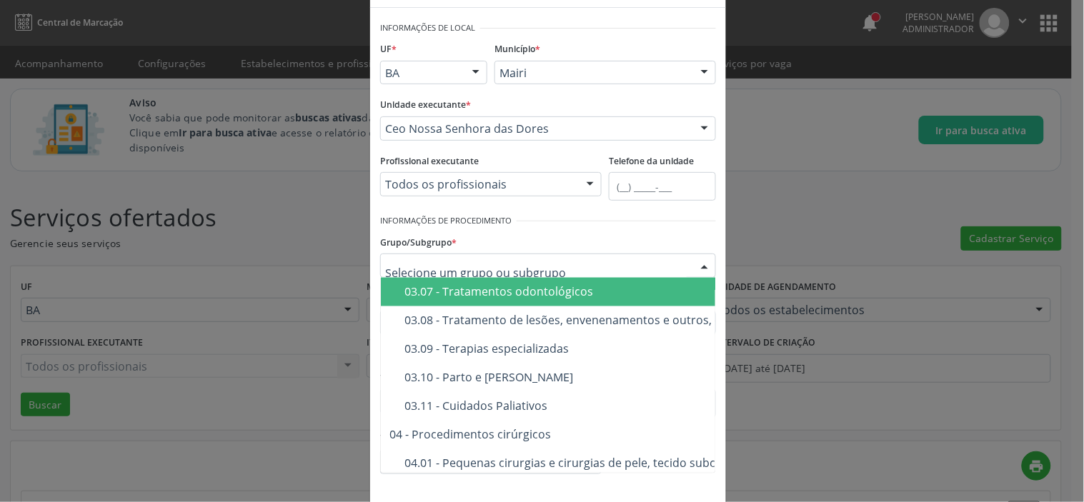
click at [525, 224] on div at bounding box center [616, 221] width 199 height 21
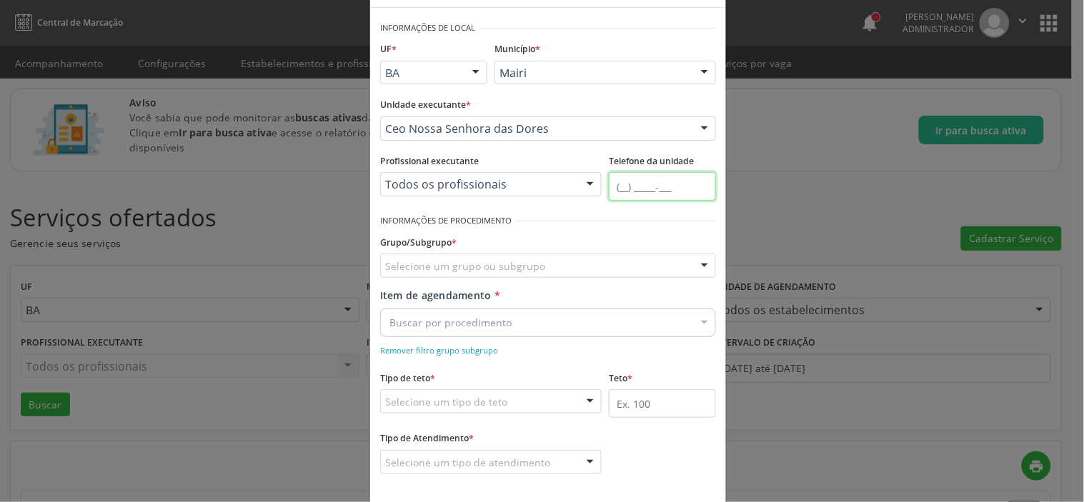
click at [618, 184] on input "text" at bounding box center [662, 186] width 107 height 29
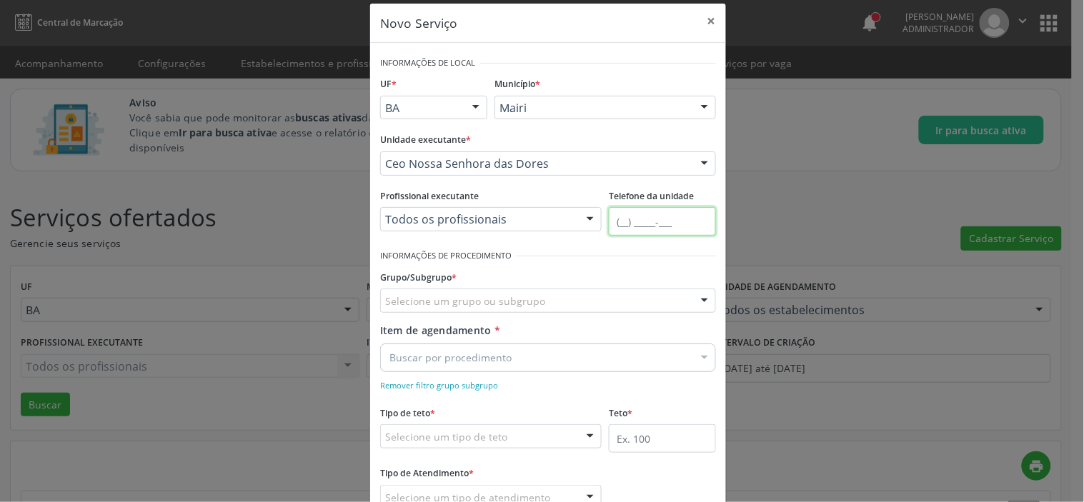
scroll to position [0, 0]
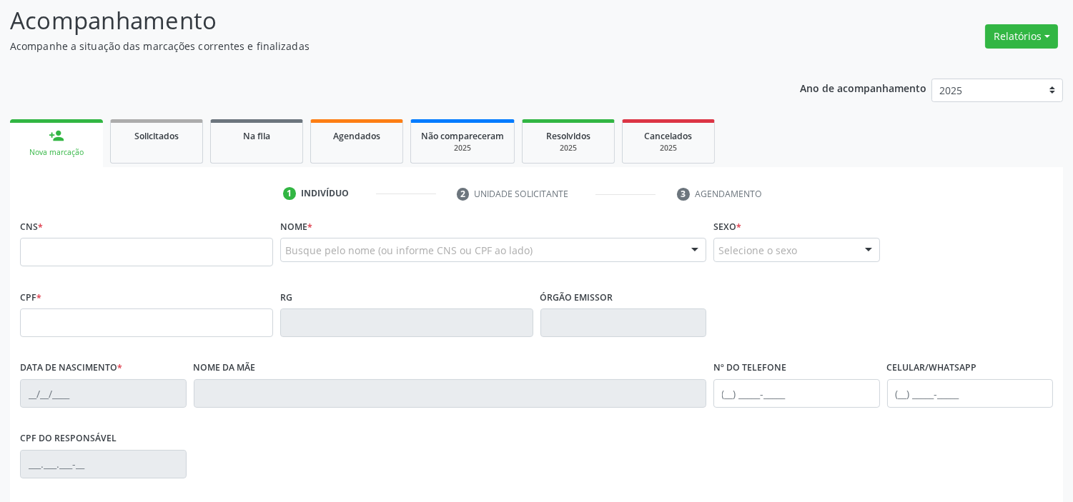
scroll to position [270, 0]
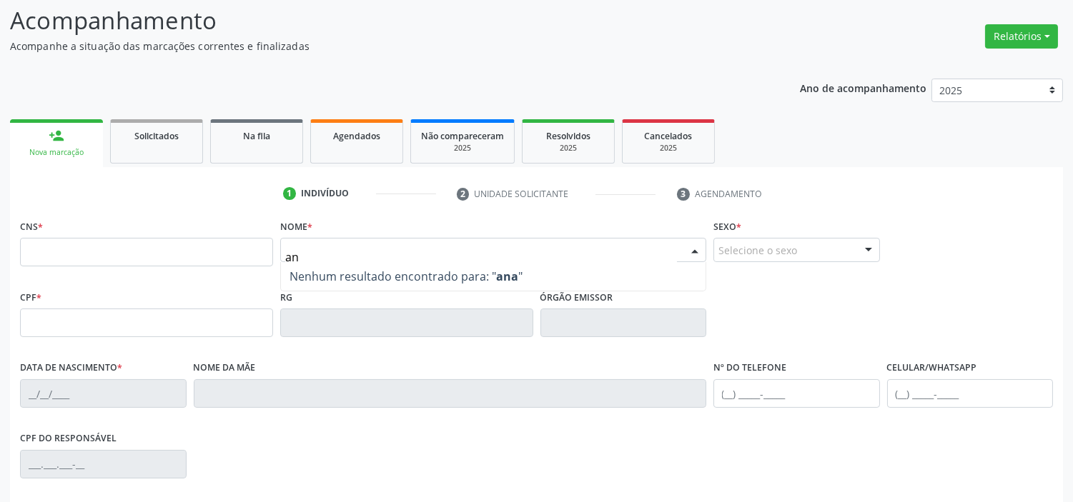
type input "a"
type input "j"
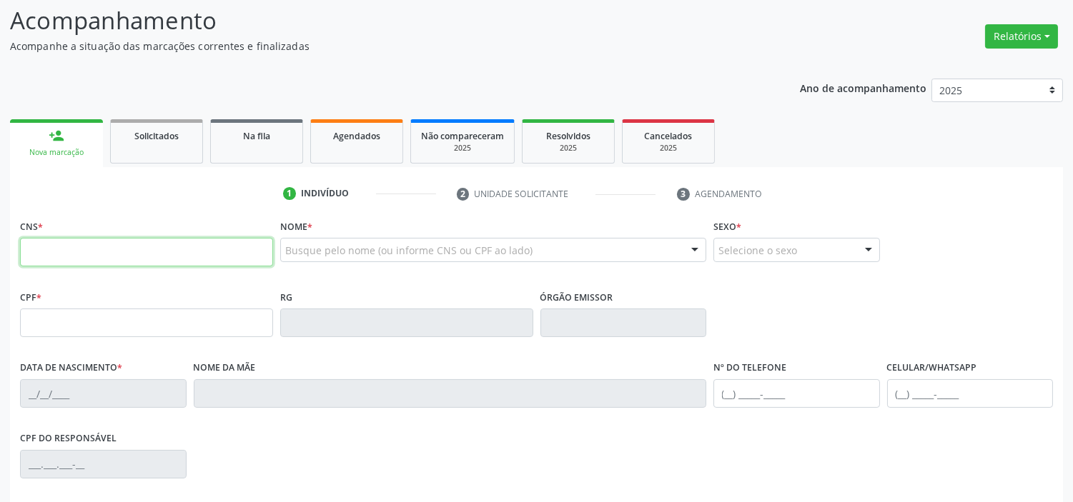
click at [154, 238] on input "text" at bounding box center [146, 252] width 253 height 29
paste input "818 1578 3206 0002"
type input "818 1578 3206 0002"
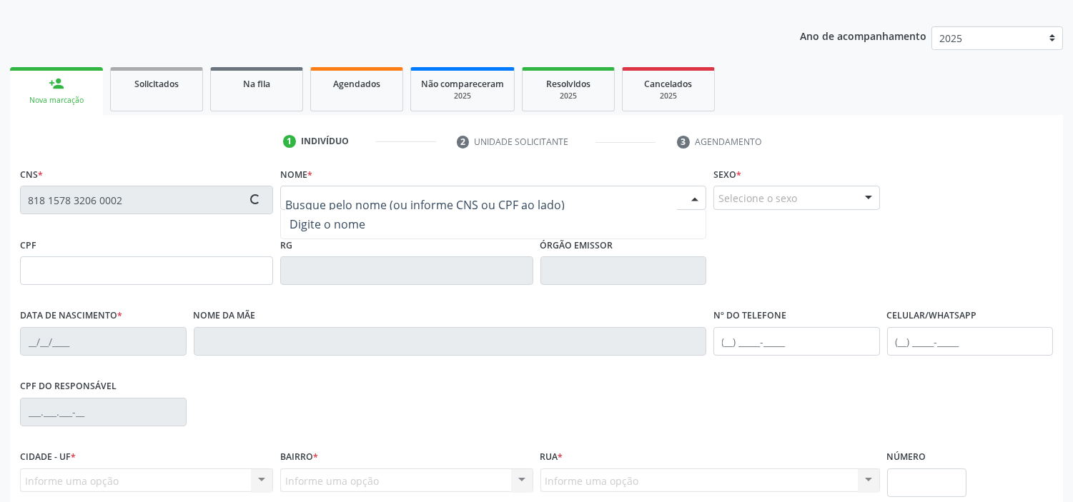
scroll to position [350, 0]
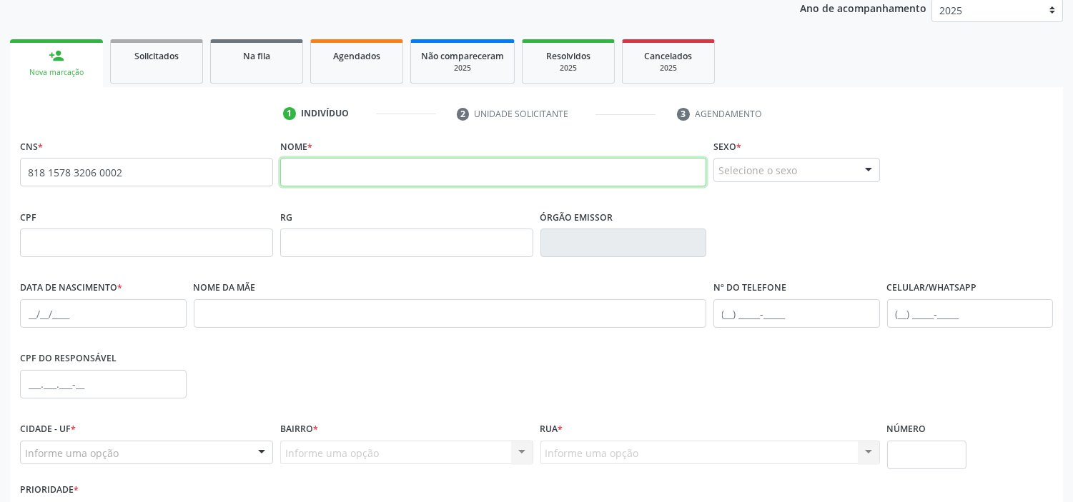
click at [331, 172] on input "text" at bounding box center [493, 172] width 426 height 29
type input "ana maria silva"
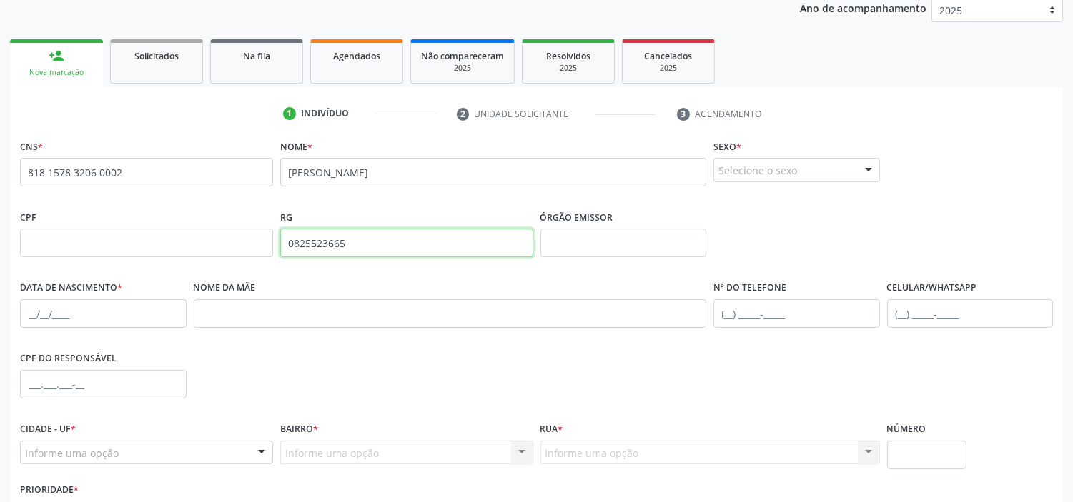
type input "0825523665"
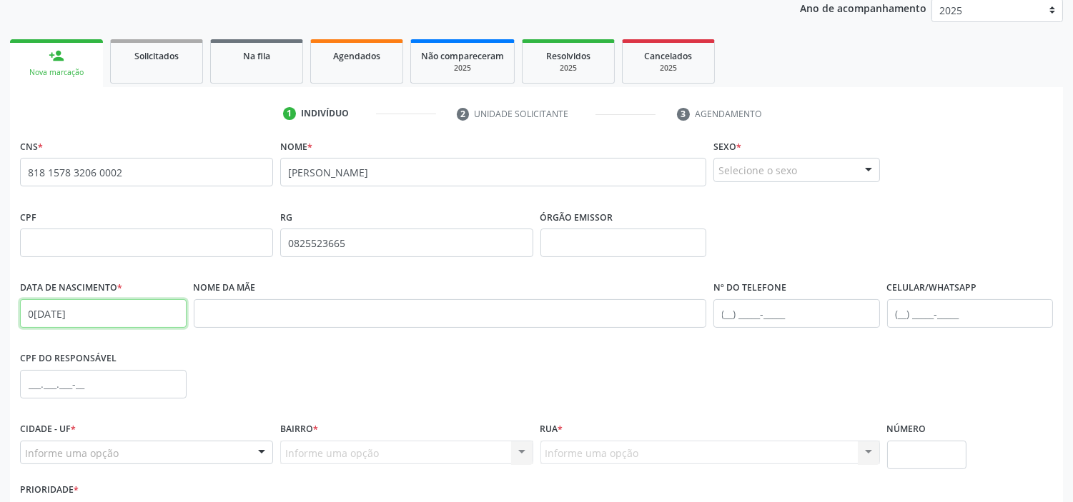
type input "01/01/1990"
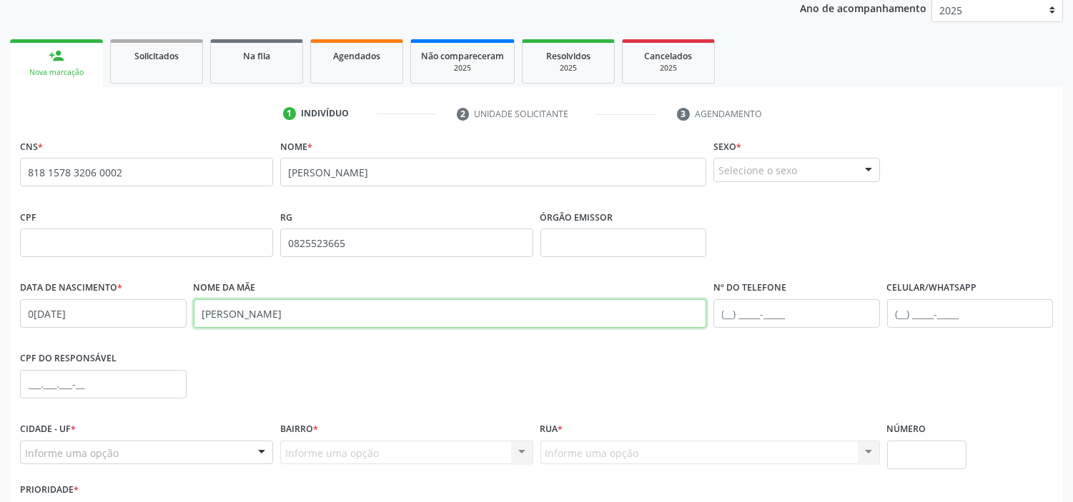
type input "joana maria"
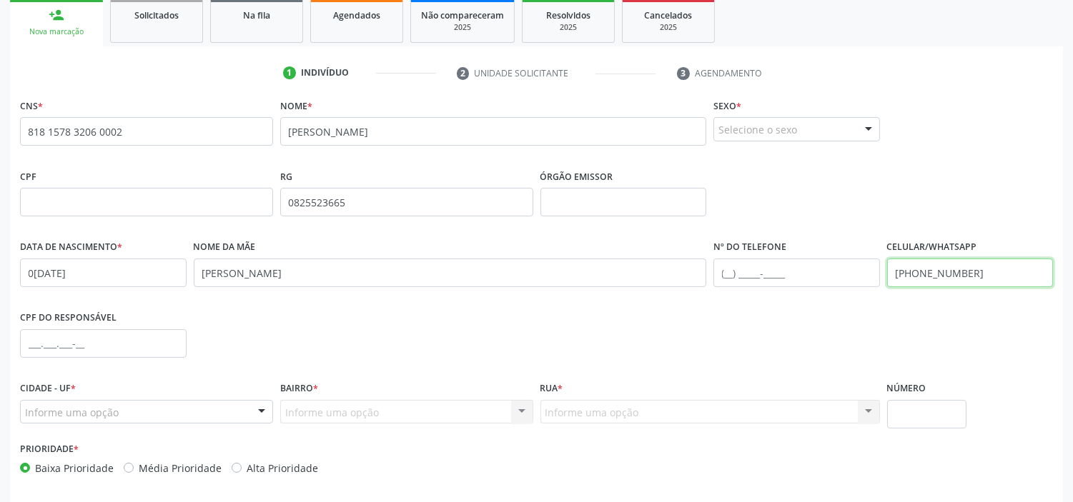
scroll to position [447, 0]
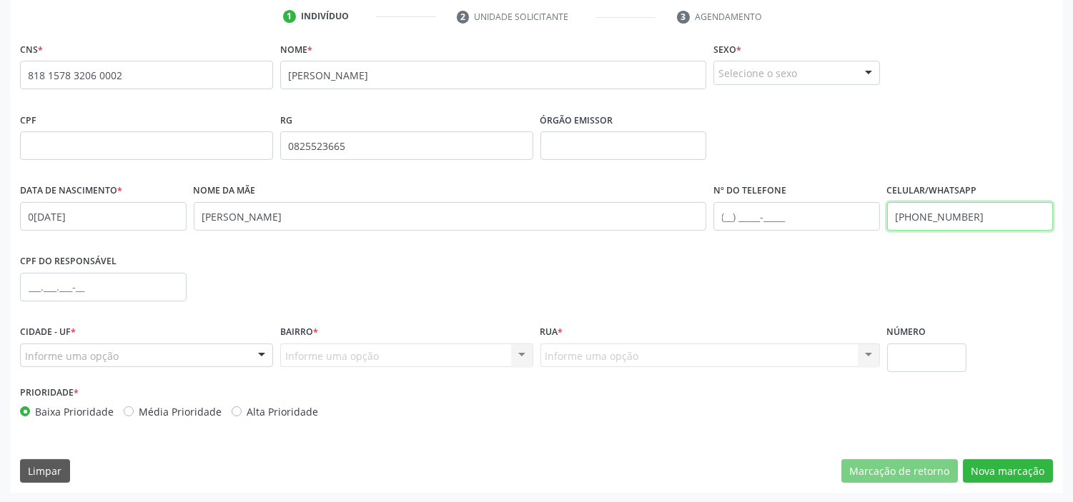
type input "(88) 96636-2222"
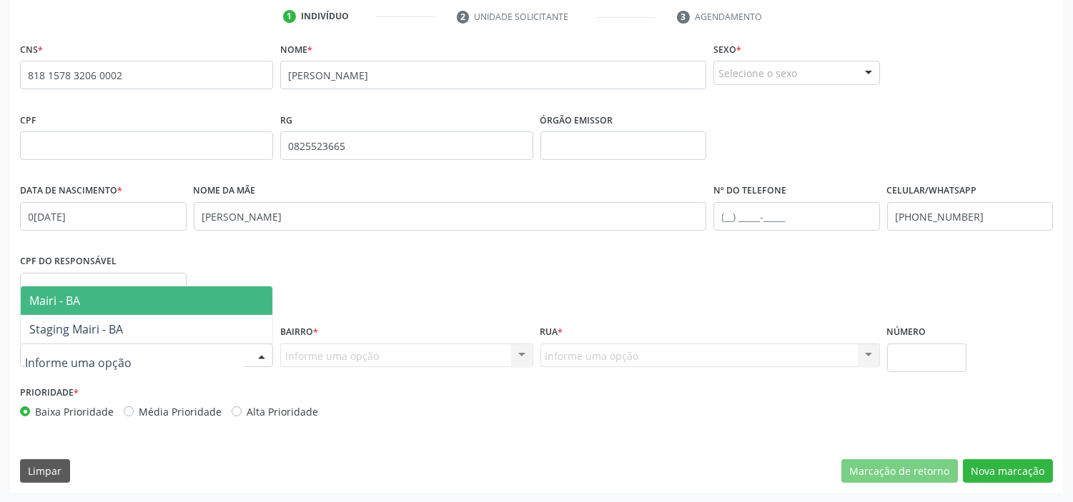
click at [96, 309] on span "Mairi - BA" at bounding box center [147, 301] width 252 height 29
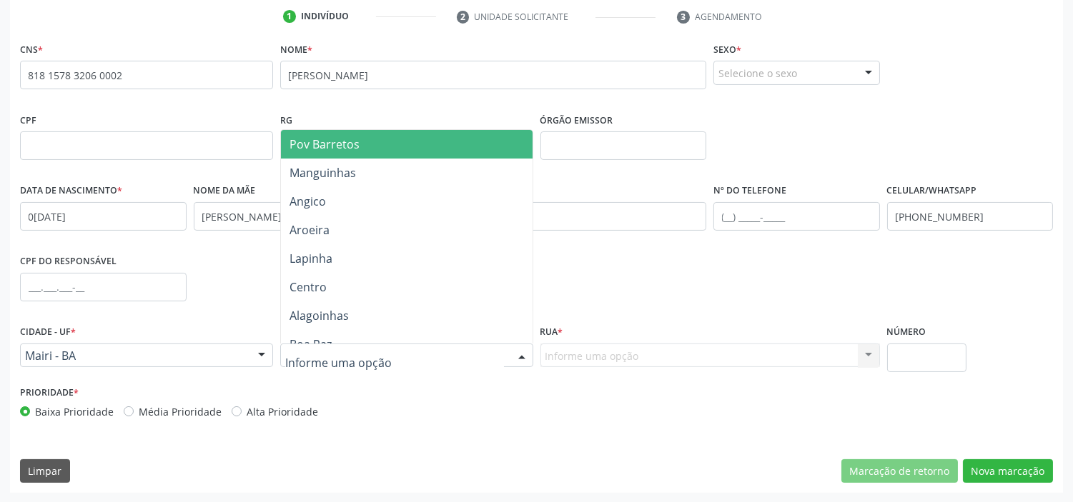
drag, startPoint x: 342, startPoint y: 144, endPoint x: 726, endPoint y: 372, distance: 446.7
click at [342, 146] on span "Pov Barretos" at bounding box center [324, 145] width 70 height 16
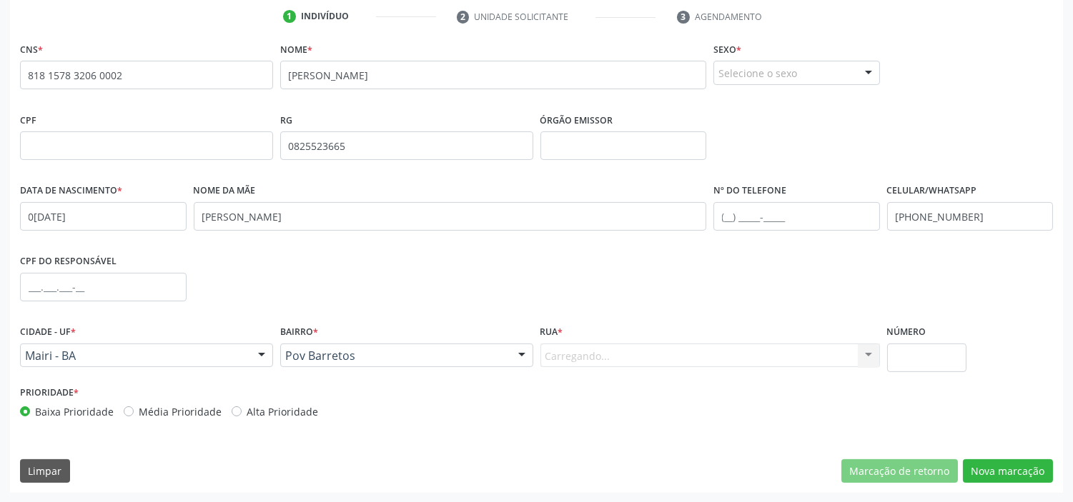
click at [632, 355] on div "Carregando... Nenhum resultado encontrado para: " " Nenhuma opção encontrada. D…" at bounding box center [710, 356] width 340 height 24
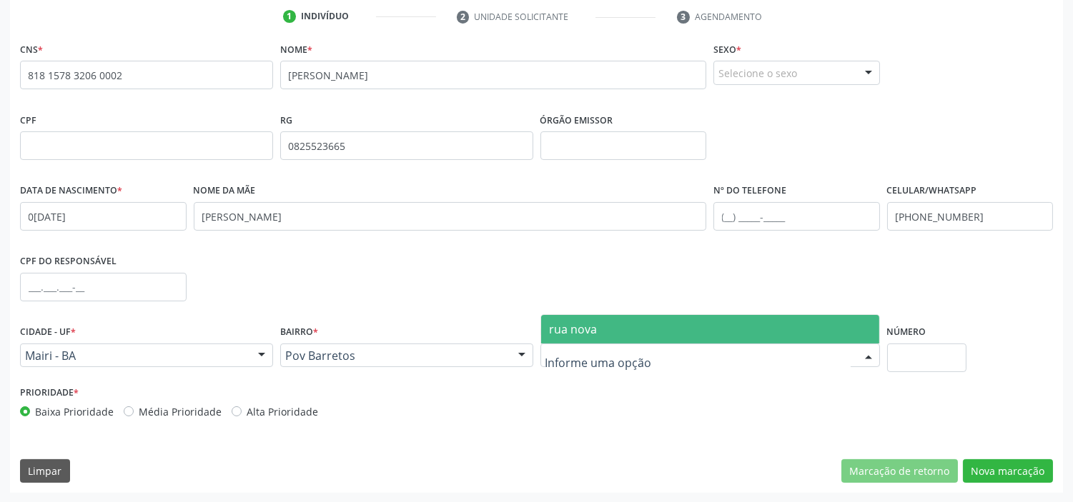
click at [596, 319] on span "rua nova" at bounding box center [710, 329] width 338 height 29
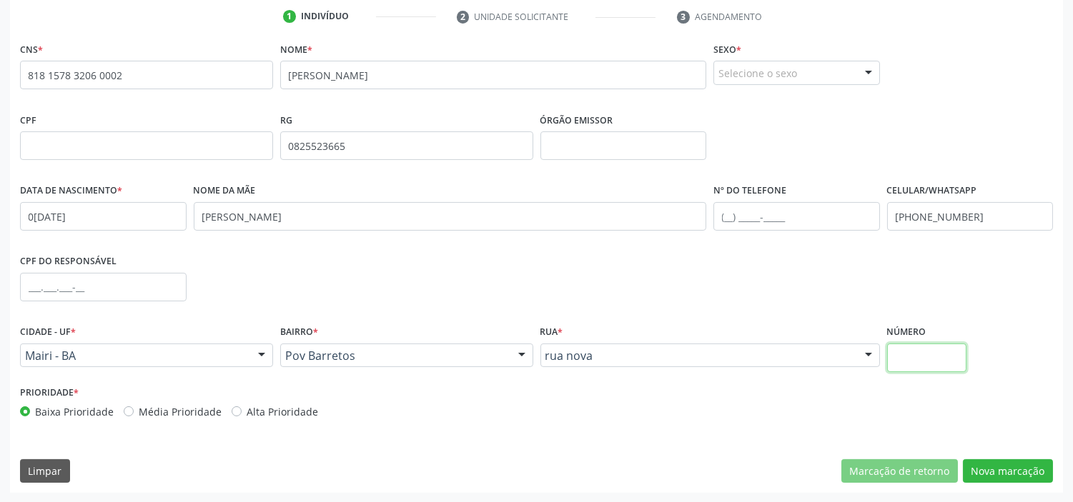
click at [929, 360] on input "text" at bounding box center [926, 358] width 79 height 29
type input "01"
click at [1022, 472] on button "Nova marcação" at bounding box center [1008, 472] width 90 height 24
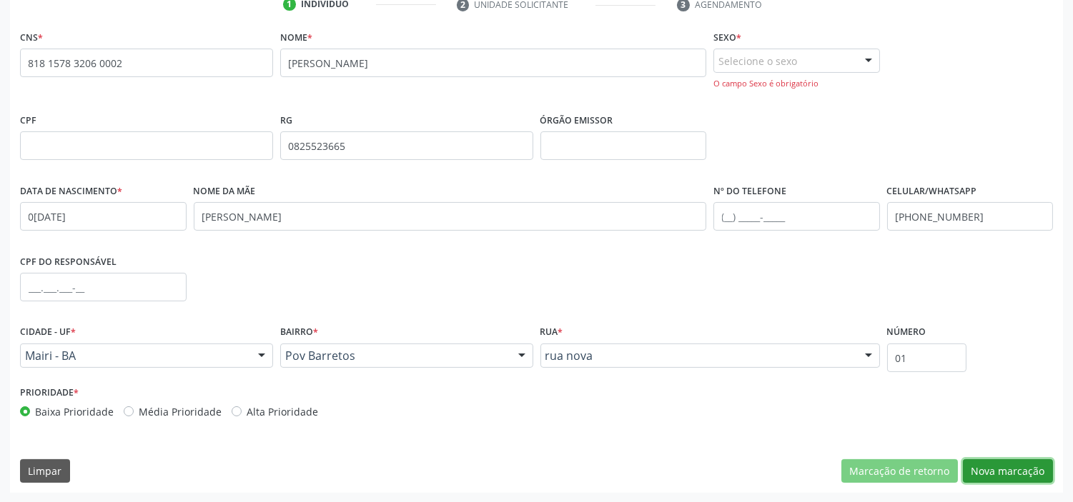
scroll to position [460, 0]
click at [836, 62] on div "Selecione o sexo" at bounding box center [796, 60] width 167 height 24
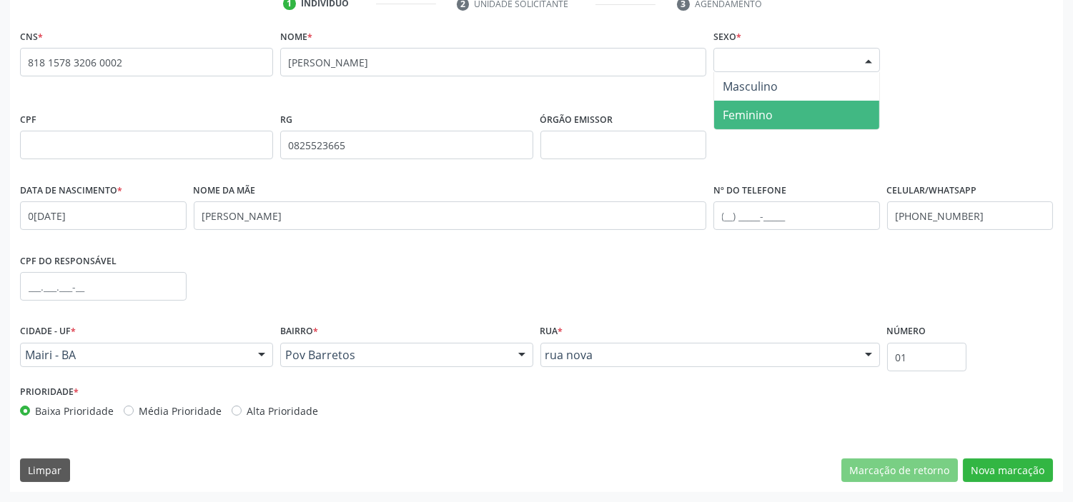
click at [791, 110] on span "Feminino" at bounding box center [796, 115] width 165 height 29
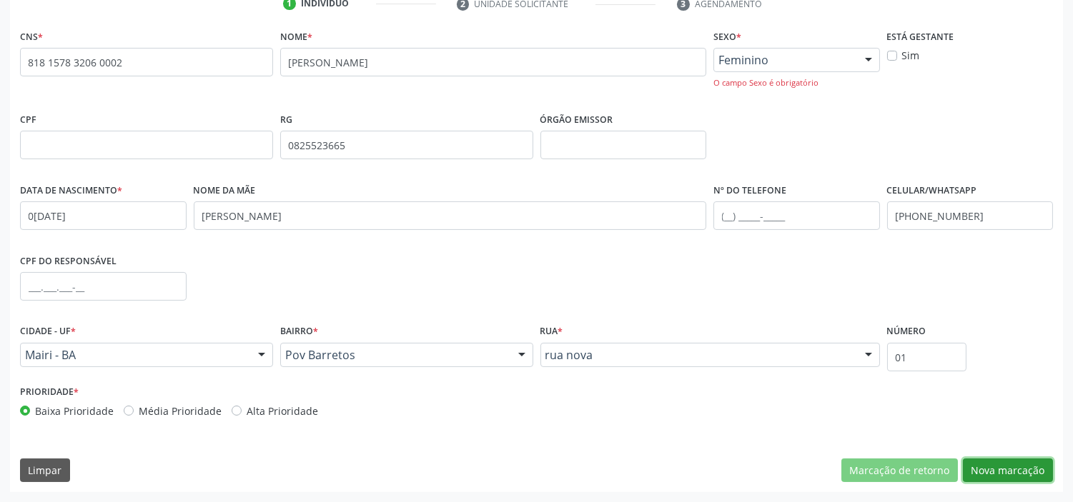
click at [991, 473] on button "Nova marcação" at bounding box center [1008, 471] width 90 height 24
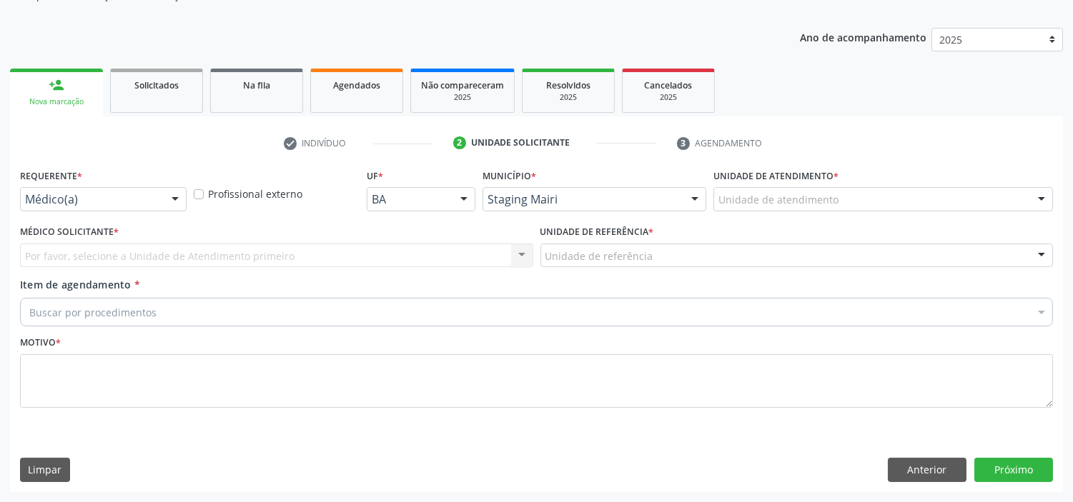
scroll to position [319, 0]
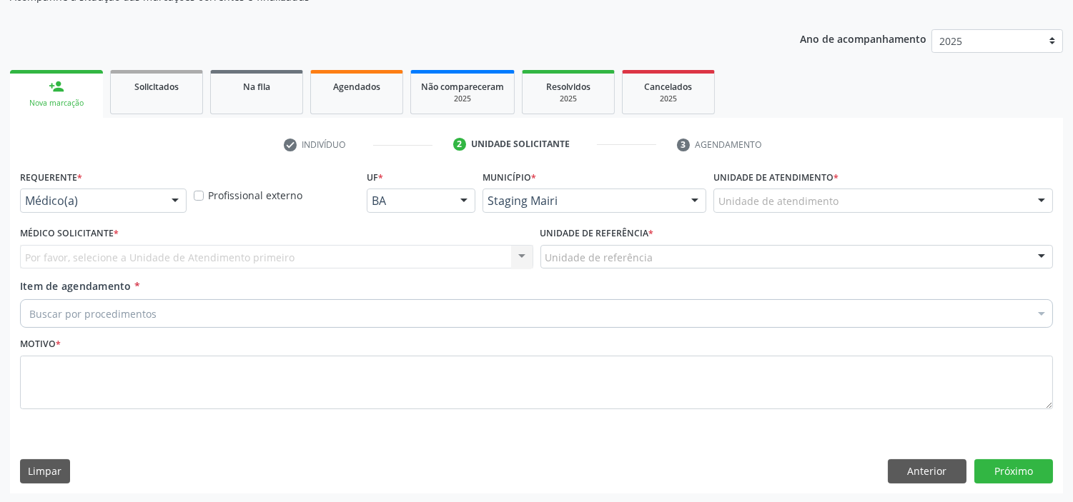
click at [639, 191] on div "Staging Mairi" at bounding box center [594, 201] width 224 height 24
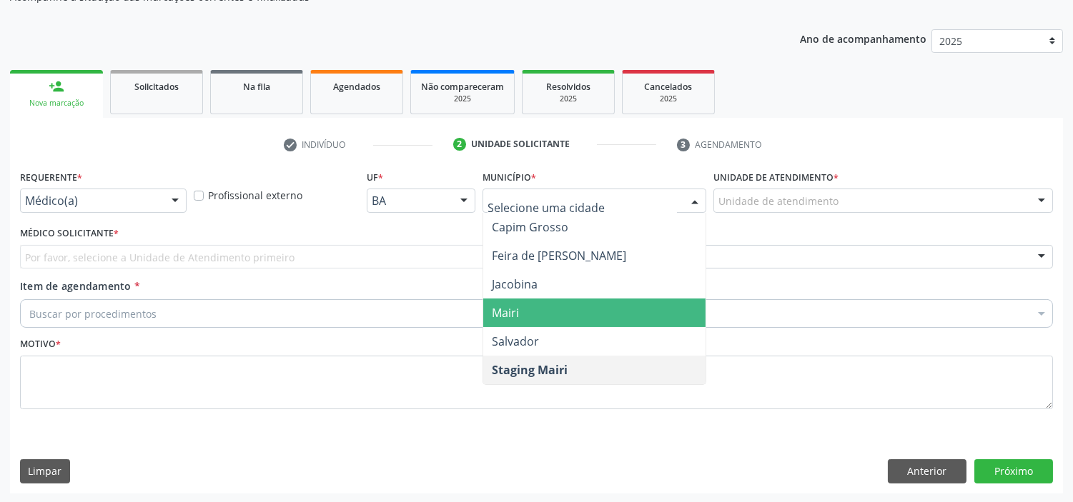
drag, startPoint x: 533, startPoint y: 303, endPoint x: 633, endPoint y: 225, distance: 126.8
click at [534, 303] on span "Mairi" at bounding box center [594, 313] width 222 height 29
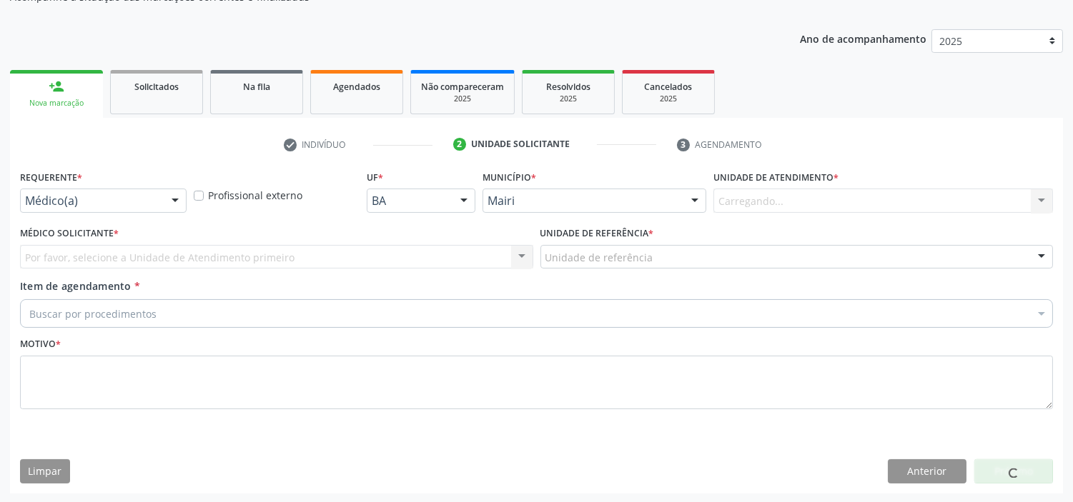
click at [790, 199] on div "Carregando... Nenhum resultado encontrado para: " " Não há nenhuma opção para s…" at bounding box center [883, 201] width 340 height 24
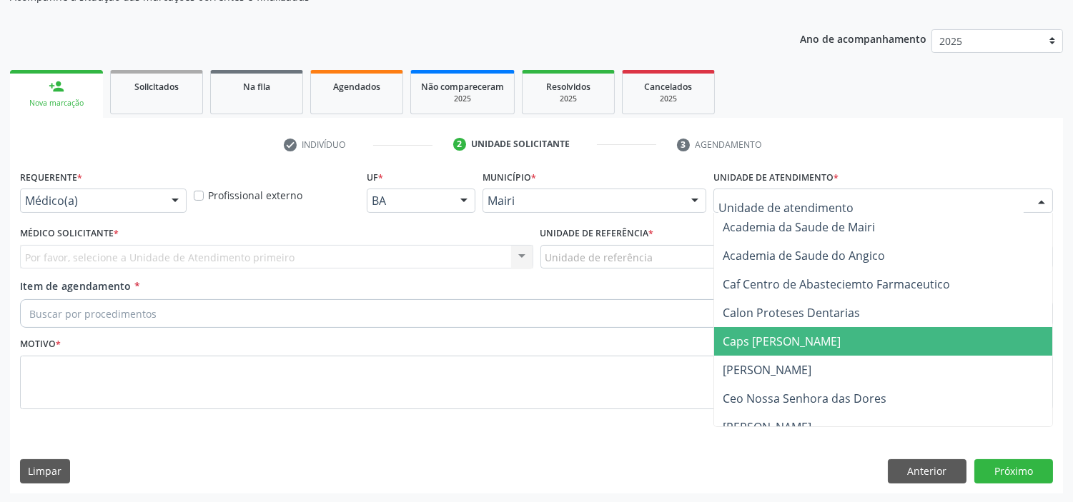
drag, startPoint x: 771, startPoint y: 333, endPoint x: 412, endPoint y: 282, distance: 361.7
click at [767, 334] on span "Caps [PERSON_NAME]" at bounding box center [782, 342] width 118 height 16
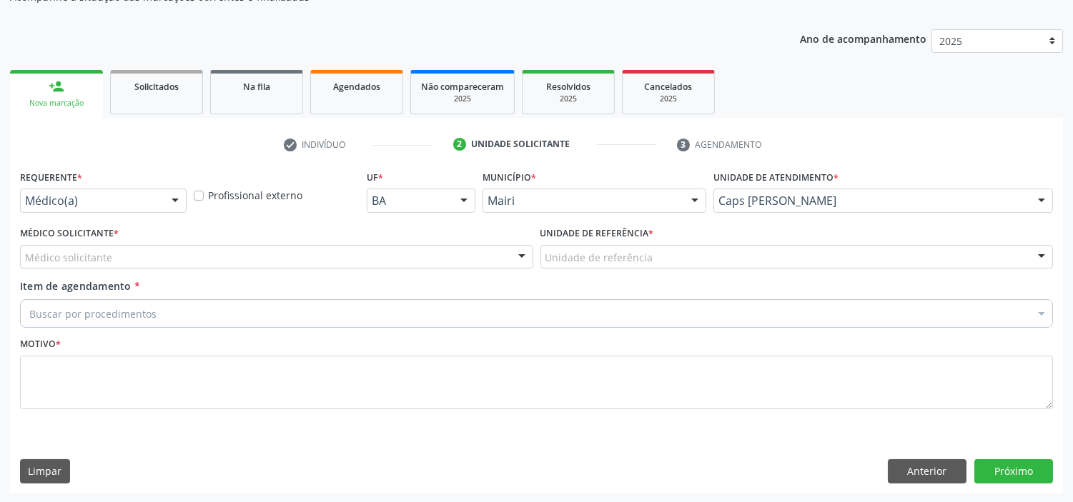
click at [258, 250] on div "Médico solicitante" at bounding box center [276, 257] width 513 height 24
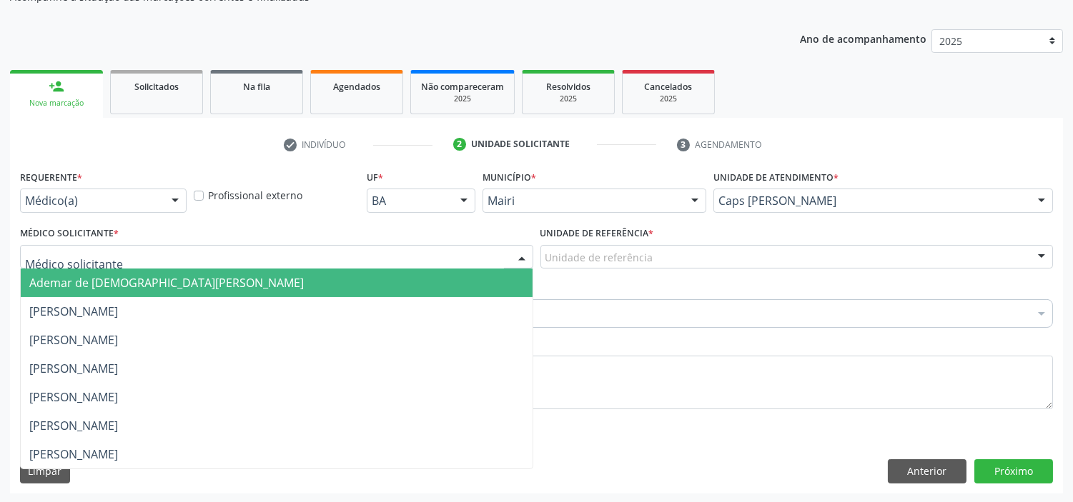
click at [194, 289] on span "Ademar de Jesus Rios" at bounding box center [277, 283] width 512 height 29
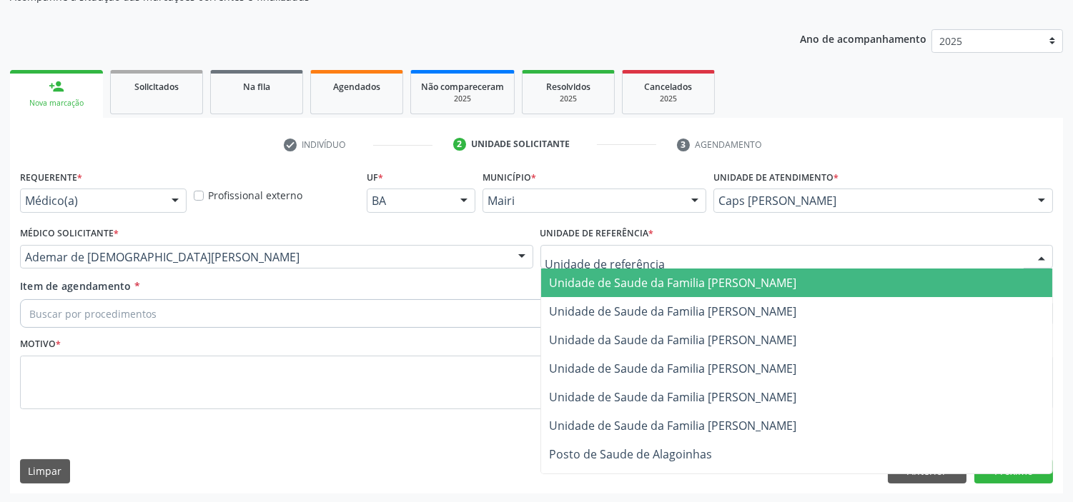
click at [586, 276] on span "Unidade de Saude da Familia [PERSON_NAME]" at bounding box center [673, 283] width 247 height 16
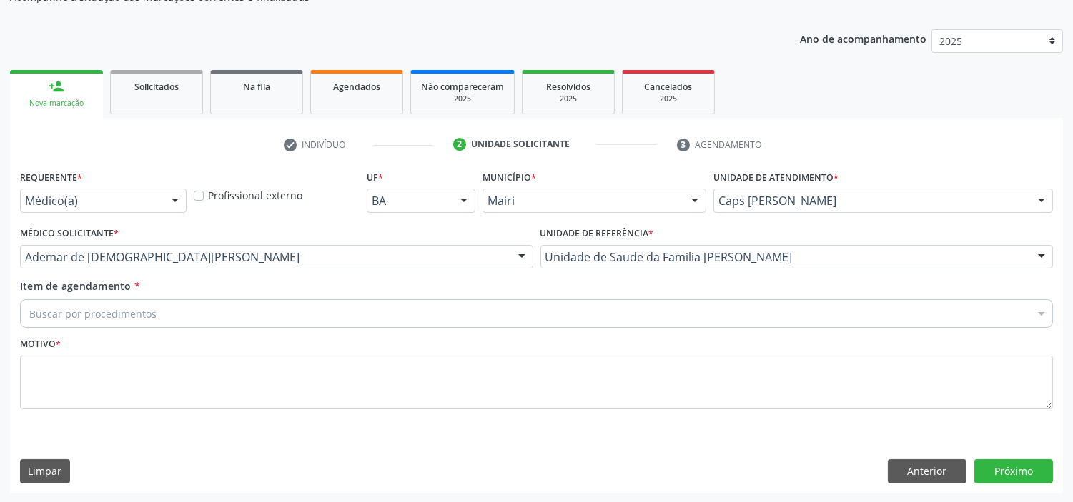
click at [216, 304] on div "Buscar por procedimentos" at bounding box center [536, 313] width 1033 height 29
click at [176, 307] on div "Buscar por procedimentos" at bounding box center [536, 313] width 1033 height 29
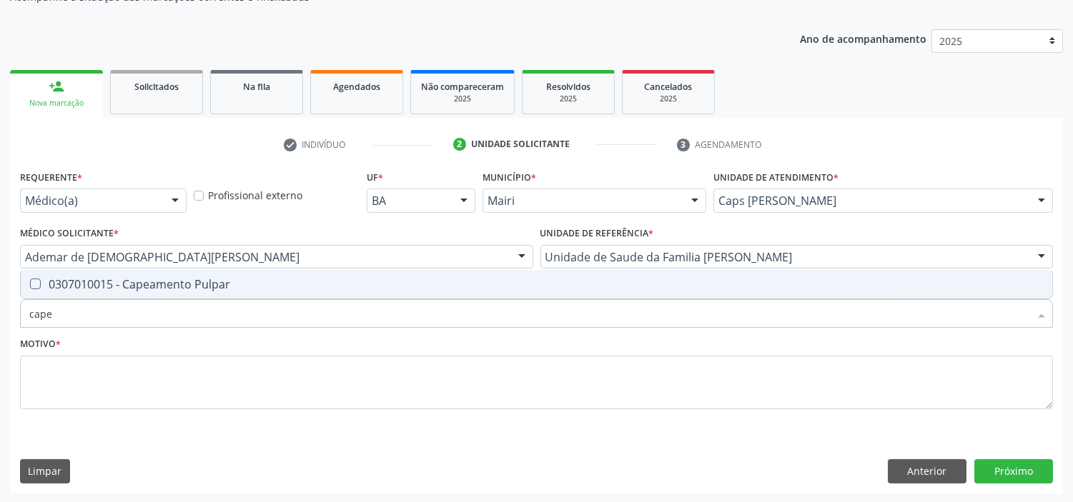
type input "capea"
click at [186, 287] on div "0307010015 - Capeamento Pulpar" at bounding box center [536, 284] width 1014 height 11
checkbox Pulpar "true"
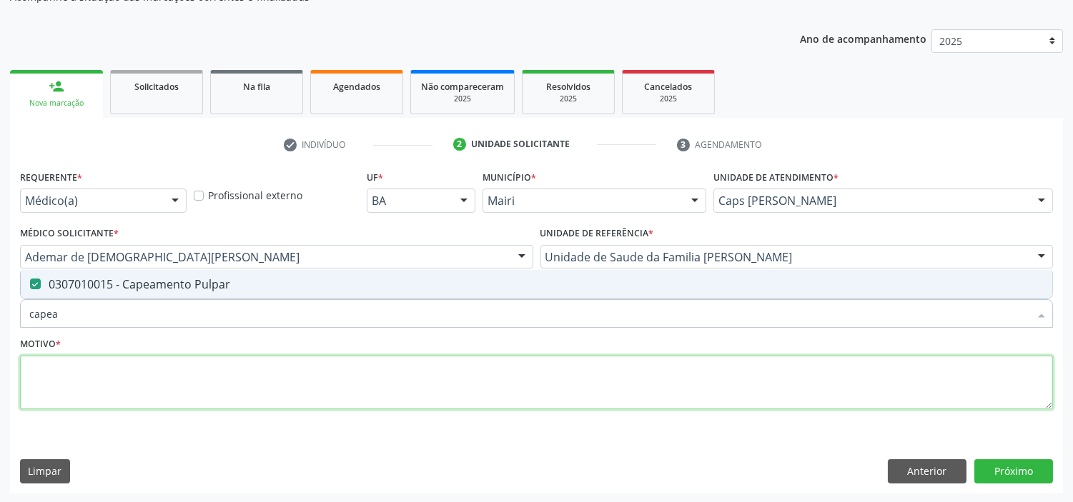
click at [132, 362] on textarea at bounding box center [536, 383] width 1033 height 54
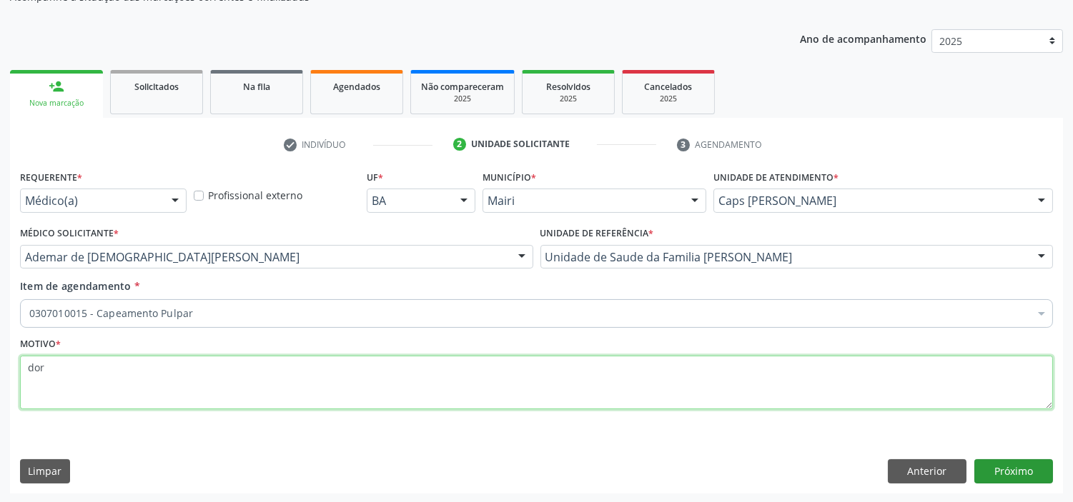
type textarea "dor"
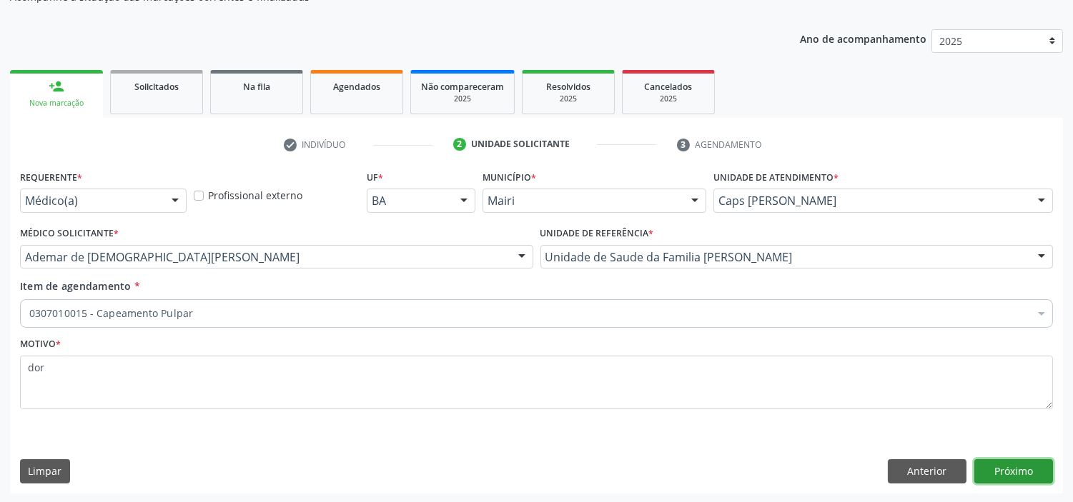
click at [1005, 466] on button "Próximo" at bounding box center [1013, 472] width 79 height 24
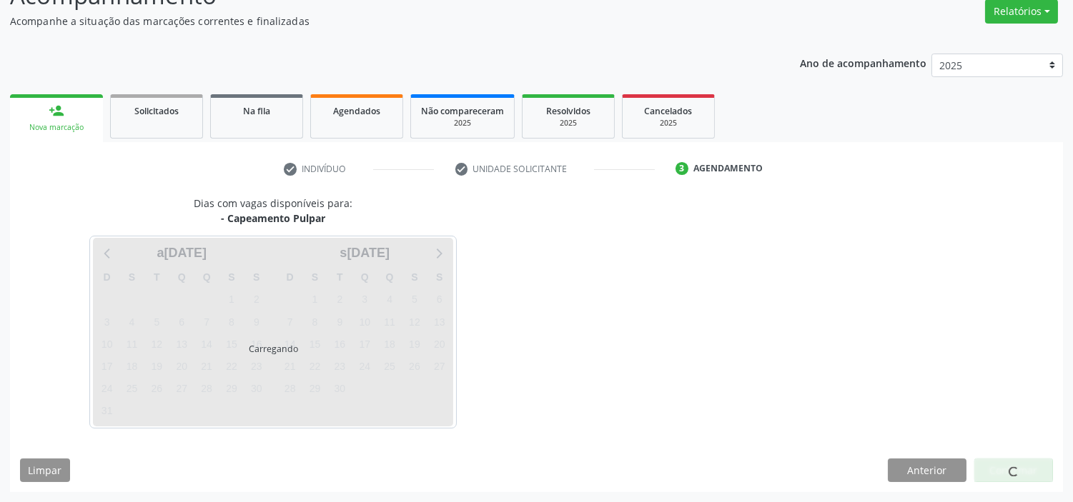
scroll to position [294, 0]
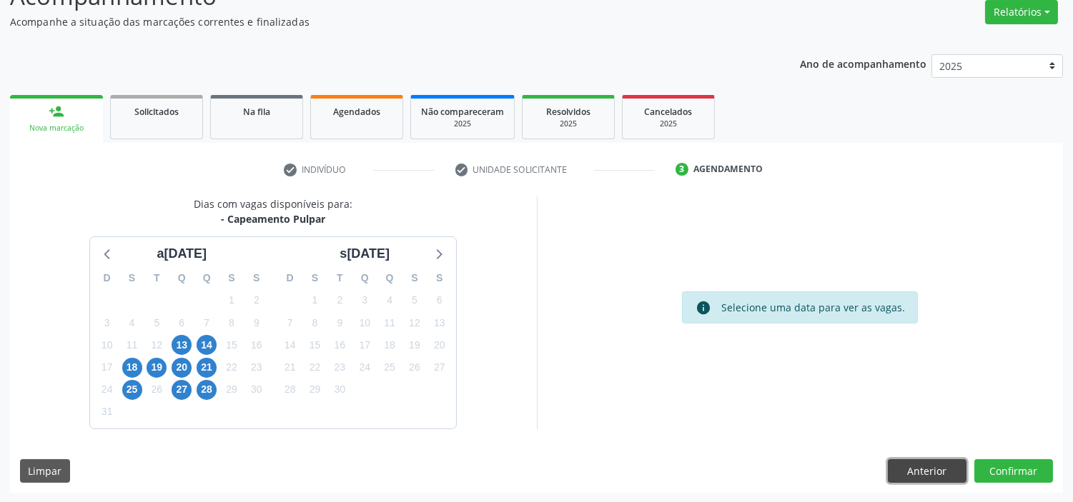
click at [906, 470] on button "Anterior" at bounding box center [927, 472] width 79 height 24
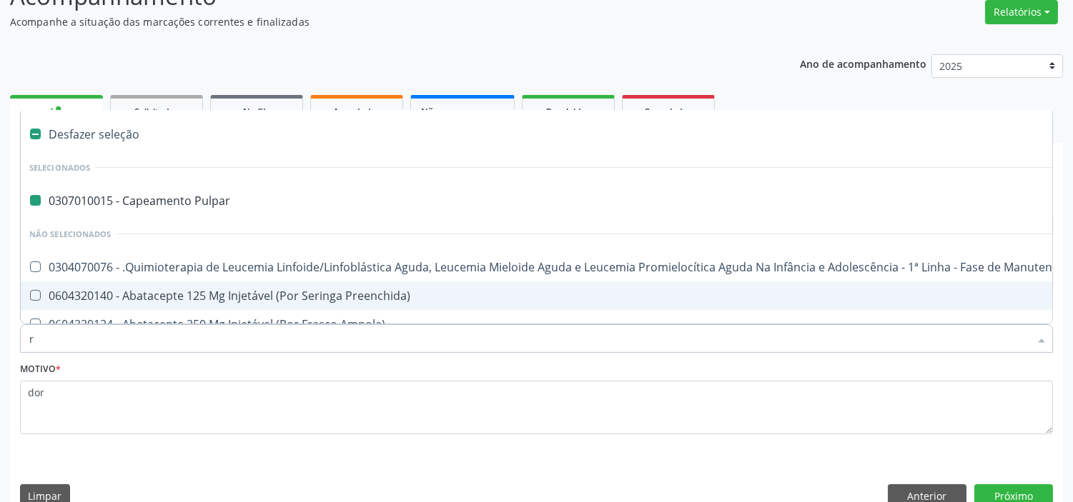
type input "re"
checkbox Pulpar "false"
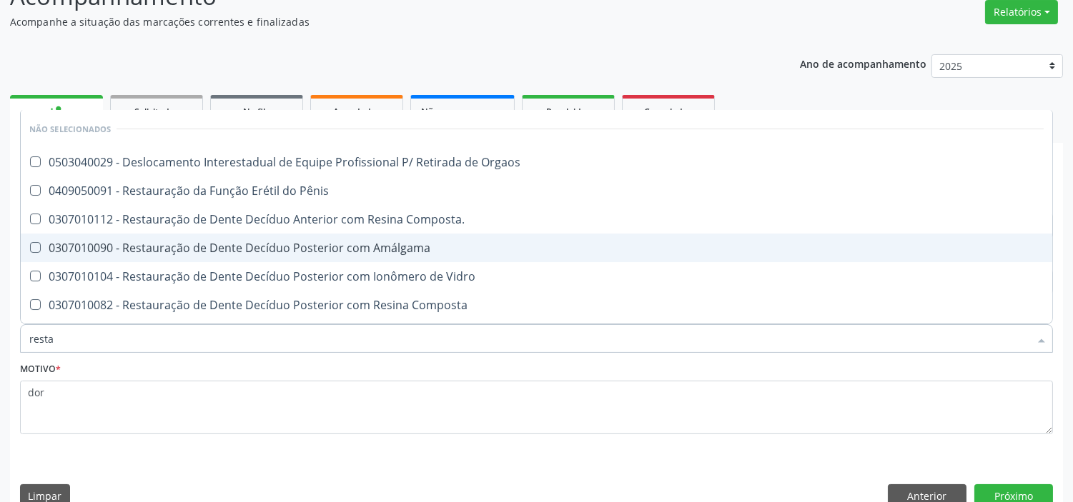
type input "restau"
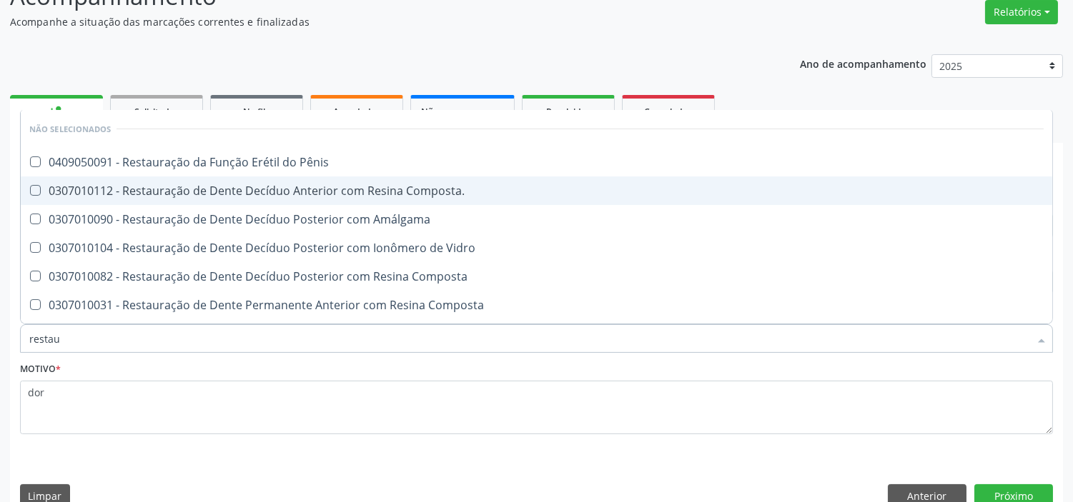
click at [30, 190] on Composta\ at bounding box center [35, 190] width 11 height 11
click at [30, 190] on Composta\ "checkbox" at bounding box center [25, 190] width 9 height 9
checkbox Composta\ "true"
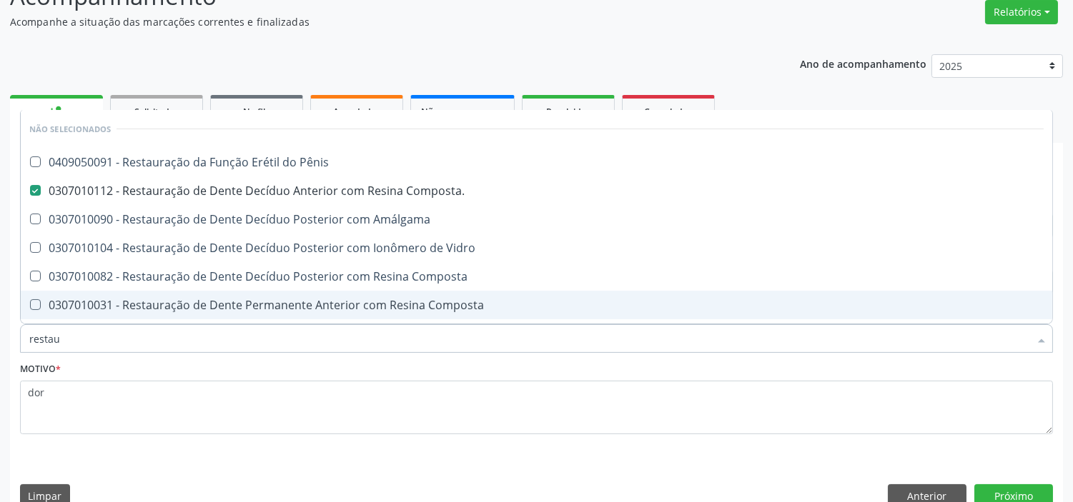
click at [273, 379] on div "Motivo * dor" at bounding box center [536, 397] width 1033 height 76
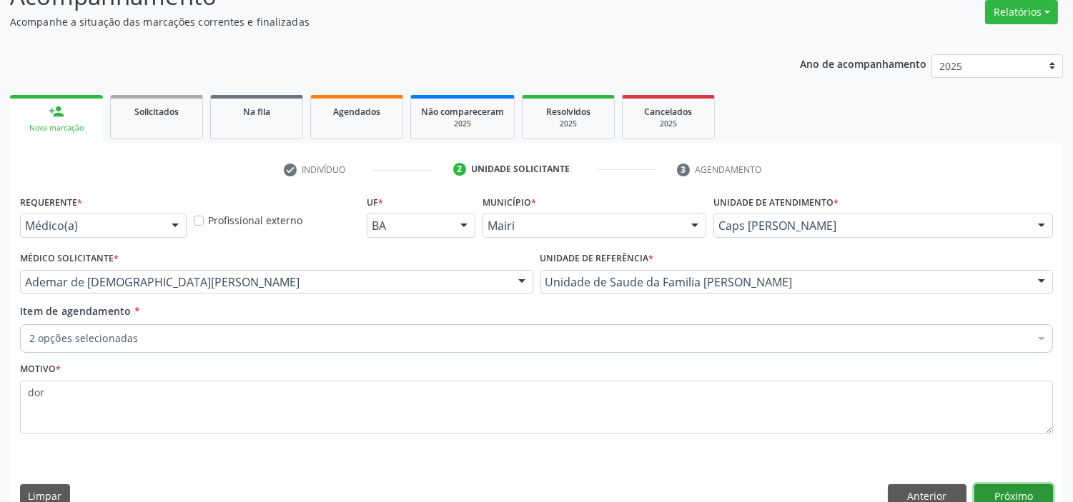
click at [1008, 493] on button "Próximo" at bounding box center [1013, 497] width 79 height 24
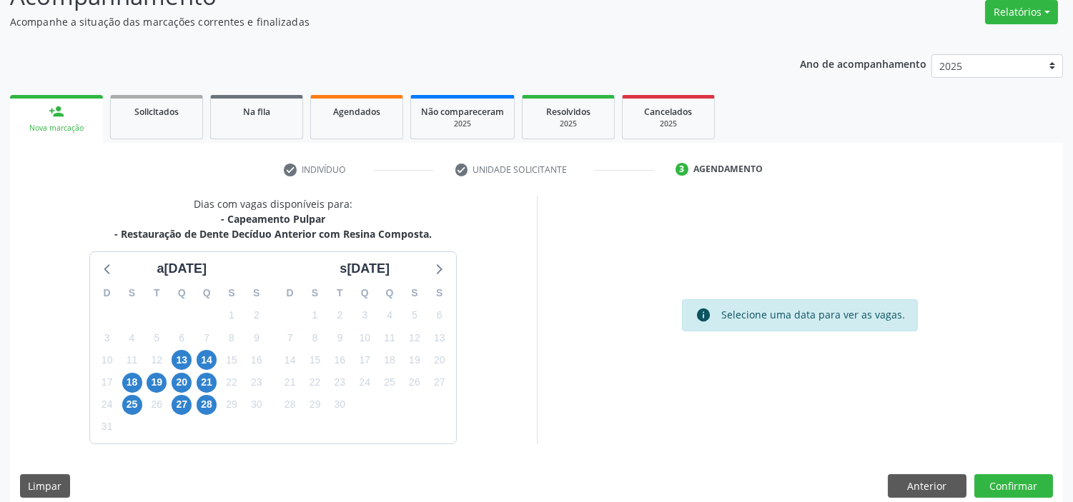
scroll to position [309, 0]
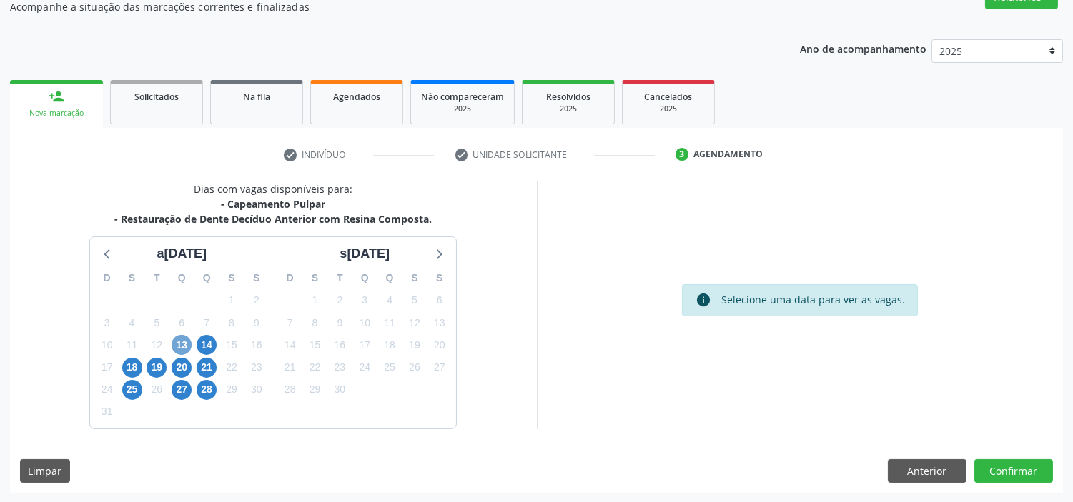
click at [181, 345] on span "13" at bounding box center [182, 345] width 20 height 20
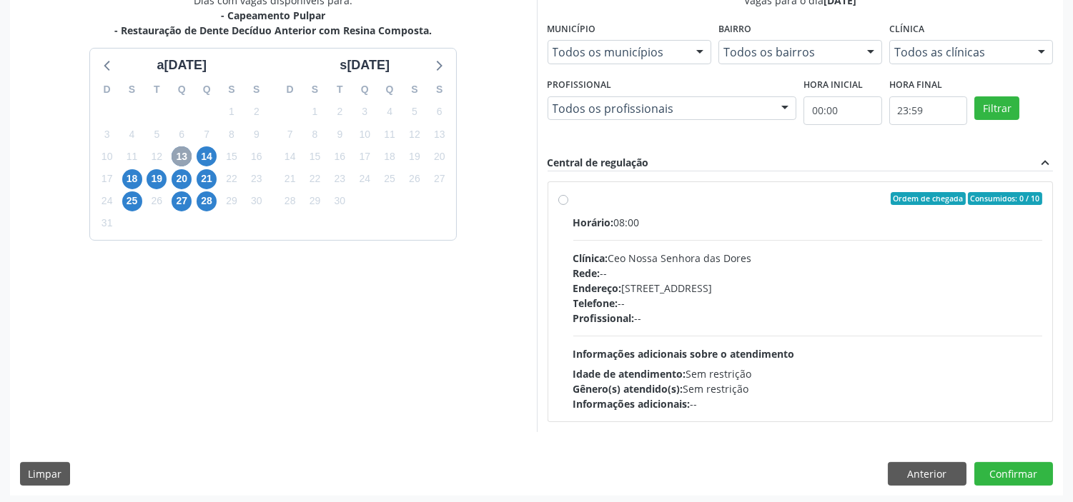
scroll to position [502, 0]
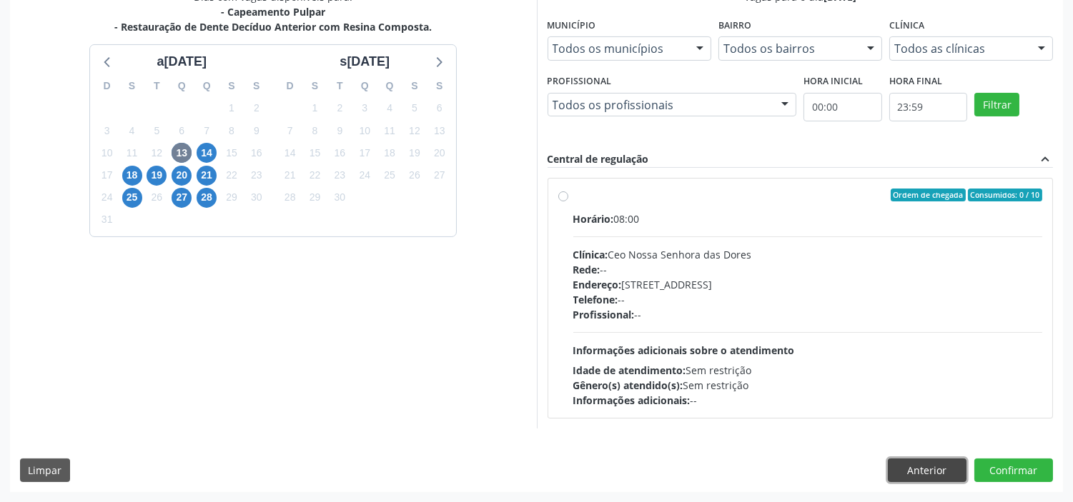
click at [919, 473] on button "Anterior" at bounding box center [927, 471] width 79 height 24
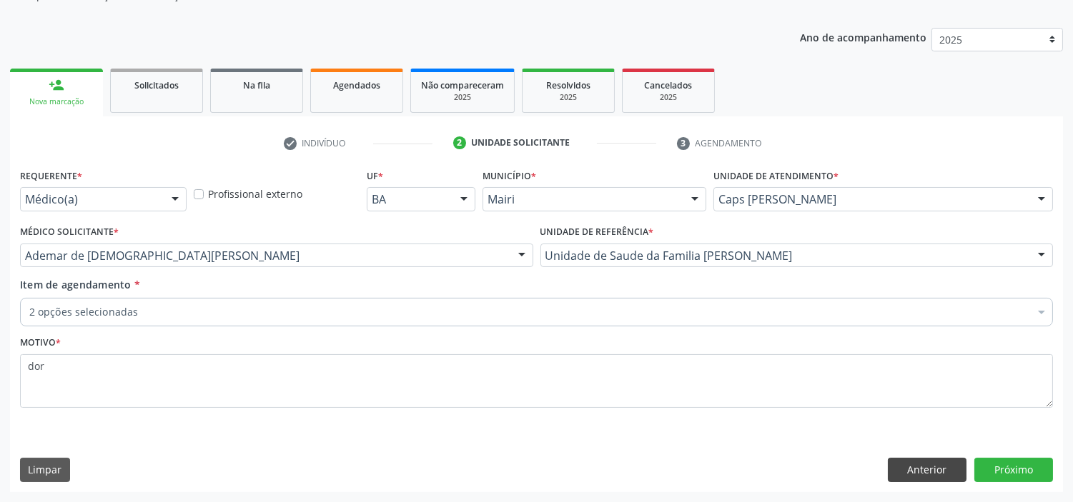
scroll to position [319, 0]
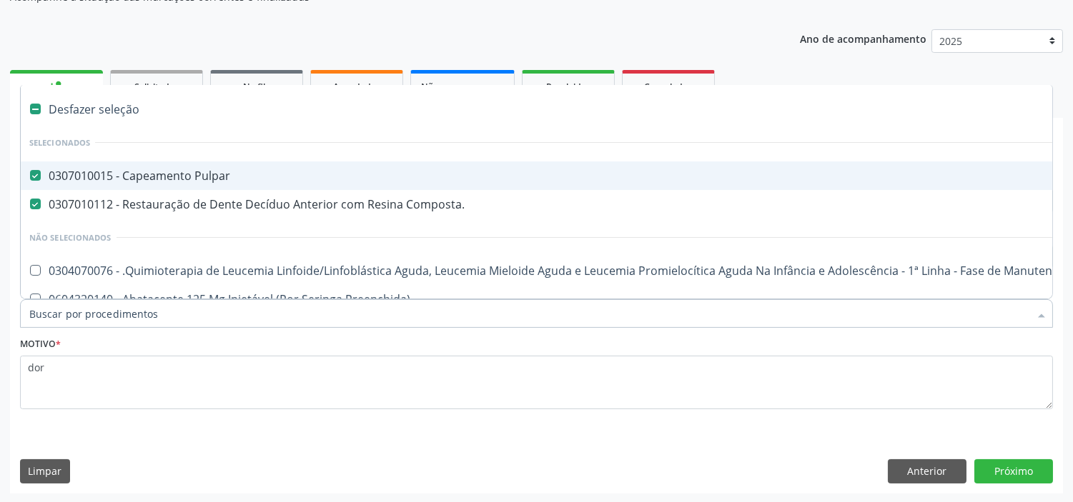
click at [98, 174] on div "0307010015 - Capeamento Pulpar" at bounding box center [585, 175] width 1113 height 11
checkbox Pulpar "false"
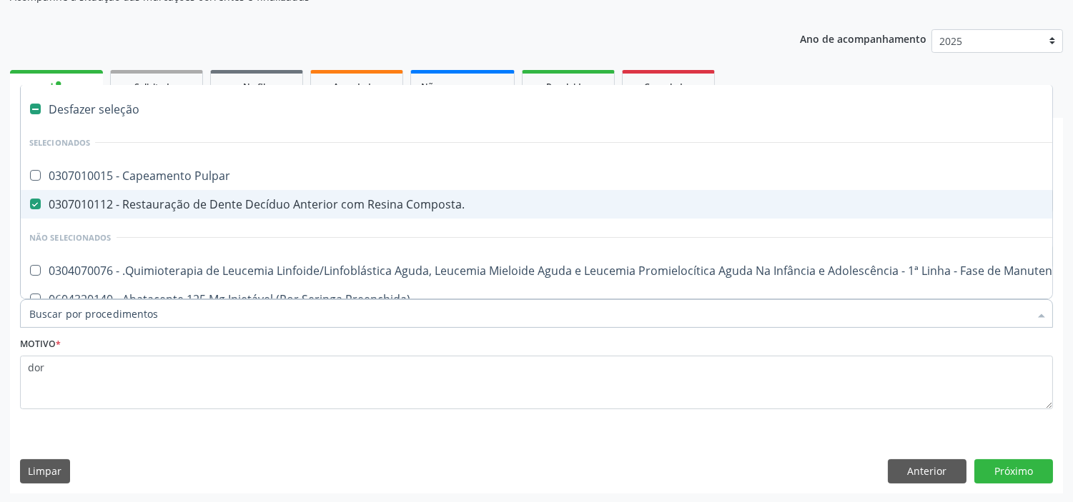
click at [91, 190] on span "0307010112 - Restauração de Dente Decíduo Anterior com Resina Composta." at bounding box center [586, 204] width 1130 height 29
checkbox Composta\ "false"
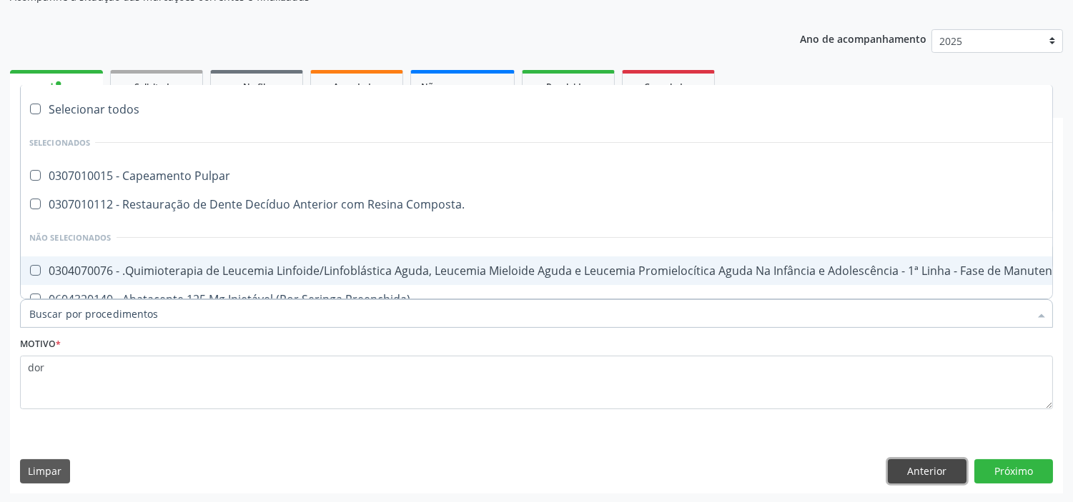
click at [903, 466] on button "Anterior" at bounding box center [927, 472] width 79 height 24
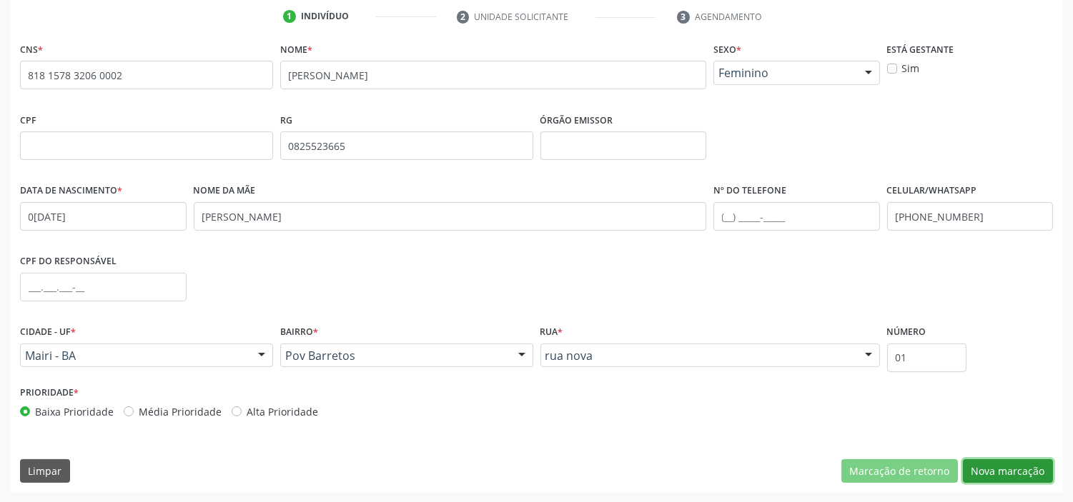
click at [1027, 470] on button "Nova marcação" at bounding box center [1008, 472] width 90 height 24
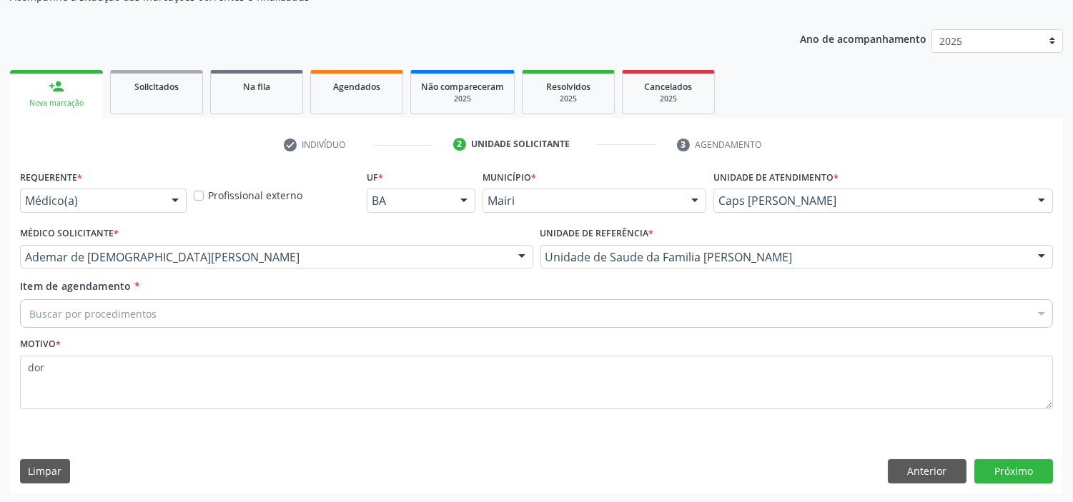
click at [219, 308] on div "Buscar por procedimentos" at bounding box center [536, 313] width 1033 height 29
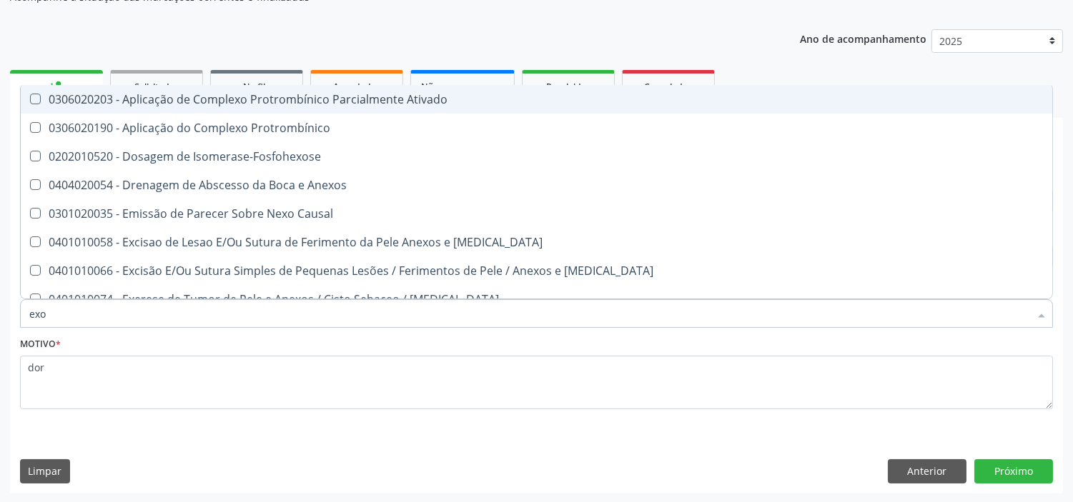
type input "exod"
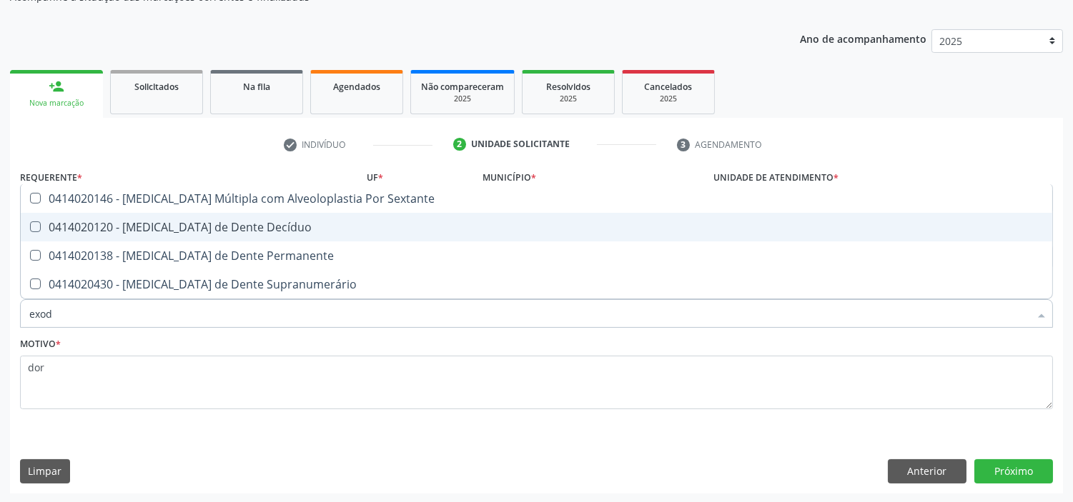
click at [182, 229] on div "0414020120 - [MEDICAL_DATA] de Dente Decíduo" at bounding box center [536, 227] width 1014 height 11
checkbox Decíduo "true"
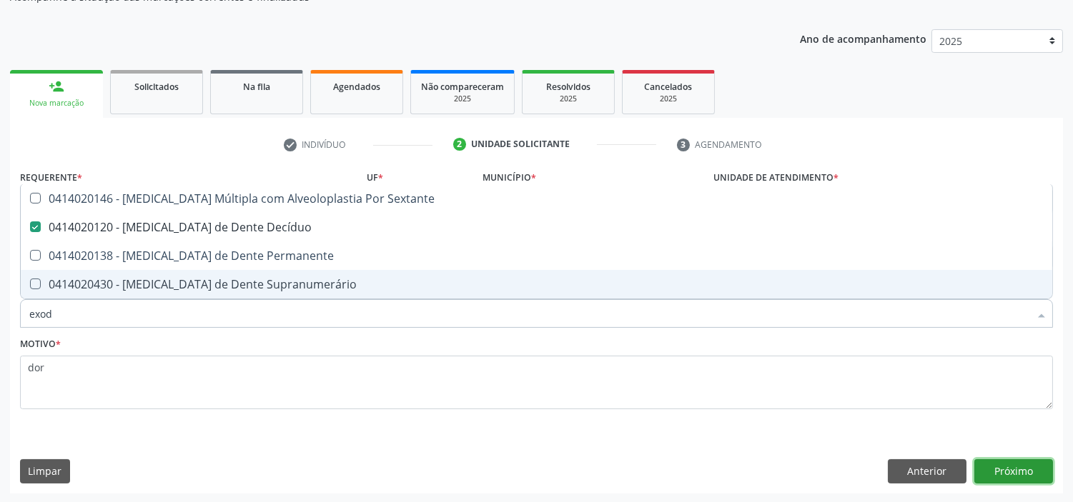
click at [1012, 468] on button "Próximo" at bounding box center [1013, 472] width 79 height 24
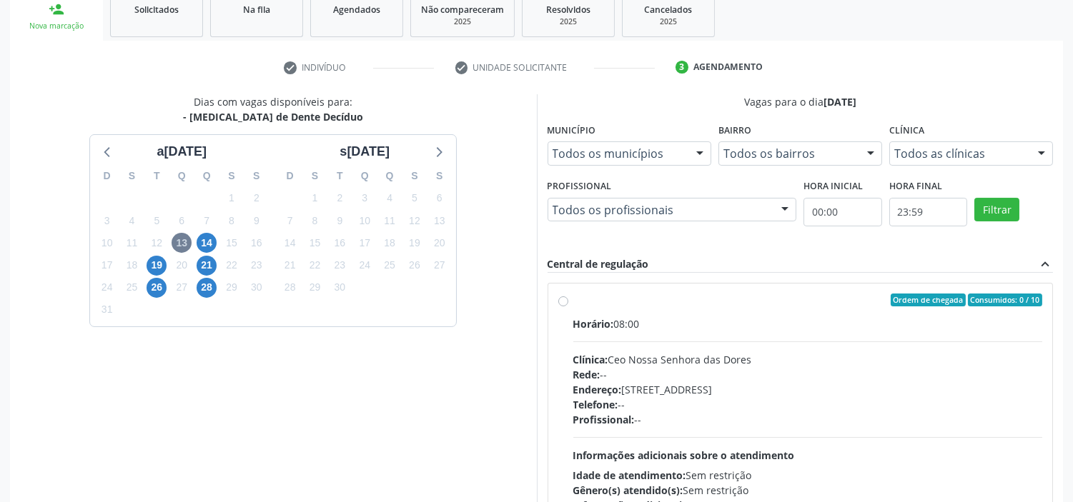
scroll to position [502, 0]
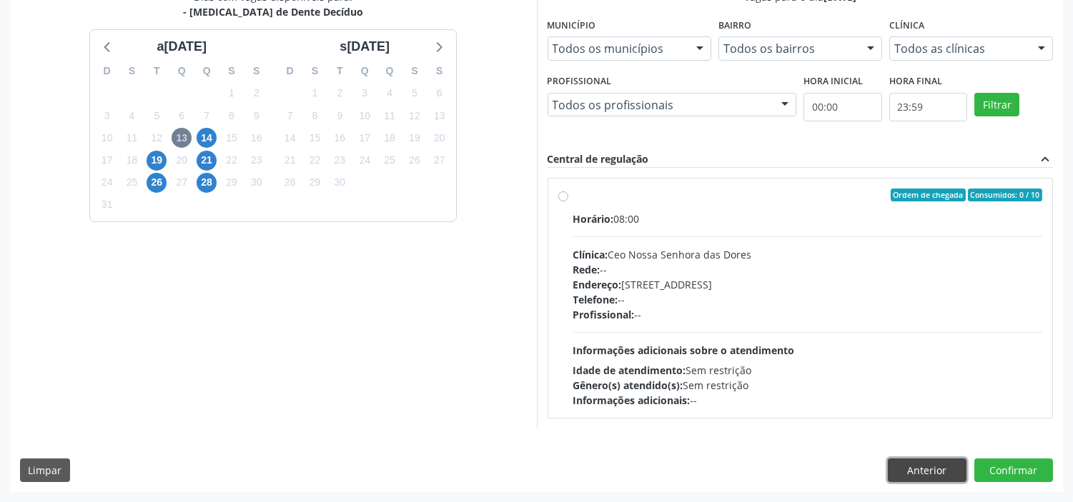
click at [902, 469] on button "Anterior" at bounding box center [927, 471] width 79 height 24
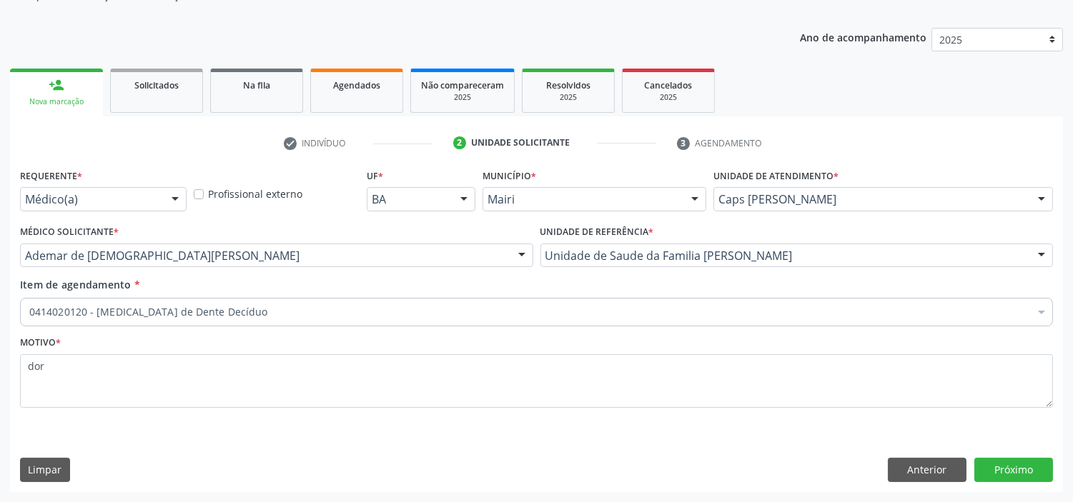
scroll to position [319, 0]
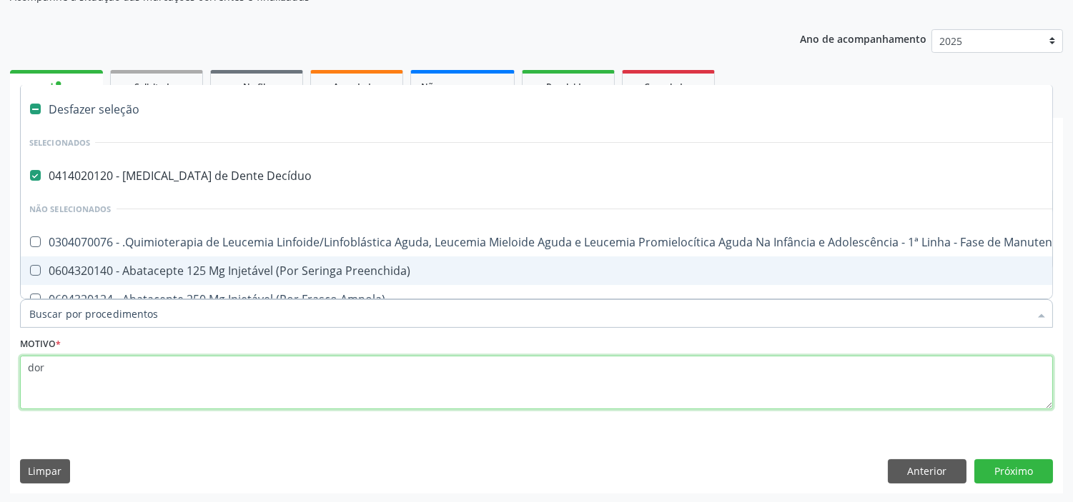
click at [397, 380] on textarea "dor" at bounding box center [536, 383] width 1033 height 54
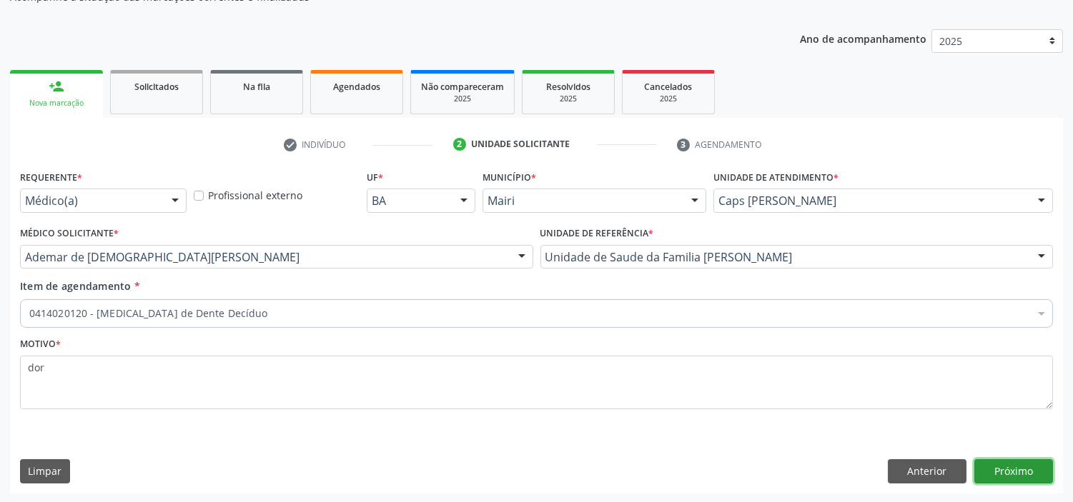
click at [995, 470] on button "Próximo" at bounding box center [1013, 472] width 79 height 24
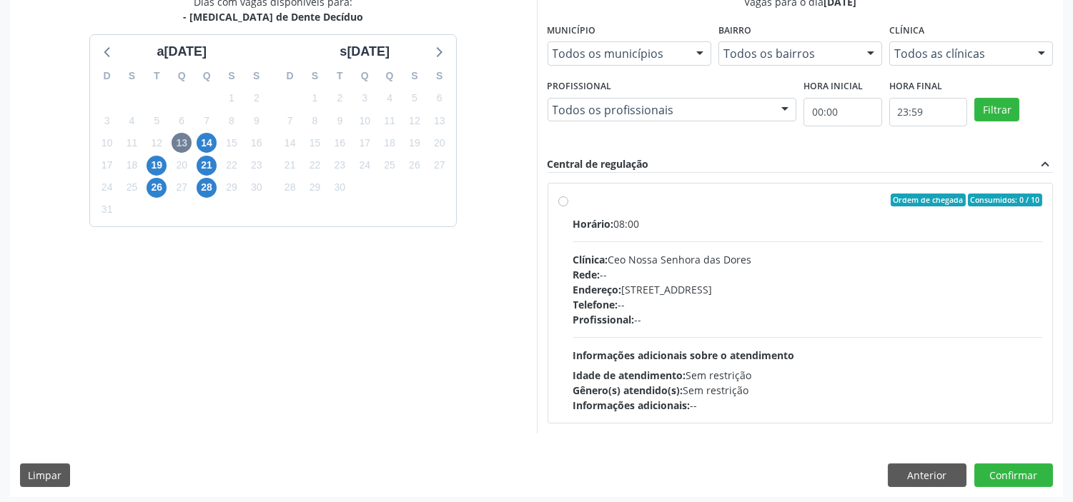
scroll to position [502, 0]
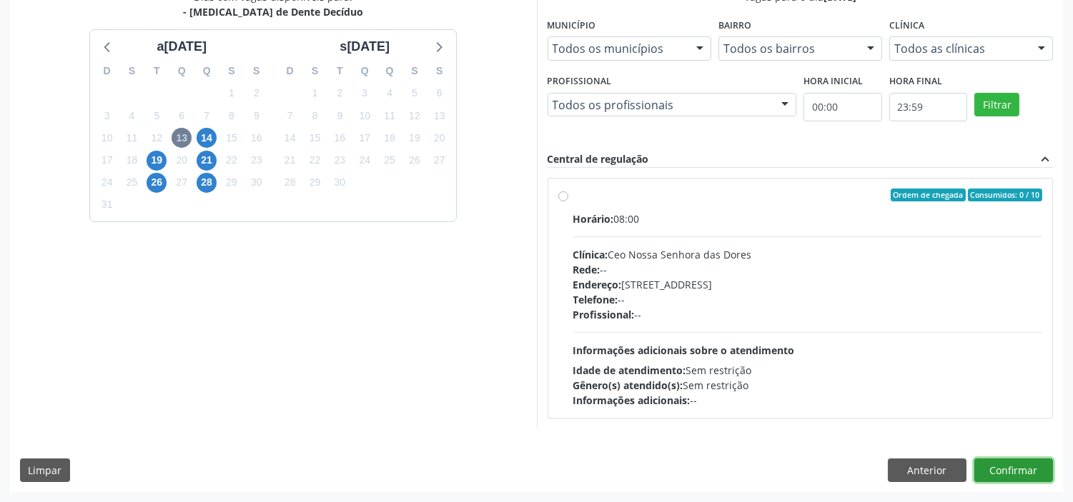
click at [1012, 472] on button "Confirmar" at bounding box center [1013, 471] width 79 height 24
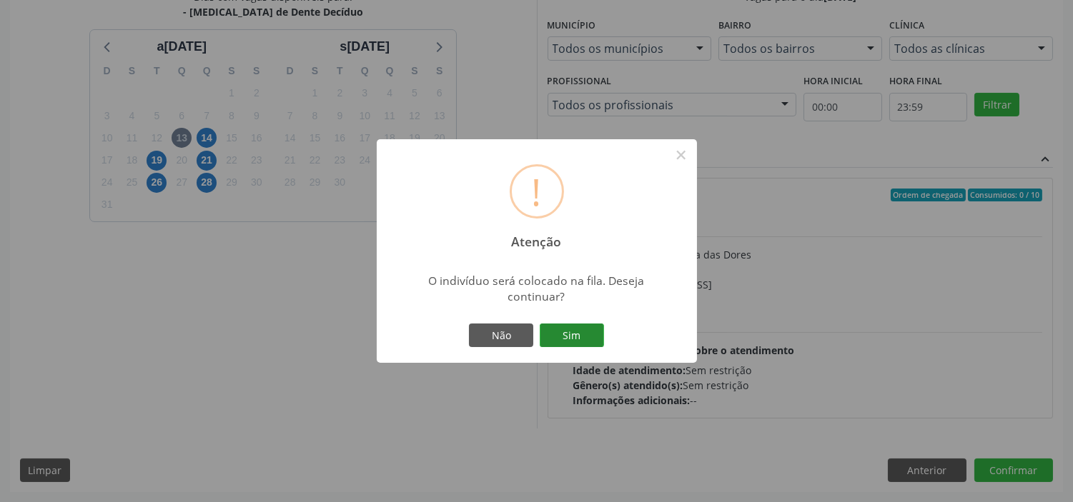
click at [575, 339] on button "Sim" at bounding box center [572, 336] width 64 height 24
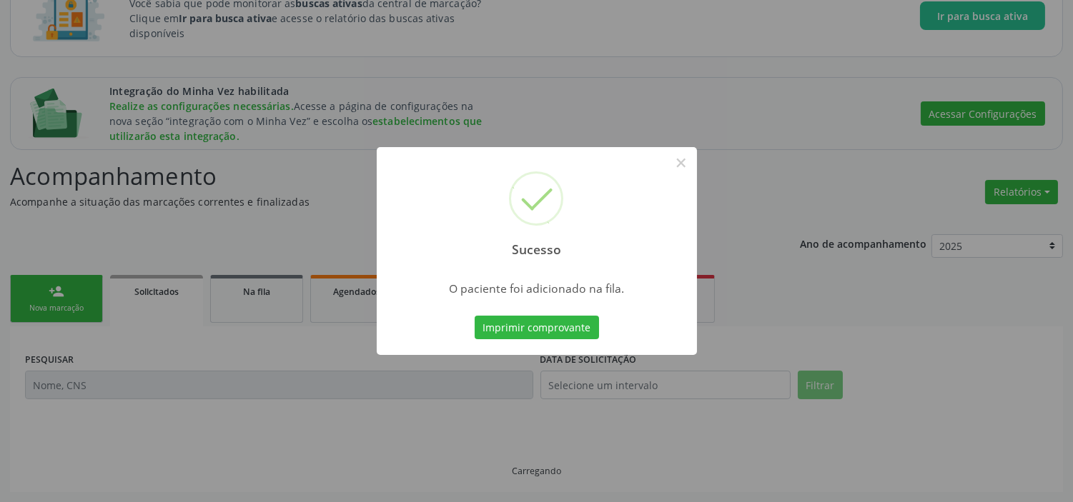
scroll to position [83, 0]
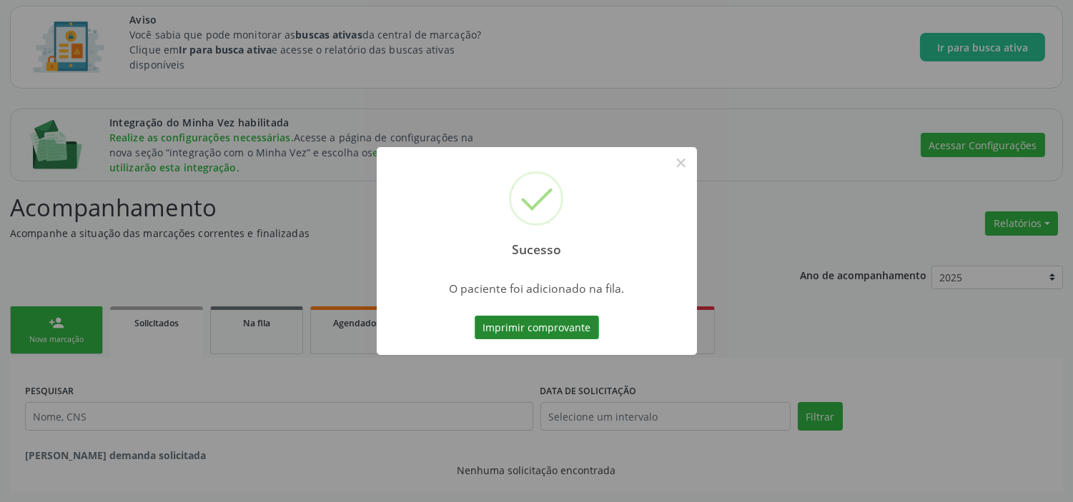
click at [555, 325] on button "Imprimir comprovante" at bounding box center [537, 328] width 124 height 24
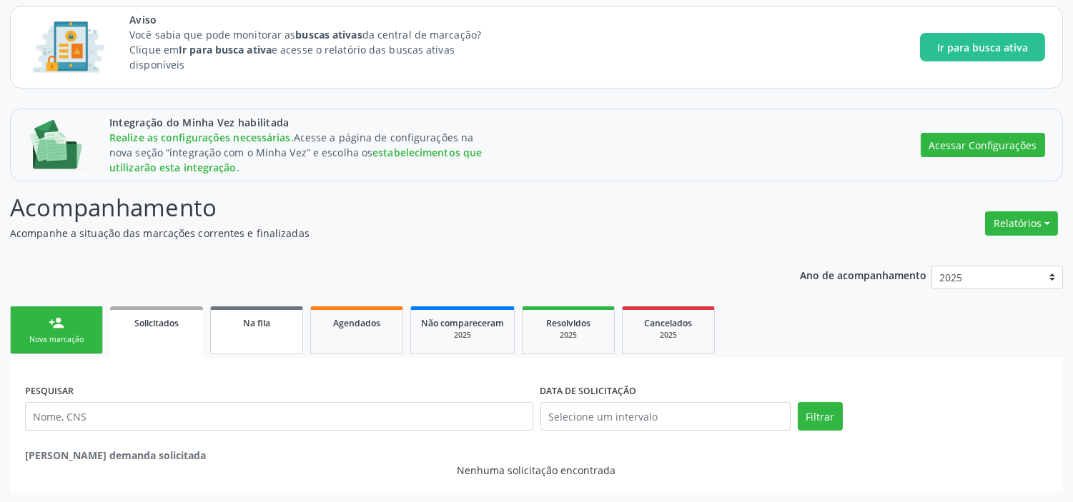
click at [264, 323] on span "Na fila" at bounding box center [256, 323] width 27 height 12
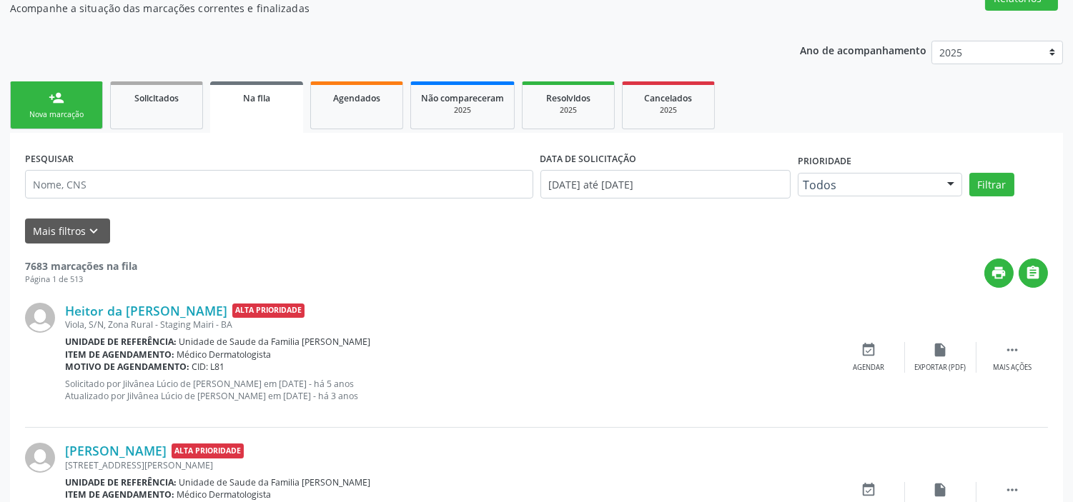
scroll to position [309, 0]
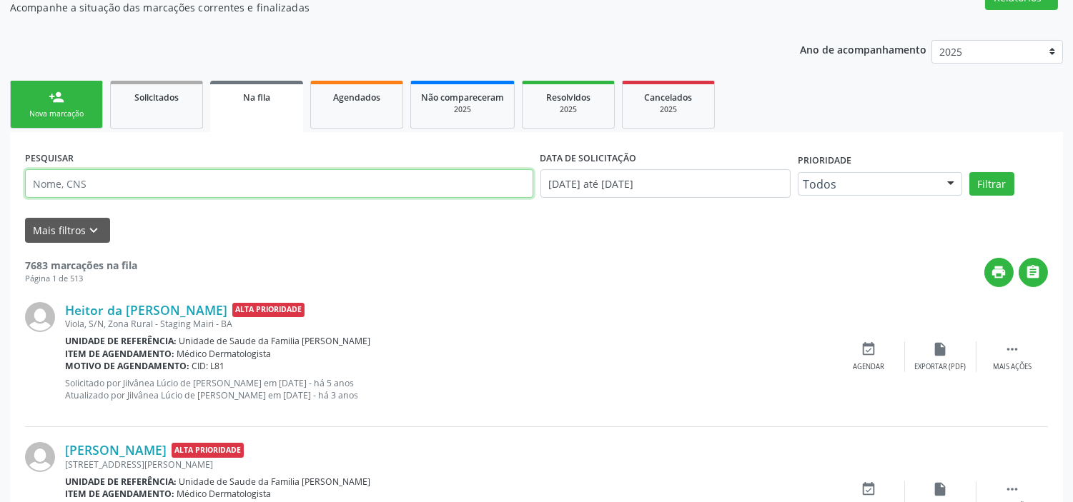
click at [190, 177] on input "text" at bounding box center [279, 183] width 508 height 29
type input "ana maria"
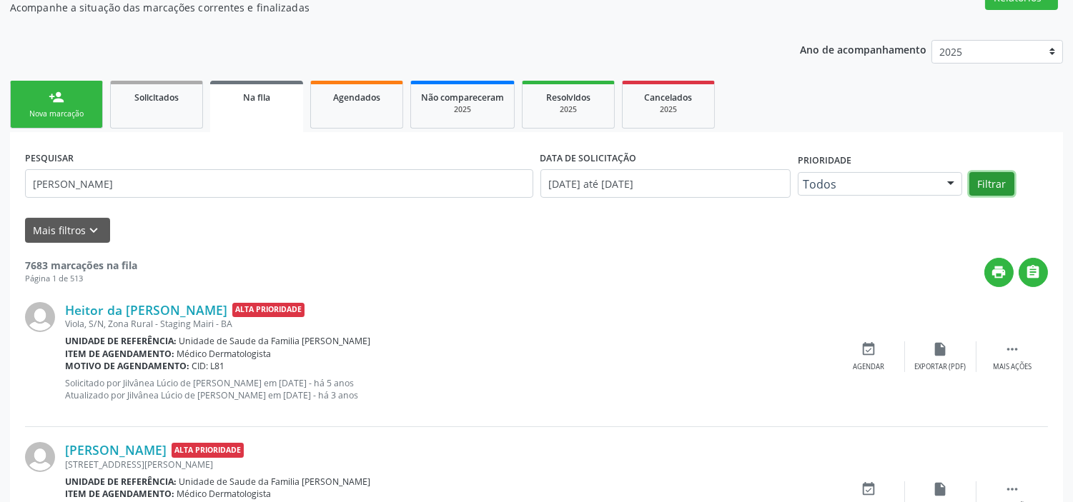
click at [990, 182] on button "Filtrar" at bounding box center [991, 184] width 45 height 24
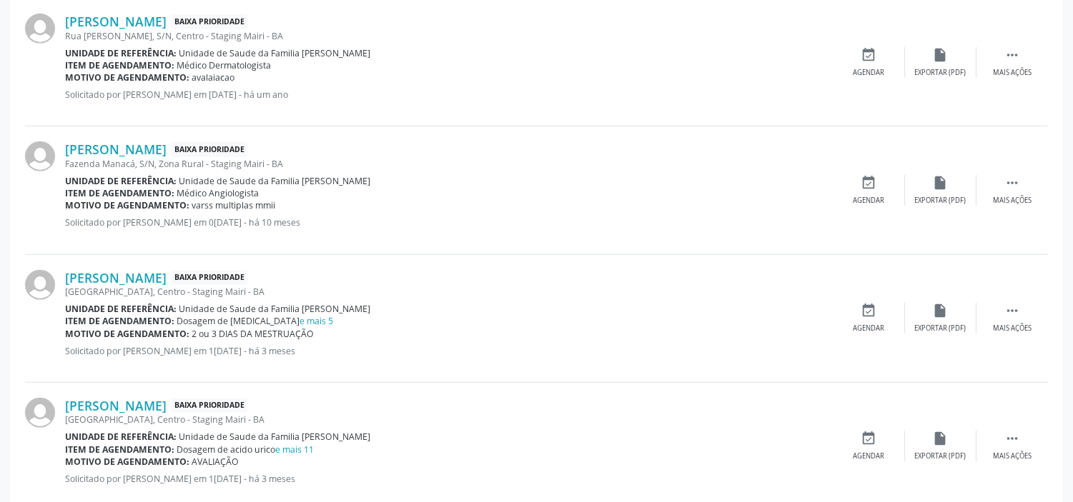
scroll to position [2141, 0]
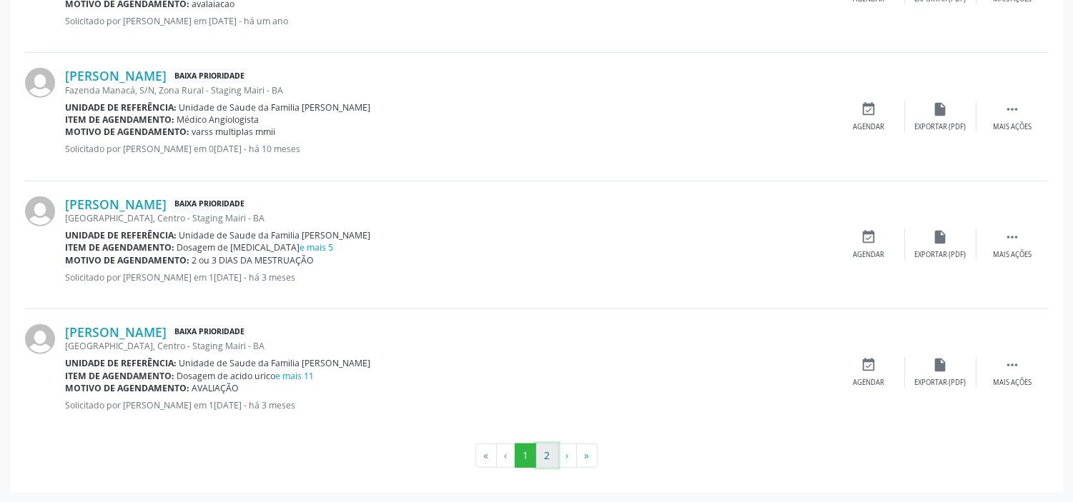
click at [553, 461] on button "2" at bounding box center [547, 456] width 22 height 24
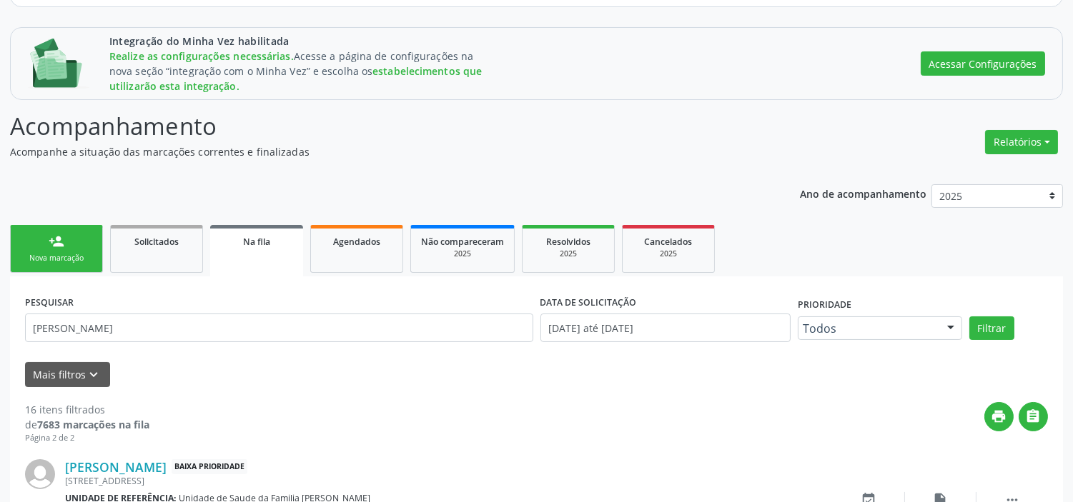
scroll to position [299, 0]
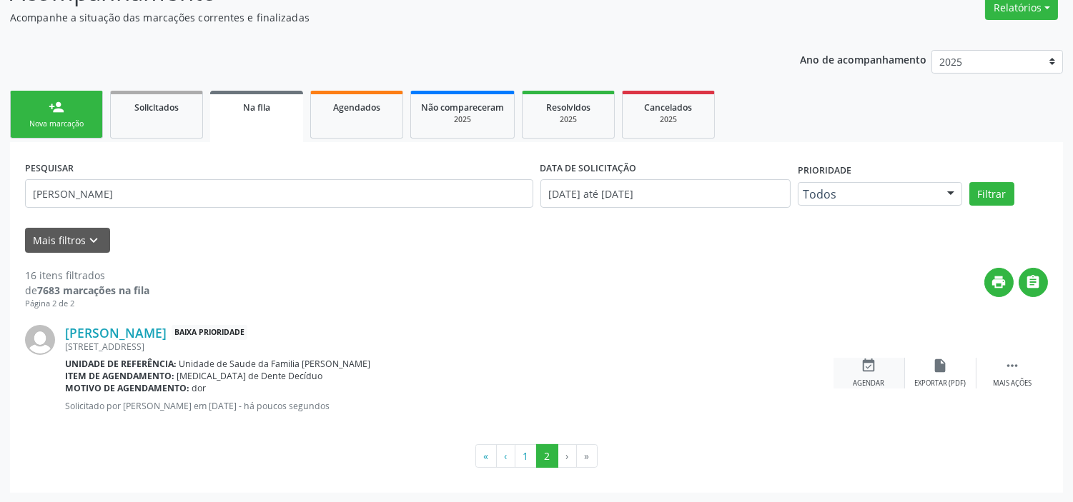
click at [874, 370] on icon "event_available" at bounding box center [869, 366] width 16 height 16
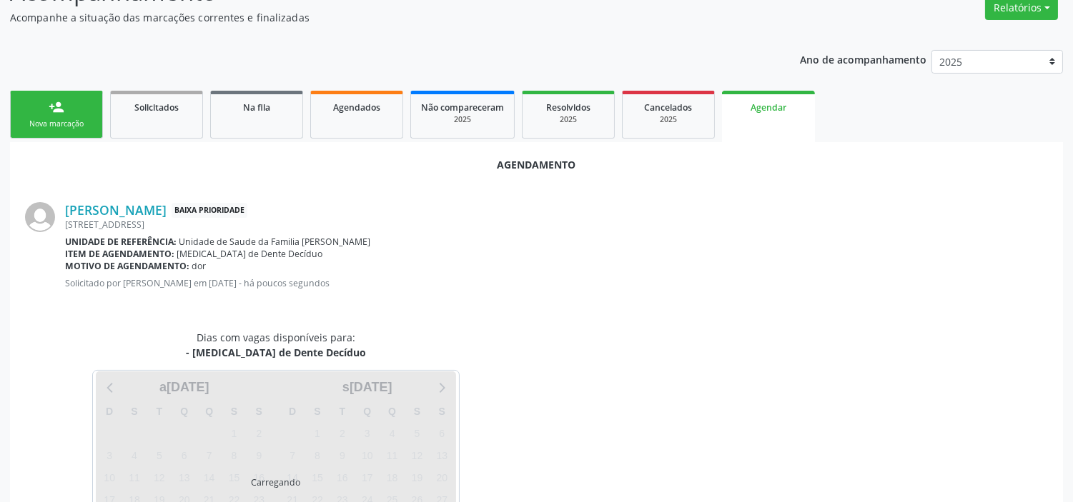
scroll to position [383, 0]
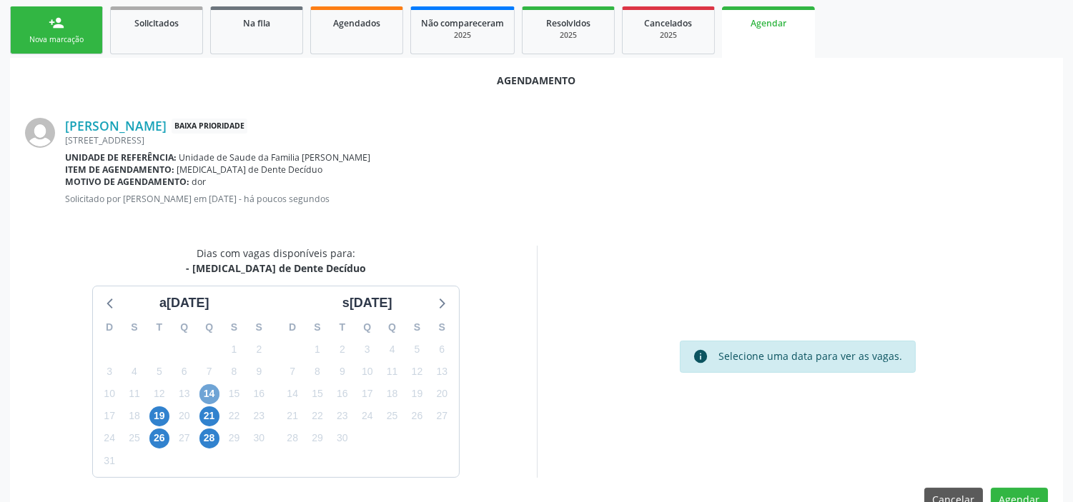
click at [208, 386] on span "14" at bounding box center [209, 395] width 20 height 20
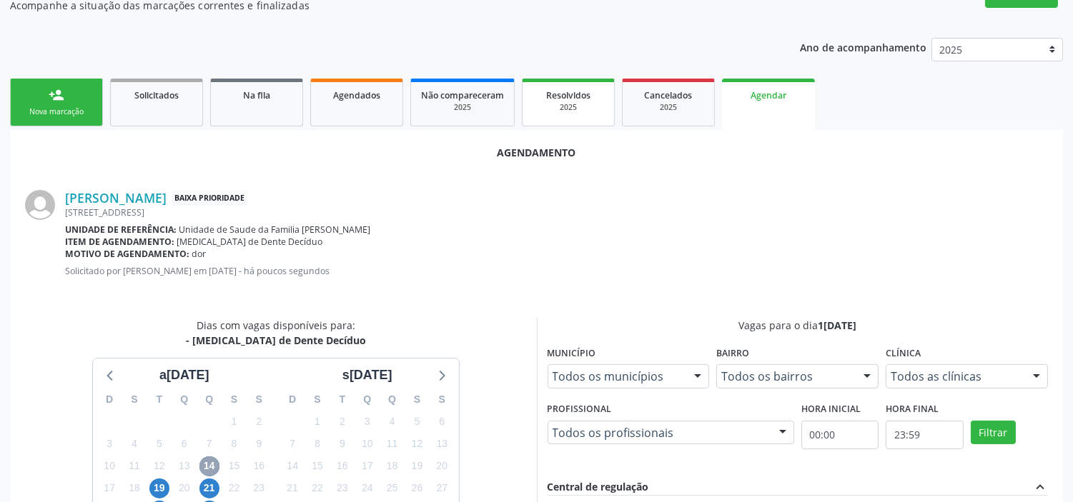
scroll to position [306, 0]
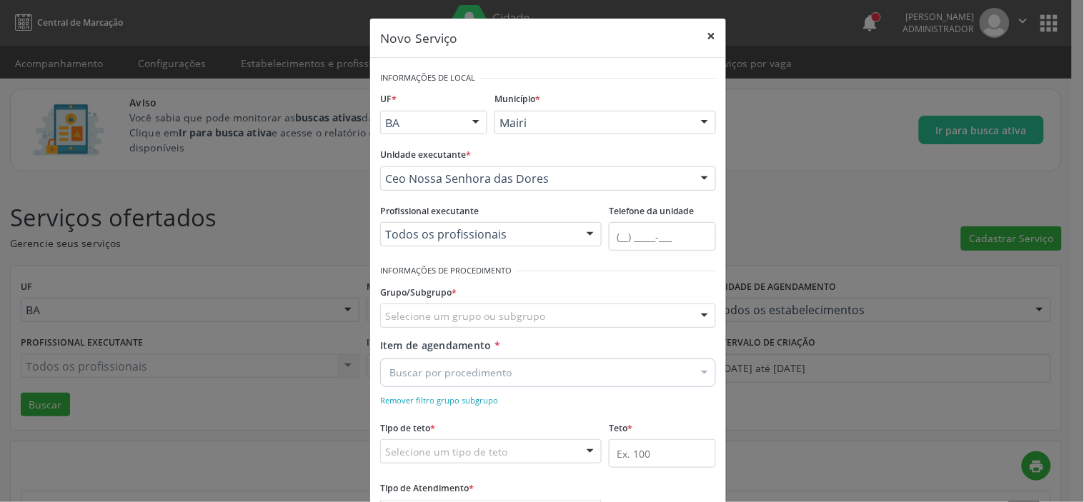
click at [705, 38] on button "×" at bounding box center [712, 36] width 29 height 35
